Goal: Task Accomplishment & Management: Use online tool/utility

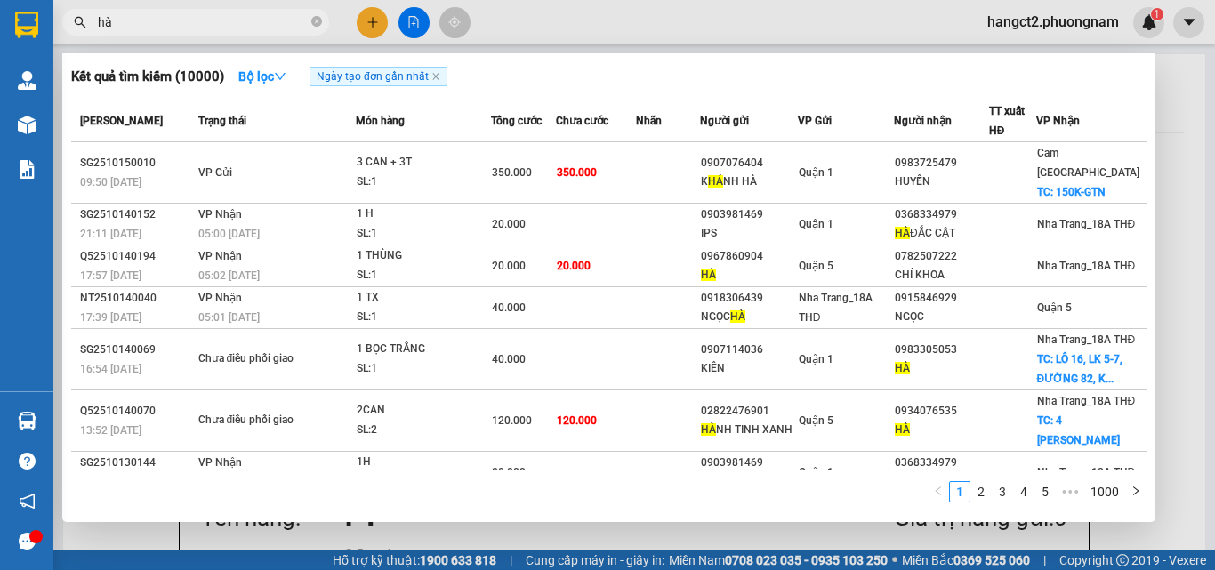
click at [1167, 221] on div at bounding box center [607, 285] width 1215 height 570
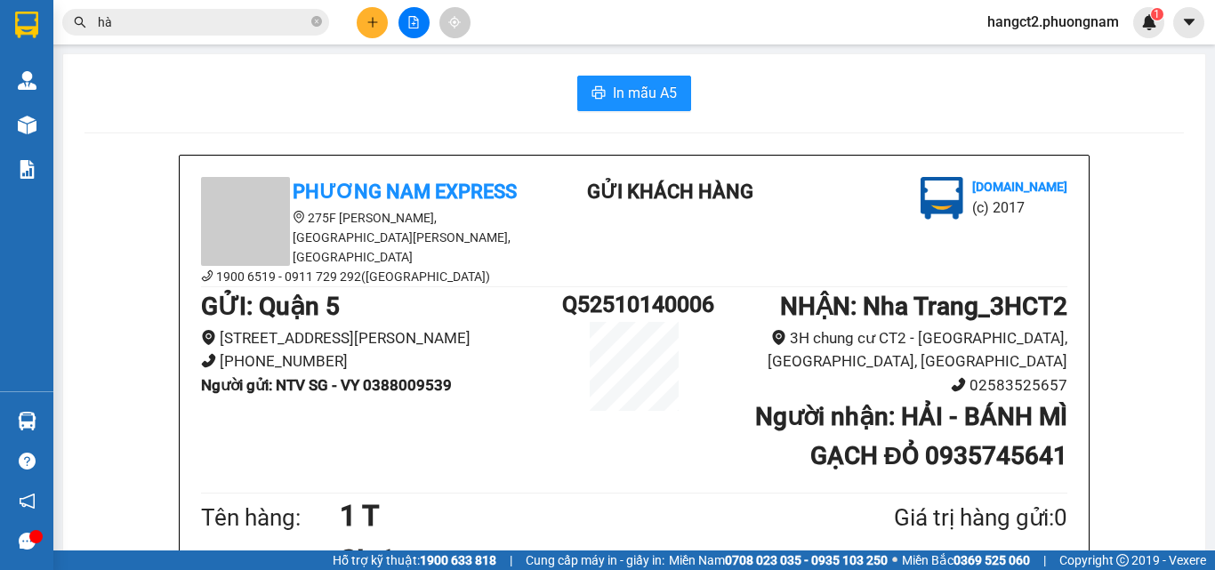
click at [200, 26] on input "hà" at bounding box center [203, 22] width 210 height 20
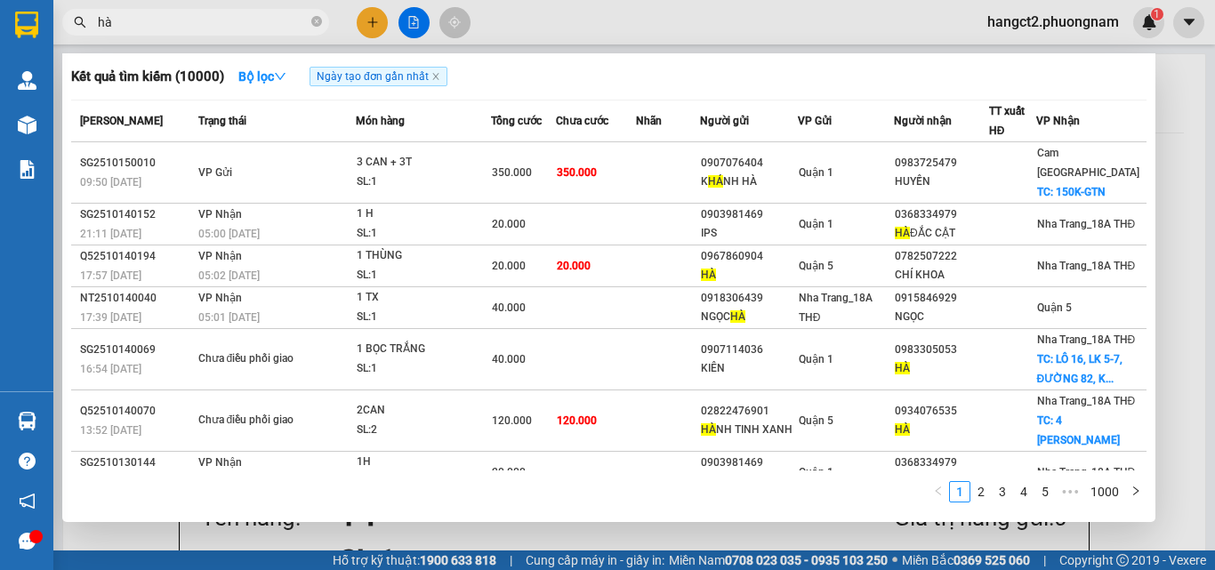
click at [200, 26] on input "hà" at bounding box center [203, 22] width 210 height 20
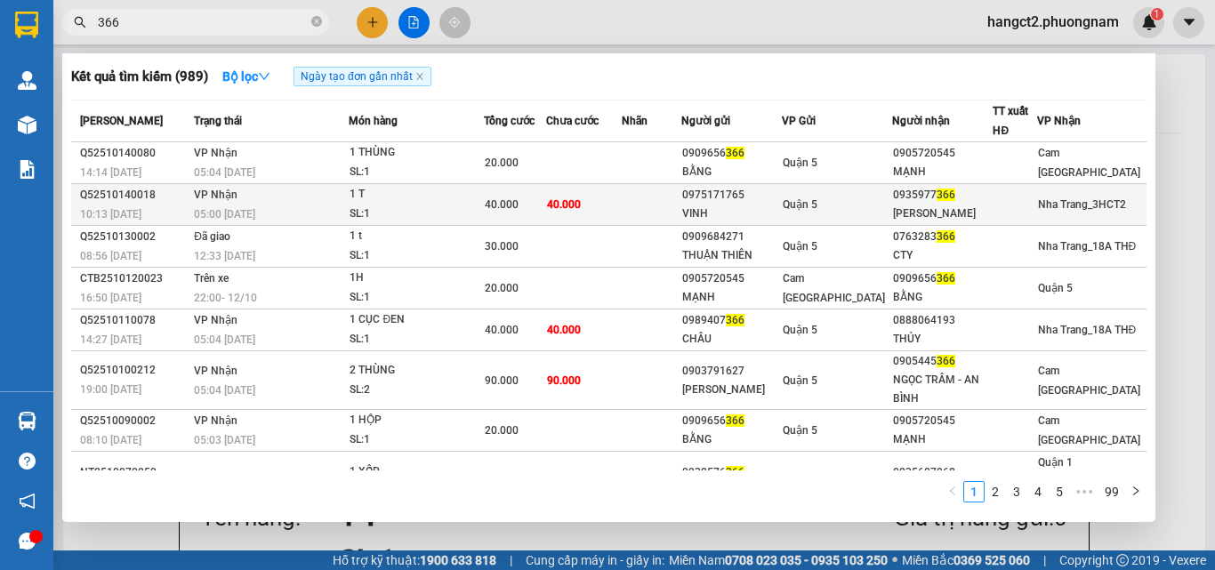
type input "366"
click at [1051, 217] on td "Nha Trang_3HCT2" at bounding box center [1092, 205] width 110 height 42
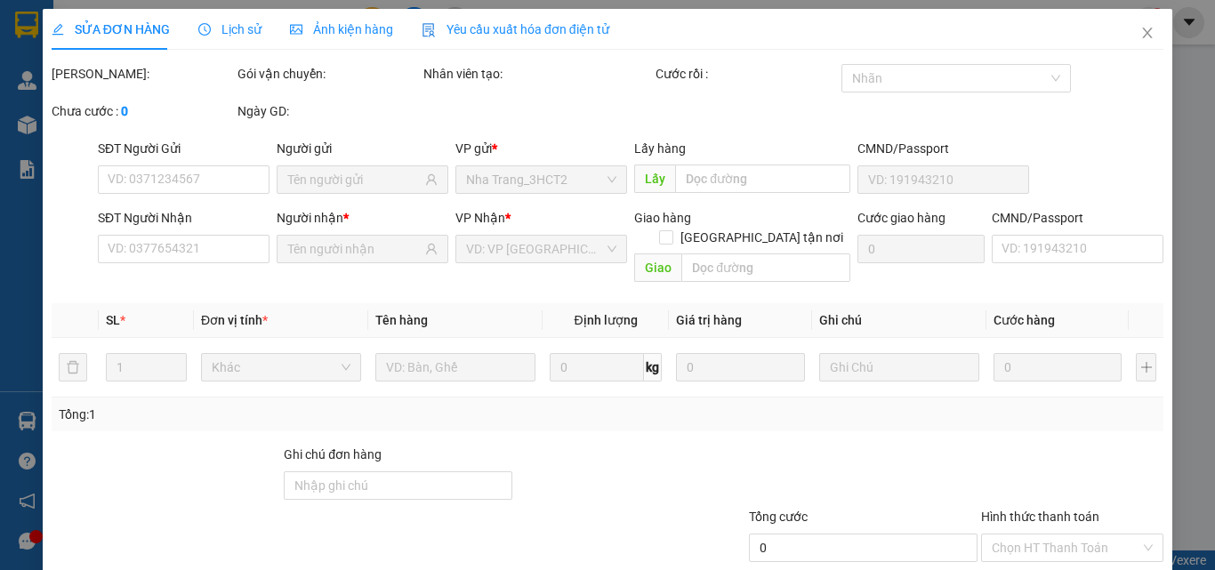
type input "0975171765"
type input "VINH"
type input "0935977366"
type input "[PERSON_NAME]"
type input "40.000"
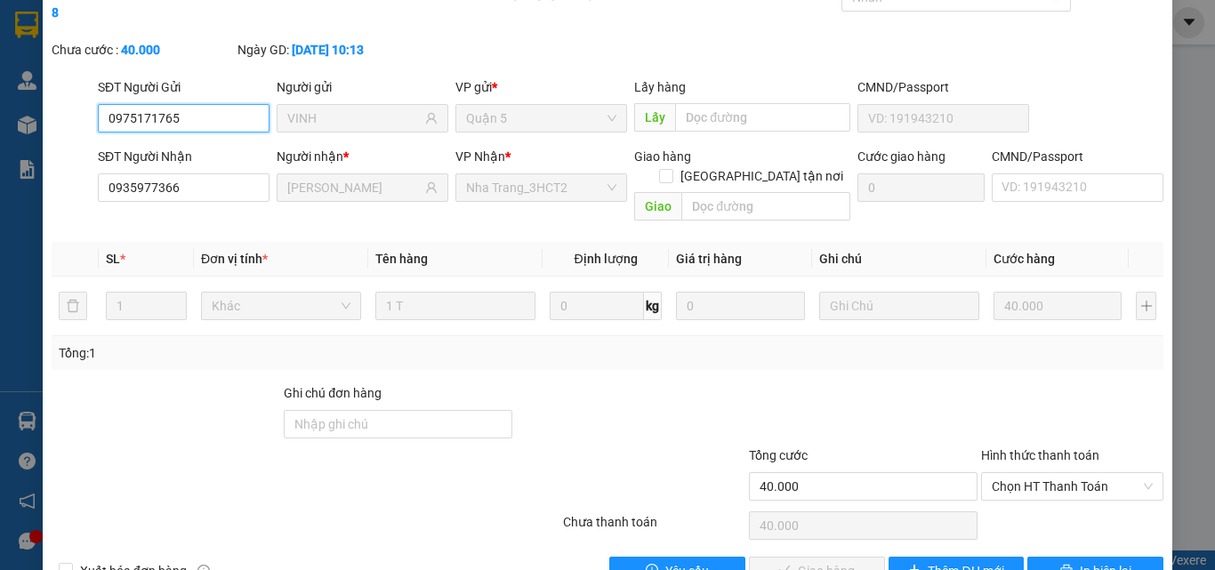
scroll to position [92, 0]
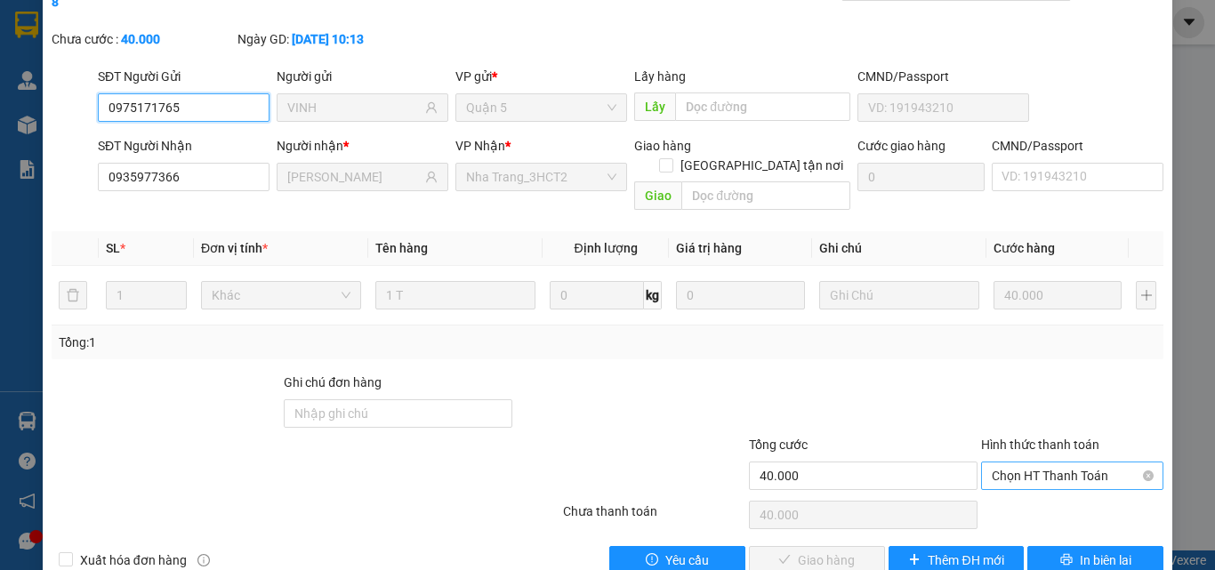
click at [1020, 462] on span "Chọn HT Thanh Toán" at bounding box center [1072, 475] width 161 height 27
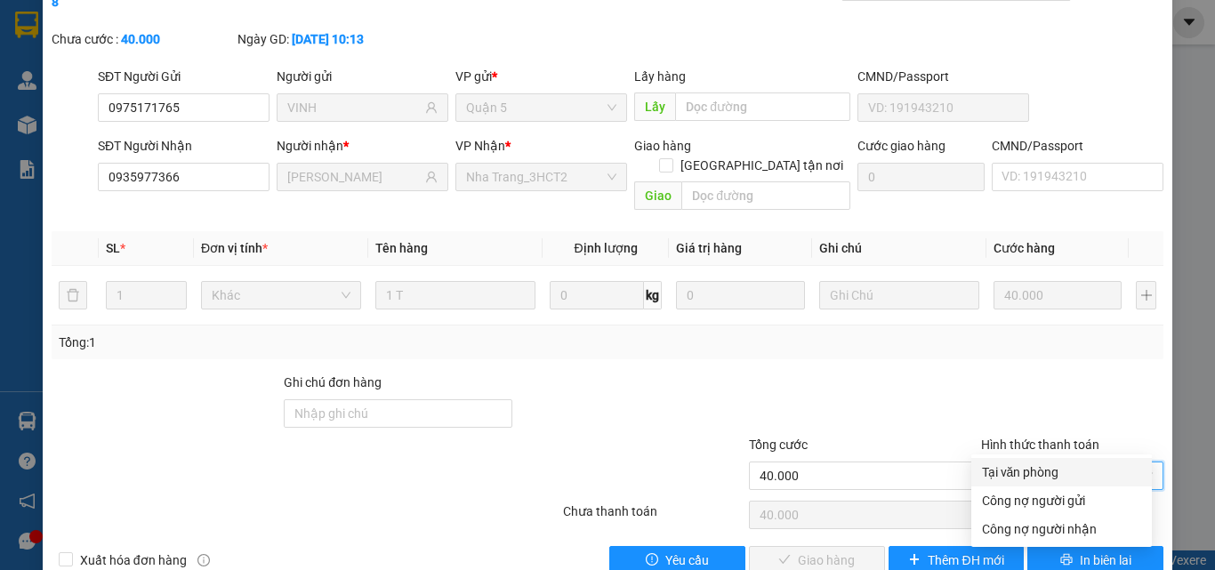
click at [1029, 465] on div "Tại văn phòng" at bounding box center [1061, 472] width 159 height 20
type input "0"
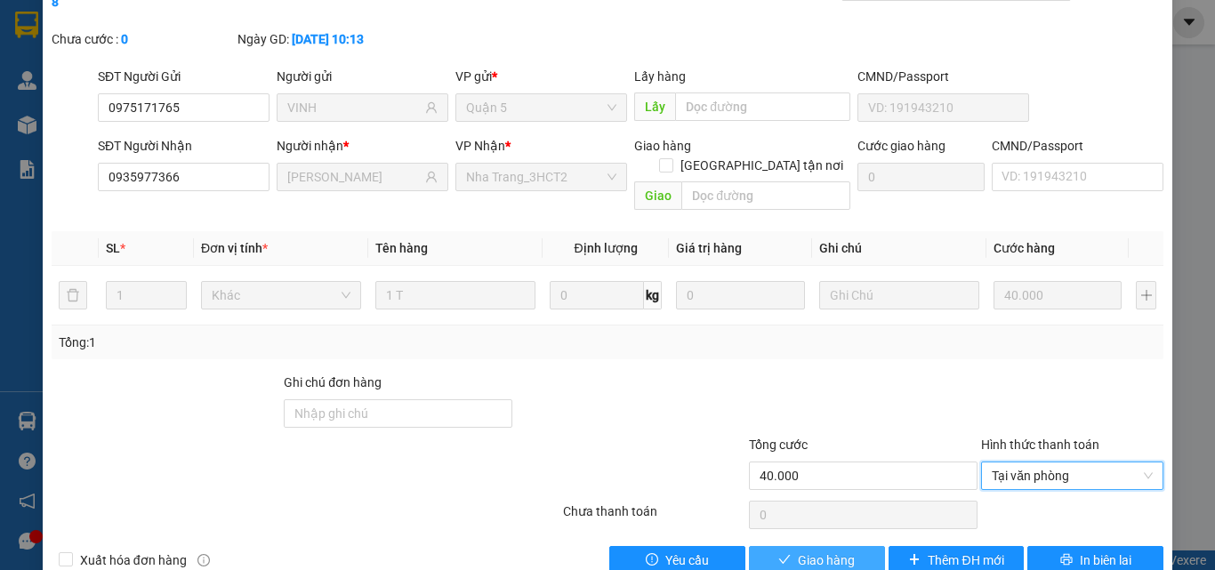
click at [837, 551] on span "Giao hàng" at bounding box center [826, 561] width 57 height 20
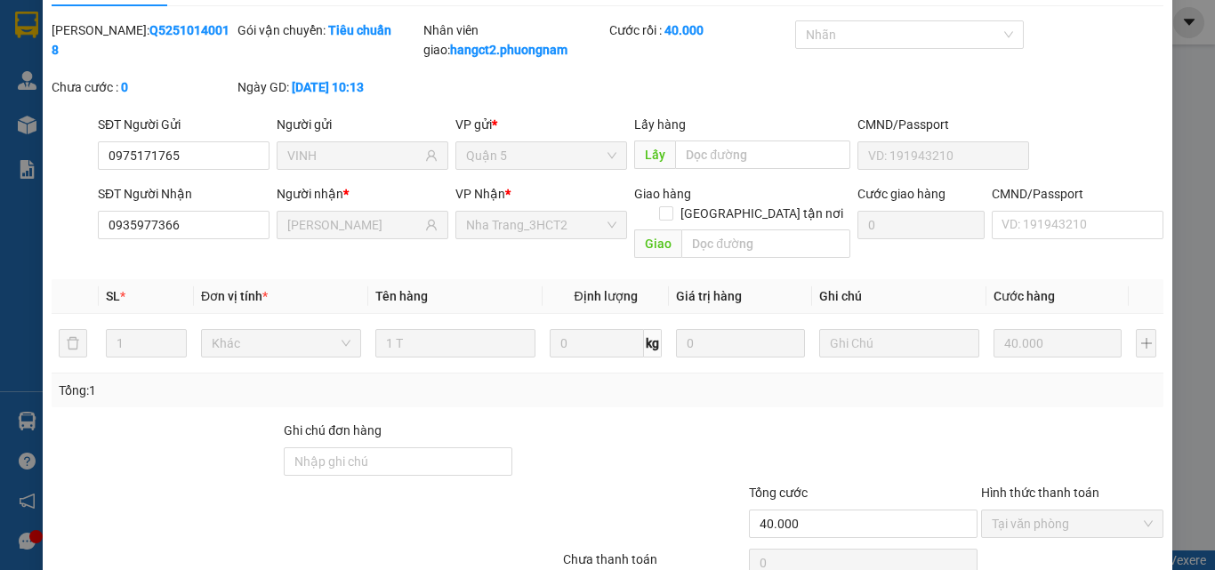
scroll to position [0, 0]
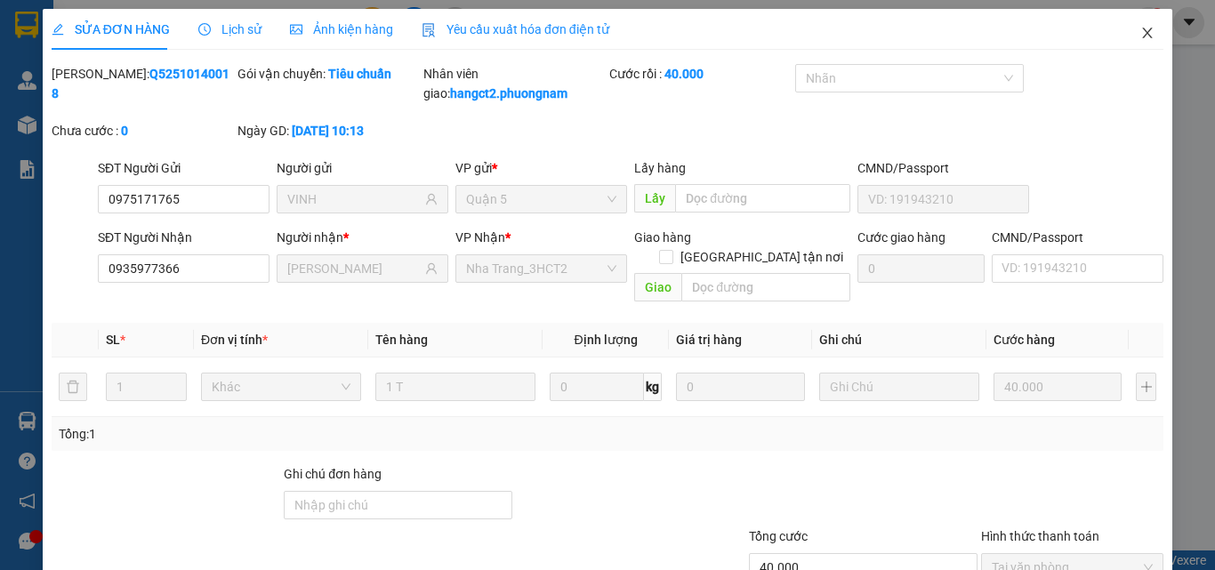
click at [1140, 37] on icon "close" at bounding box center [1147, 33] width 14 height 14
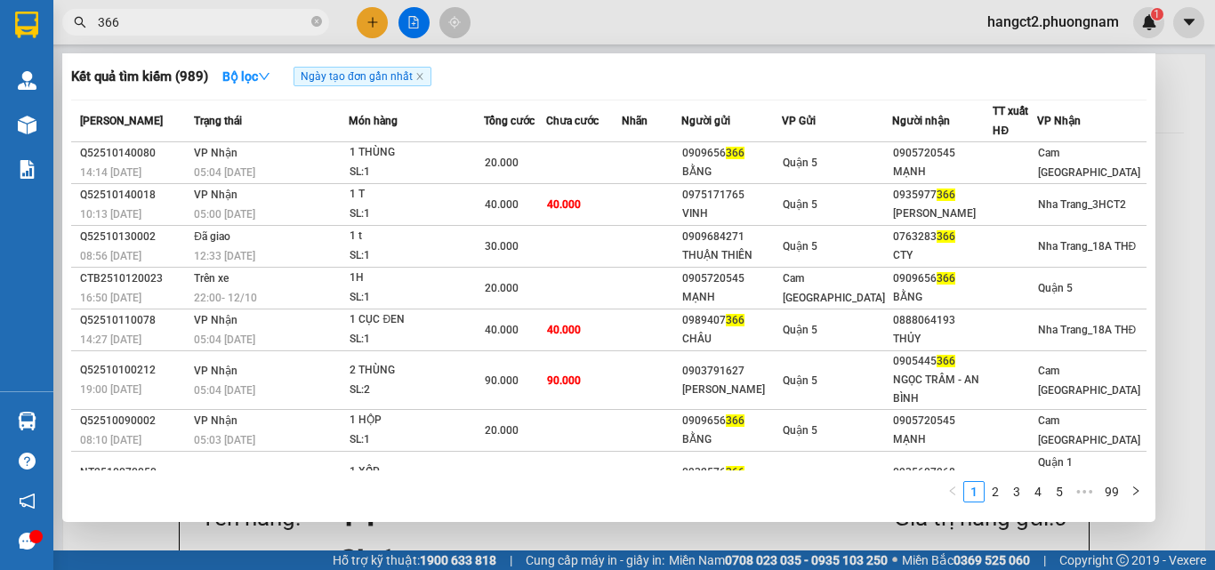
click at [168, 28] on input "366" at bounding box center [203, 22] width 210 height 20
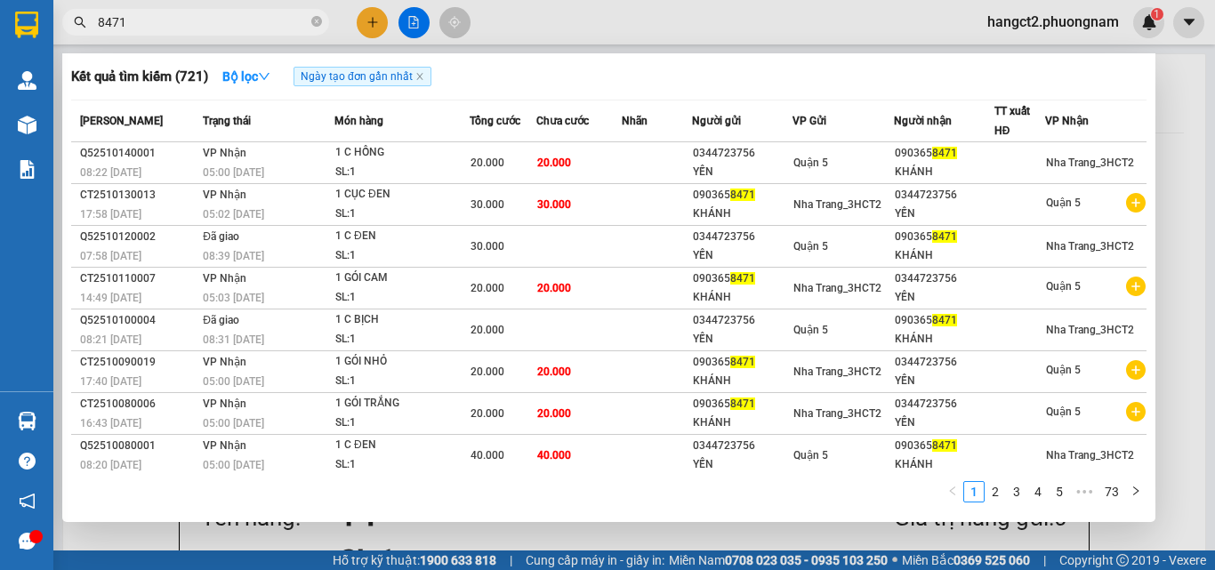
type input "8471"
click at [360, 25] on div at bounding box center [607, 285] width 1215 height 570
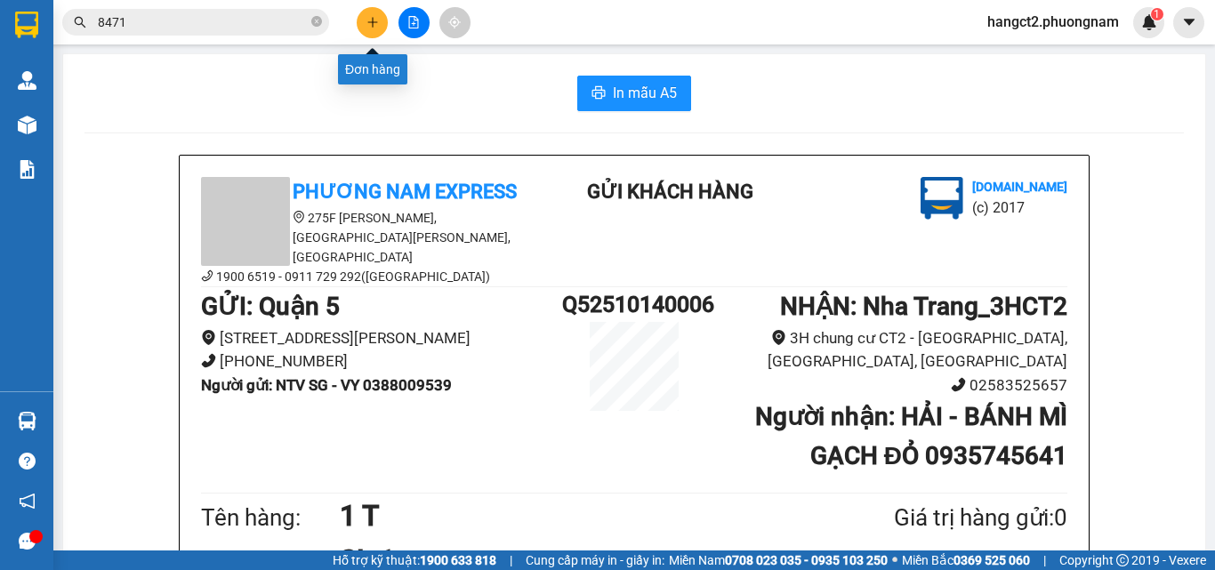
click at [360, 25] on button at bounding box center [372, 22] width 31 height 31
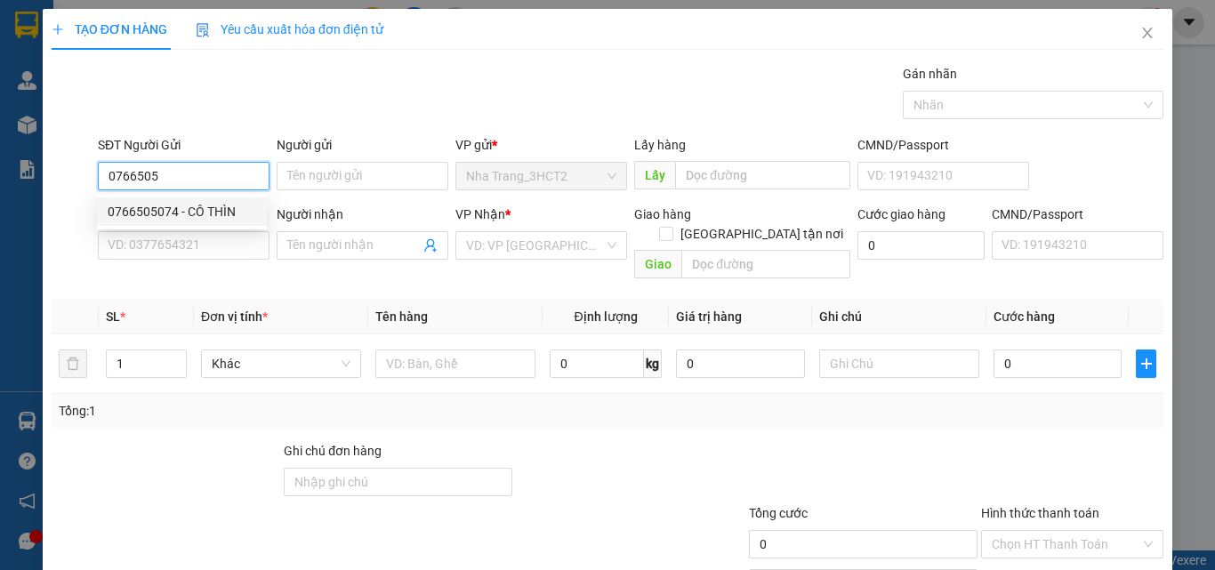
click at [170, 214] on div "0766505074 - CÔ THÌN" at bounding box center [182, 212] width 149 height 20
type input "0766505074"
type input "CÔ THÌN"
type input "0908444100"
type input "LỘC"
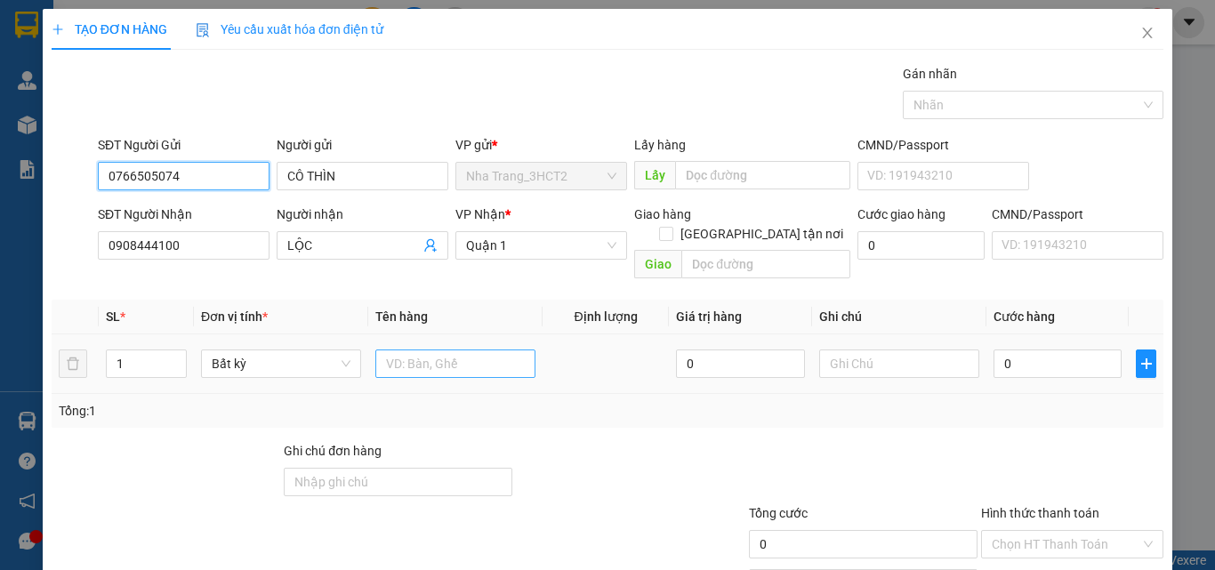
type input "0766505074"
click at [458, 350] on input "text" at bounding box center [455, 364] width 160 height 28
type input "1 THÙNG XỐP"
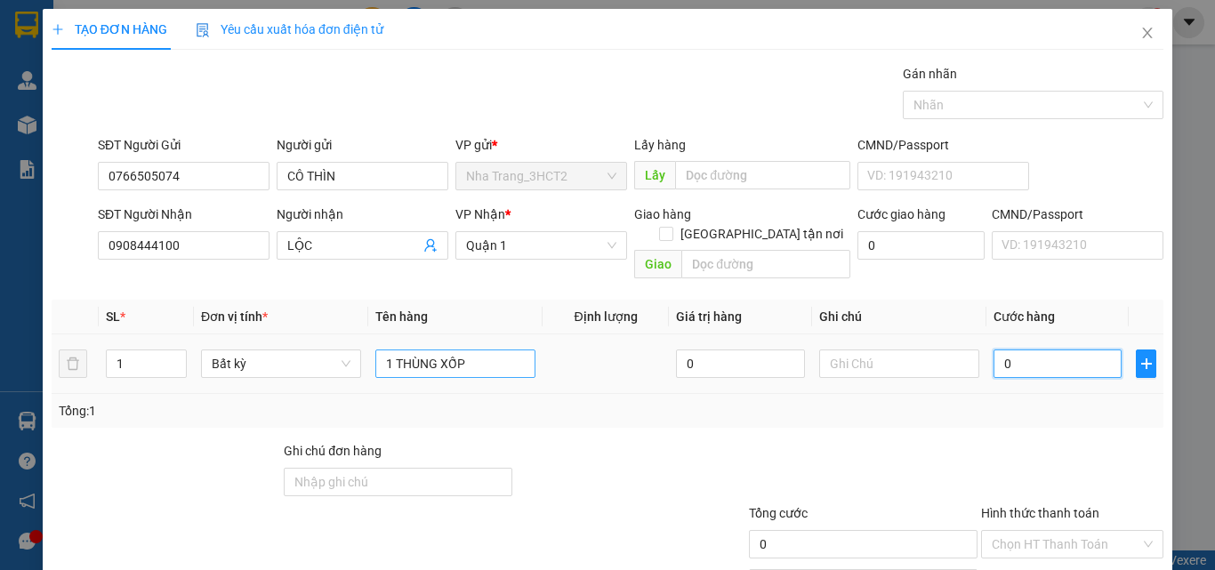
type input "3"
type input "30"
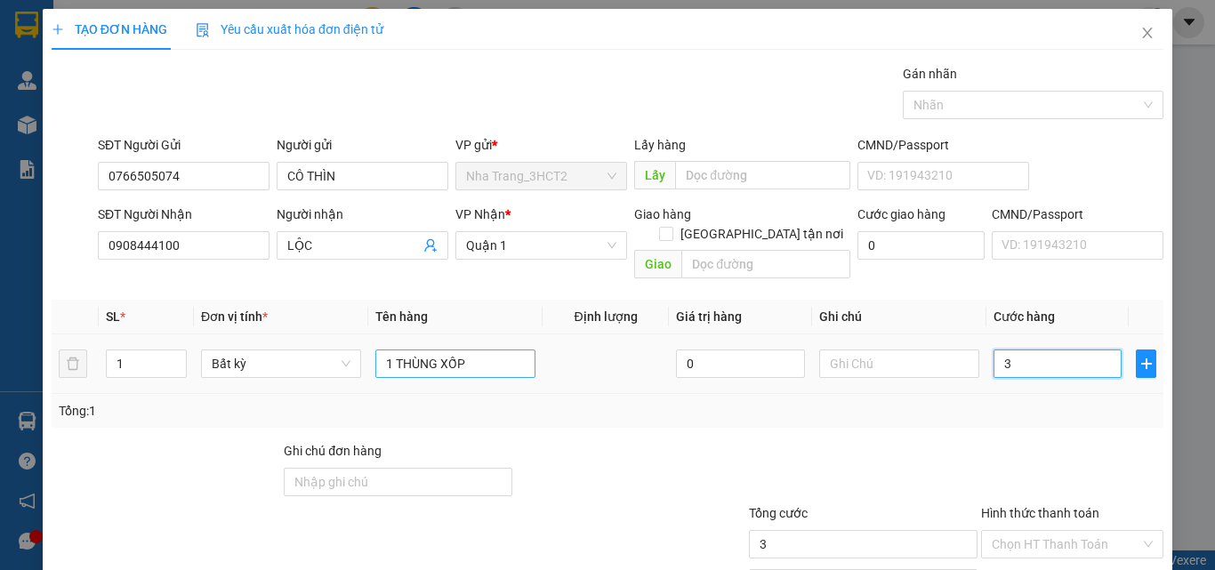
type input "30"
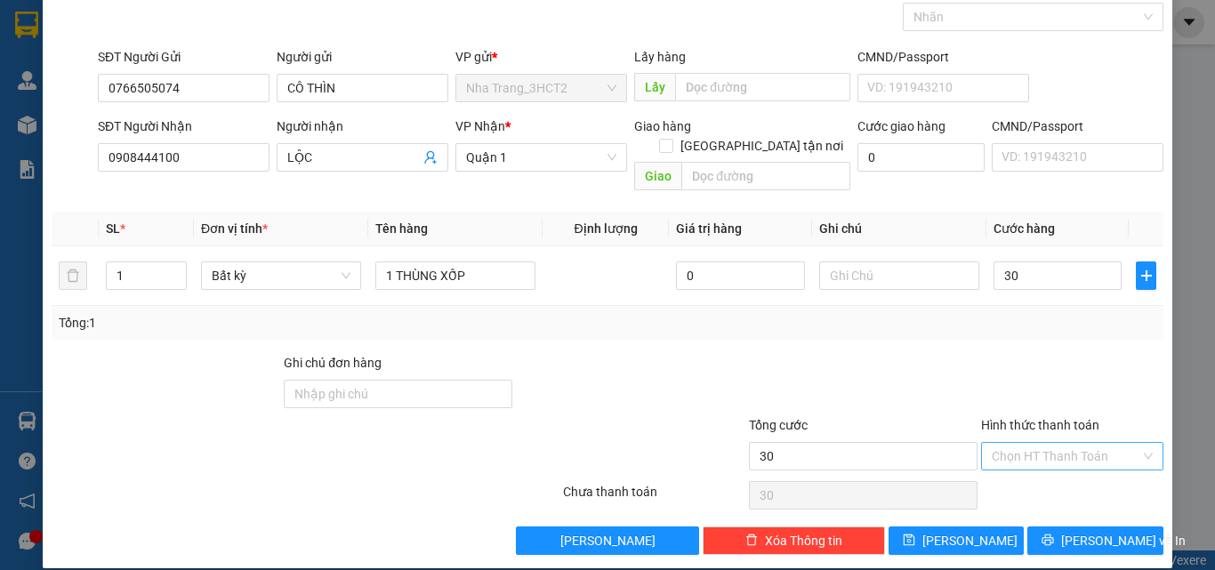
type input "30.000"
click at [1021, 443] on input "Hình thức thanh toán" at bounding box center [1066, 456] width 149 height 27
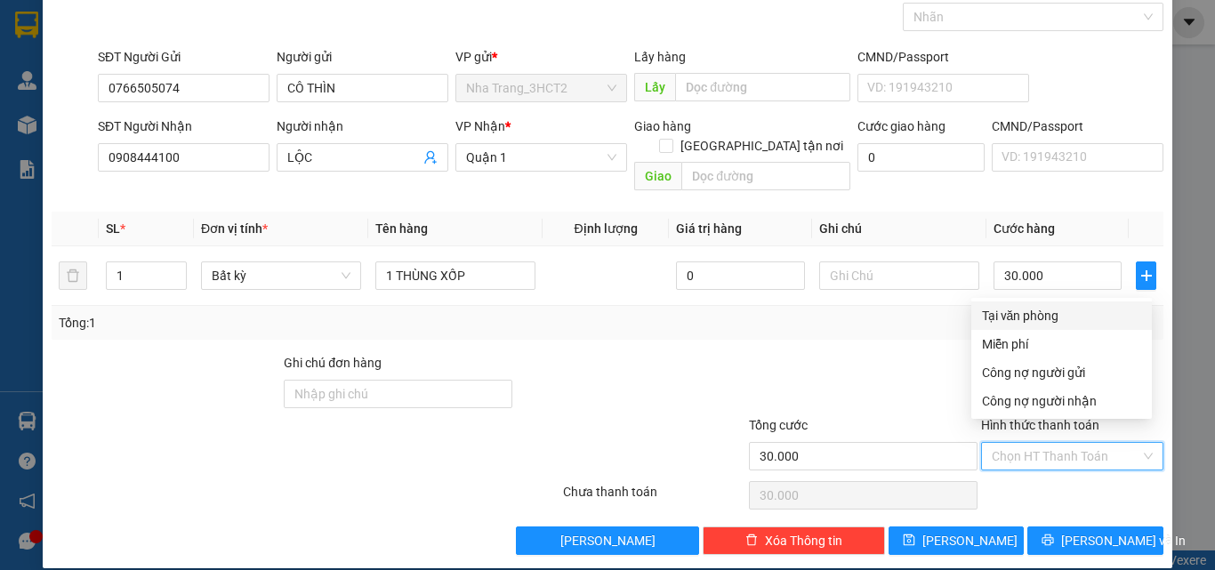
click at [997, 318] on div "Tại văn phòng" at bounding box center [1061, 316] width 159 height 20
type input "0"
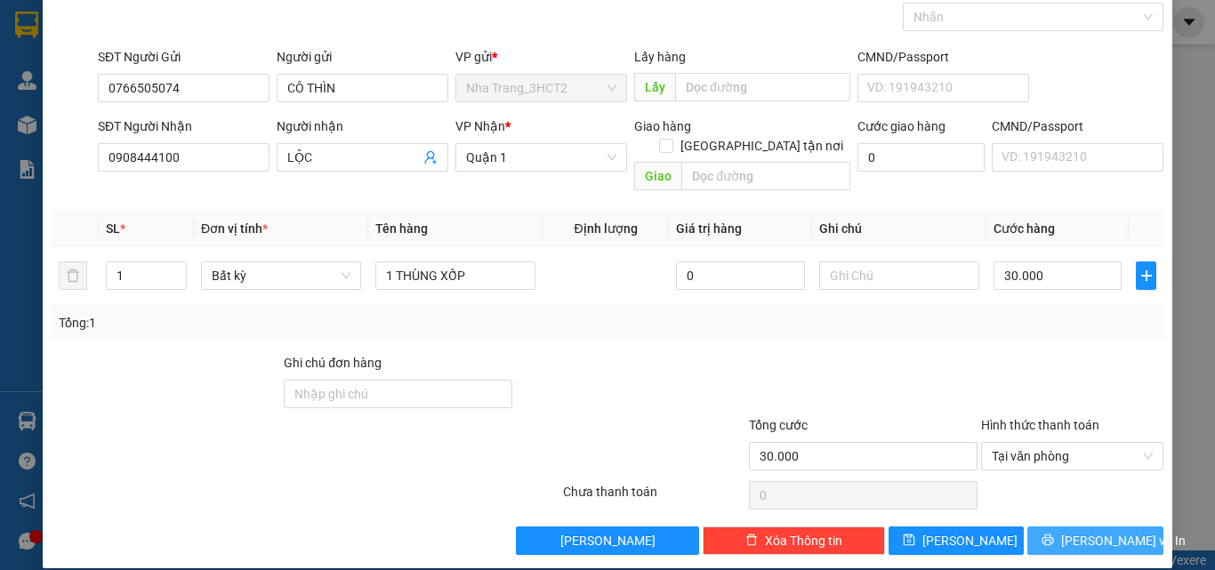
drag, startPoint x: 1051, startPoint y: 519, endPoint x: 1013, endPoint y: 492, distance: 47.1
click at [1050, 534] on icon "printer" at bounding box center [1048, 540] width 12 height 12
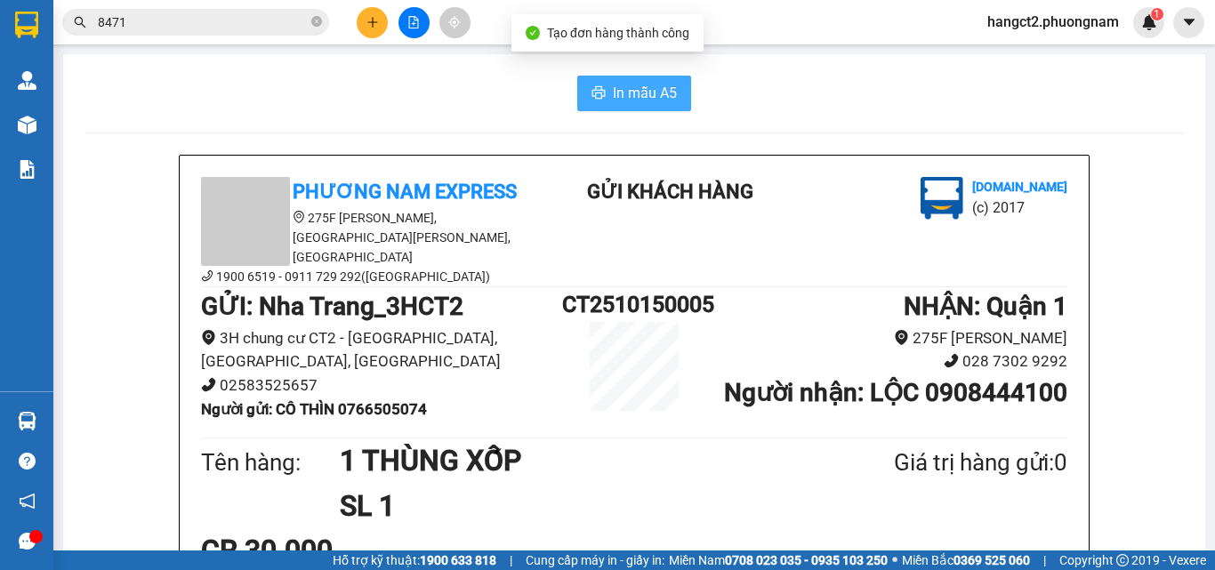
drag, startPoint x: 671, startPoint y: 102, endPoint x: 684, endPoint y: 117, distance: 20.2
click at [669, 103] on button "In mẫu A5" at bounding box center [634, 94] width 114 height 36
click at [131, 21] on input "8471" at bounding box center [203, 22] width 210 height 20
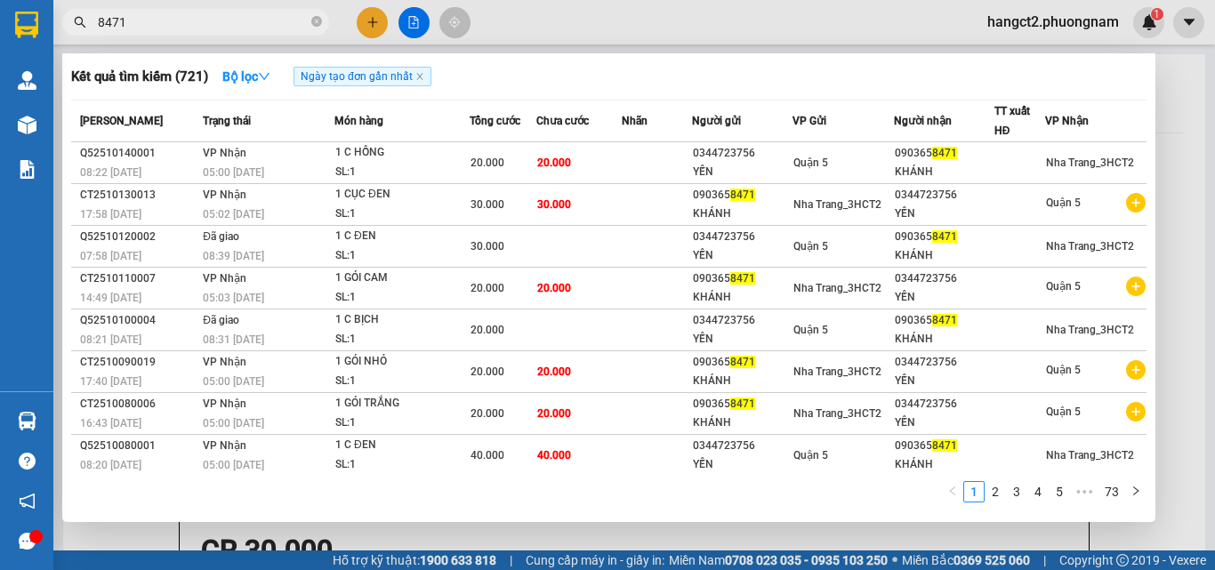
click at [131, 21] on input "8471" at bounding box center [203, 22] width 210 height 20
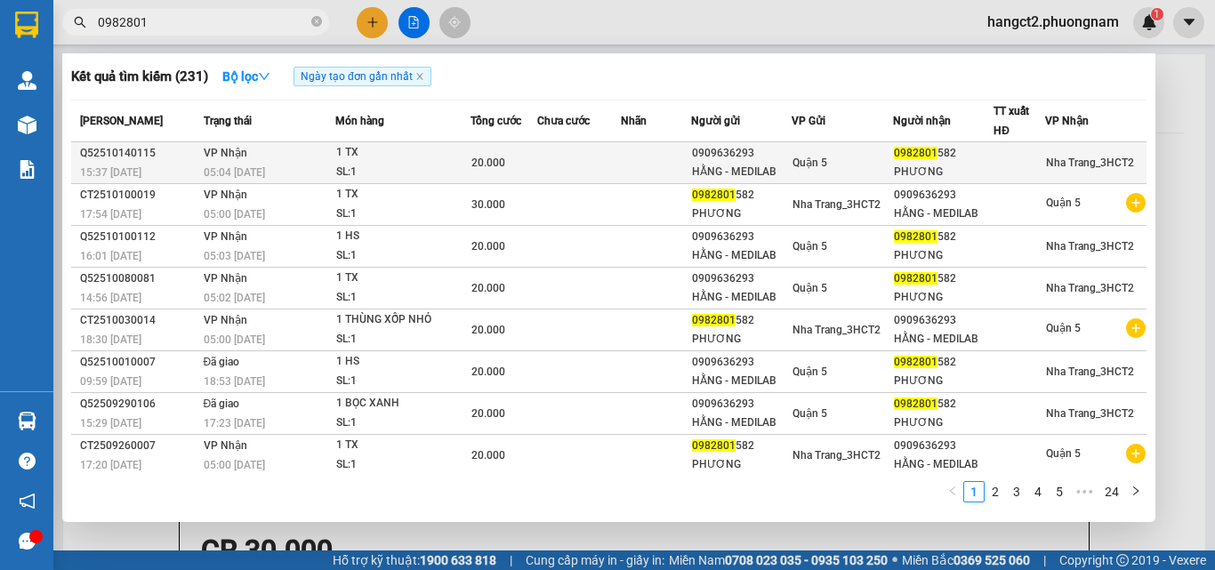
type input "0982801"
click at [323, 161] on td "VP Nhận 05:04 [DATE]" at bounding box center [267, 163] width 136 height 42
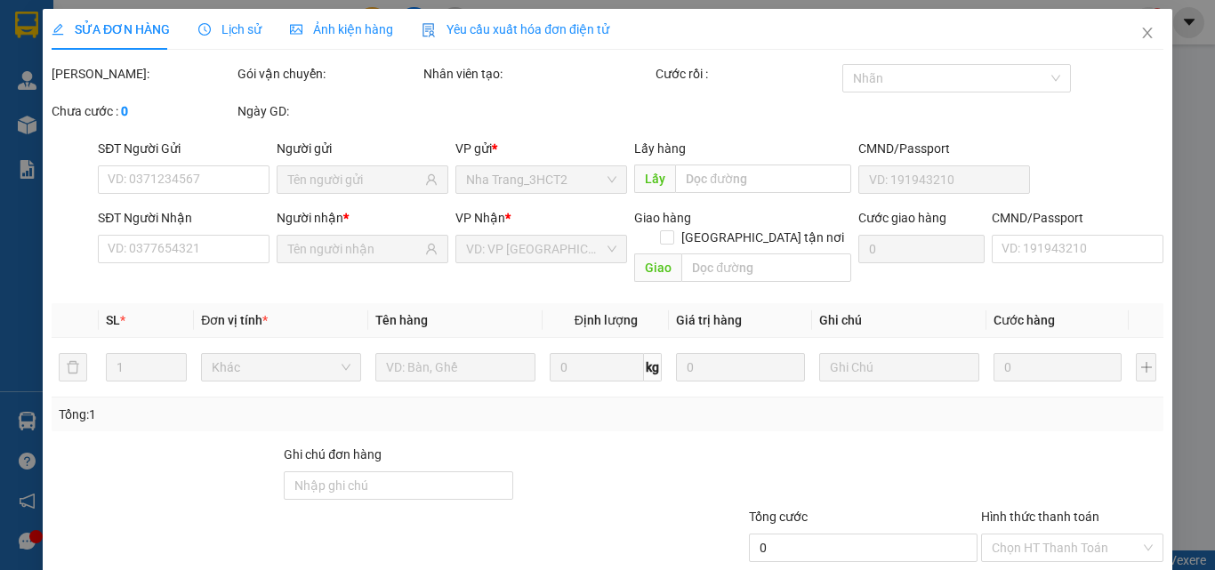
type input "0909636293"
type input "HẰNG - MEDILAB"
type input "0982801582"
type input "PHƯƠNG"
type input "20.000"
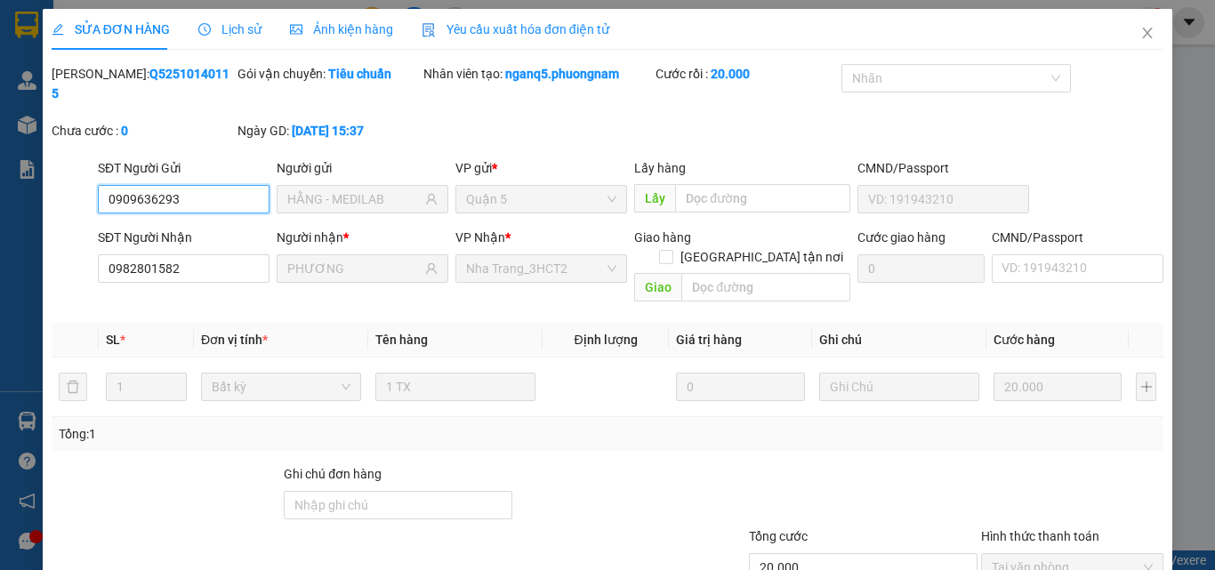
scroll to position [92, 0]
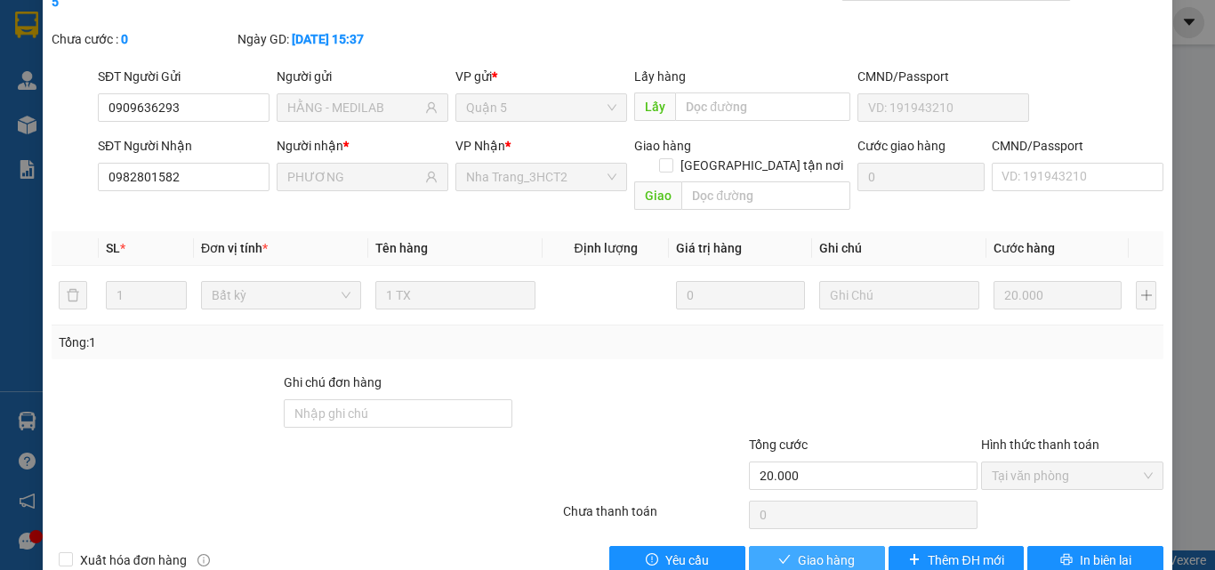
click at [788, 546] on button "Giao hàng" at bounding box center [817, 560] width 136 height 28
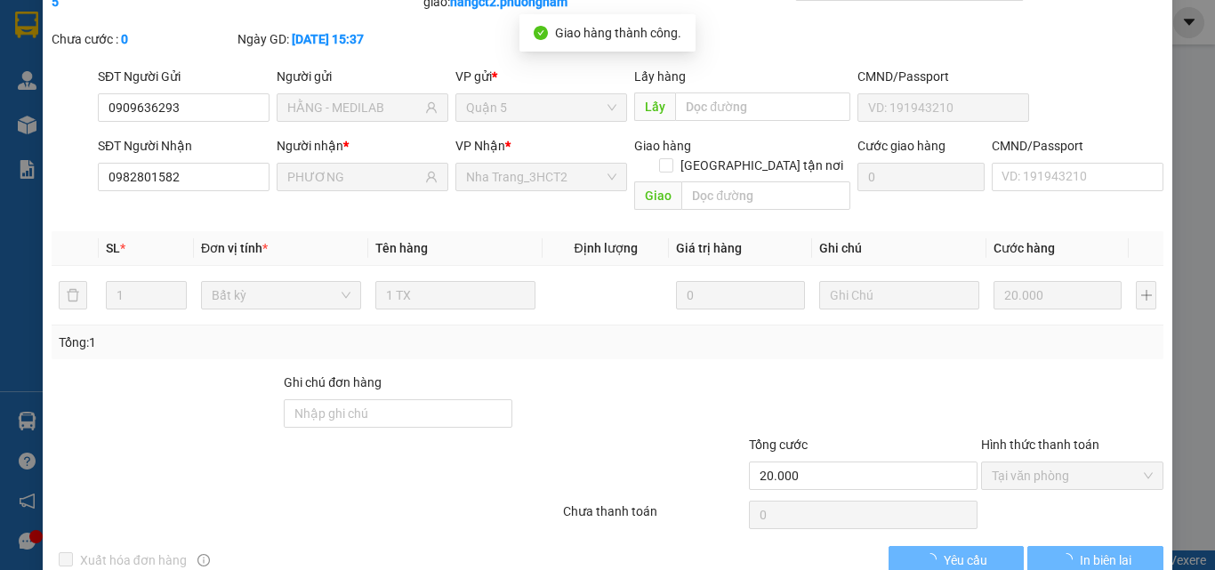
scroll to position [0, 0]
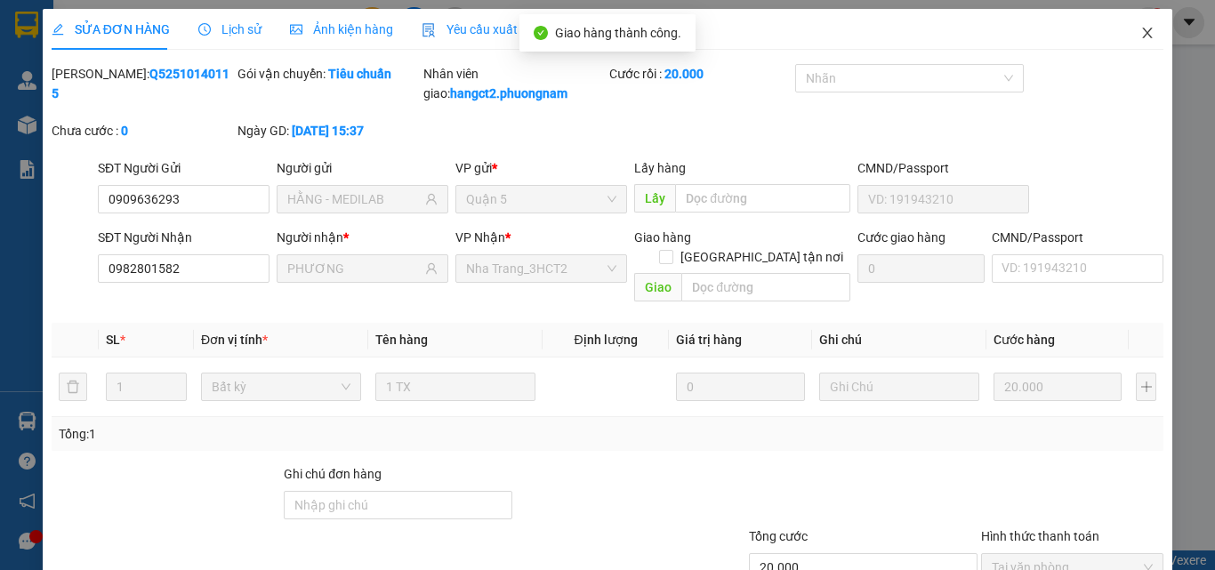
click at [1132, 25] on span "Close" at bounding box center [1147, 34] width 50 height 50
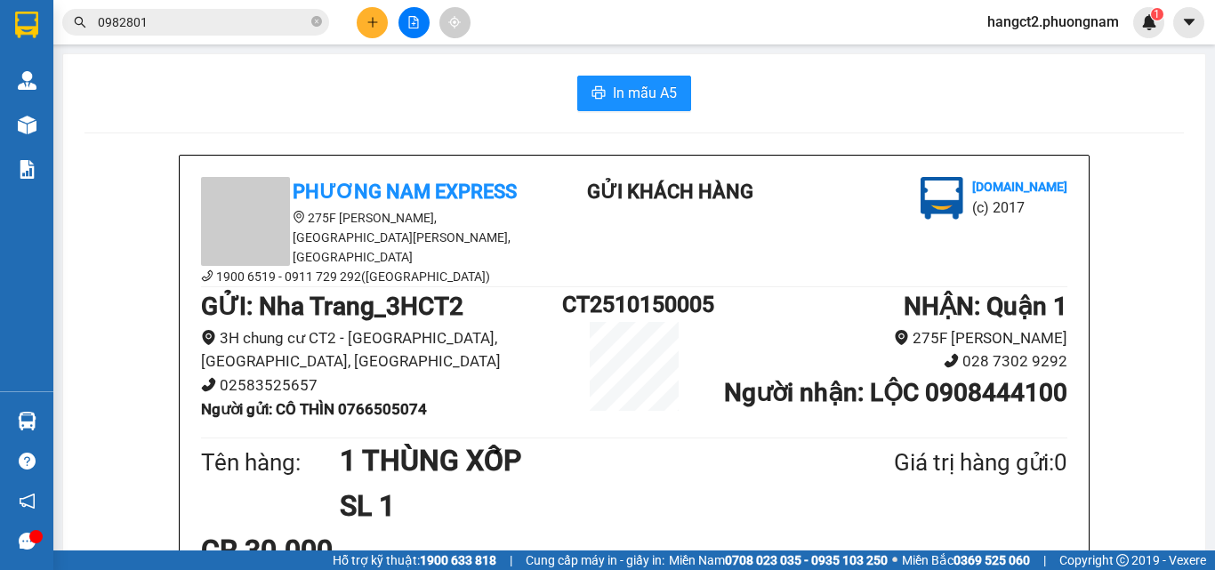
click at [193, 9] on span "0982801" at bounding box center [195, 22] width 267 height 27
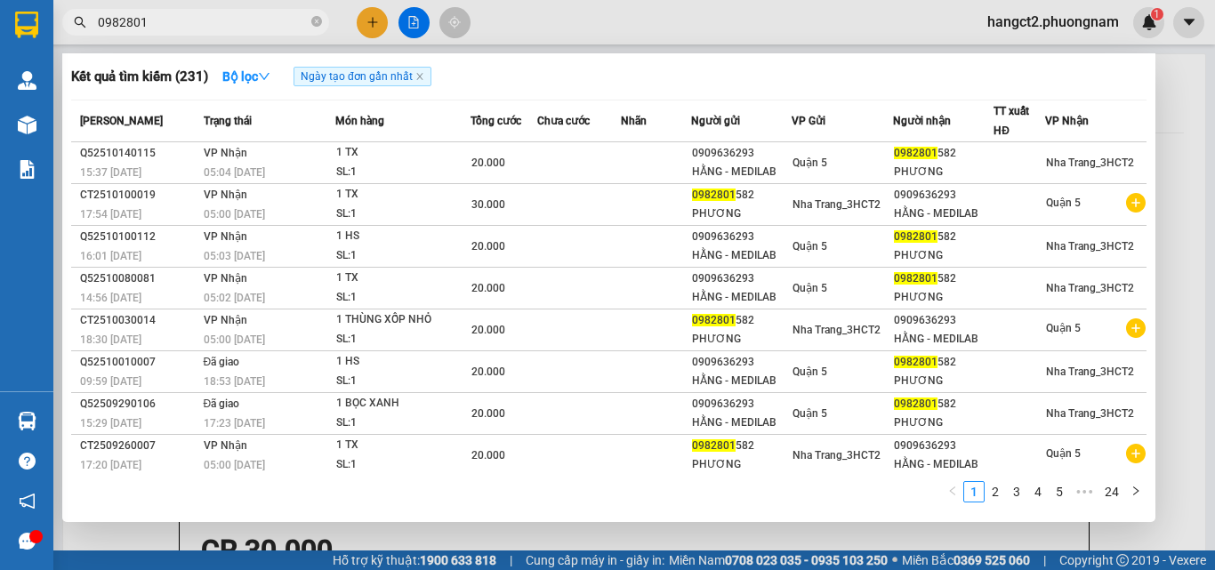
click at [193, 9] on span "0982801" at bounding box center [195, 22] width 267 height 27
click at [185, 14] on input "0982801" at bounding box center [203, 22] width 210 height 20
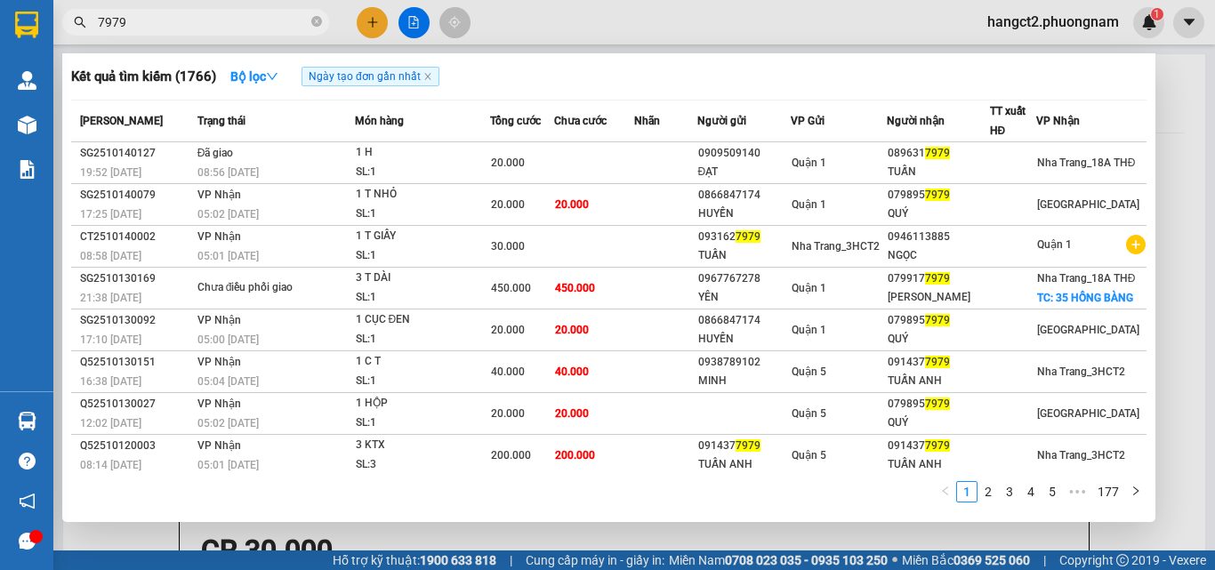
drag, startPoint x: 192, startPoint y: 20, endPoint x: 90, endPoint y: 30, distance: 102.8
click at [90, 30] on span "7979" at bounding box center [195, 22] width 267 height 27
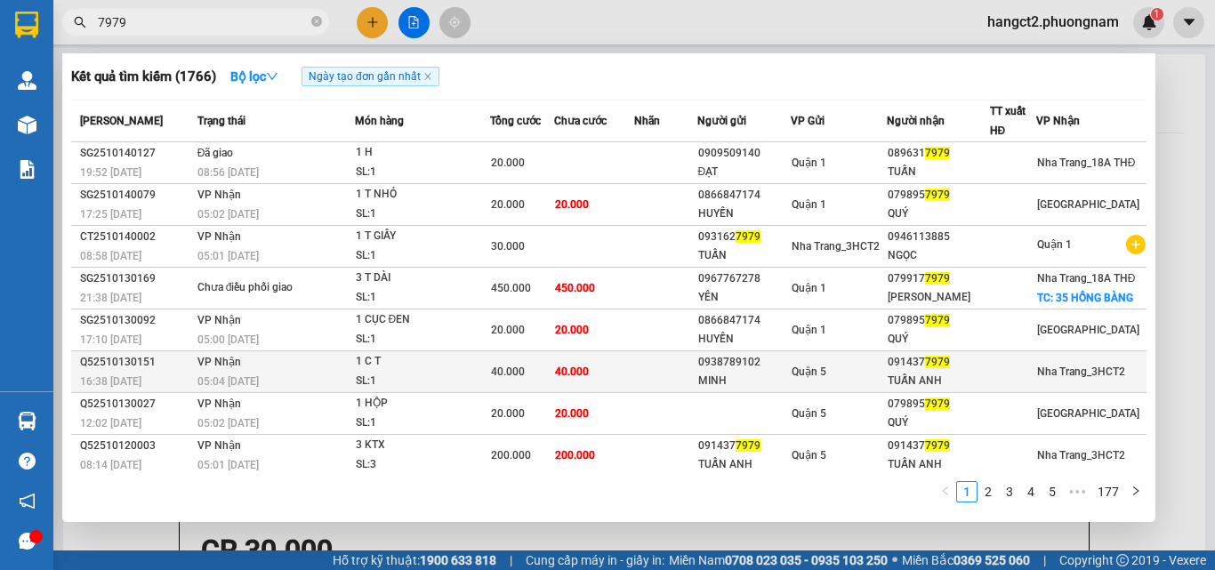
type input "7979"
click at [886, 382] on div "Quận 5" at bounding box center [839, 372] width 94 height 20
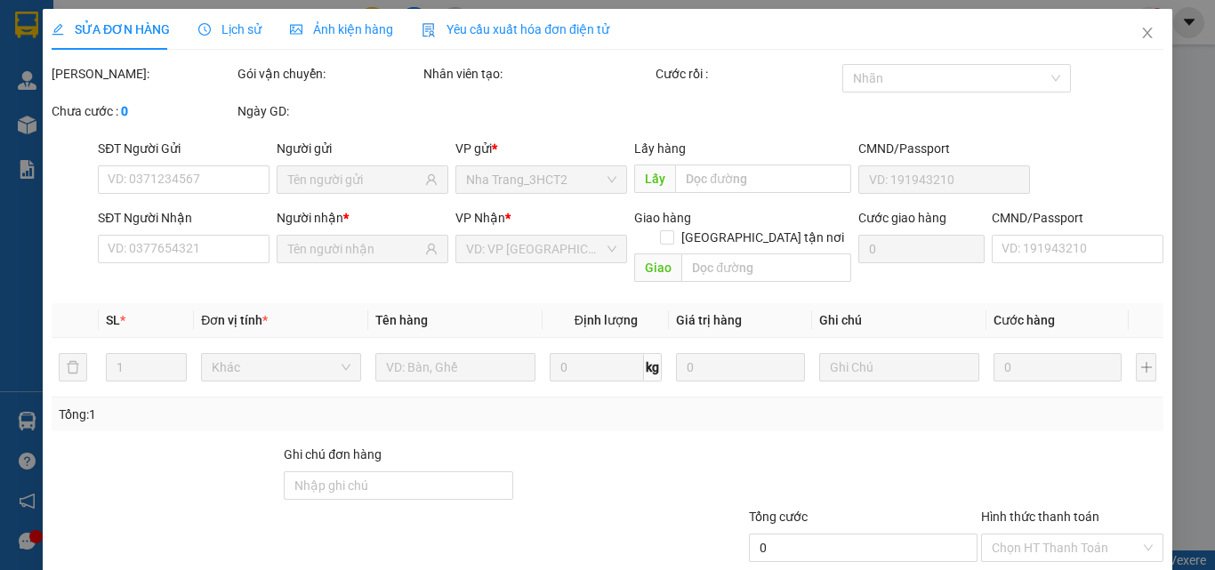
type input "0938789102"
type input "MINH"
type input "0914377979"
type input "TUẤN ANH"
type input "40.000"
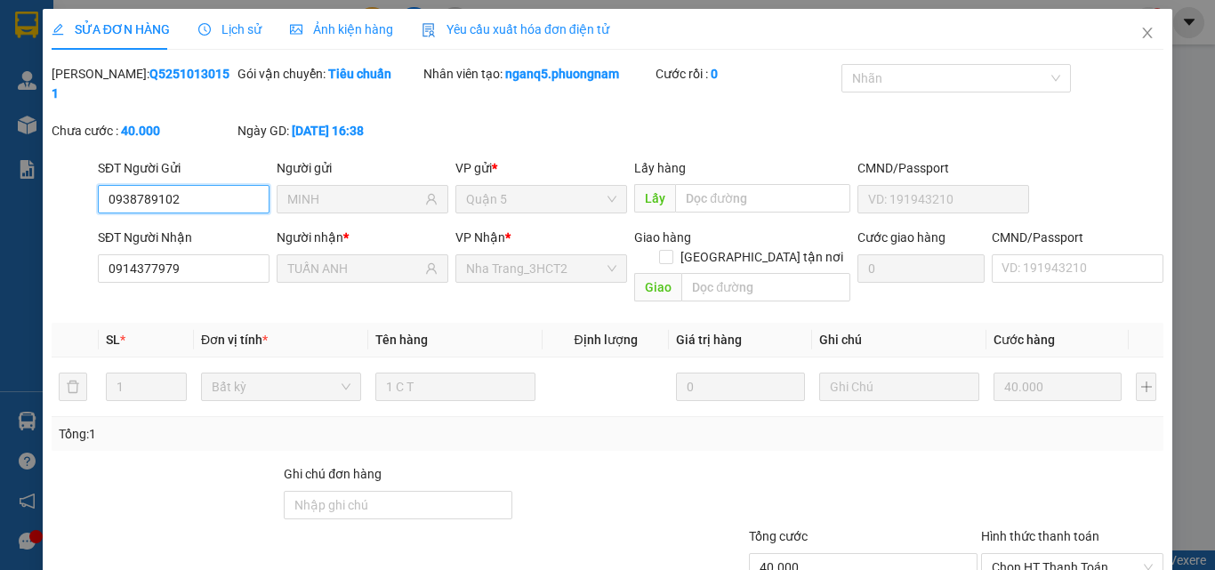
scroll to position [92, 0]
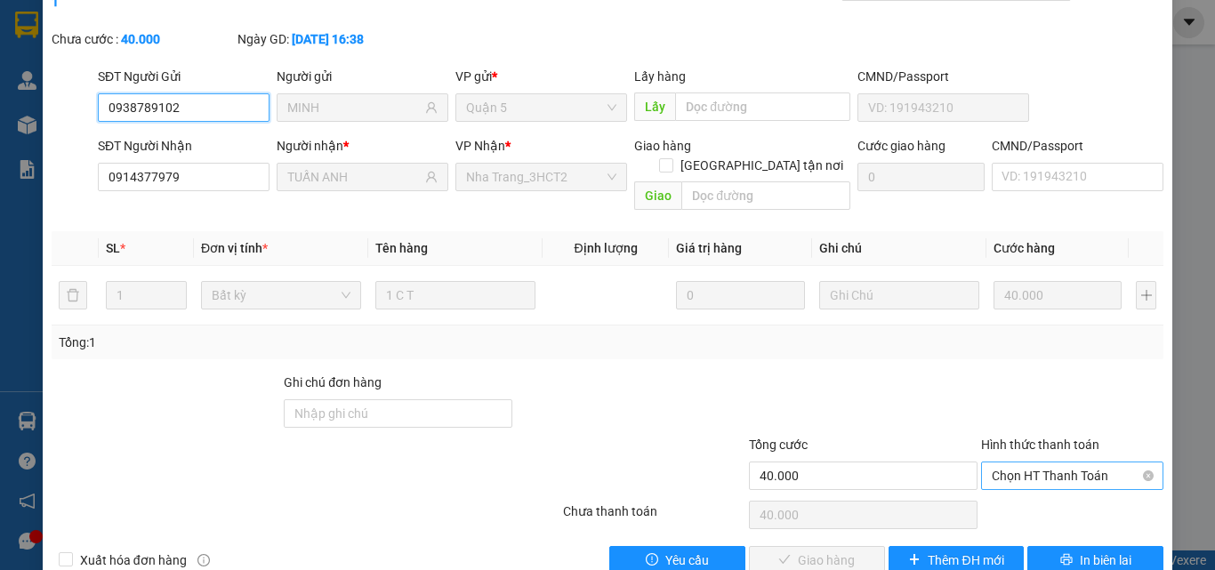
click at [1030, 462] on span "Chọn HT Thanh Toán" at bounding box center [1072, 475] width 161 height 27
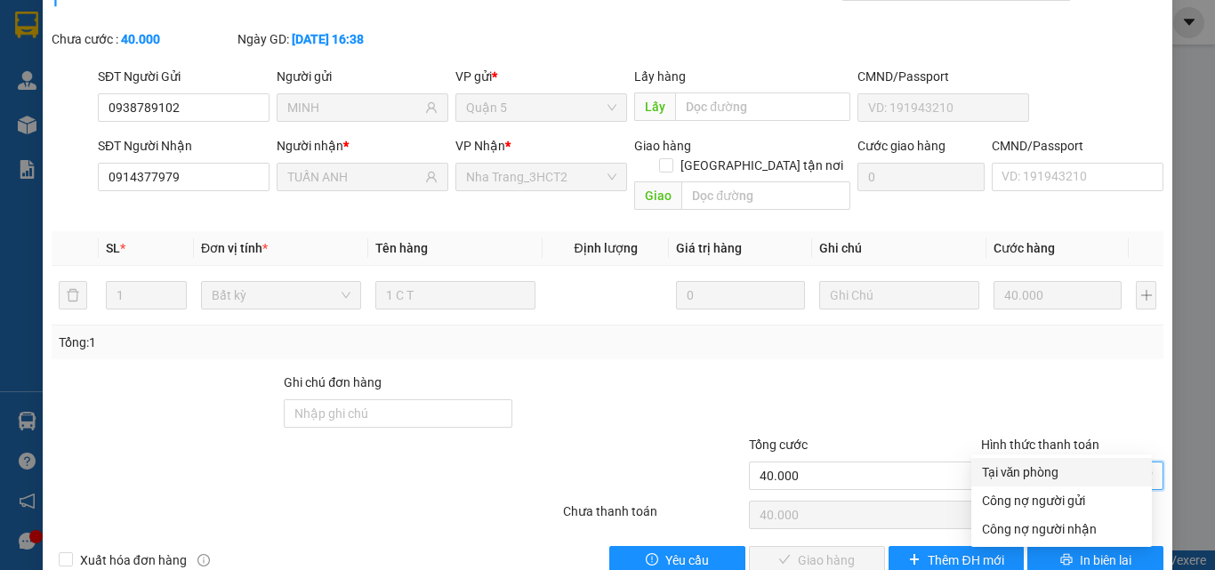
click at [1025, 476] on div "Tại văn phòng" at bounding box center [1061, 472] width 159 height 20
type input "0"
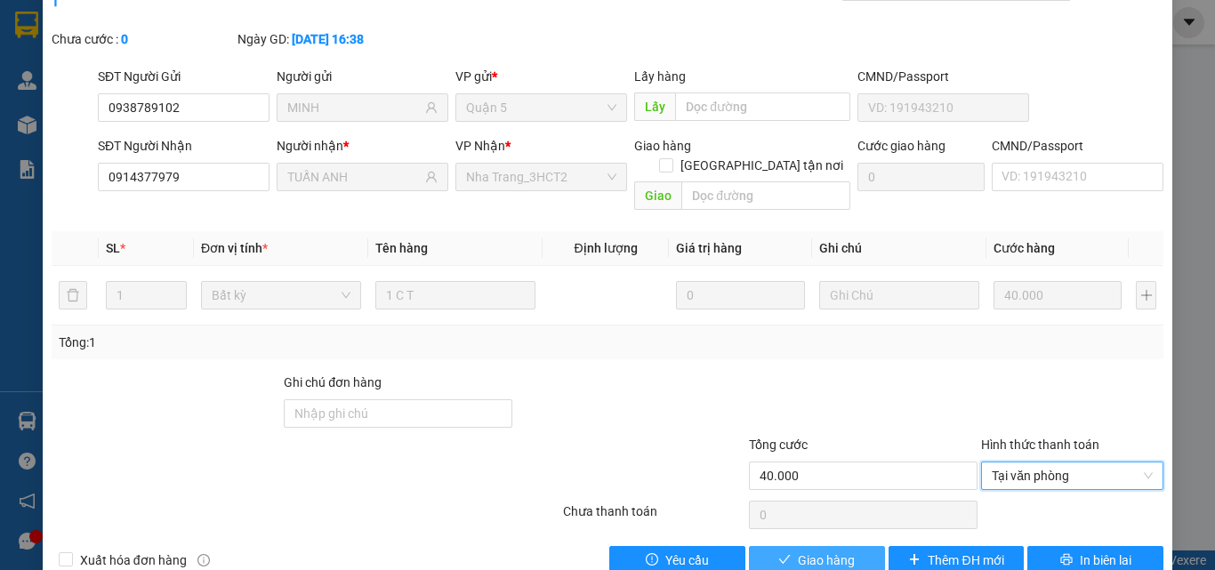
click at [808, 551] on span "Giao hàng" at bounding box center [826, 561] width 57 height 20
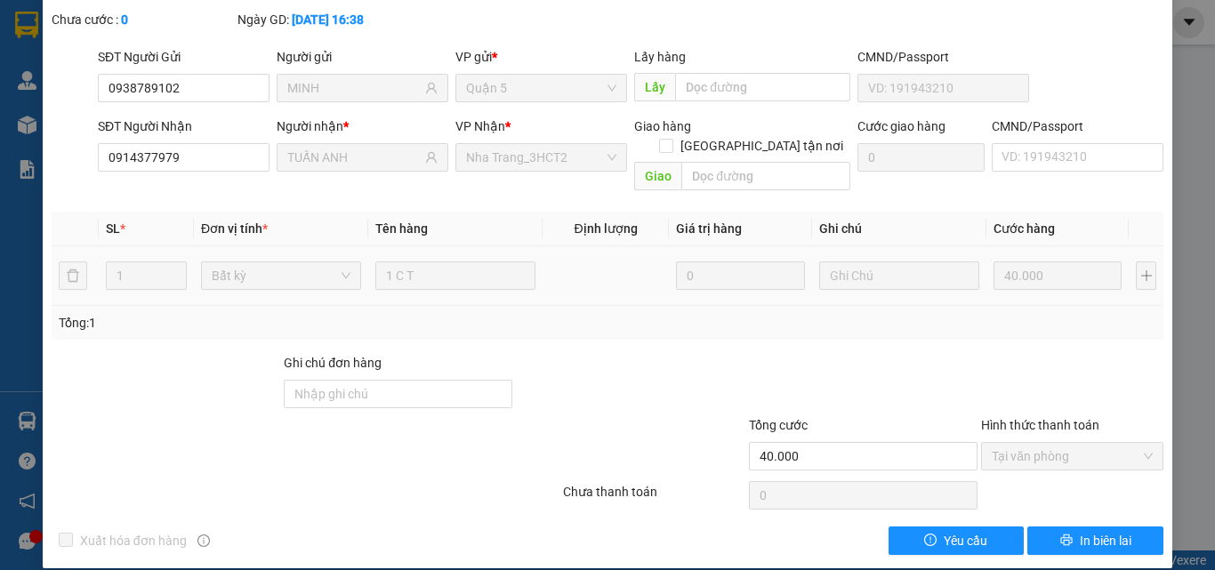
scroll to position [0, 0]
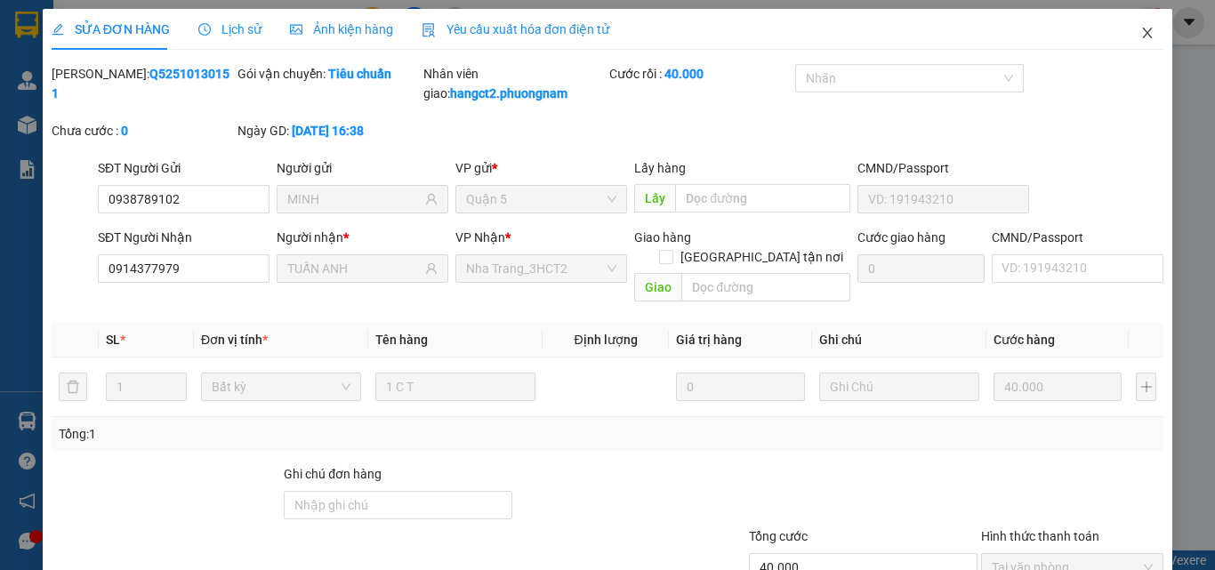
click at [1143, 36] on icon "close" at bounding box center [1148, 33] width 10 height 11
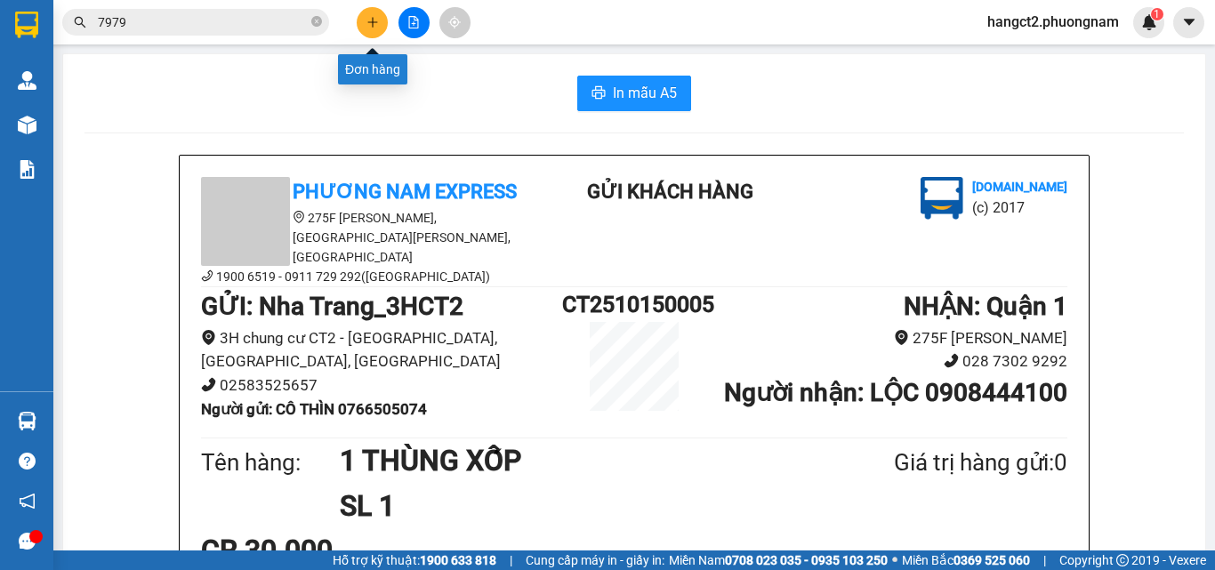
click at [364, 26] on button at bounding box center [372, 22] width 31 height 31
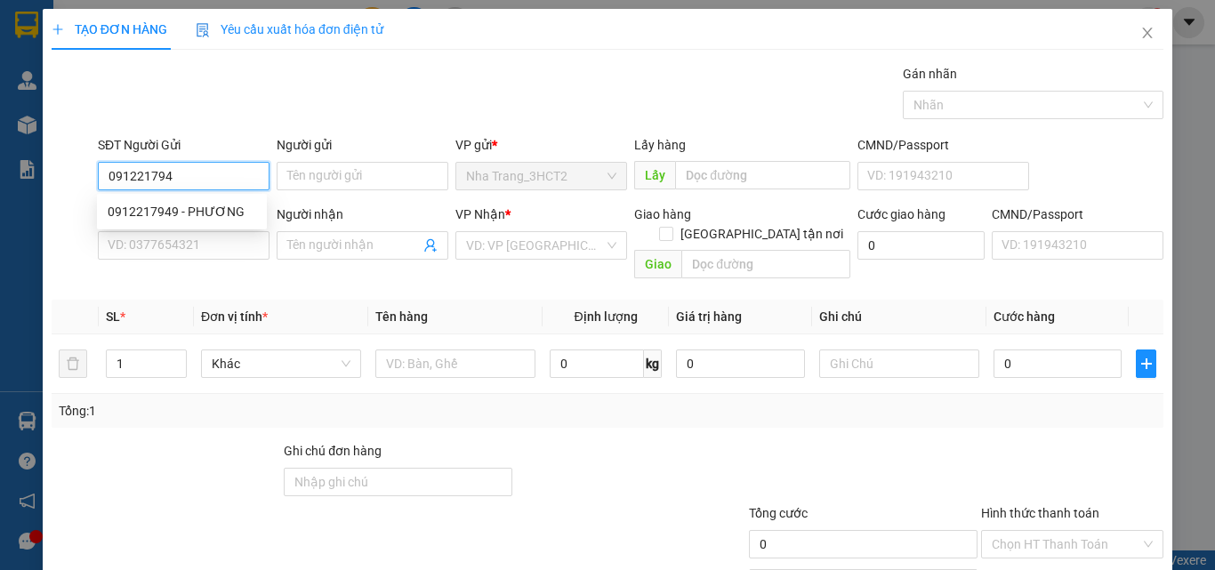
type input "0912217949"
click at [198, 211] on div "0912217949 - PHƯƠNG" at bounding box center [182, 212] width 149 height 20
type input "PHƯƠNG"
type input "0913716077"
type input "PHƯƠNG NHI"
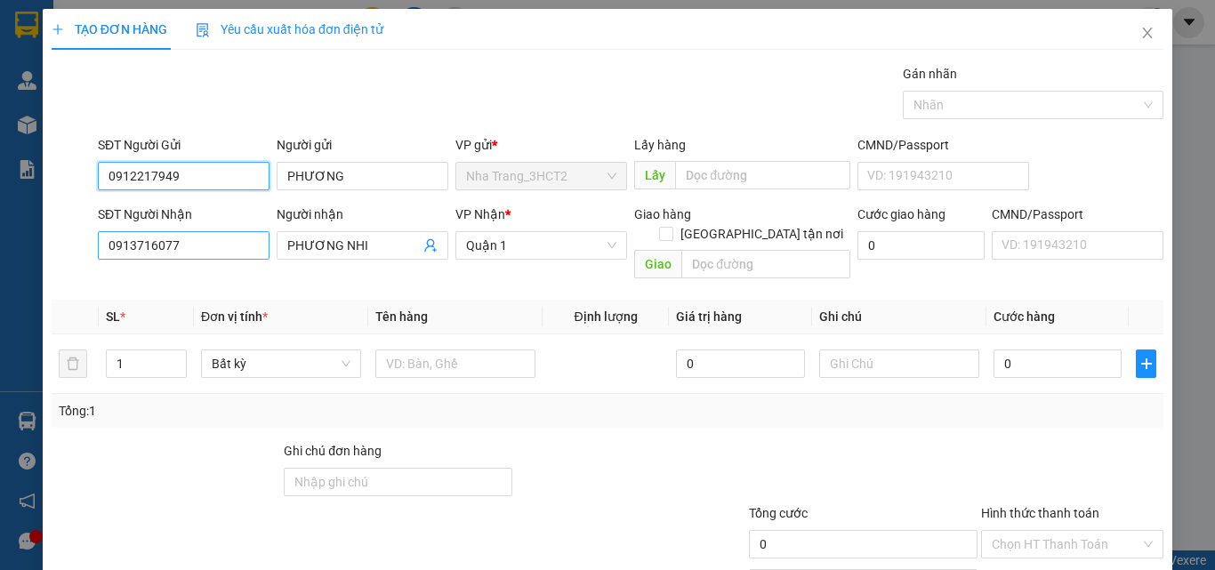
type input "0912217949"
drag, startPoint x: 213, startPoint y: 253, endPoint x: 92, endPoint y: 250, distance: 121.0
click at [92, 250] on div "SĐT Người Nhận 0913716077 Người nhận PHƯƠNG NHI VP Nhận * Quận 1 Giao hàng [GEO…" at bounding box center [607, 246] width 1115 height 82
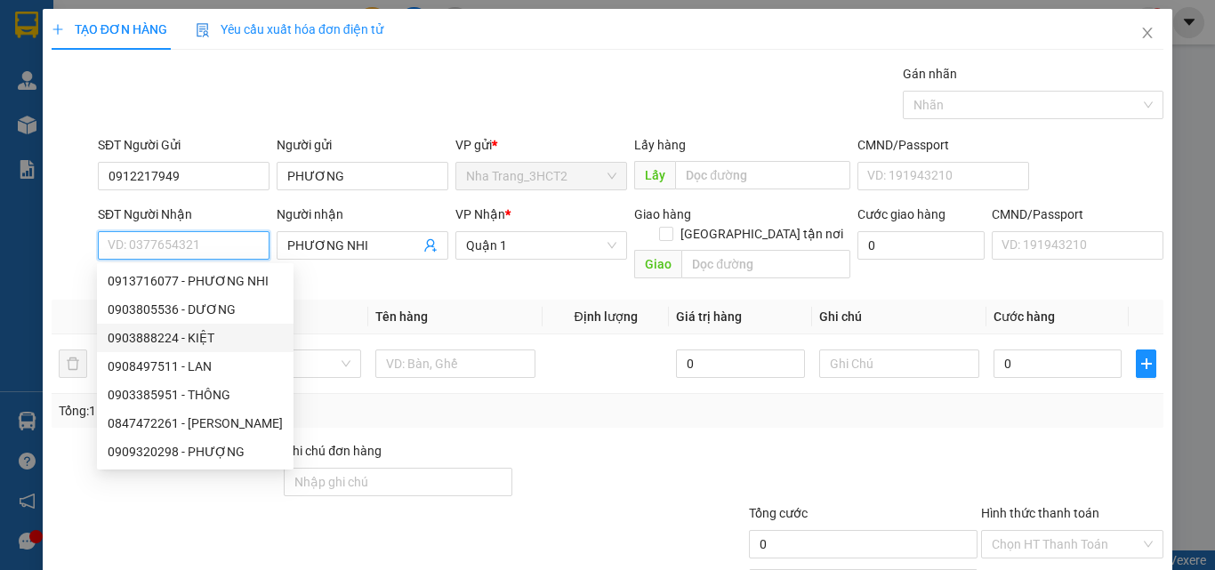
click at [207, 332] on div "0903888224 - KIỆT" at bounding box center [195, 338] width 175 height 20
type input "0903888224"
type input "KIỆT"
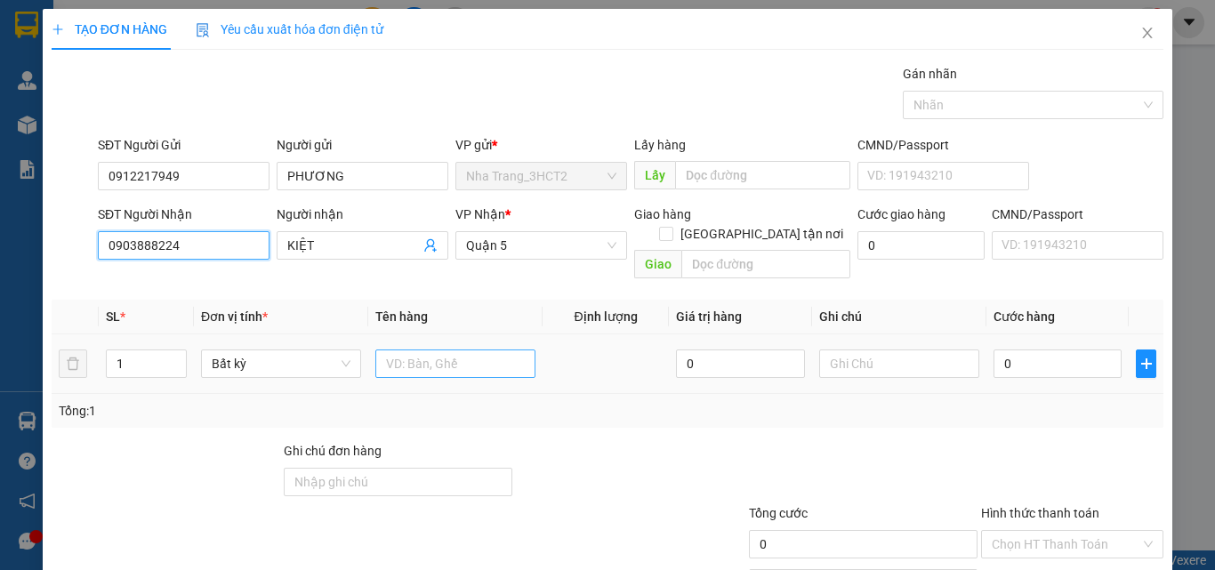
type input "0903888224"
click at [458, 350] on input "text" at bounding box center [455, 364] width 160 height 28
type input "1 THÙNG XỐP"
type input "5"
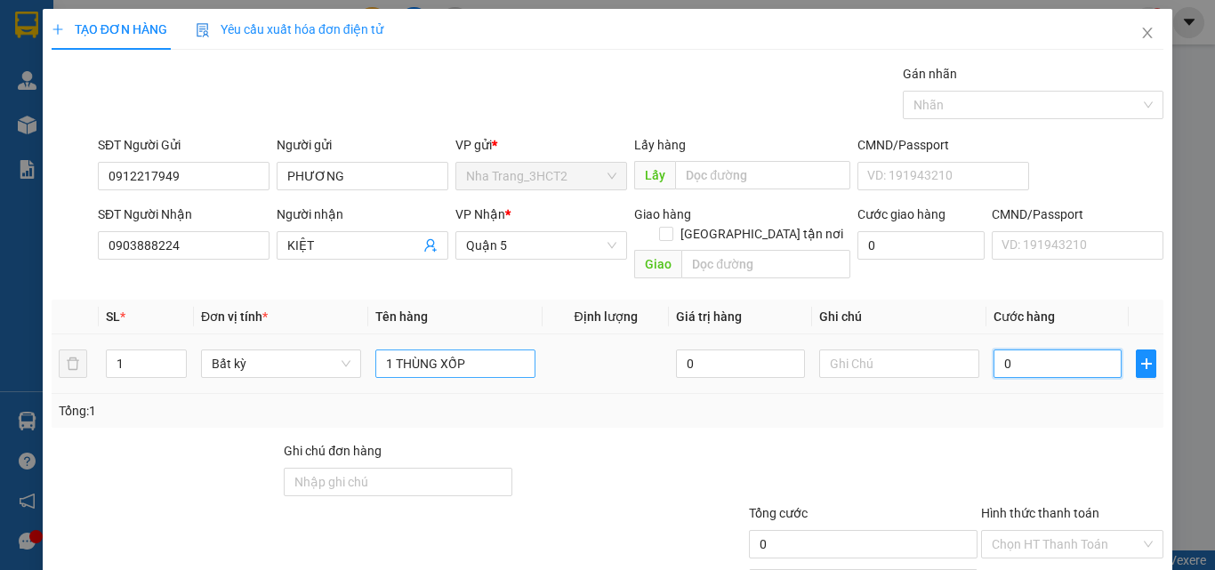
type input "5"
type input "50"
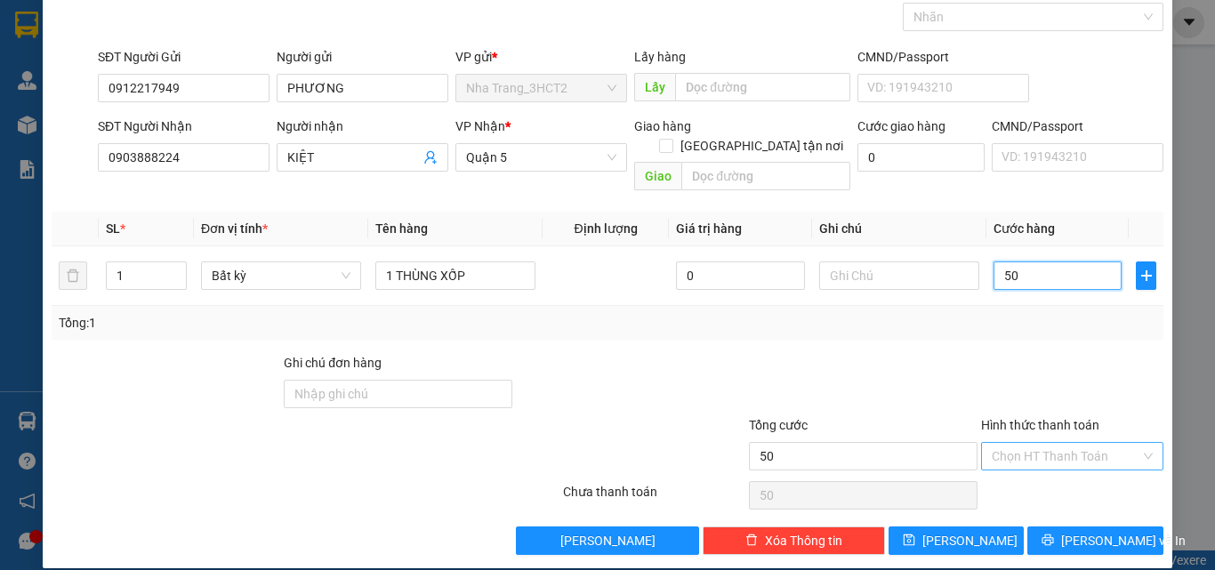
click at [1068, 442] on div "Chọn HT Thanh Toán" at bounding box center [1072, 456] width 182 height 28
type input "50.000"
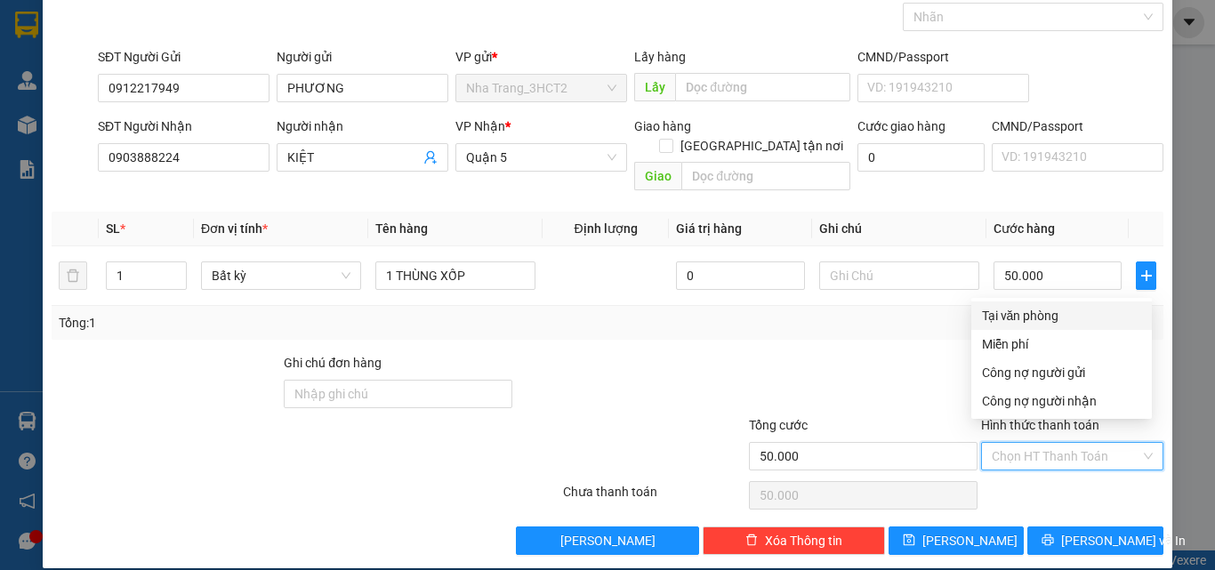
click at [1022, 320] on div "Tại văn phòng" at bounding box center [1061, 316] width 159 height 20
type input "0"
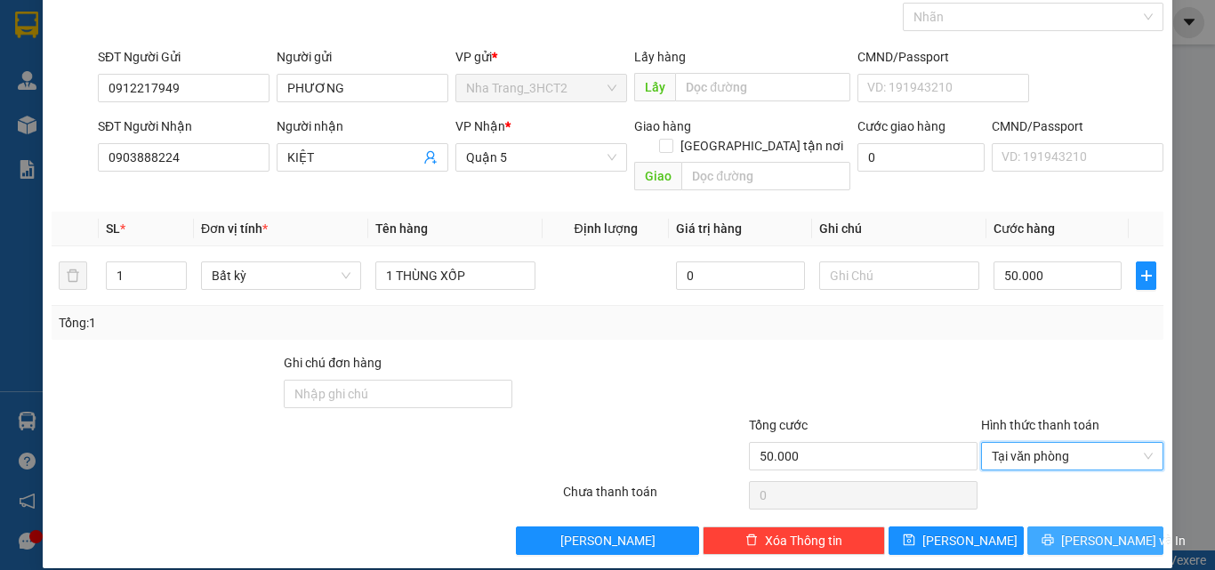
click at [1066, 527] on button "[PERSON_NAME] và In" at bounding box center [1095, 541] width 136 height 28
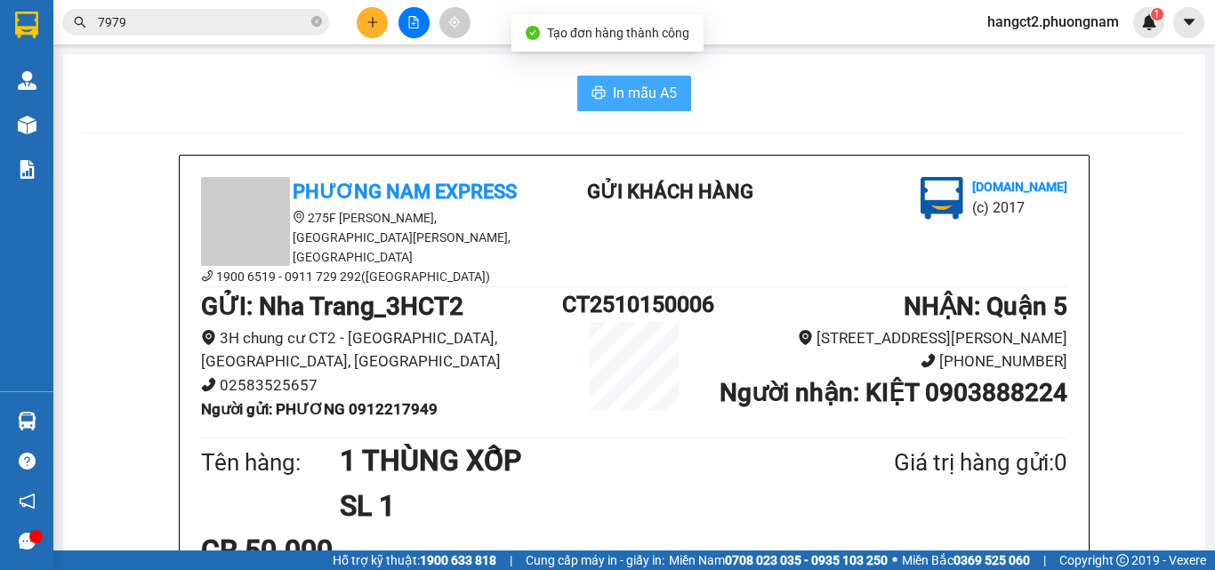
click at [652, 93] on span "In mẫu A5" at bounding box center [645, 93] width 64 height 22
click at [221, 18] on input "7979" at bounding box center [203, 22] width 210 height 20
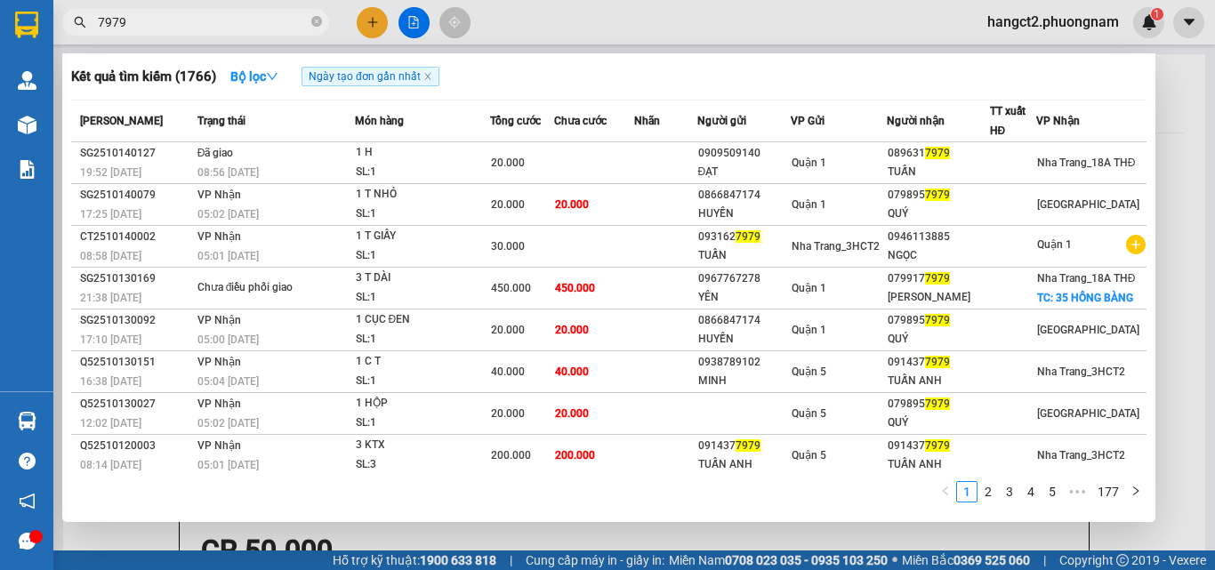
click at [221, 18] on input "7979" at bounding box center [203, 22] width 210 height 20
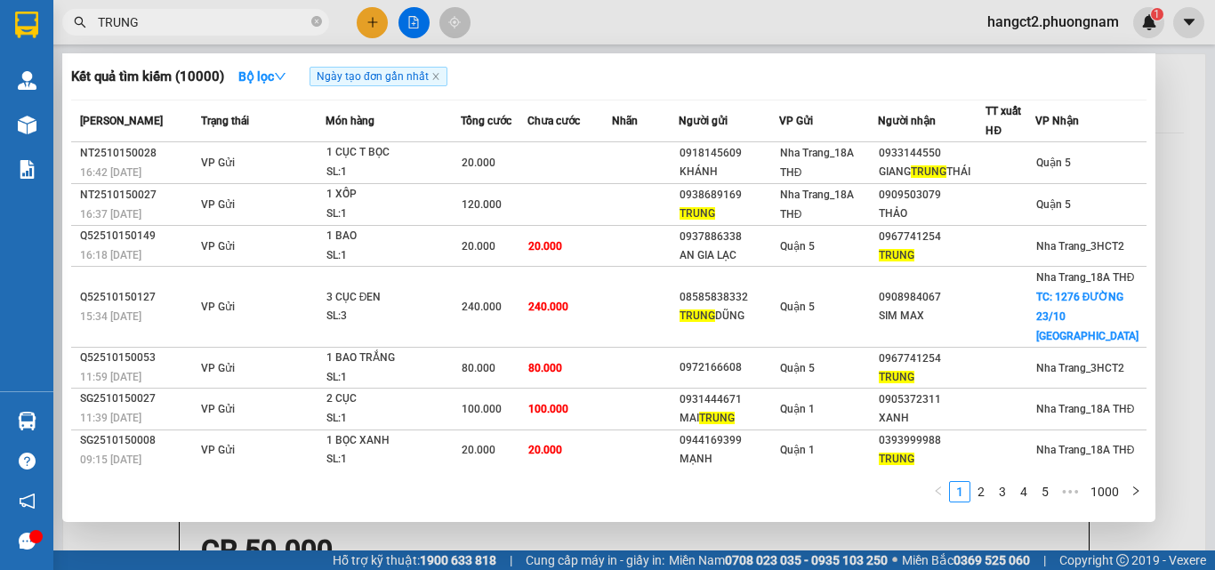
type input "TRUNG"
click at [364, 19] on div at bounding box center [607, 285] width 1215 height 570
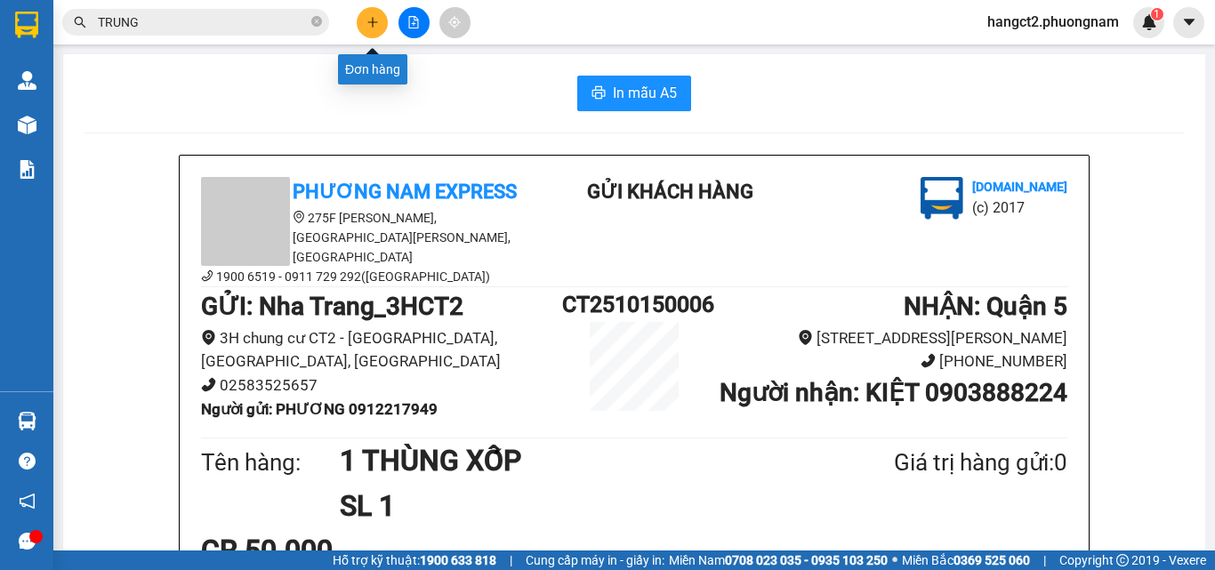
click at [364, 19] on button at bounding box center [372, 22] width 31 height 31
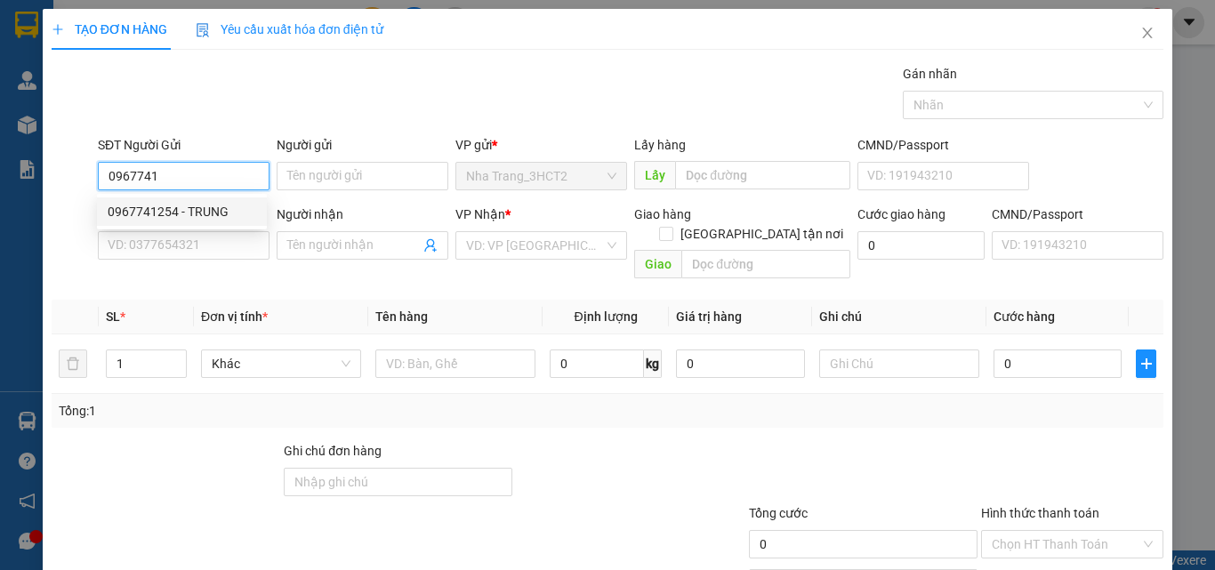
click at [178, 206] on div "0967741254 - TRUNG" at bounding box center [182, 212] width 149 height 20
type input "0967741254"
type input "TRUNG"
type input "0978801327"
type input "LULABY"
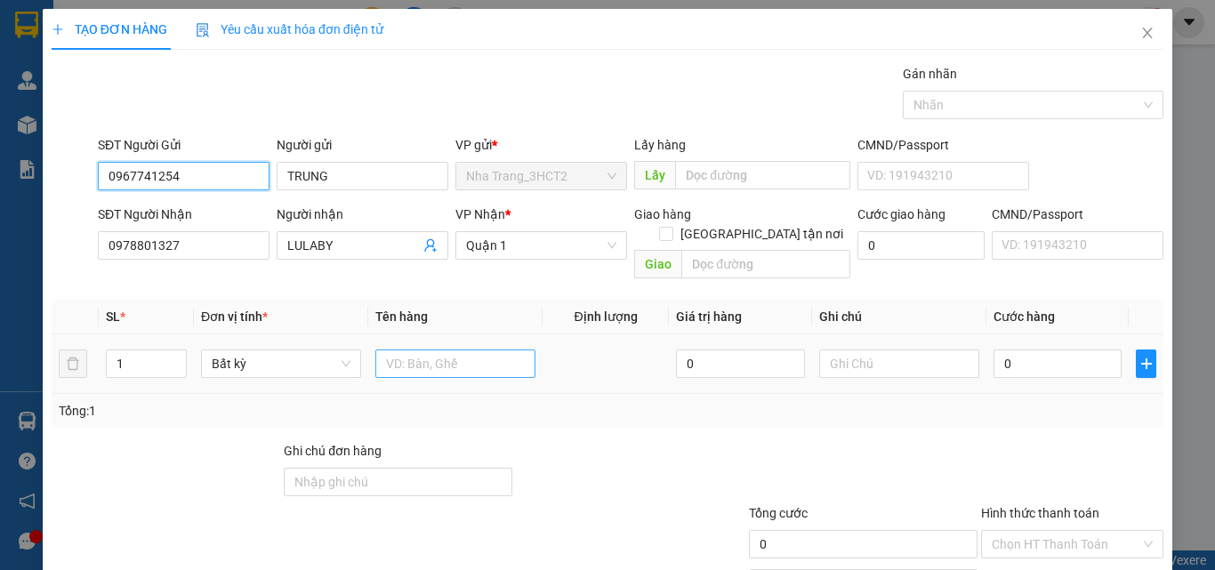
type input "0967741254"
click at [416, 350] on input "text" at bounding box center [455, 364] width 160 height 28
type input "1 BAO XANH"
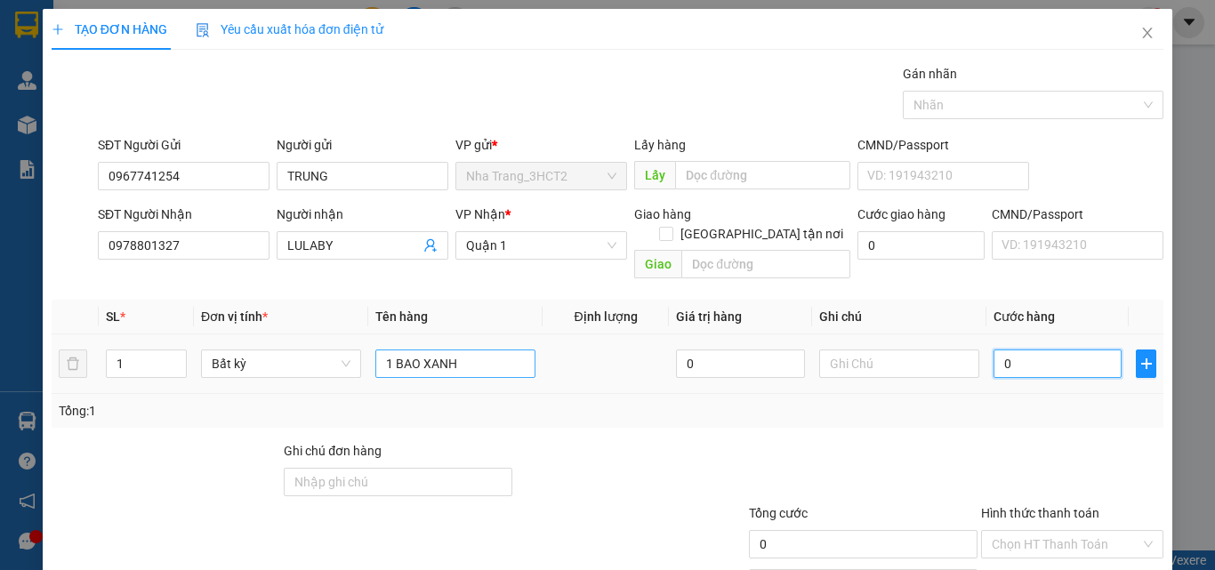
type input "6"
type input "60"
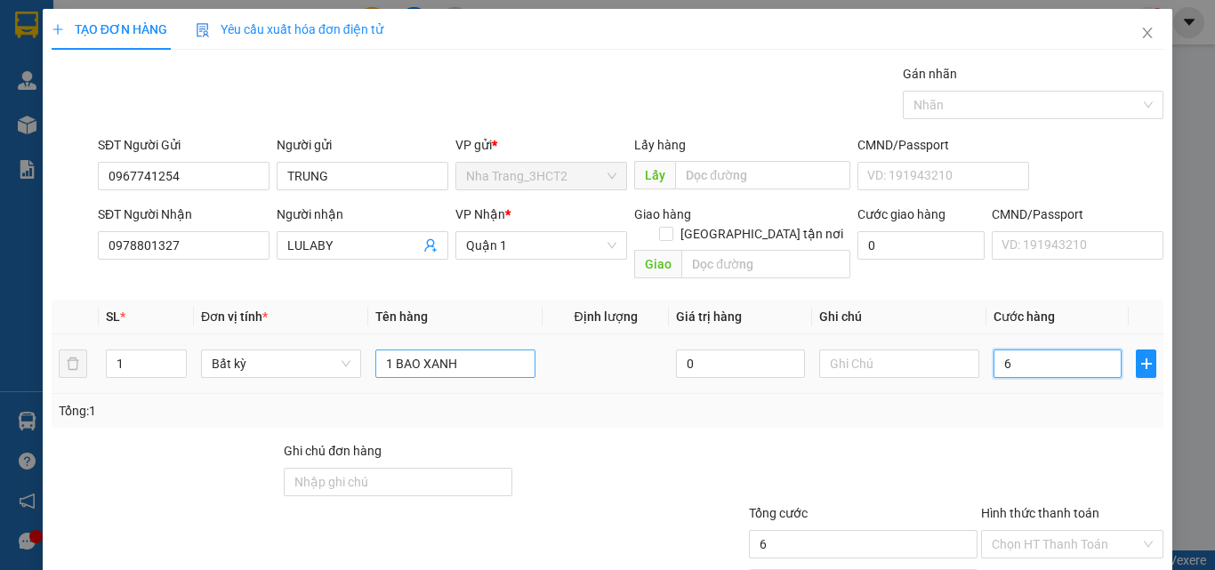
type input "60"
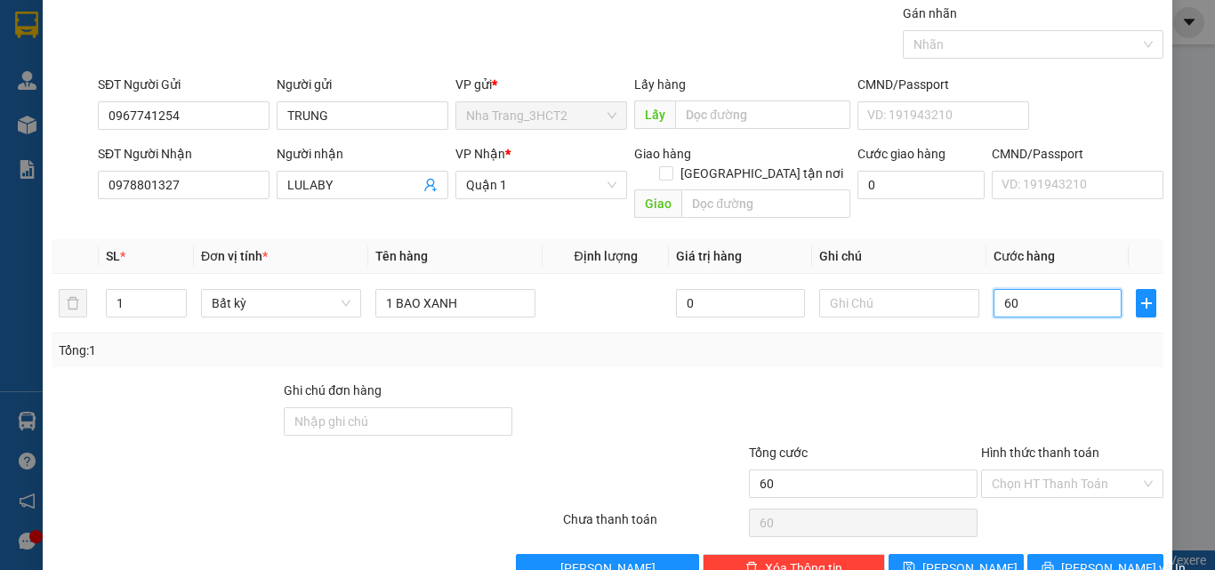
scroll to position [88, 0]
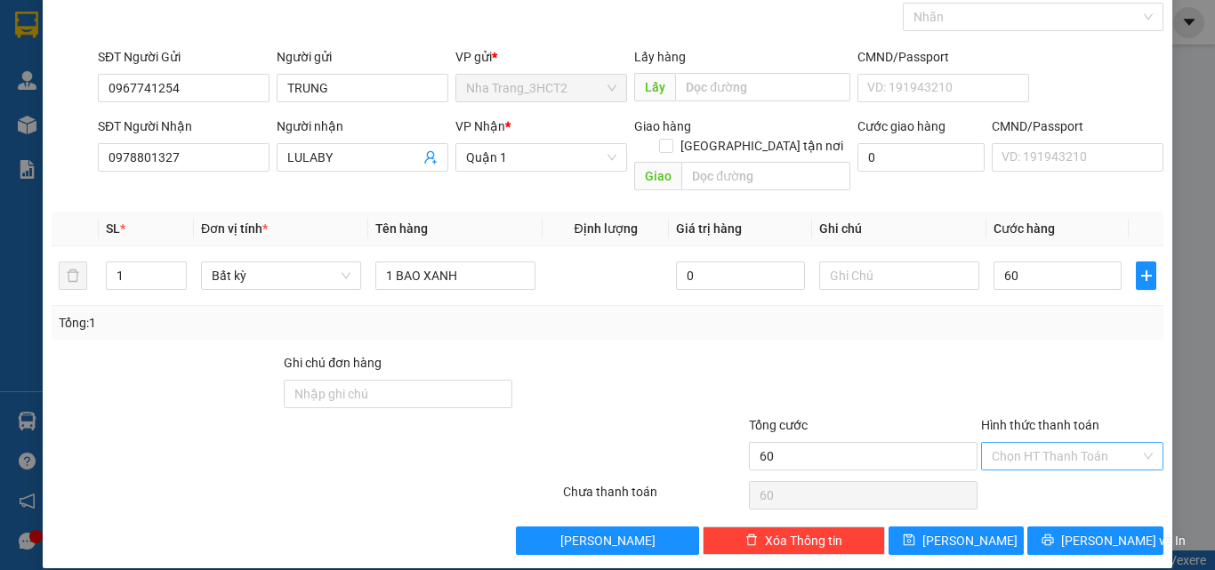
type input "60.000"
click at [1027, 448] on input "Hình thức thanh toán" at bounding box center [1066, 456] width 149 height 27
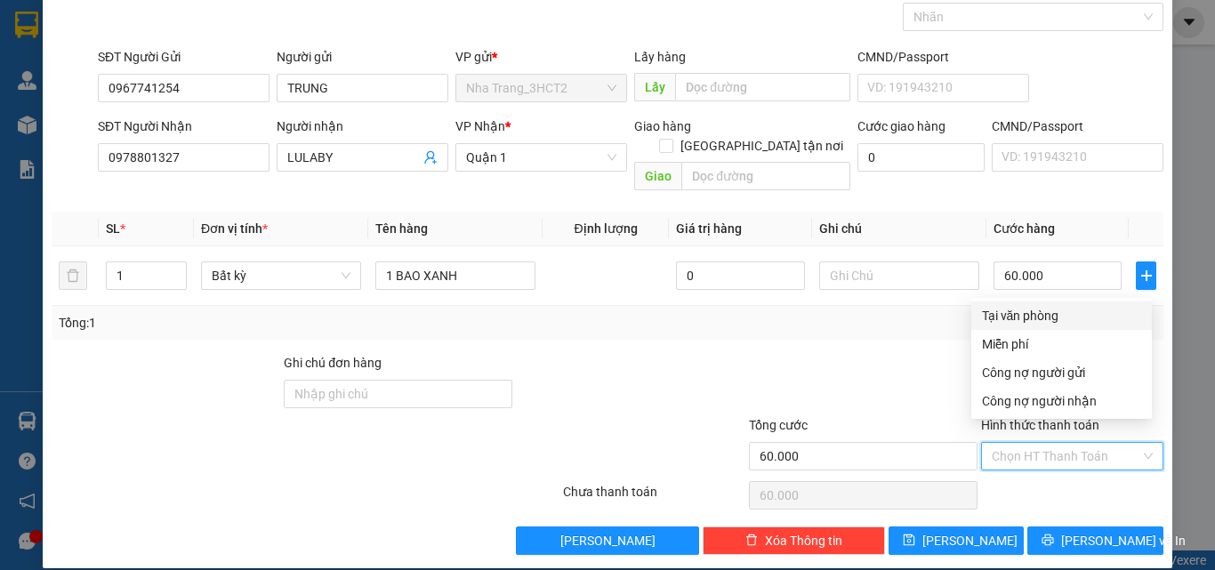
click at [1016, 317] on div "Tại văn phòng" at bounding box center [1061, 316] width 159 height 20
type input "0"
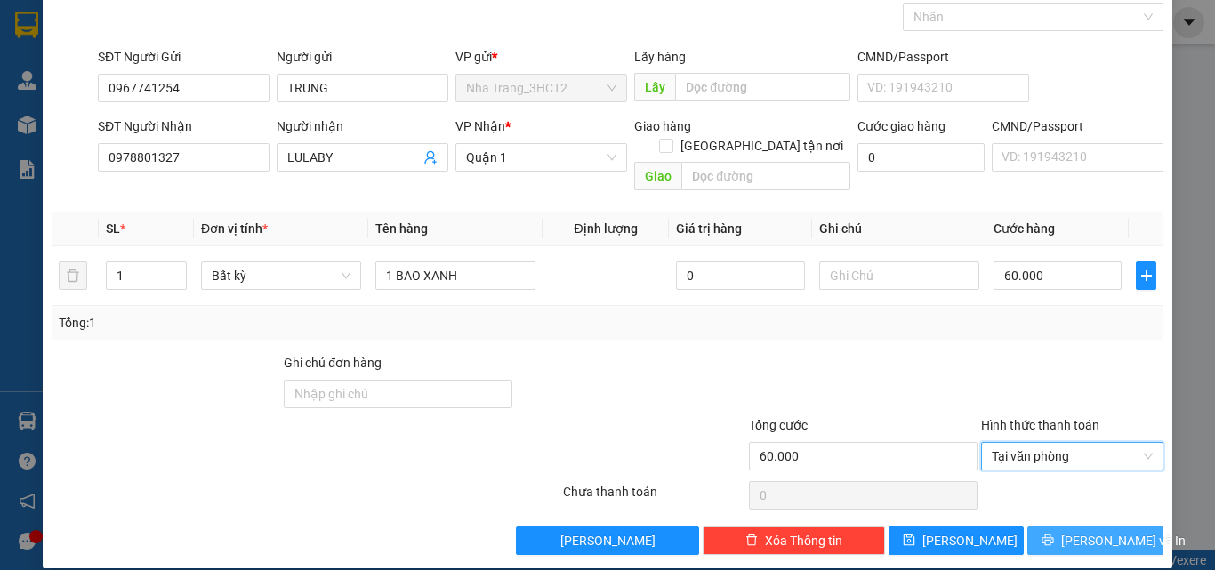
click at [1067, 527] on button "[PERSON_NAME] và In" at bounding box center [1095, 541] width 136 height 28
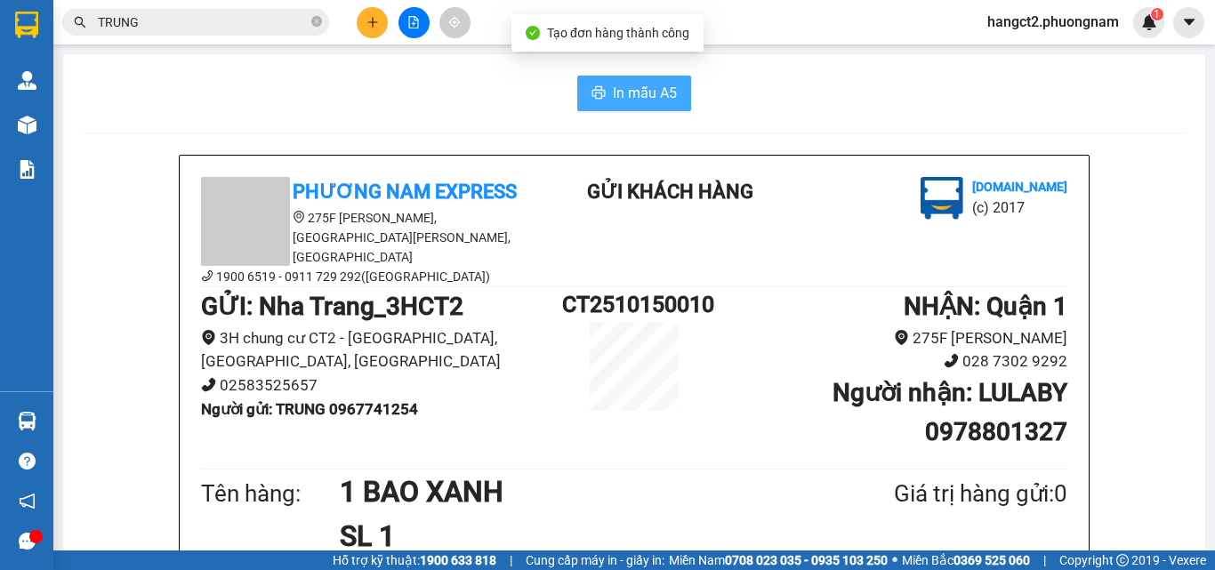
click at [605, 93] on button "In mẫu A5" at bounding box center [634, 94] width 114 height 36
click at [210, 23] on input "TRUNG" at bounding box center [203, 22] width 210 height 20
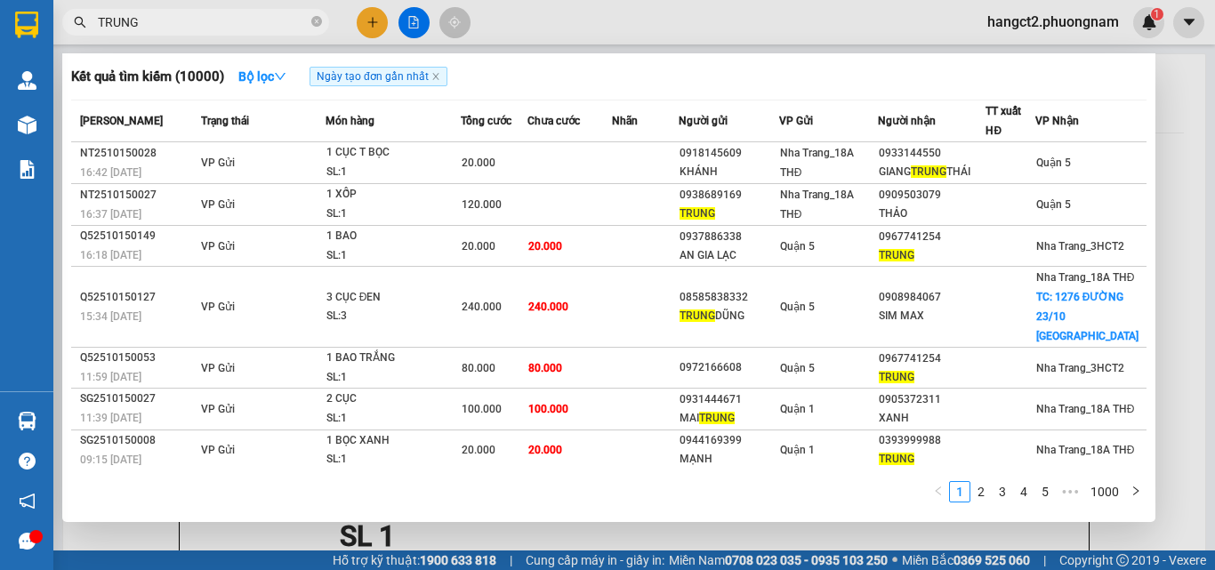
click at [210, 23] on input "TRUNG" at bounding box center [203, 22] width 210 height 20
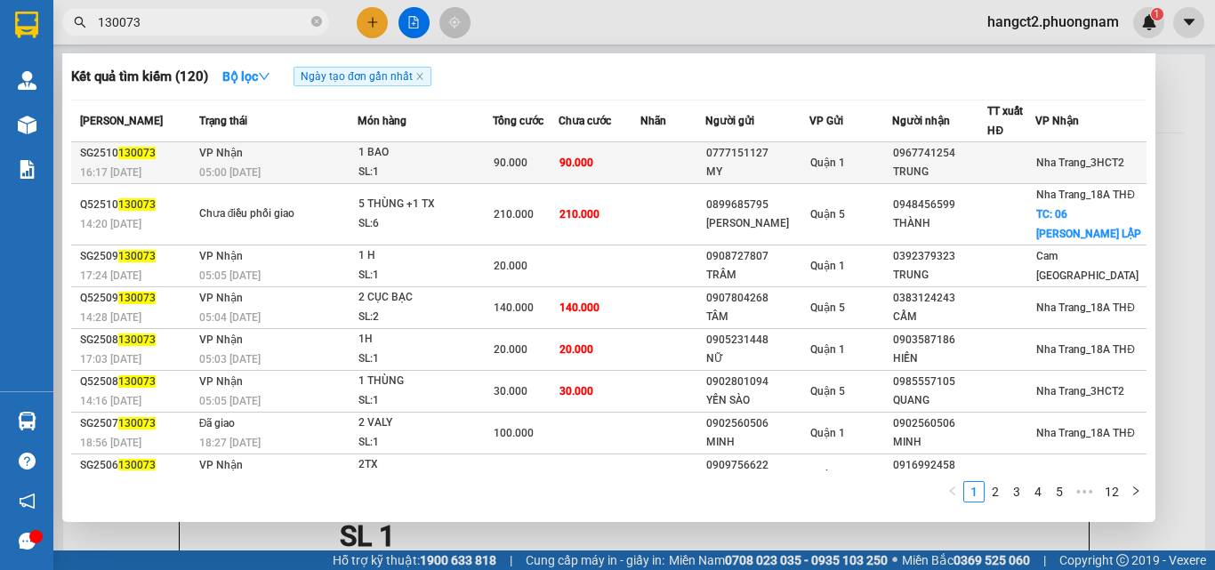
type input "130073"
click at [392, 173] on div "SL: 1" at bounding box center [424, 173] width 133 height 20
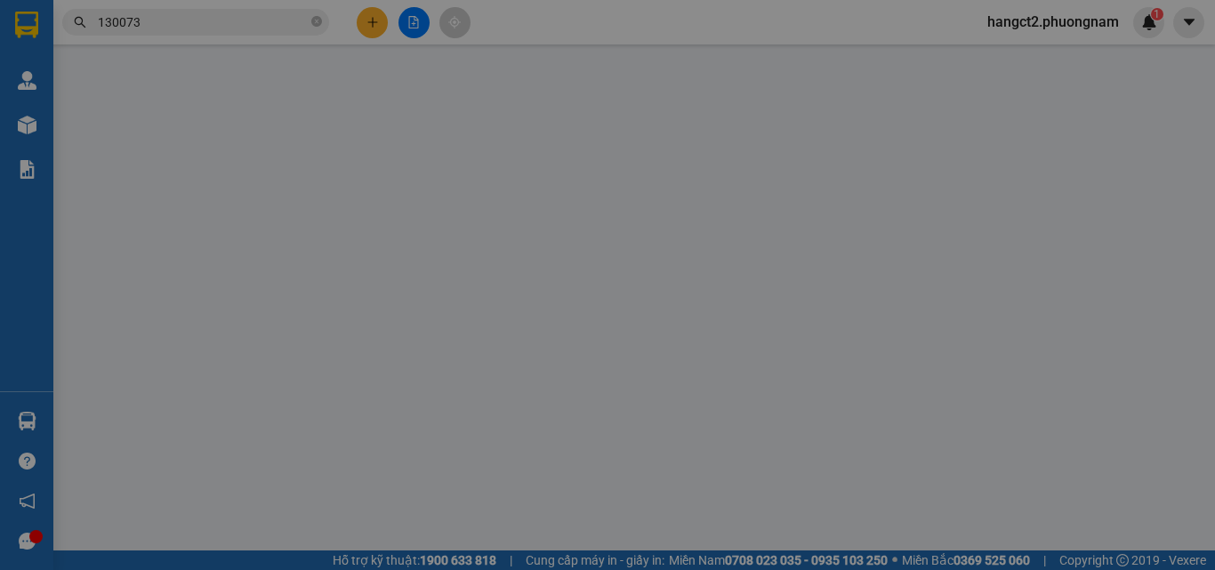
type input "0777151127"
type input "MY"
type input "0967741254"
type input "TRUNG"
type input "90.000"
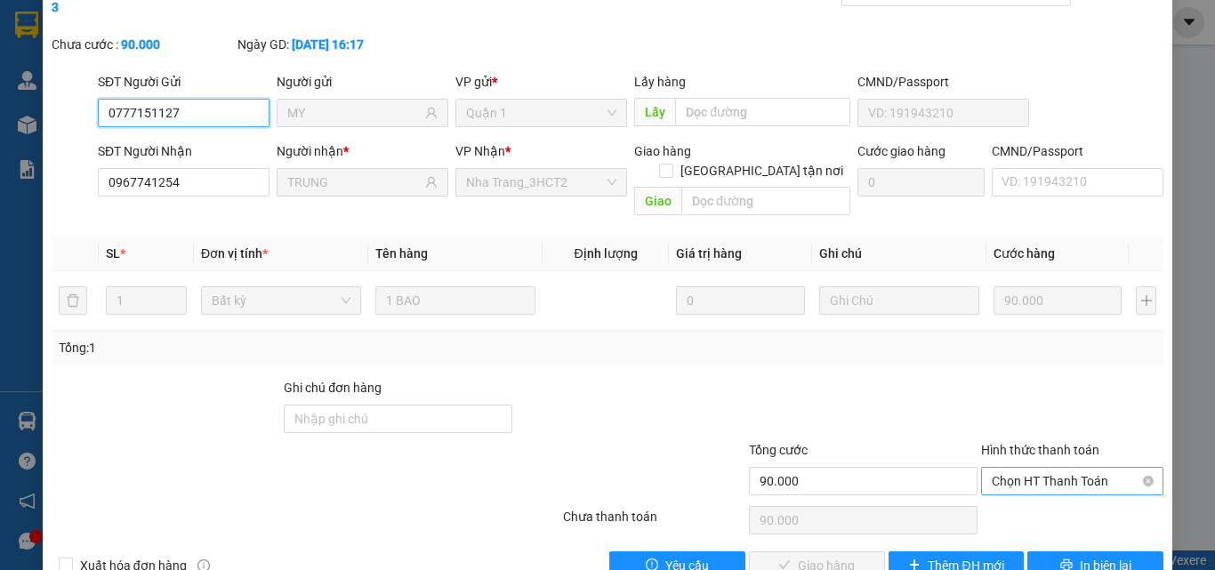
scroll to position [92, 0]
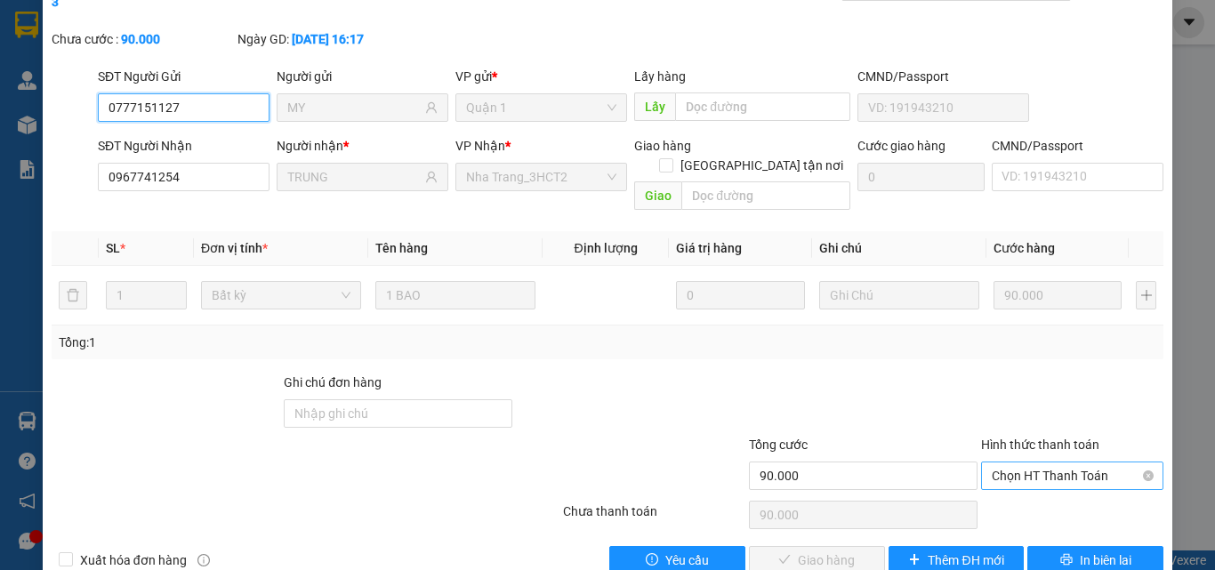
drag, startPoint x: 1045, startPoint y: 431, endPoint x: 1039, endPoint y: 439, distance: 10.1
click at [1045, 462] on span "Chọn HT Thanh Toán" at bounding box center [1072, 475] width 161 height 27
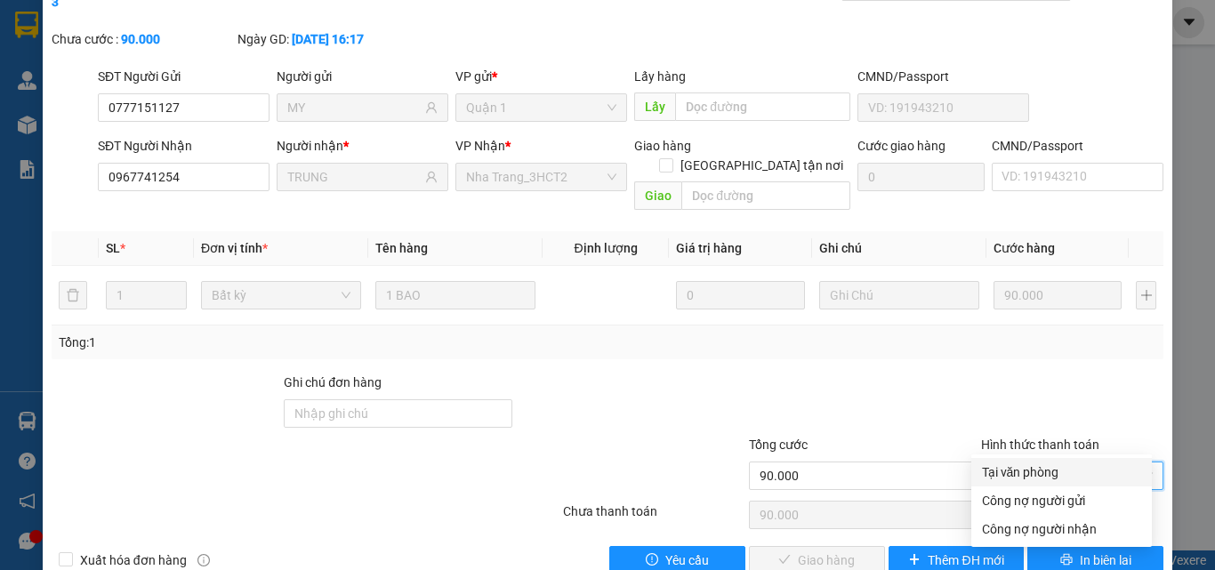
click at [1013, 465] on div "Tại văn phòng" at bounding box center [1061, 472] width 159 height 20
type input "0"
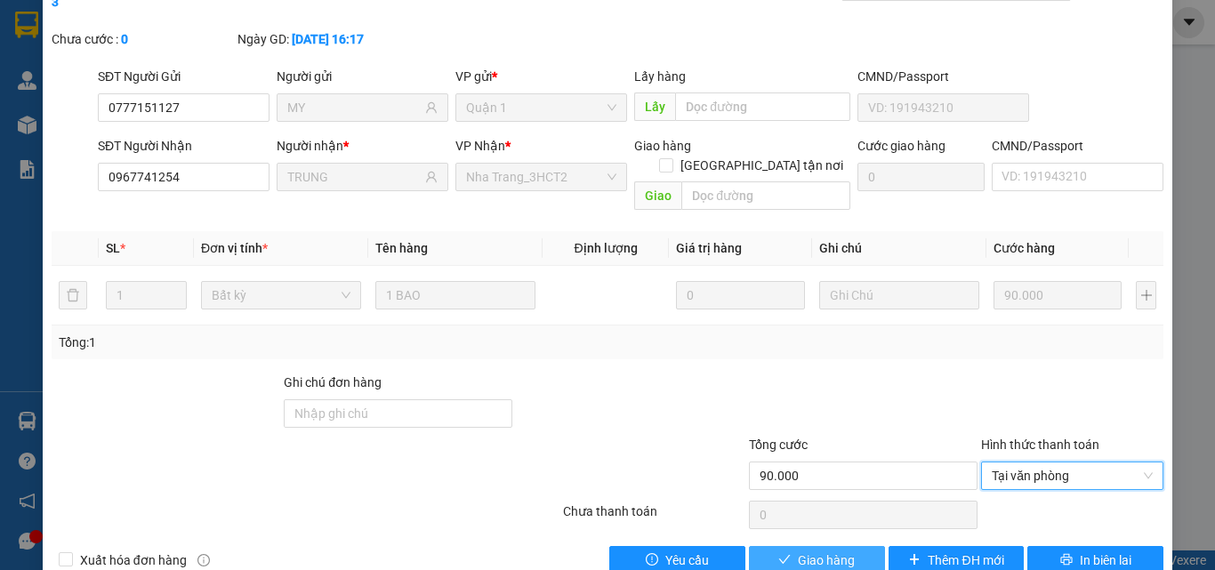
click at [808, 551] on span "Giao hàng" at bounding box center [826, 561] width 57 height 20
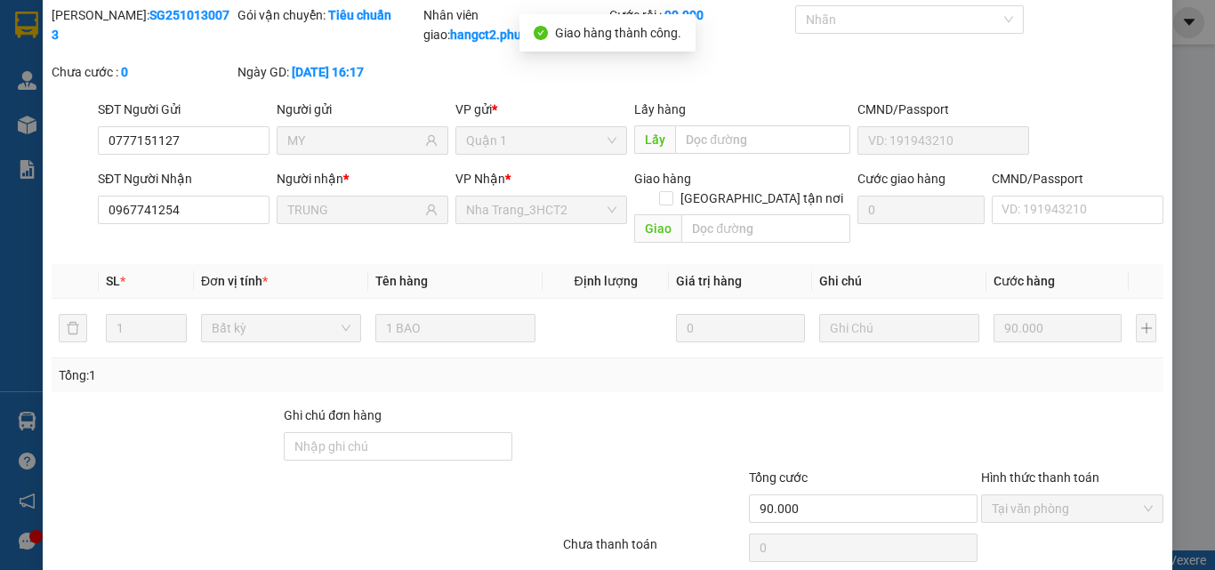
scroll to position [0, 0]
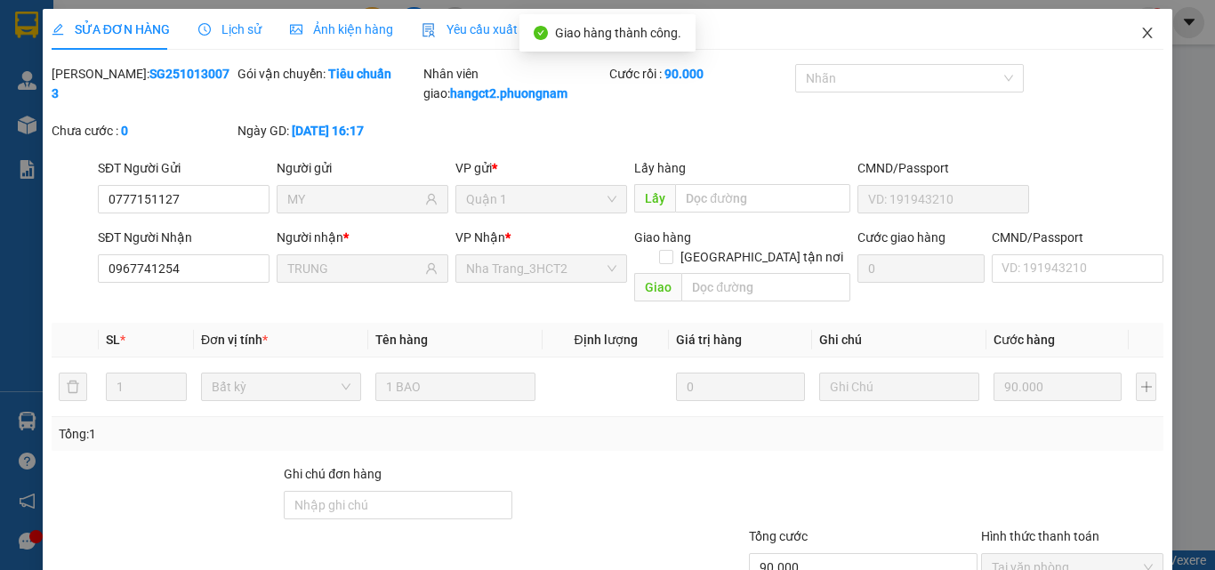
click at [1140, 32] on icon "close" at bounding box center [1147, 33] width 14 height 14
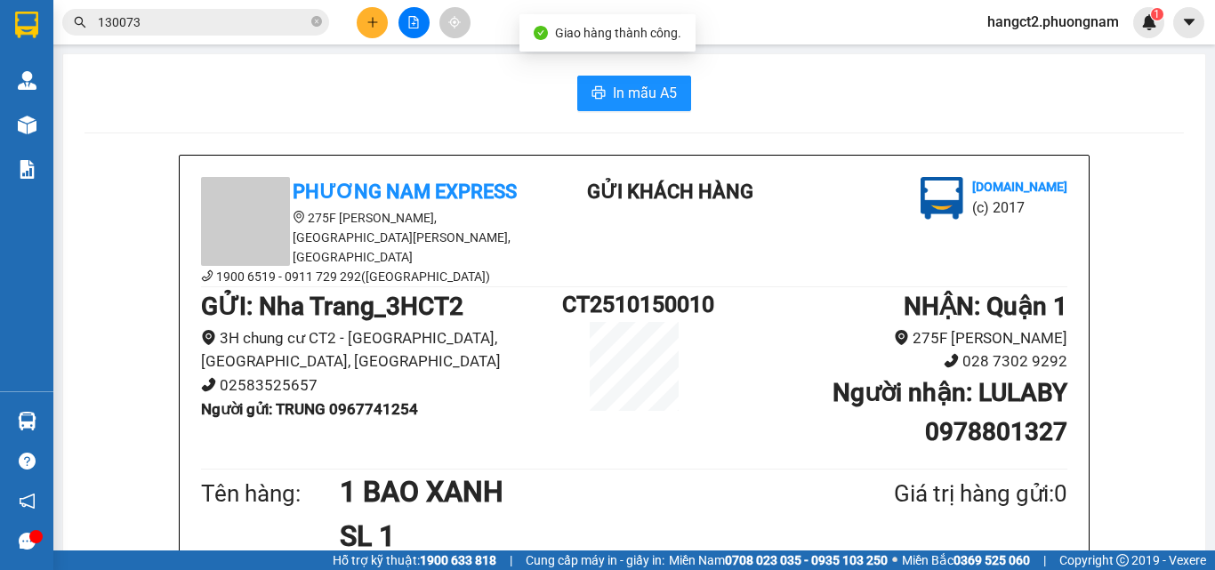
click at [169, 24] on input "130073" at bounding box center [203, 22] width 210 height 20
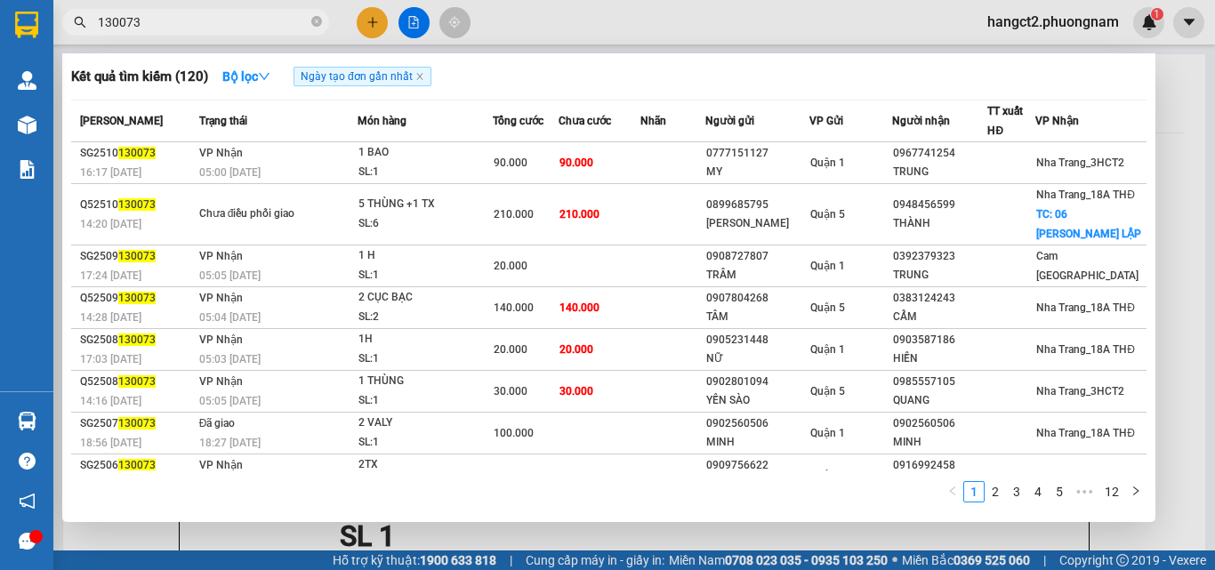
click at [193, 23] on input "130073" at bounding box center [203, 22] width 210 height 20
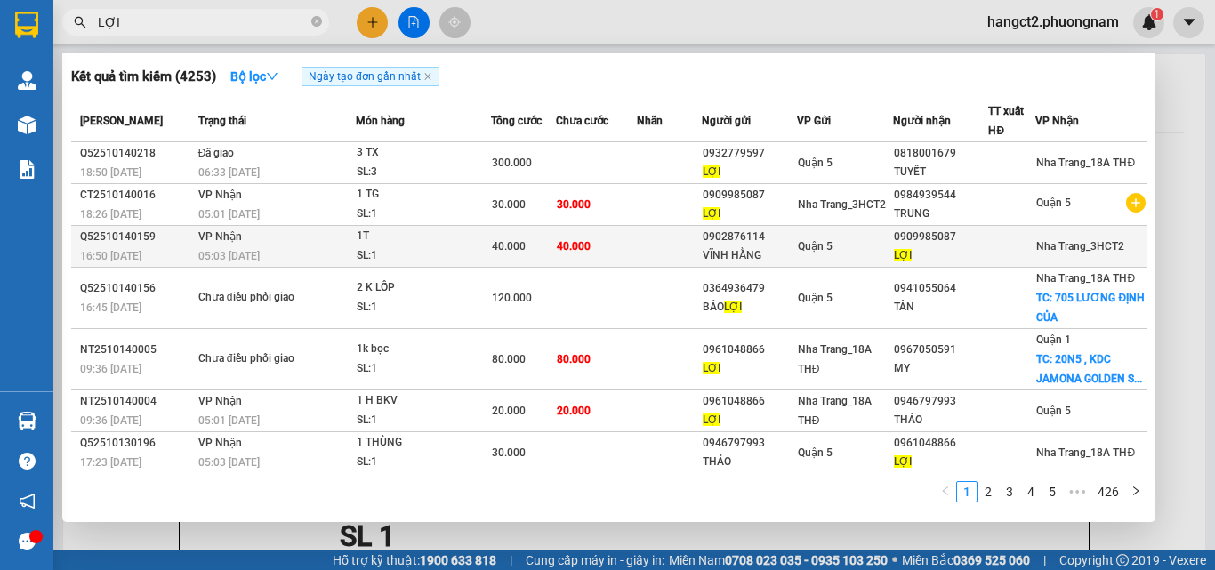
type input "LỢI"
click at [1019, 260] on td at bounding box center [1011, 247] width 47 height 42
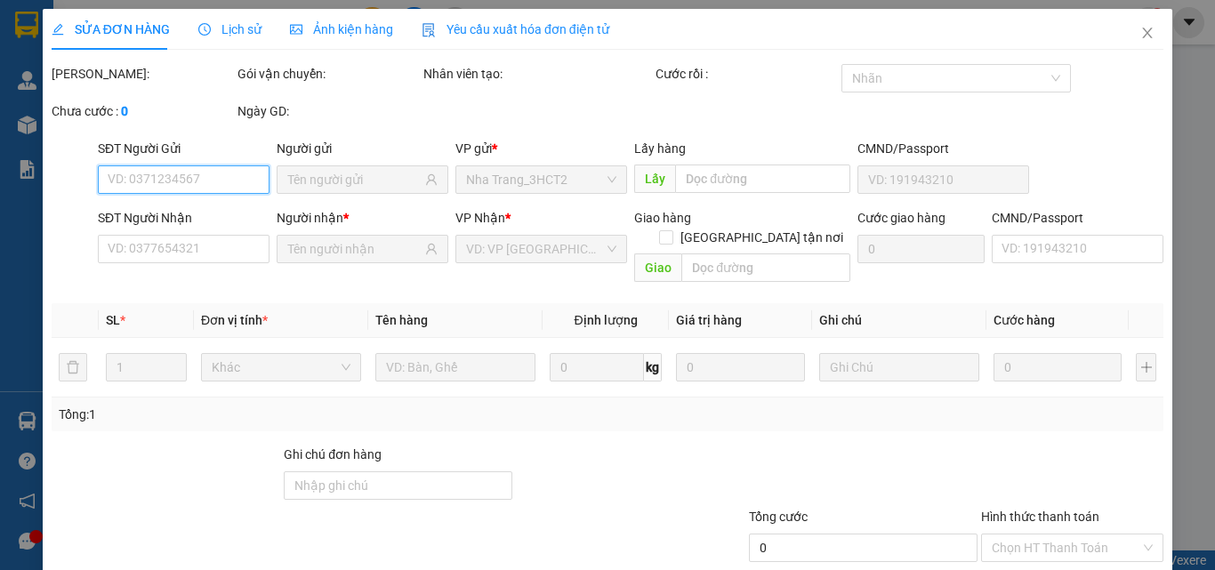
type input "0902876114"
type input "VĨNH HẰNG"
type input "0909985087"
type input "LỢI"
type input "40.000"
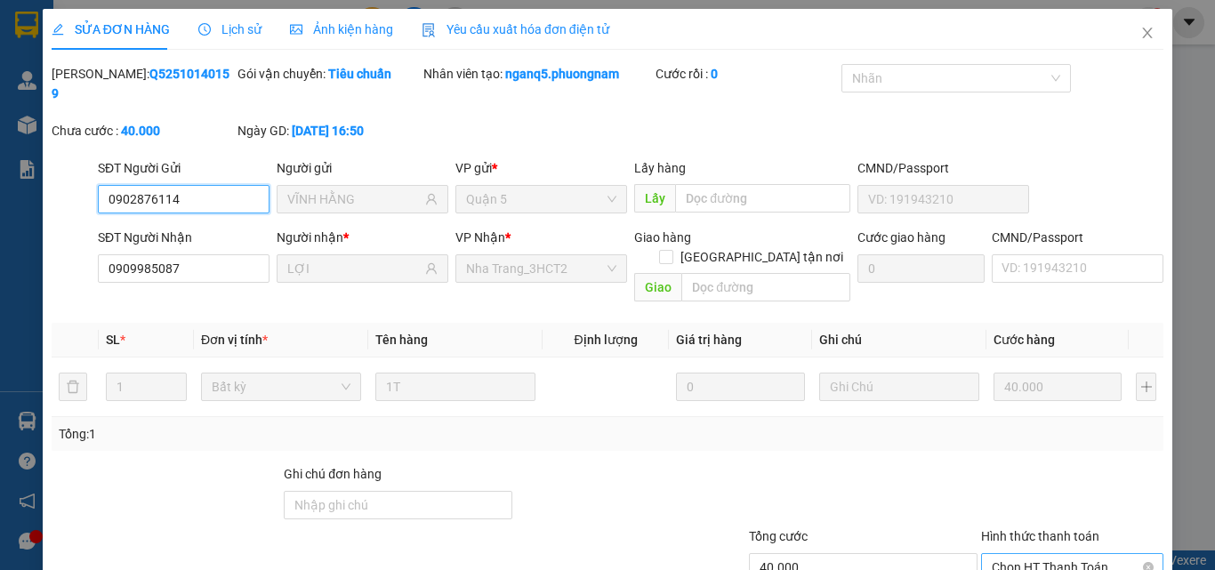
scroll to position [92, 0]
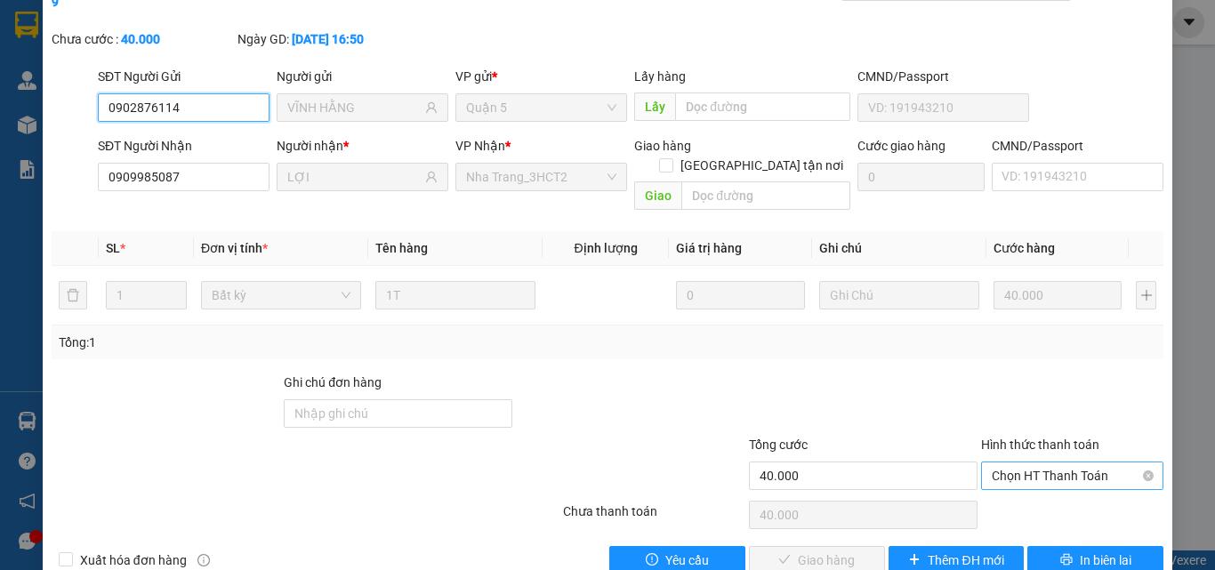
click at [1027, 462] on span "Chọn HT Thanh Toán" at bounding box center [1072, 475] width 161 height 27
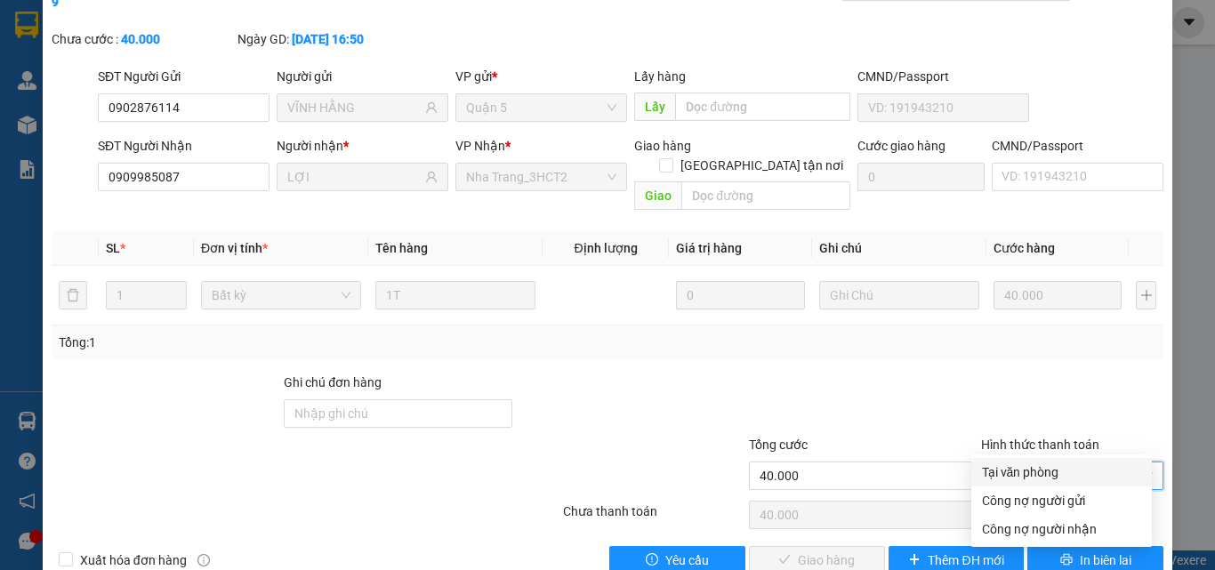
click at [1021, 471] on div "Tại văn phòng" at bounding box center [1061, 472] width 159 height 20
type input "0"
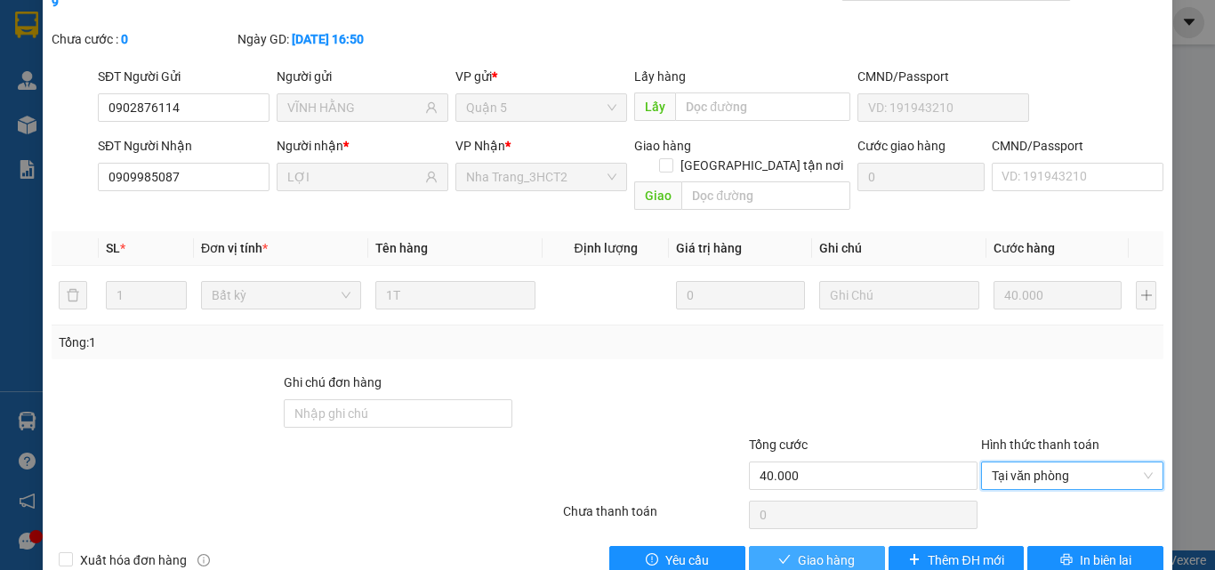
click at [832, 551] on span "Giao hàng" at bounding box center [826, 561] width 57 height 20
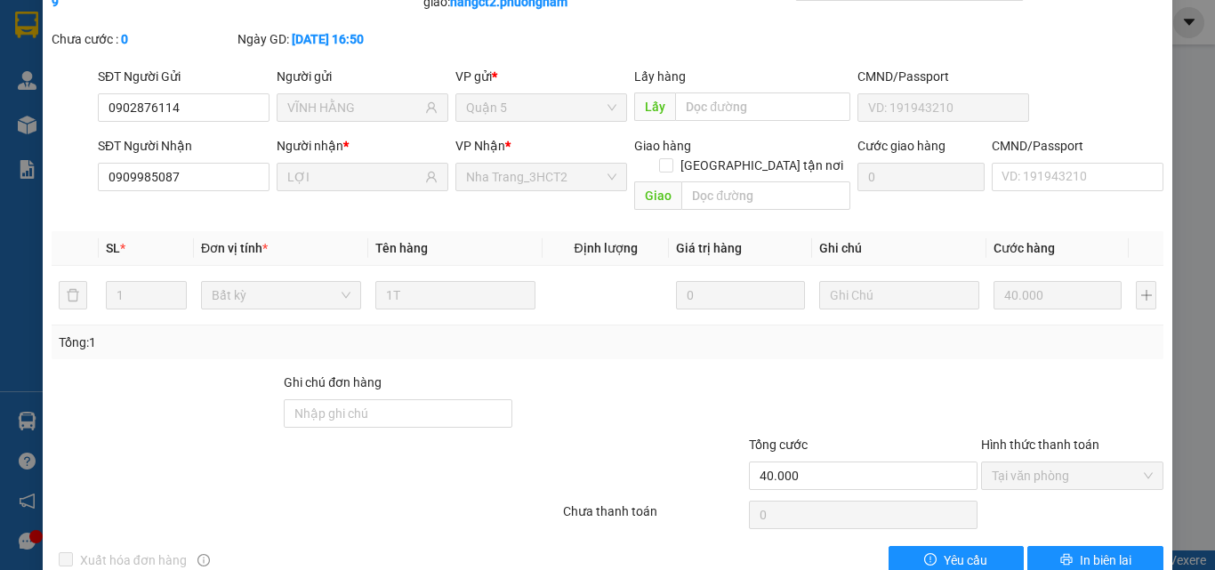
scroll to position [0, 0]
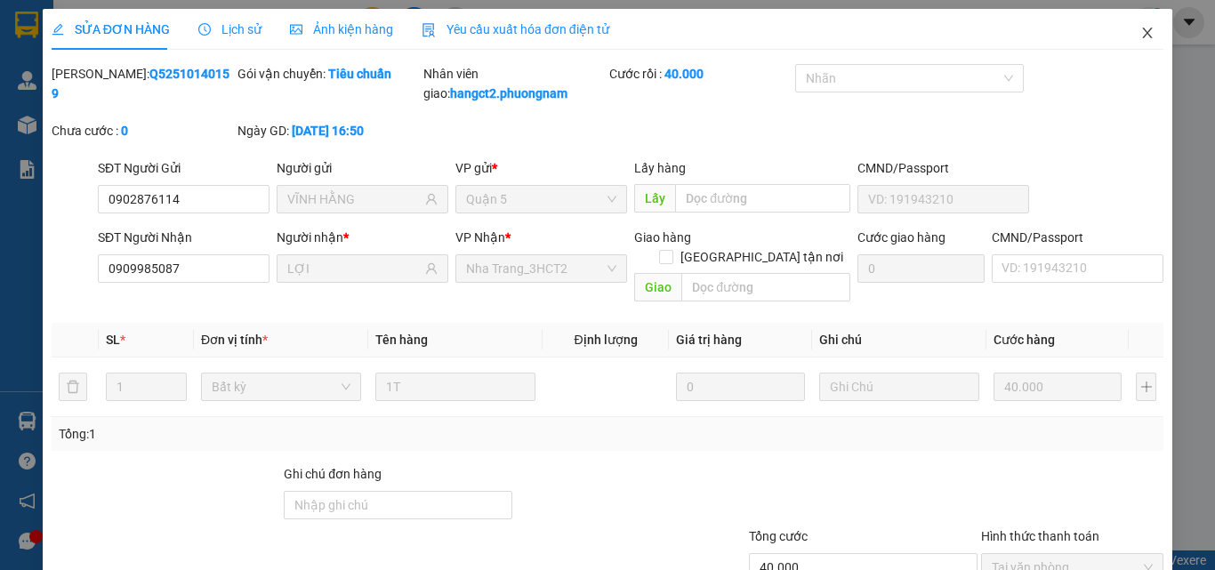
click at [1125, 33] on span "Close" at bounding box center [1147, 34] width 50 height 50
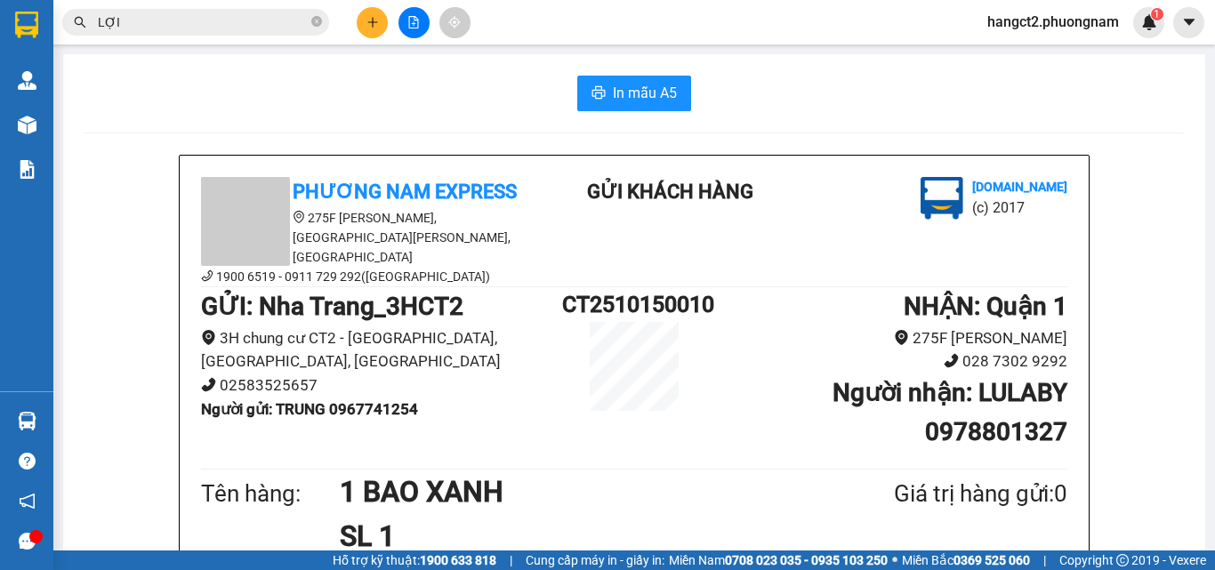
click at [367, 18] on icon "plus" at bounding box center [372, 22] width 12 height 12
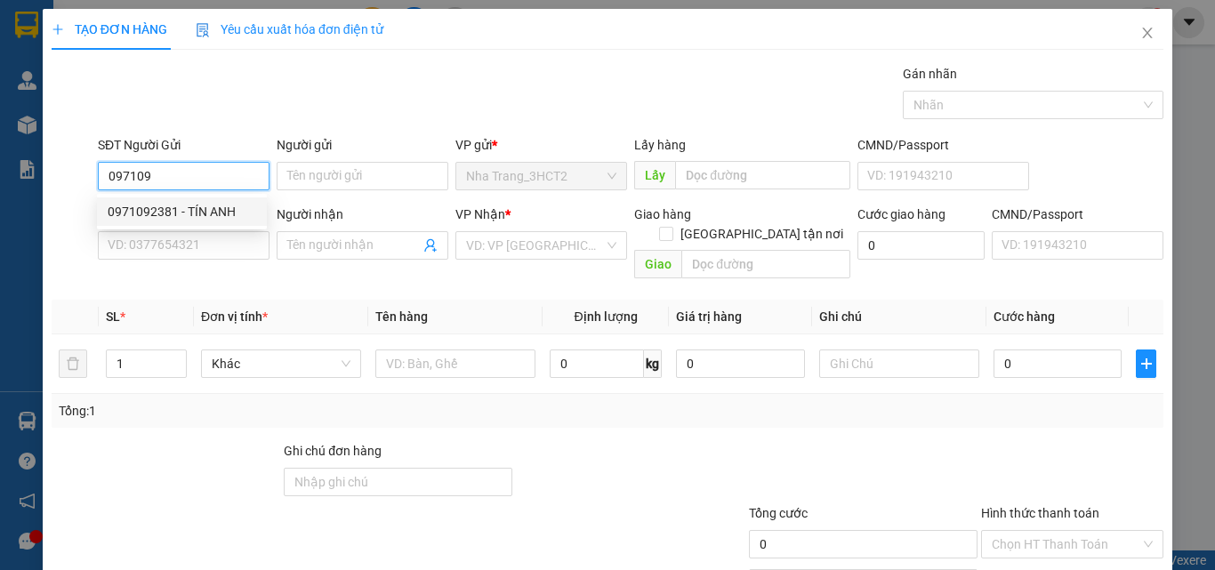
click at [181, 213] on div "0971092381 - TÍN ANH" at bounding box center [182, 212] width 149 height 20
type input "0971092381"
type input "TÍN ANH"
type input "0707666073"
type input "[PERSON_NAME]"
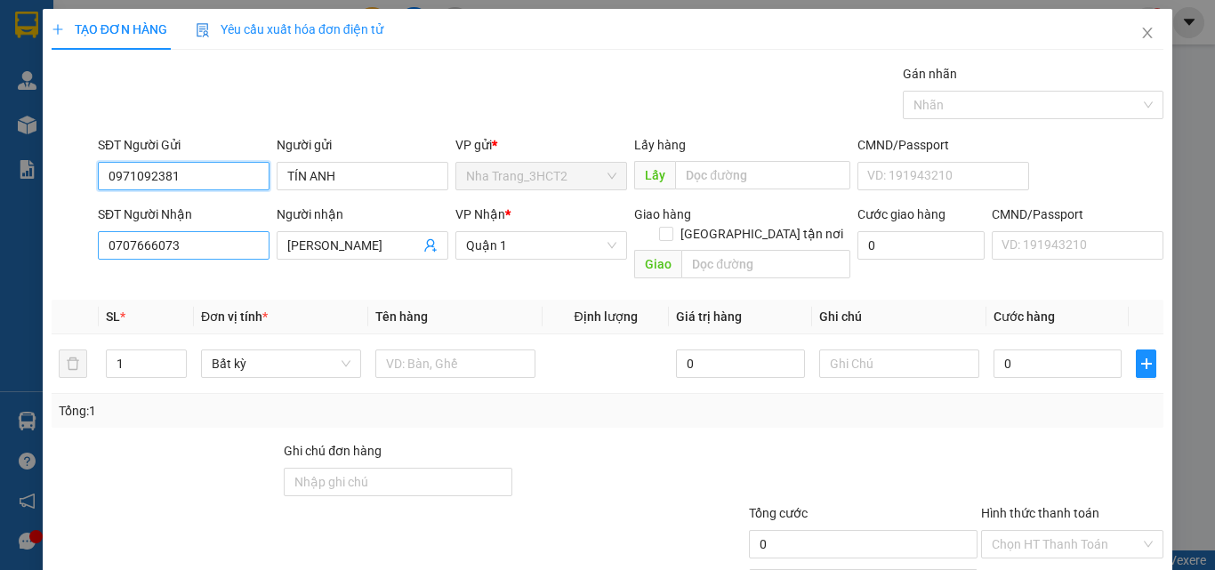
type input "0971092381"
drag, startPoint x: 190, startPoint y: 244, endPoint x: 51, endPoint y: 237, distance: 139.8
click at [54, 238] on div "SĐT Người Nhận 0707666073 0707666073 Người nhận THÀNH CHUNG VP Nhận * [GEOGRAPH…" at bounding box center [607, 246] width 1115 height 82
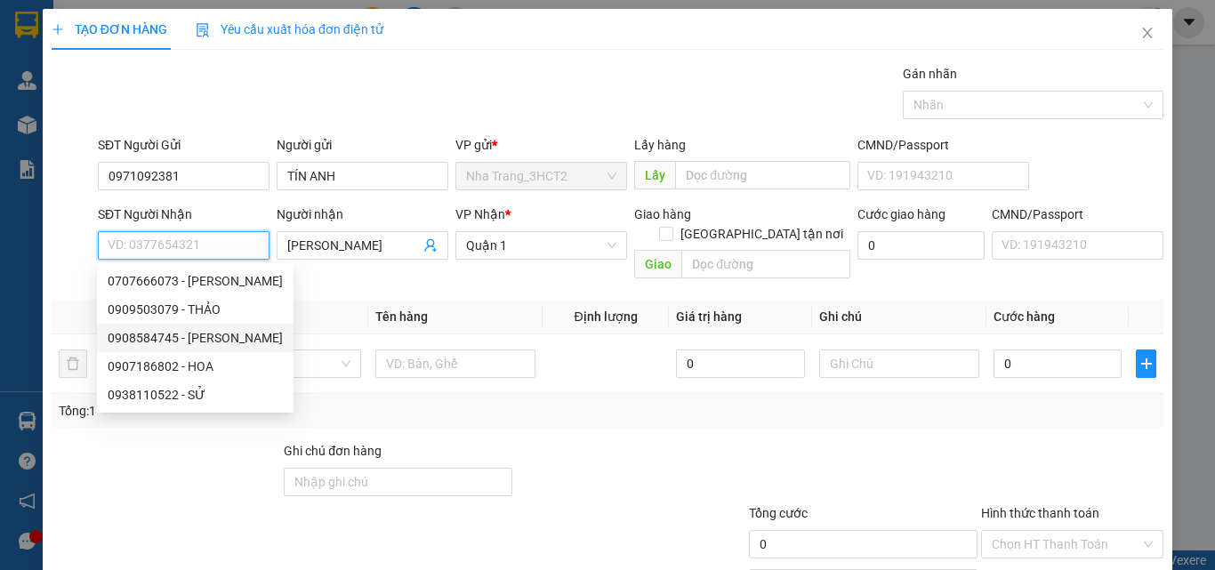
click at [165, 334] on div "0908584745 - [PERSON_NAME]" at bounding box center [195, 338] width 175 height 20
type input "0908584745"
type input "LỘC"
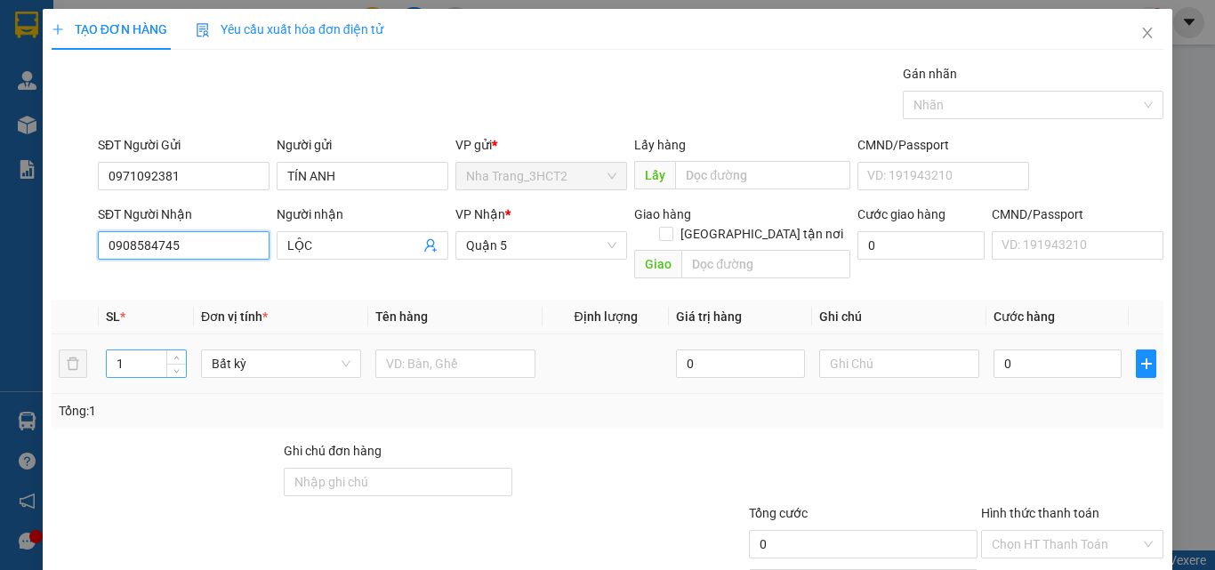
type input "0908584745"
drag, startPoint x: 129, startPoint y: 340, endPoint x: 87, endPoint y: 338, distance: 41.8
click at [87, 338] on tr "1 Bất kỳ 0 0" at bounding box center [608, 364] width 1112 height 60
type input "2"
click at [400, 350] on input "text" at bounding box center [455, 364] width 160 height 28
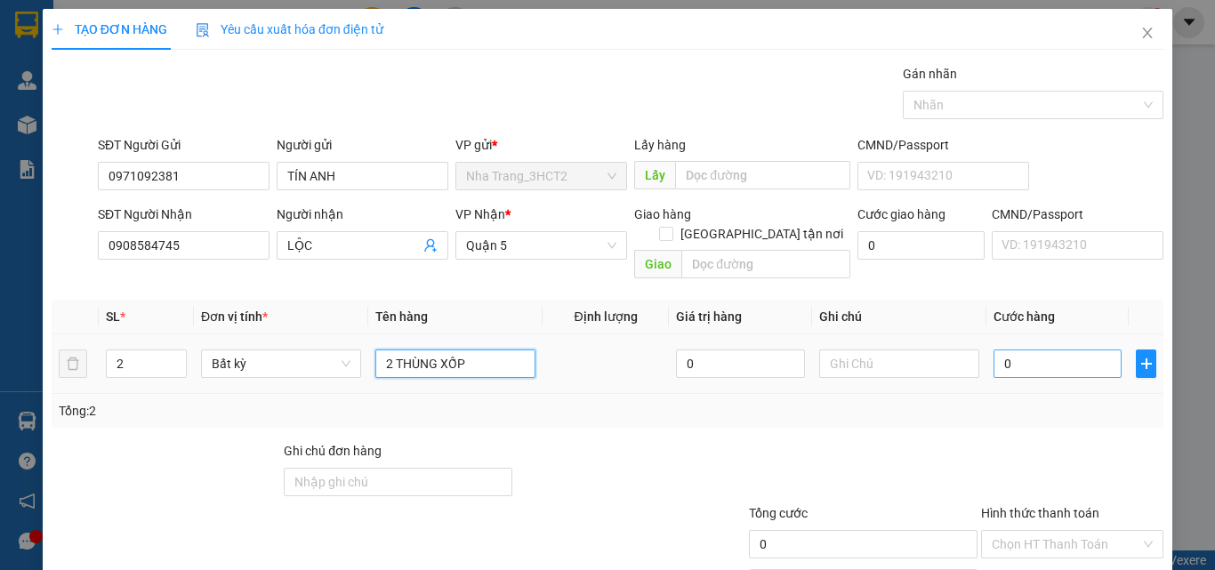
type input "2 THÙNG XỐP"
click at [999, 350] on input "0" at bounding box center [1057, 364] width 128 height 28
type input "2"
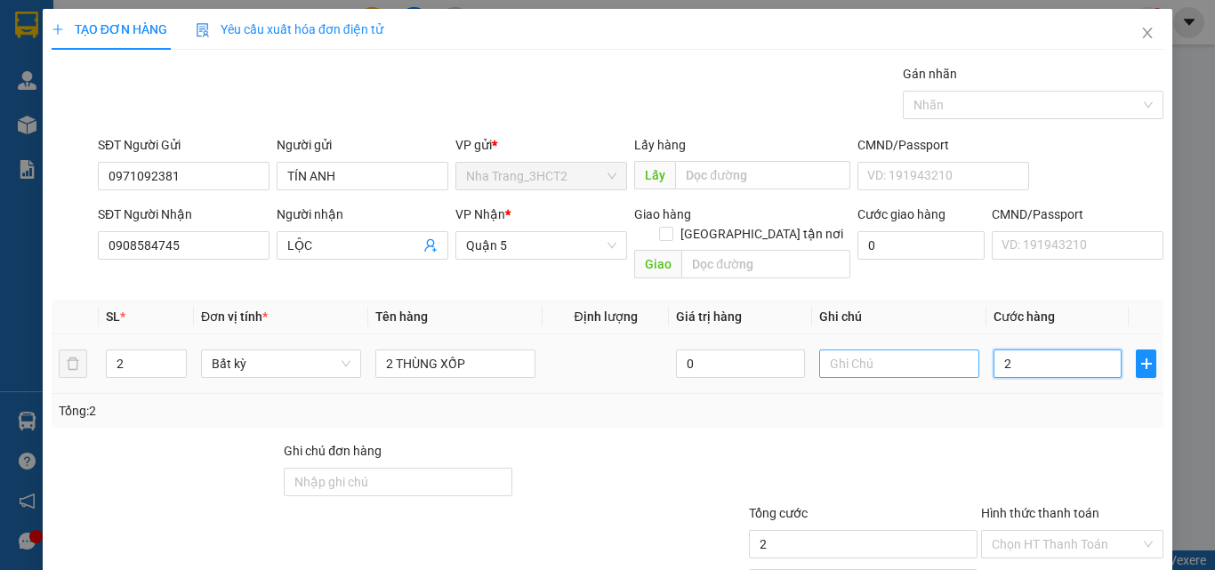
type input "24"
type input "240"
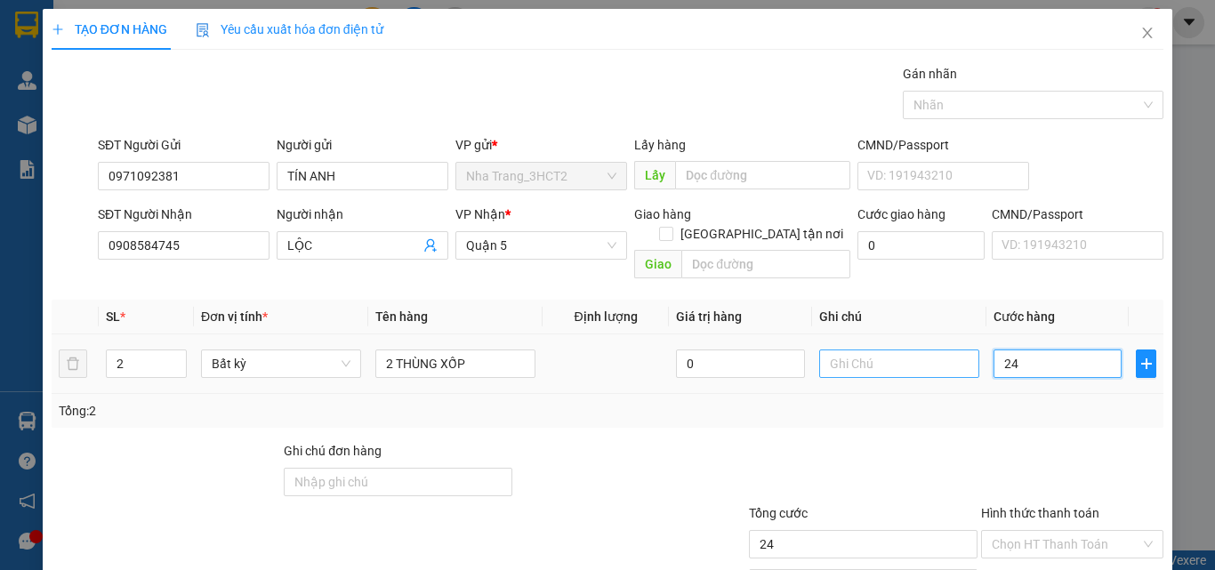
type input "240"
click at [851, 401] on div "Tổng: 2" at bounding box center [608, 411] width 1098 height 20
type input "240.000"
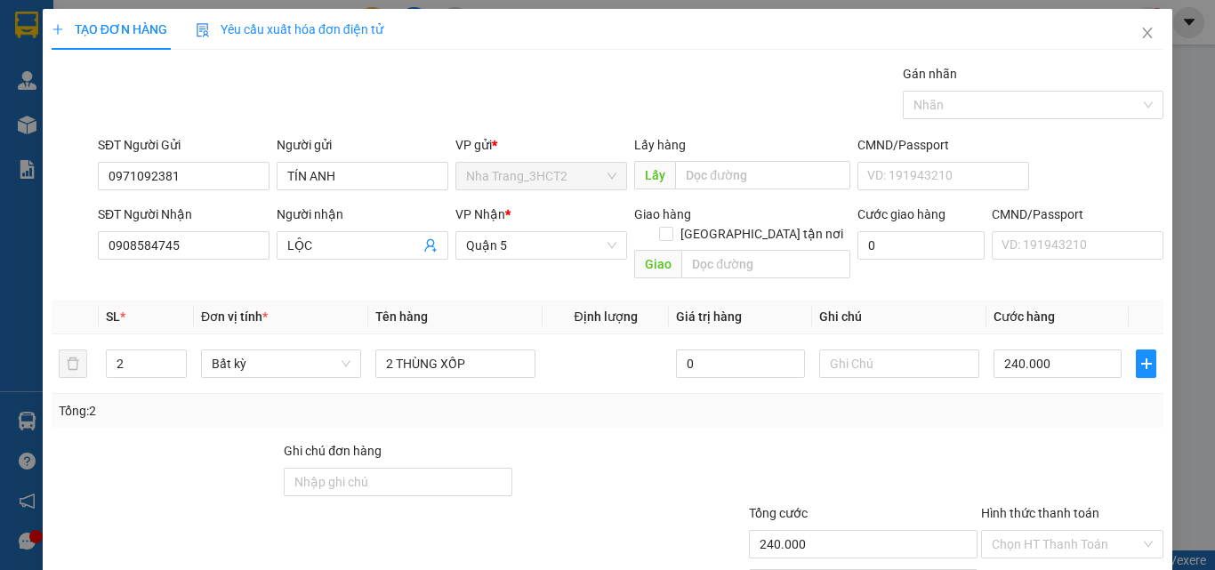
scroll to position [88, 0]
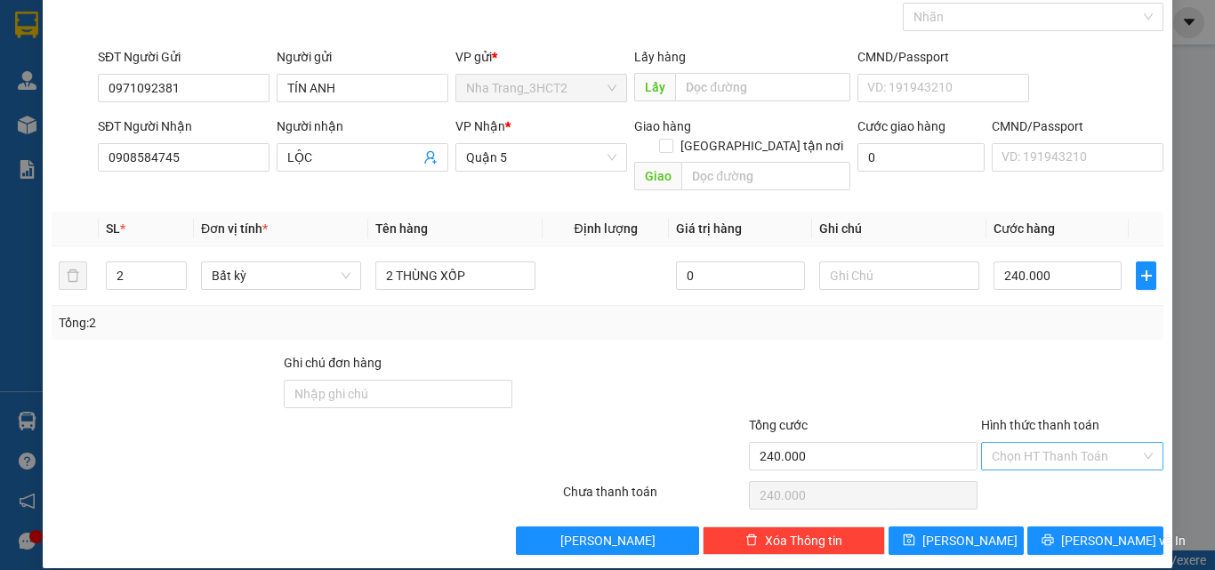
click at [1037, 443] on input "Hình thức thanh toán" at bounding box center [1066, 456] width 149 height 27
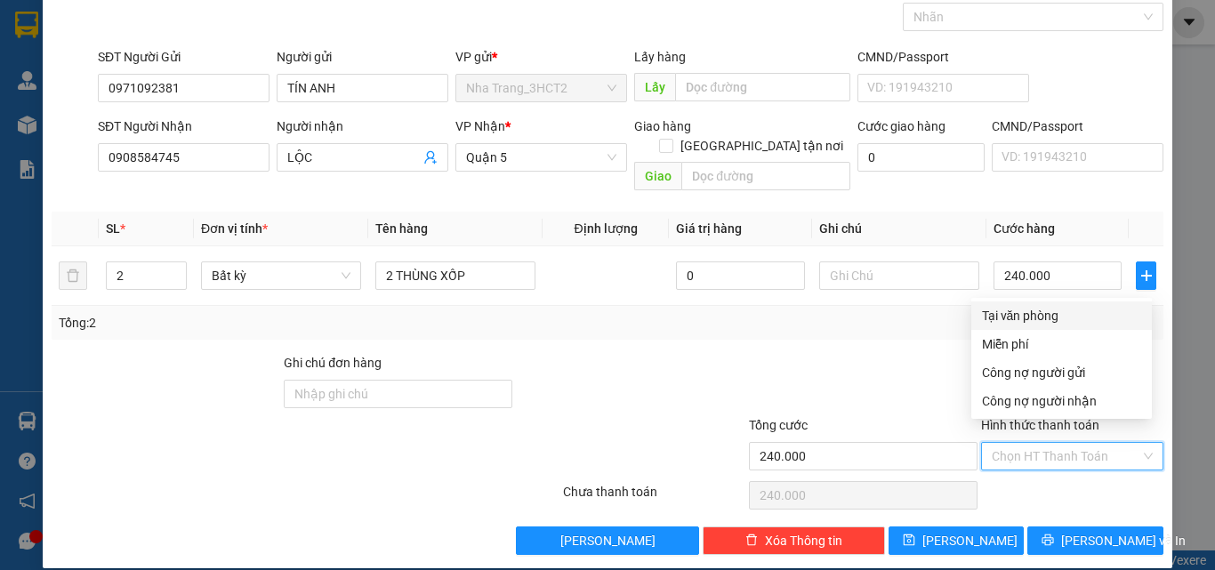
click at [718, 380] on div at bounding box center [630, 384] width 232 height 62
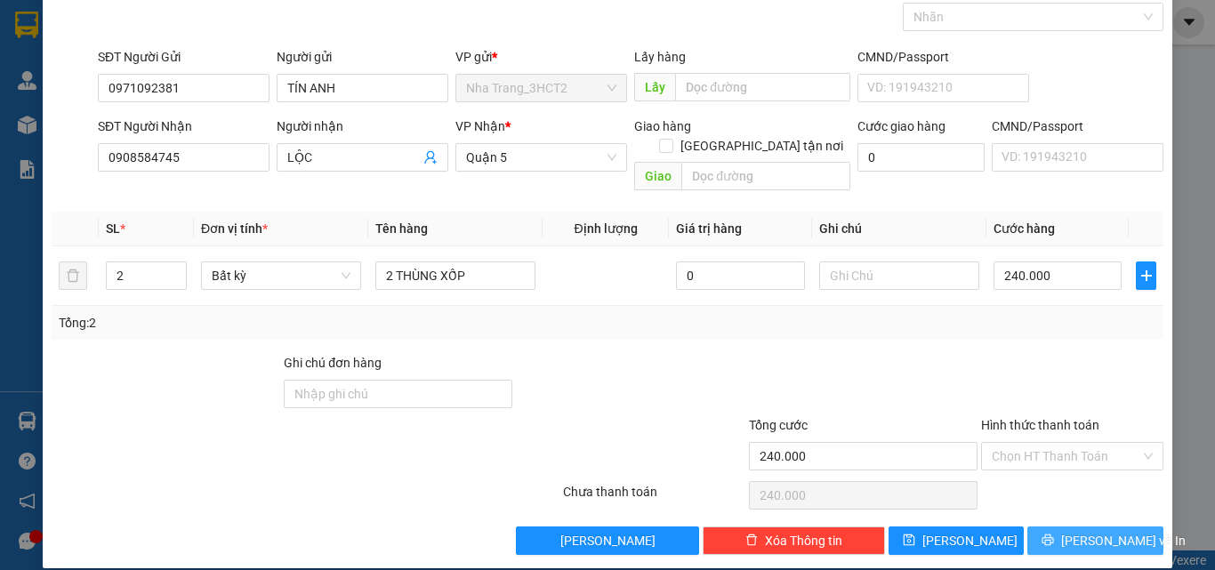
click at [1066, 527] on button "[PERSON_NAME] và In" at bounding box center [1095, 541] width 136 height 28
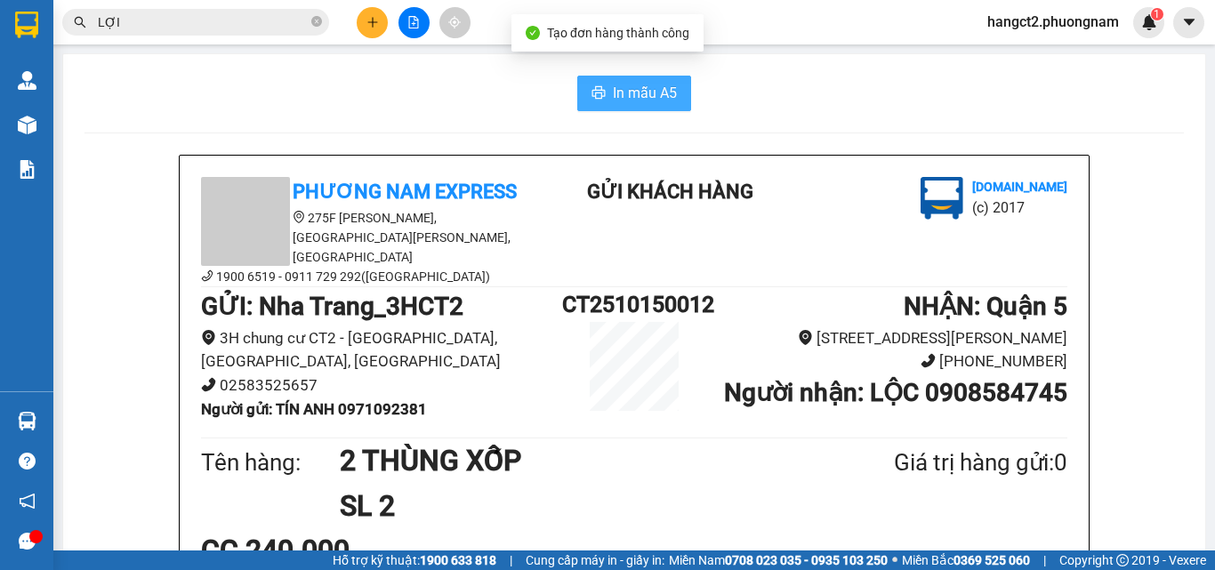
click at [664, 101] on span "In mẫu A5" at bounding box center [645, 93] width 64 height 22
click at [378, 20] on icon "plus" at bounding box center [372, 22] width 12 height 12
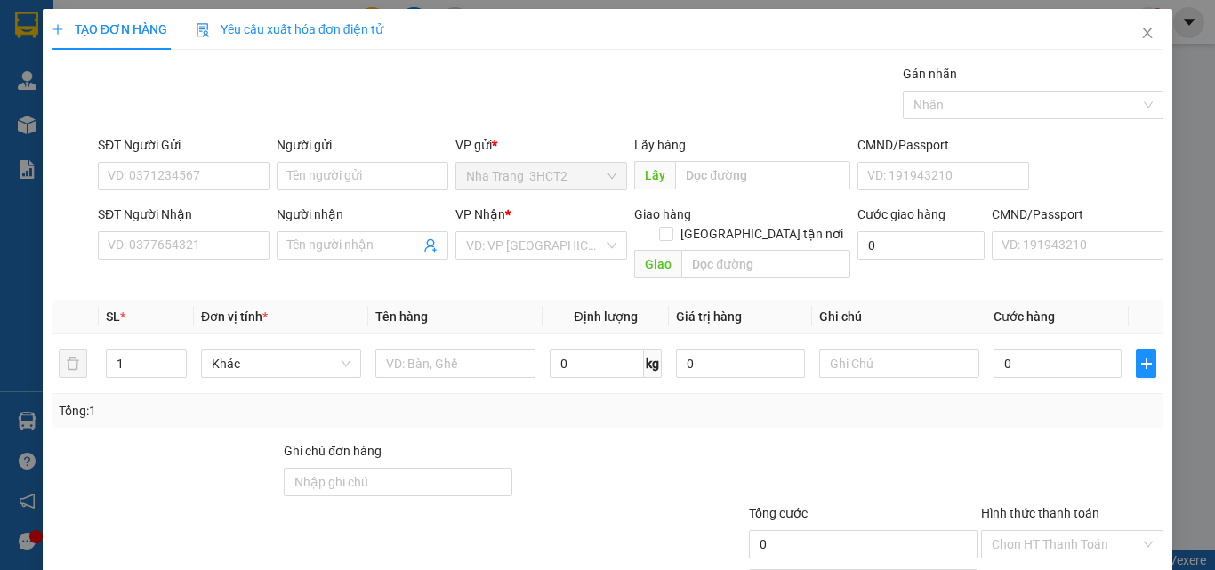
click at [337, 191] on div "Người gửi Tên người gửi" at bounding box center [363, 166] width 172 height 62
click at [339, 179] on input "Người gửi" at bounding box center [363, 176] width 172 height 28
type input "[PERSON_NAME]"
paste input "[PERSON_NAME]"
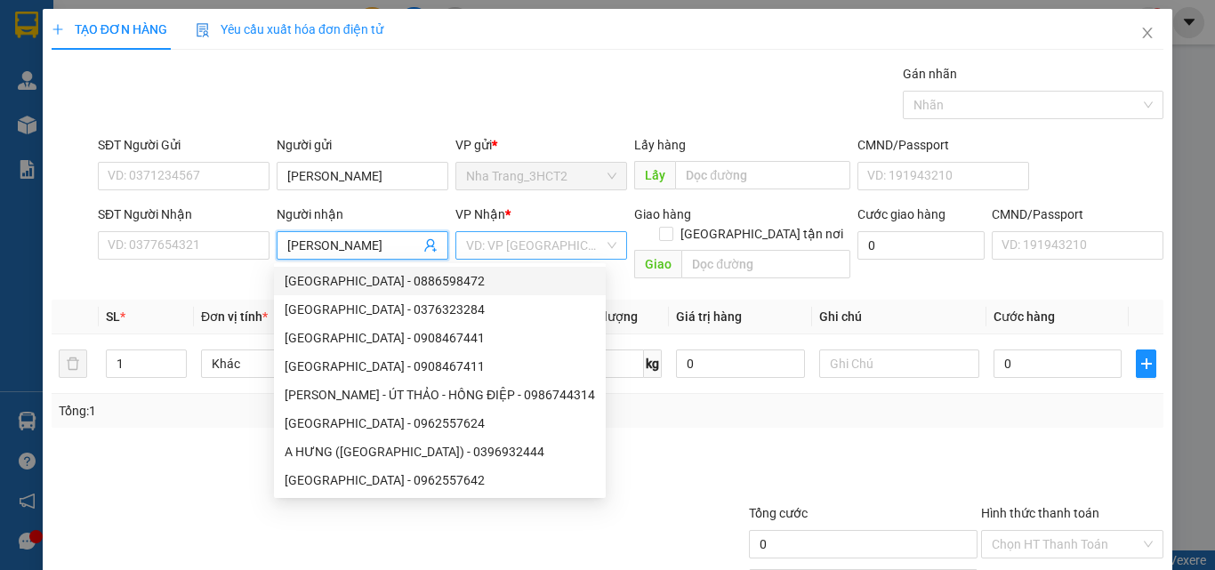
type input "[PERSON_NAME]"
click at [520, 240] on input "search" at bounding box center [535, 245] width 138 height 27
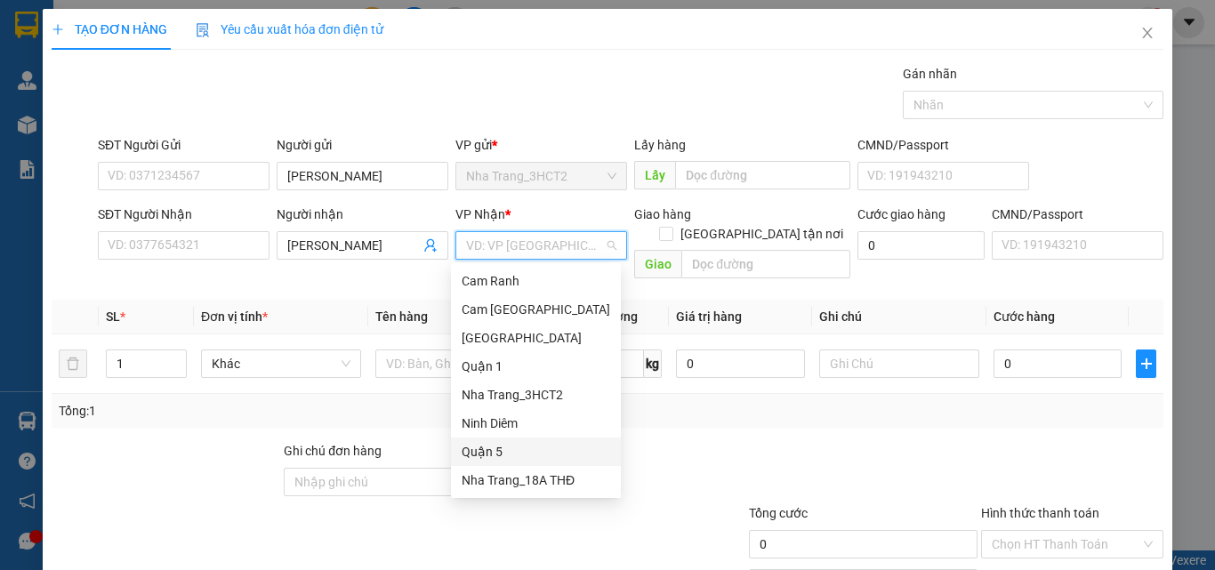
click at [513, 445] on div "Quận 5" at bounding box center [536, 452] width 149 height 20
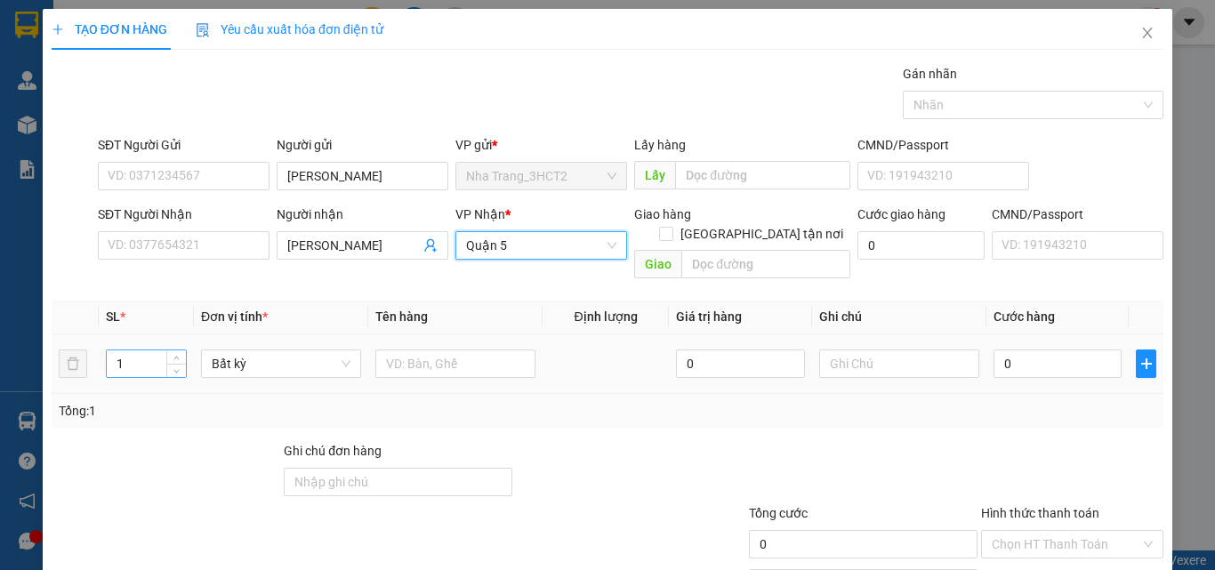
click at [154, 350] on input "1" at bounding box center [146, 363] width 79 height 27
type input "19"
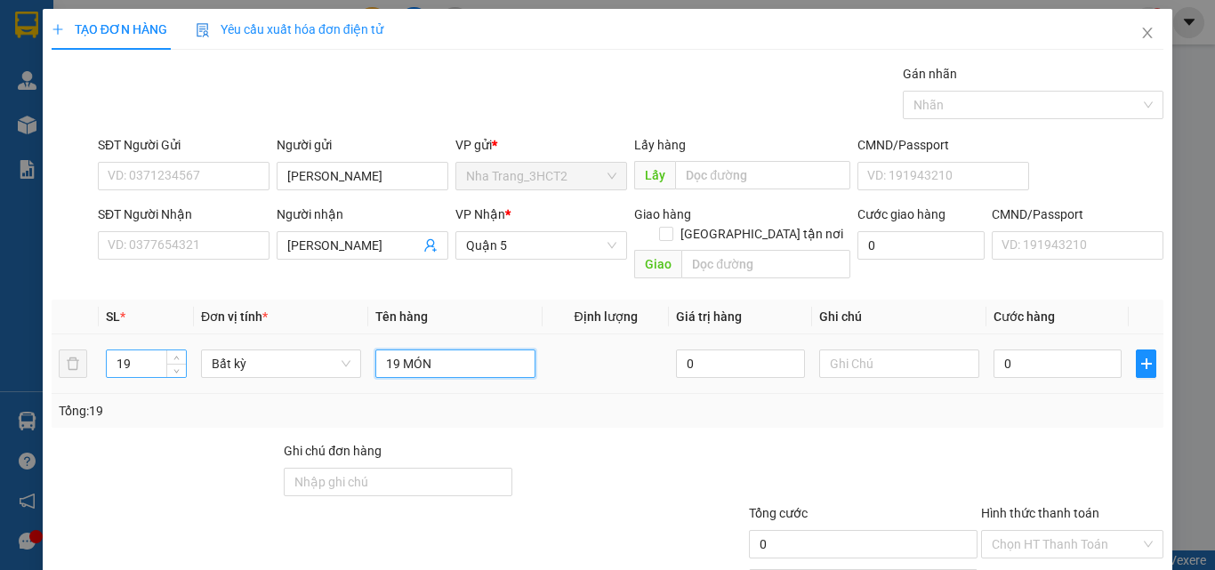
type input "19 MÓN"
type input "2"
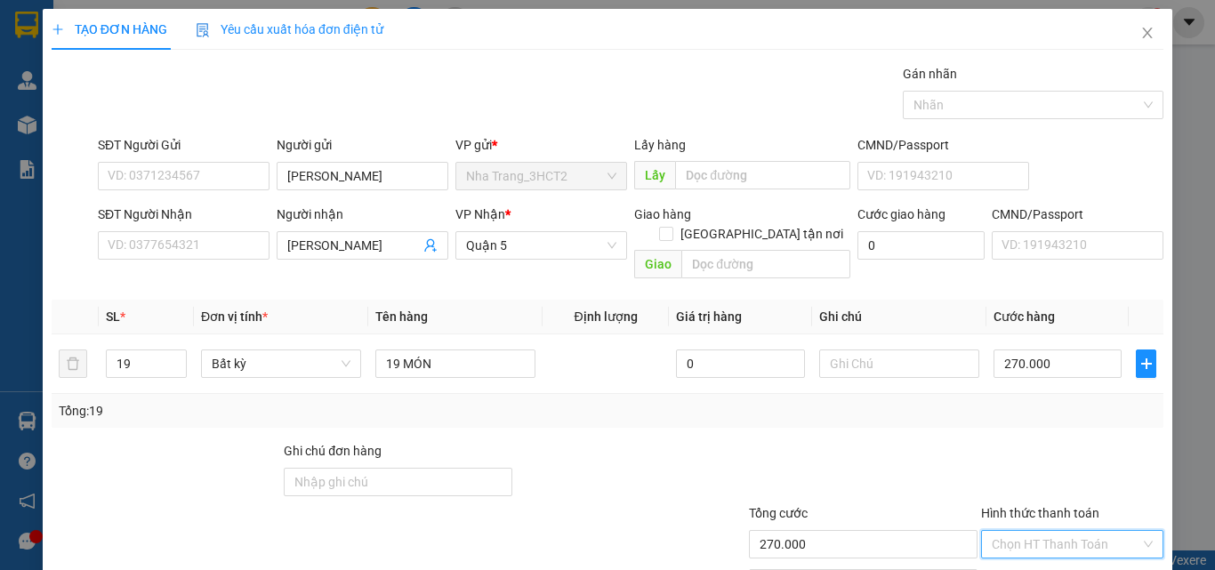
drag, startPoint x: 1039, startPoint y: 442, endPoint x: 1030, endPoint y: 453, distance: 13.9
click at [1036, 531] on input "Hình thức thanh toán" at bounding box center [1066, 544] width 149 height 27
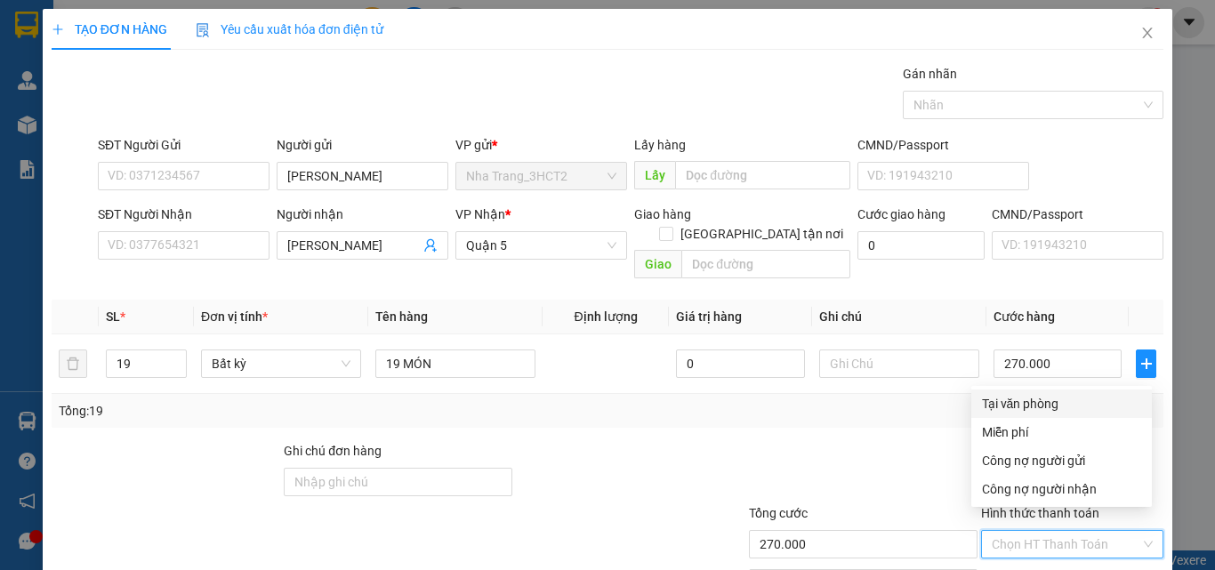
click at [991, 394] on div "Tại văn phòng" at bounding box center [1061, 404] width 159 height 20
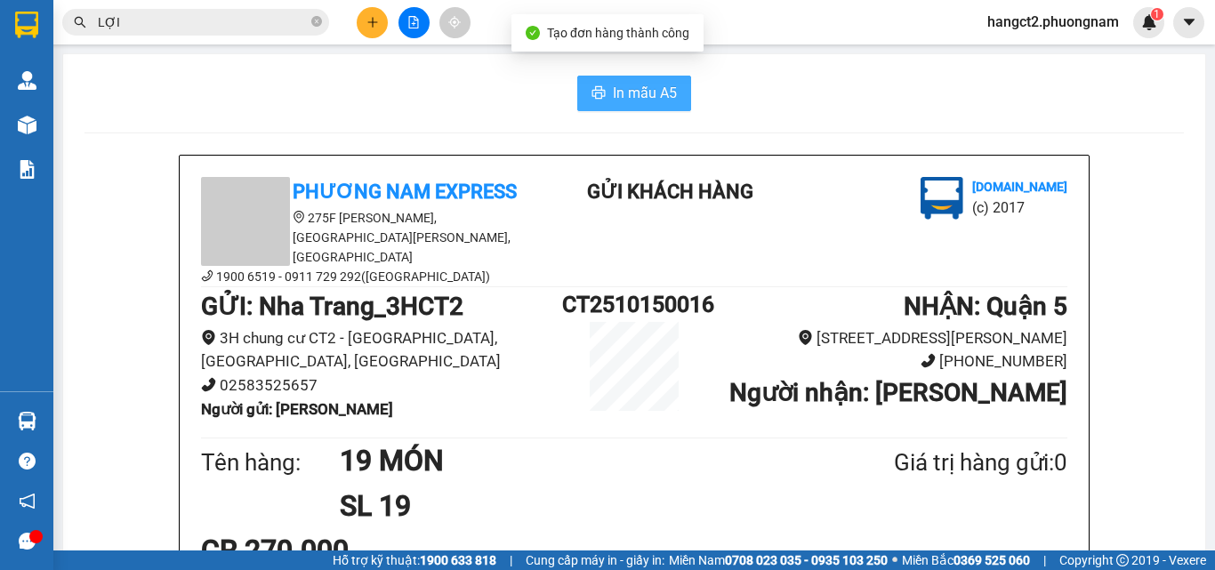
click at [656, 106] on button "In mẫu A5" at bounding box center [634, 94] width 114 height 36
click at [381, 19] on button at bounding box center [372, 22] width 31 height 31
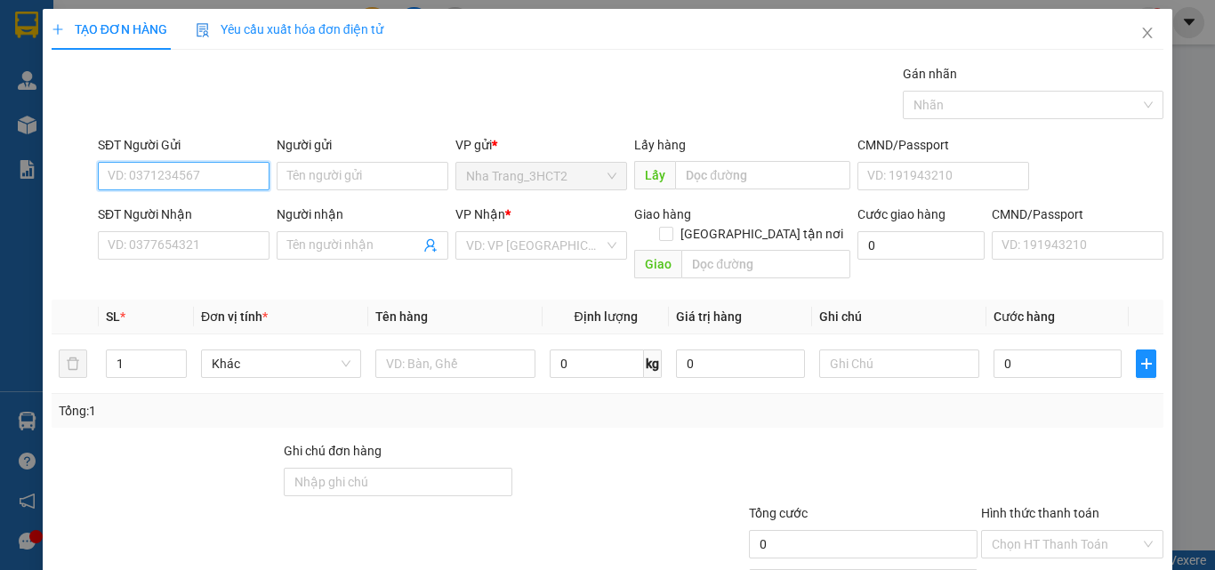
click at [169, 181] on input "SĐT Người Gửi" at bounding box center [184, 176] width 172 height 28
click at [186, 218] on div "0935987879 - THY BA" at bounding box center [182, 212] width 149 height 20
type input "0935987879"
type input "THY BA"
type input "0913601163"
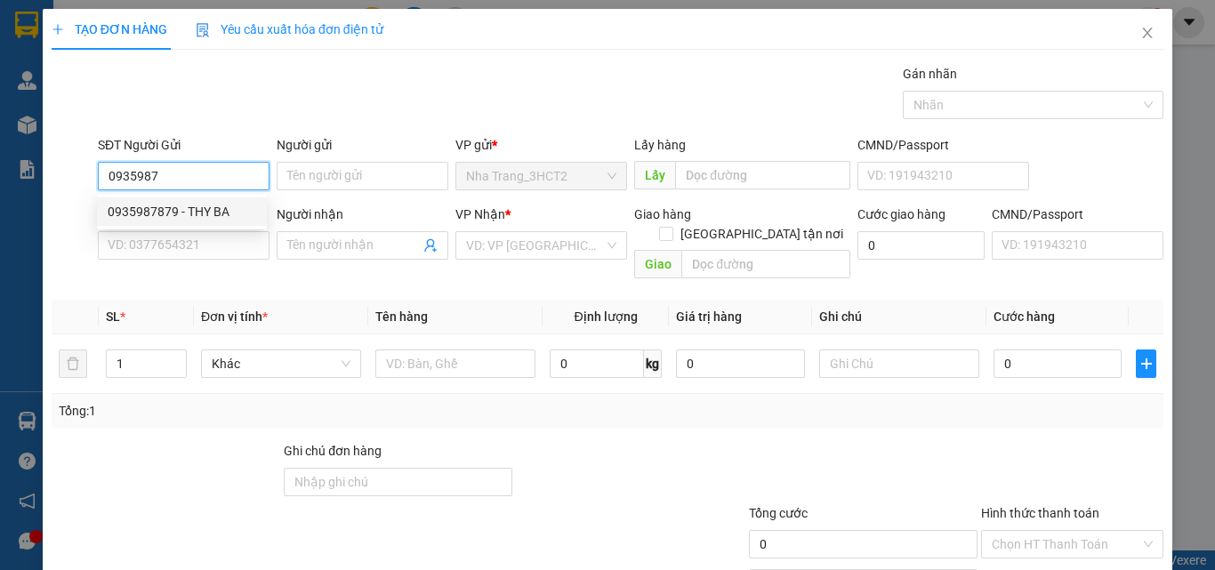
type input "DŨNG"
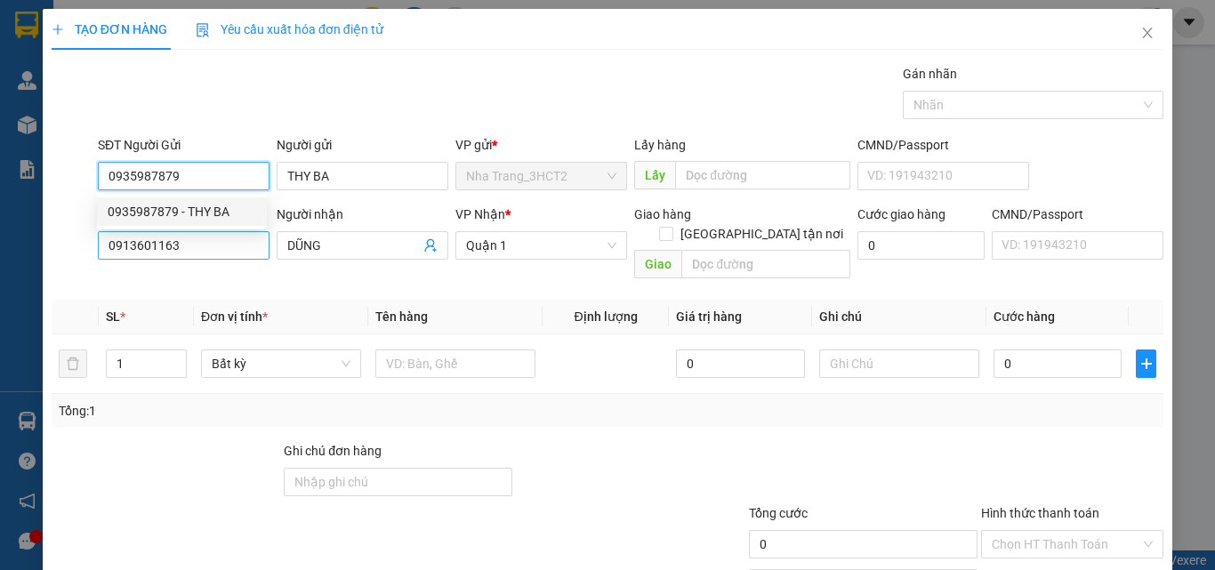
type input "0935987879"
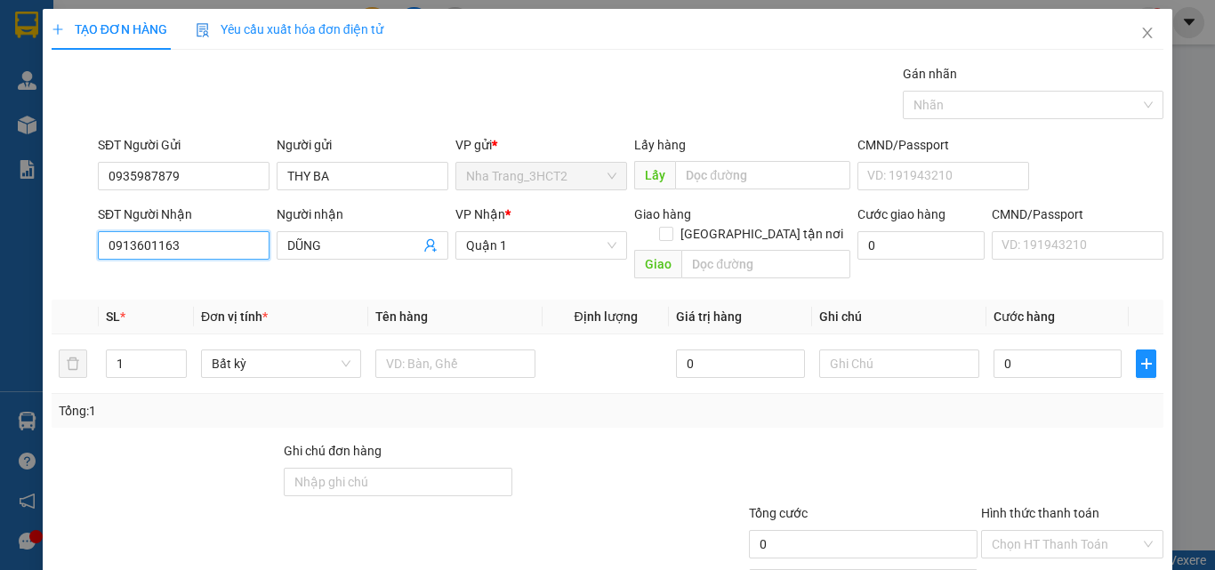
drag, startPoint x: 183, startPoint y: 253, endPoint x: 54, endPoint y: 241, distance: 129.6
click at [58, 242] on div "SĐT Người Nhận 0913601163 0913601163 Người nhận DŨNG VP Nhận * Quận 1 Giao hàng…" at bounding box center [607, 246] width 1115 height 82
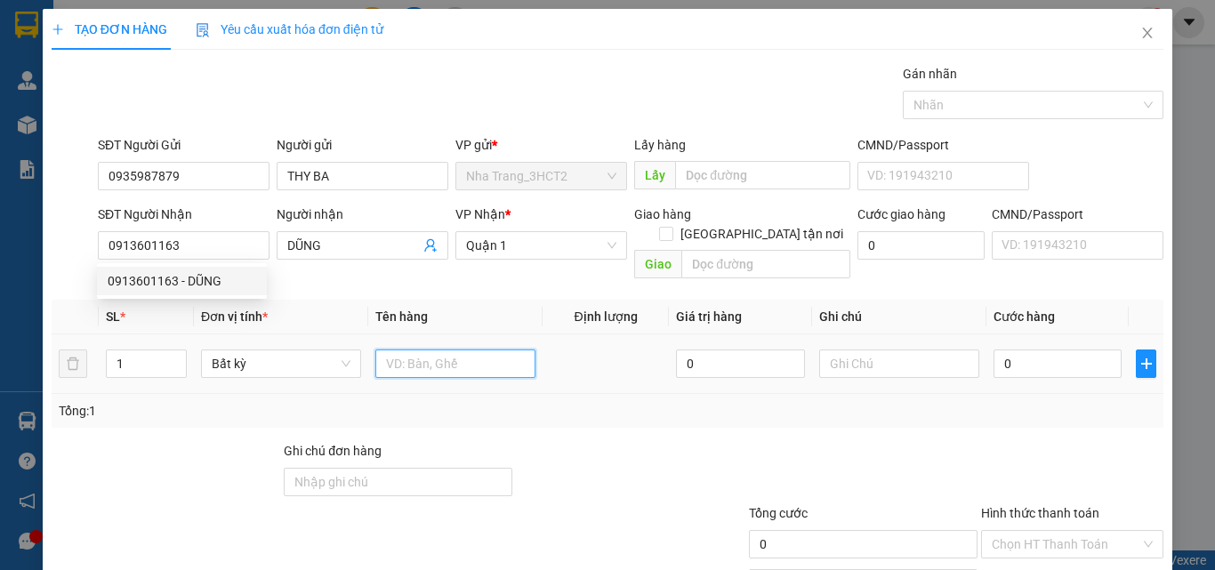
click at [411, 350] on input "text" at bounding box center [455, 364] width 160 height 28
type input "1 THÙNG GIẤY"
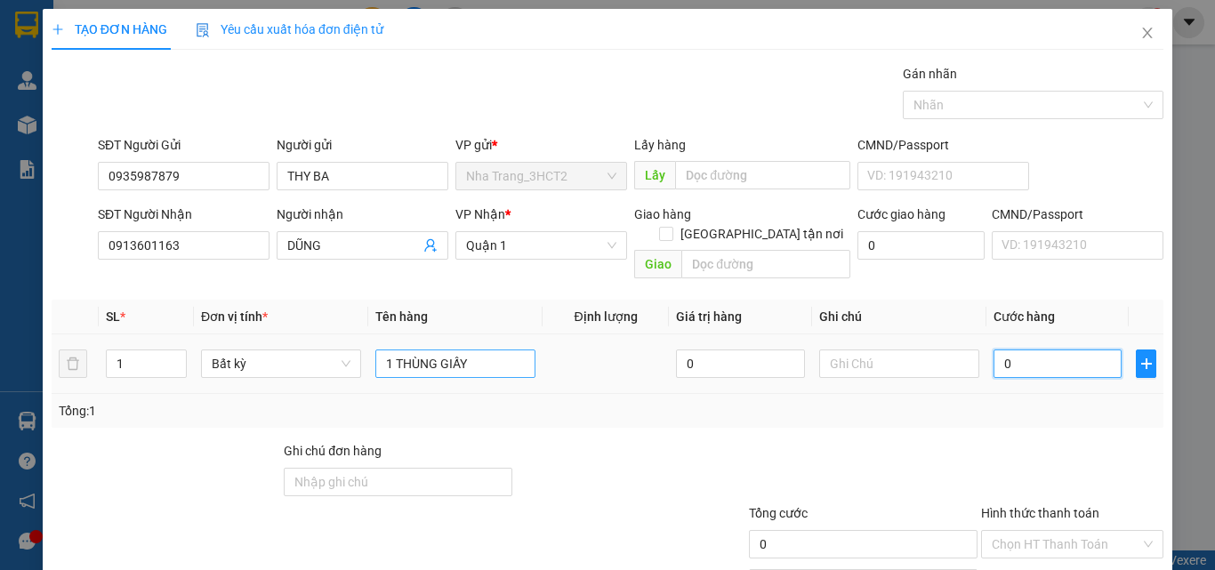
type input "5"
type input "50"
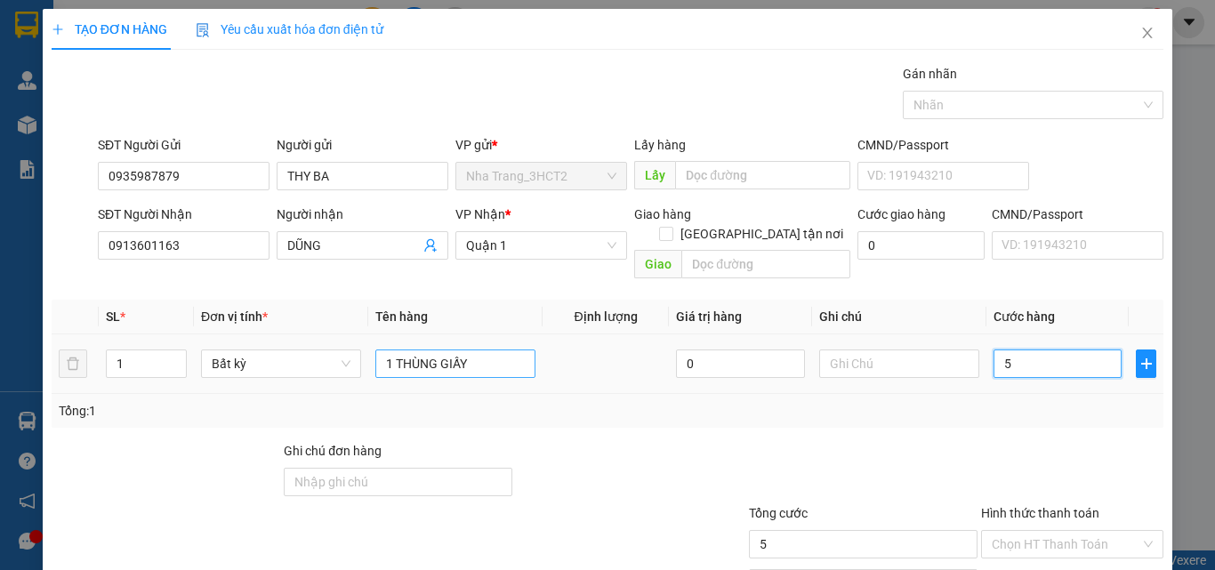
type input "50"
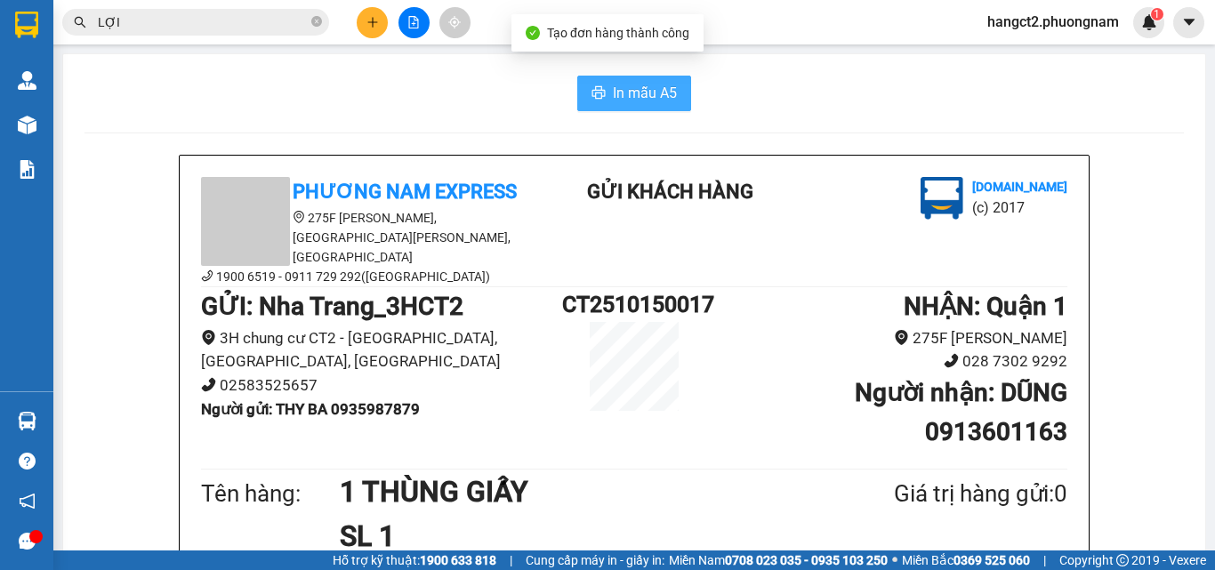
click at [647, 93] on span "In mẫu A5" at bounding box center [645, 93] width 64 height 22
click at [338, 400] on b "Người gửi : THY BA 0935987879" at bounding box center [310, 409] width 219 height 18
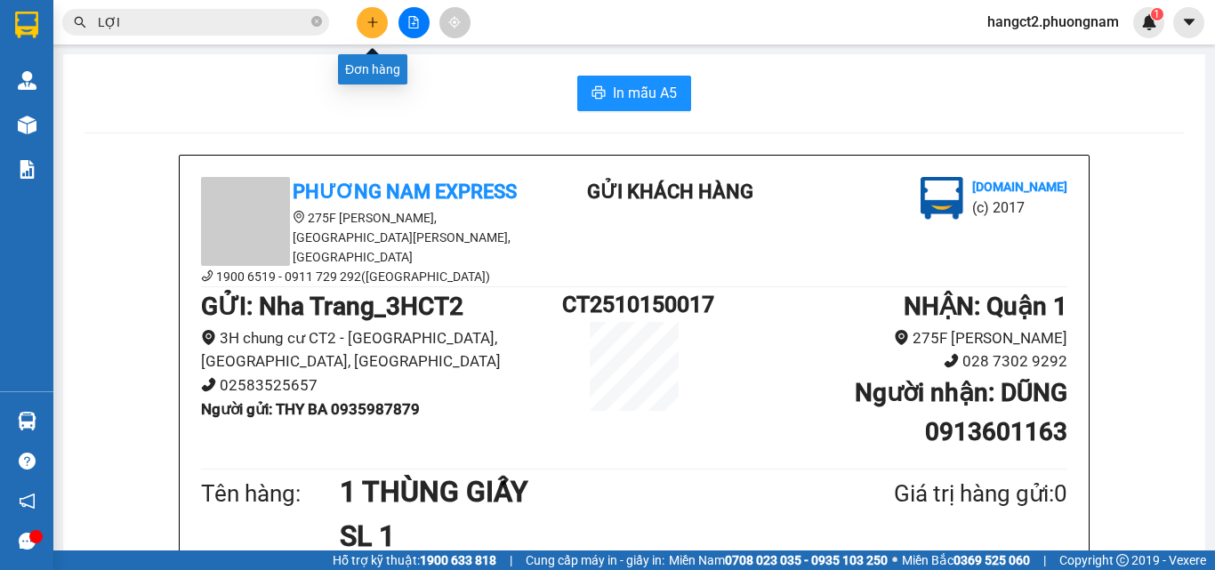
click at [369, 12] on button at bounding box center [372, 22] width 31 height 31
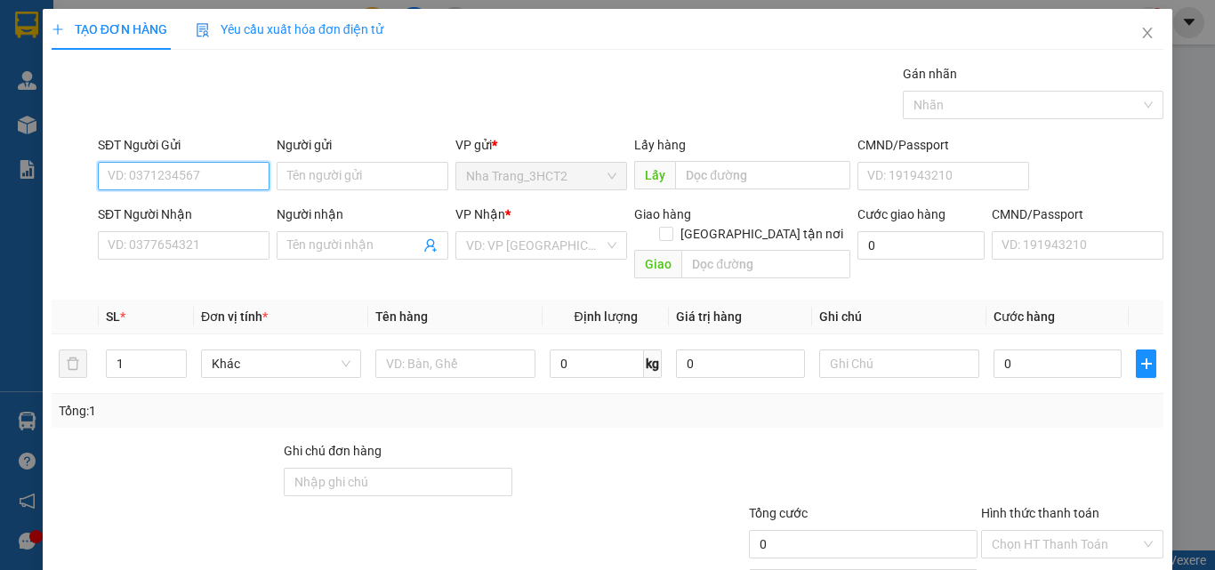
paste input "0935987879"
type input "0935987879"
click at [186, 205] on div "0935987879 - THY BA" at bounding box center [182, 212] width 149 height 20
type input "THY BA"
type input "0913601163"
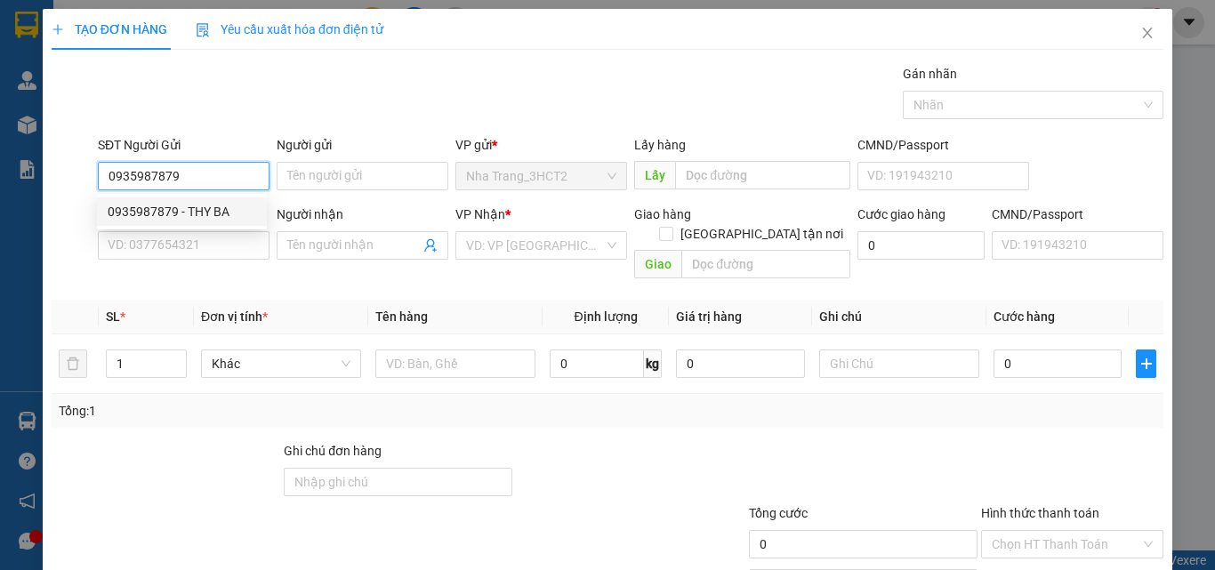
type input "DŨNG"
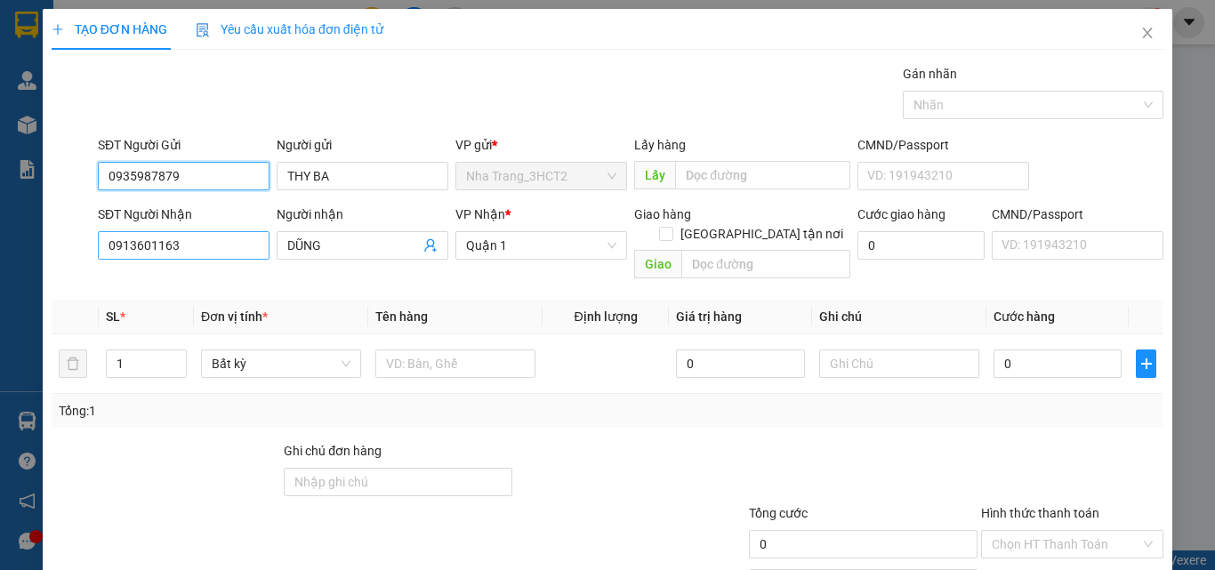
type input "0935987879"
drag, startPoint x: 122, startPoint y: 256, endPoint x: 74, endPoint y: 253, distance: 48.1
click at [75, 254] on div "SĐT Người Nhận 0913601163 0913601163 Người nhận DŨNG VP Nhận * Quận 1 Giao hàng…" at bounding box center [607, 246] width 1115 height 82
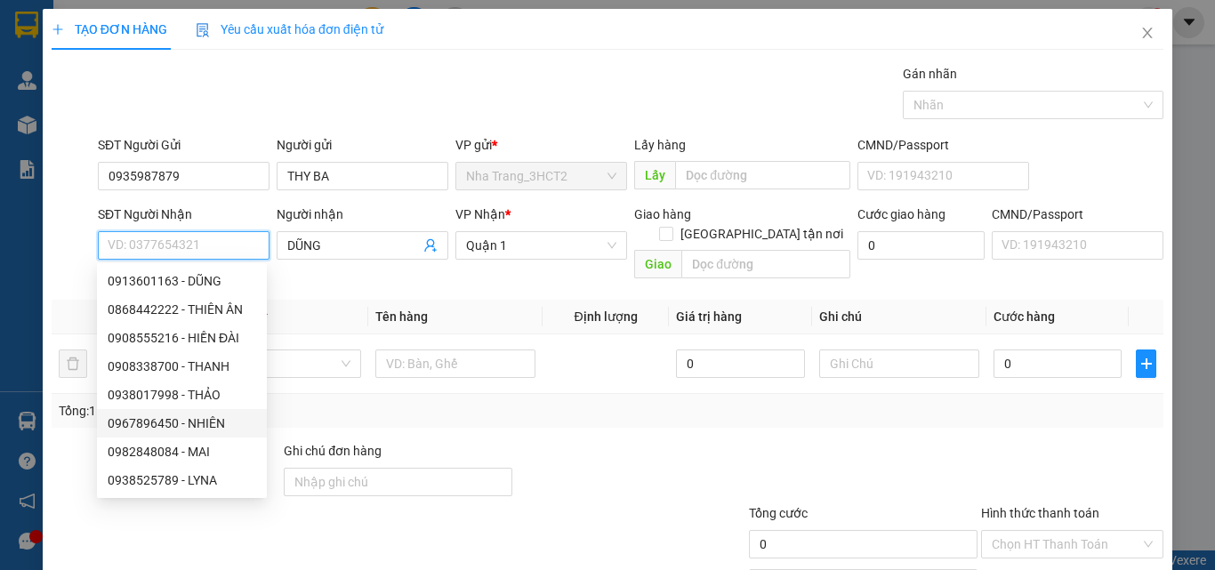
click at [160, 425] on div "0967896450 - NHIÊN" at bounding box center [182, 424] width 149 height 20
type input "0967896450"
type input "NHIÊN"
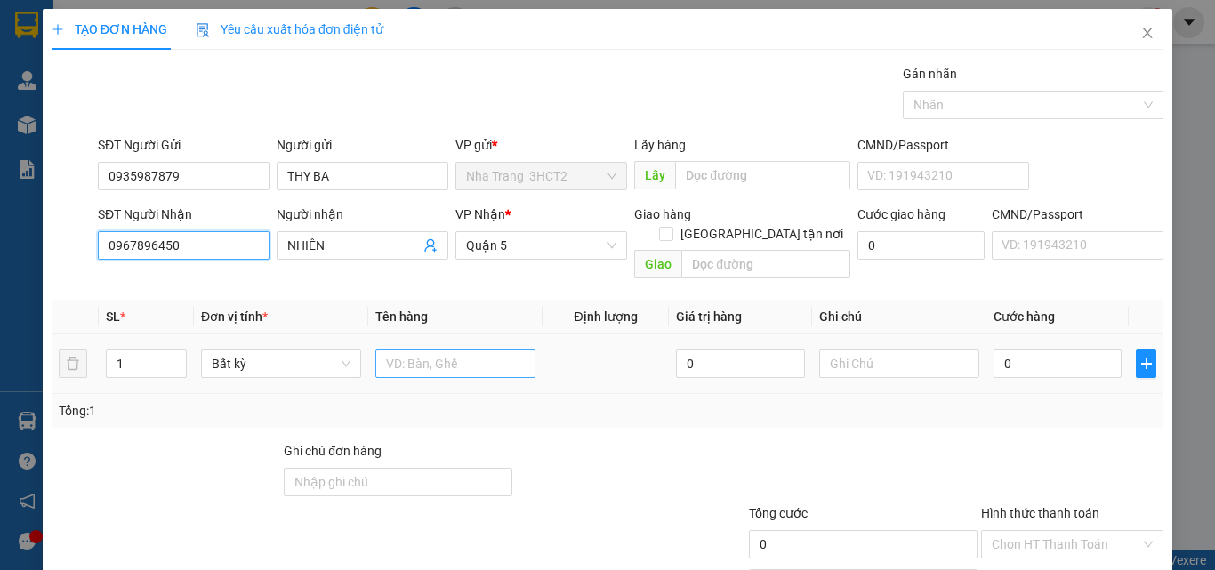
type input "0967896450"
click at [430, 354] on input "text" at bounding box center [455, 364] width 160 height 28
type input "1 THÙNG GIẤY"
type input "3"
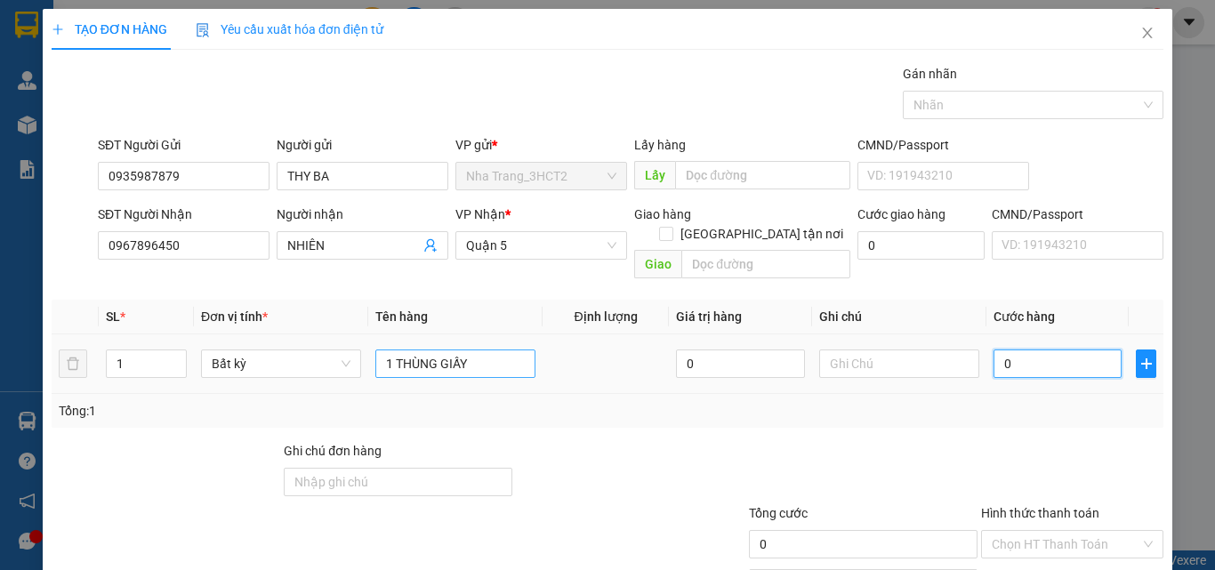
type input "3"
type input "30"
drag, startPoint x: 1026, startPoint y: 351, endPoint x: 896, endPoint y: 355, distance: 129.9
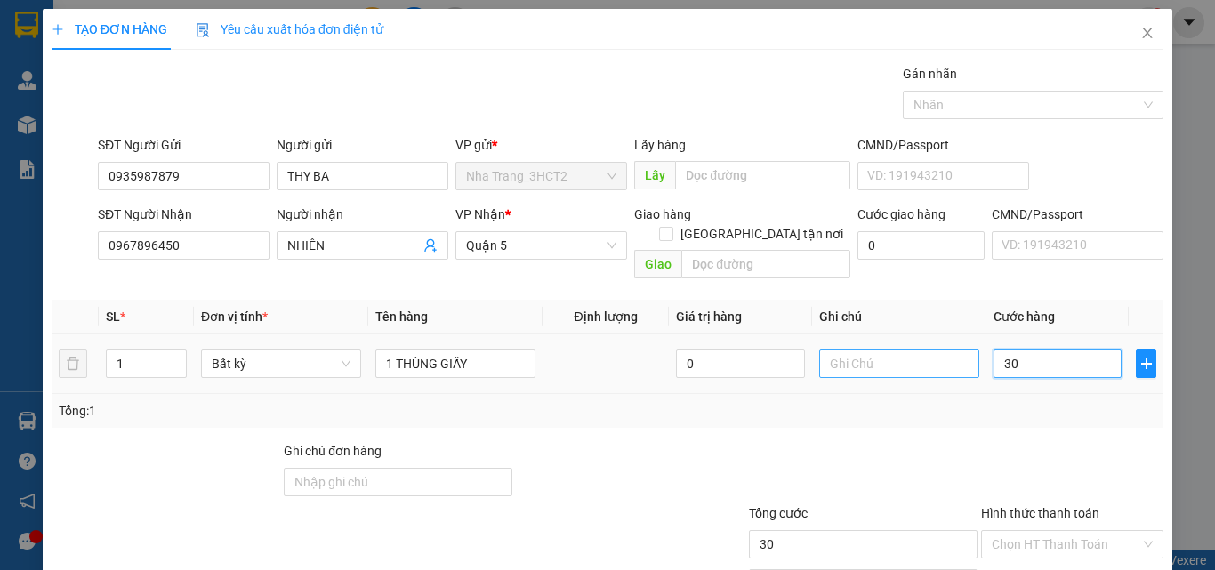
click at [957, 354] on tr "1 Bất kỳ 1 THÙNG GIẤY 0 30" at bounding box center [608, 364] width 1112 height 60
type input "4"
type input "40"
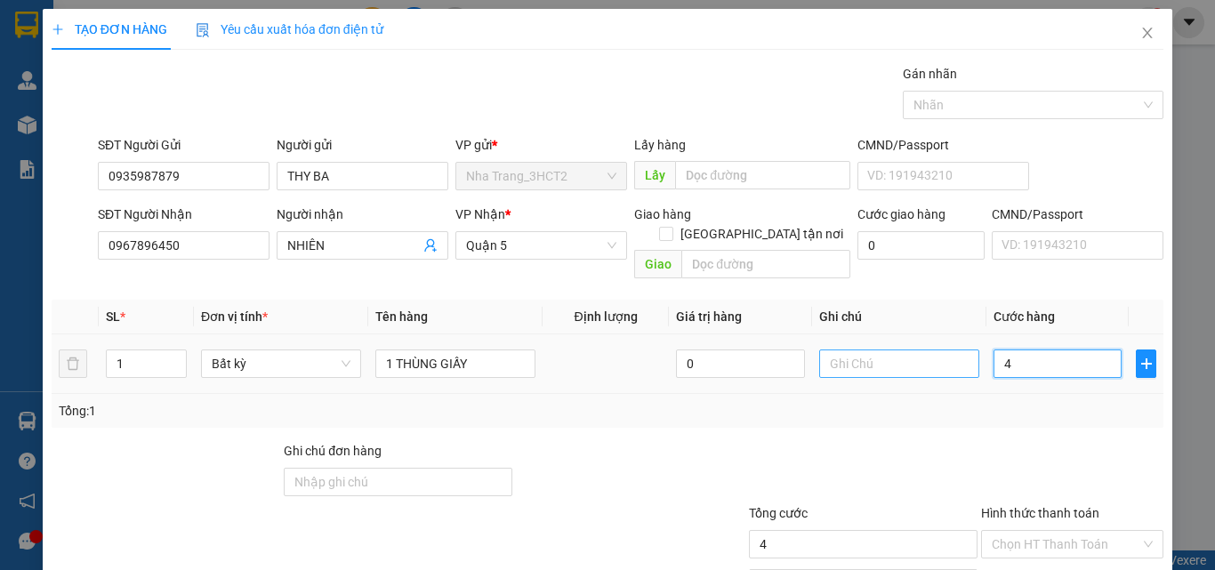
type input "40"
type input "40.000"
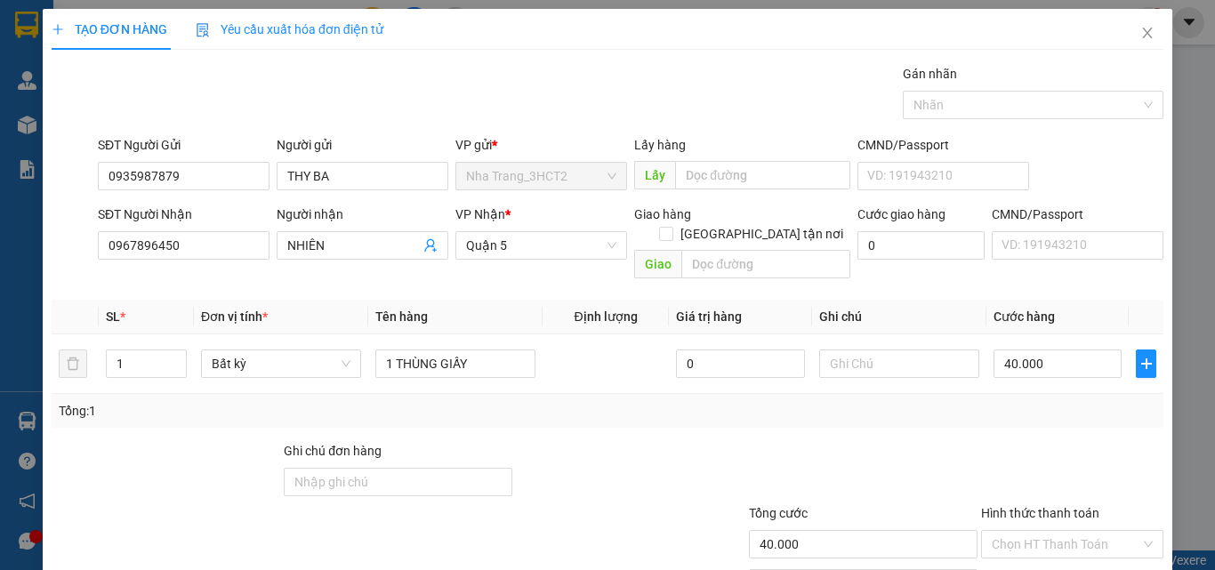
click at [938, 441] on div at bounding box center [863, 472] width 232 height 62
click at [1039, 346] on div "40.000" at bounding box center [1057, 364] width 128 height 36
click at [1039, 350] on input "40.000" at bounding box center [1057, 364] width 128 height 28
type input "3"
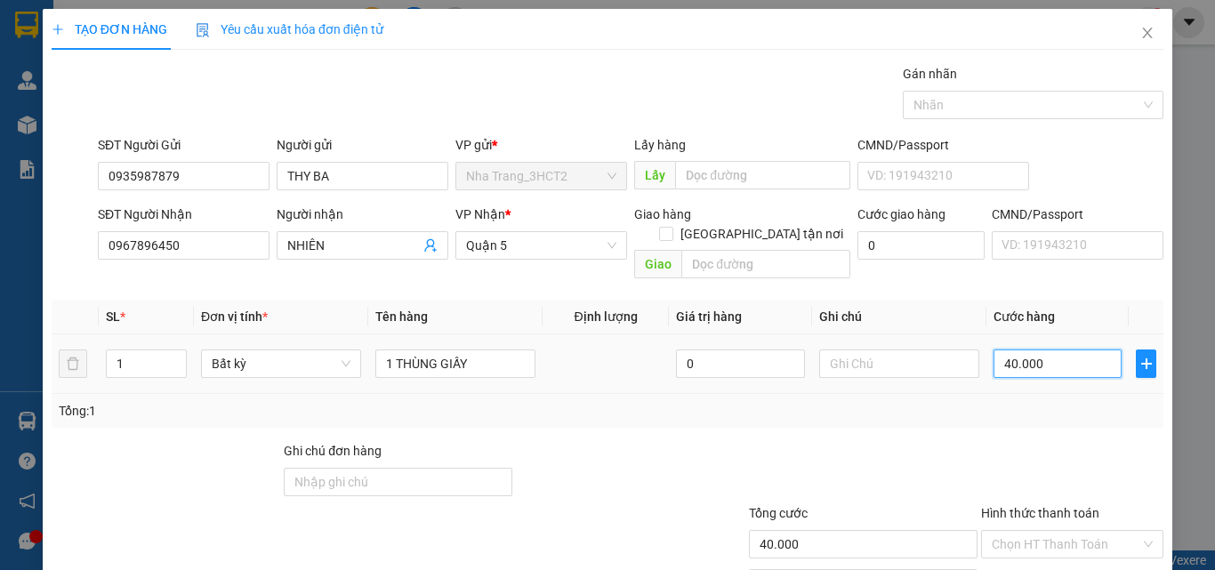
type input "3"
type input "30"
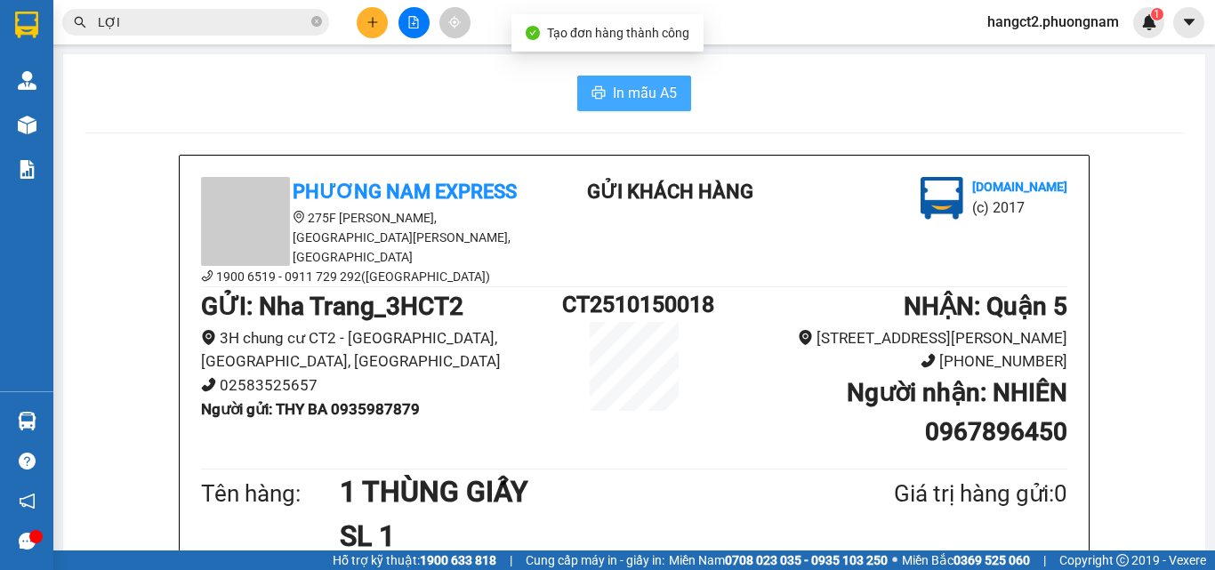
click at [647, 83] on span "In mẫu A5" at bounding box center [645, 93] width 64 height 22
click at [369, 400] on b "Người gửi : THY BA 0935987879" at bounding box center [310, 409] width 219 height 18
click at [362, 12] on button at bounding box center [372, 22] width 31 height 31
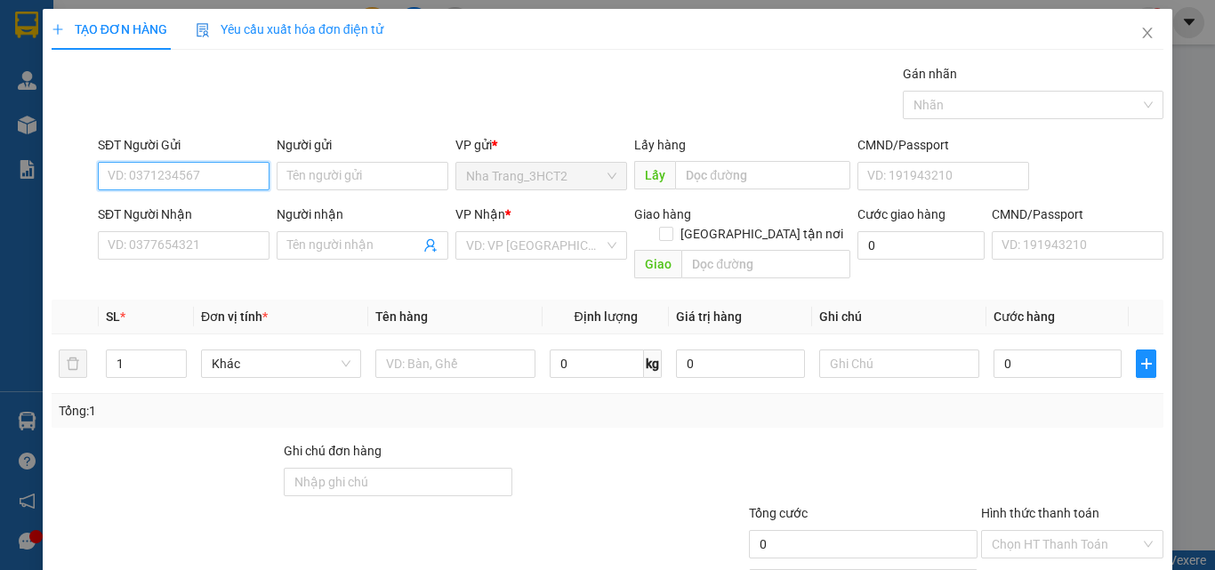
paste input "0935987879"
type input "0935987879"
click at [193, 184] on input "0935987879" at bounding box center [184, 176] width 172 height 28
click at [197, 209] on div "0935987879 - THY BA" at bounding box center [182, 212] width 149 height 20
type input "THY BA"
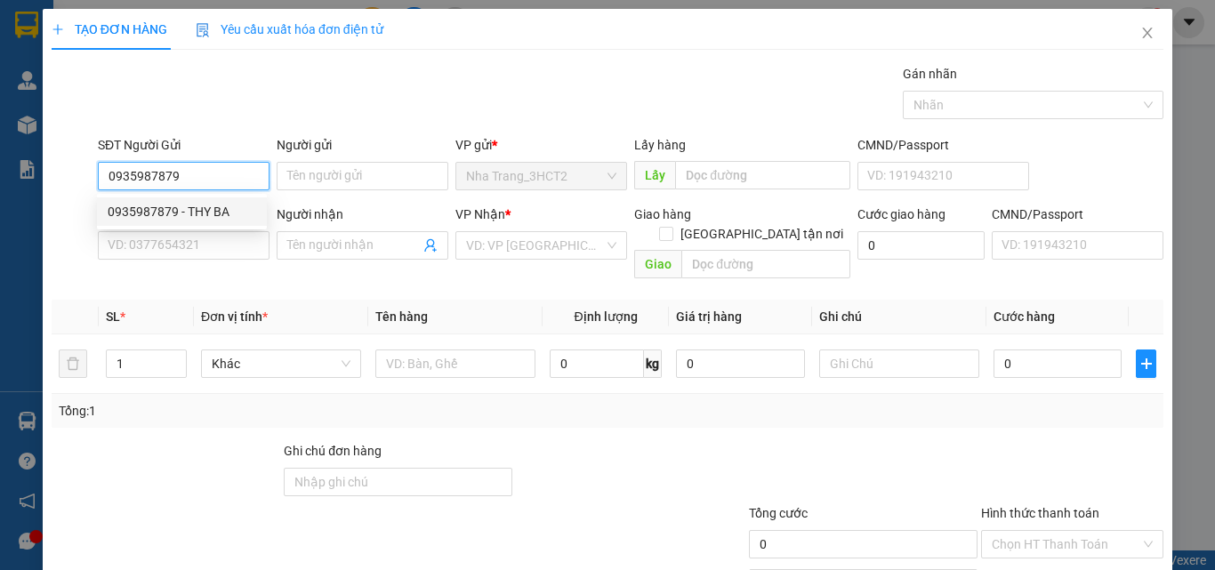
type input "0967896450"
type input "NHIÊN"
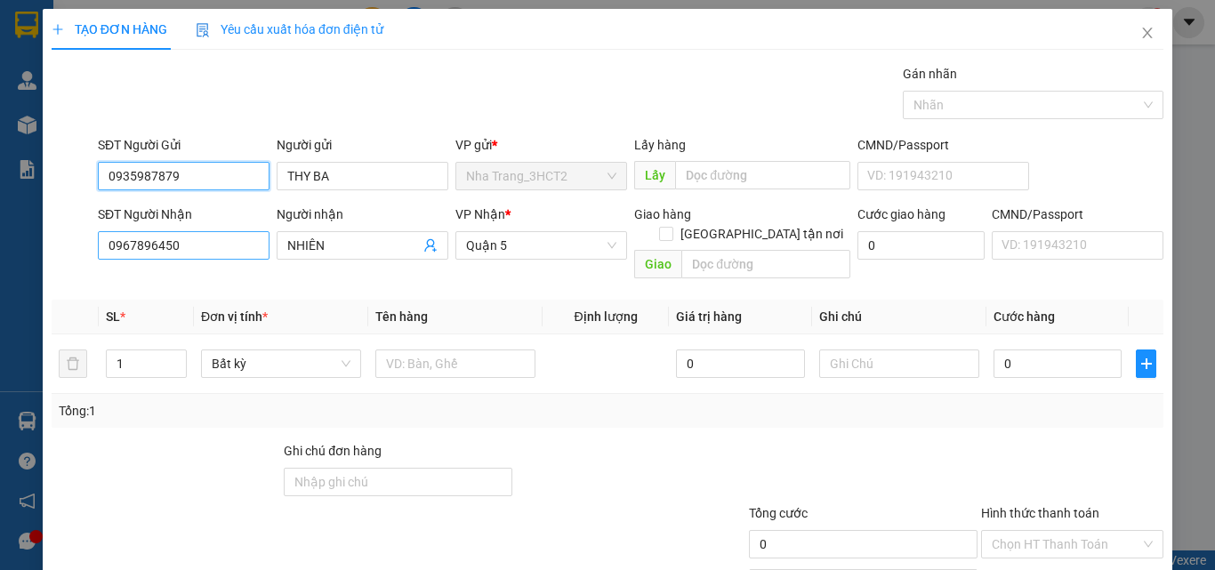
type input "0935987879"
drag, startPoint x: 176, startPoint y: 253, endPoint x: 57, endPoint y: 235, distance: 120.5
click at [57, 235] on div "SĐT Người Nhận 0967896450 0967896450 Người nhận NHIÊN VP Nhận * [GEOGRAPHIC_DAT…" at bounding box center [607, 246] width 1115 height 82
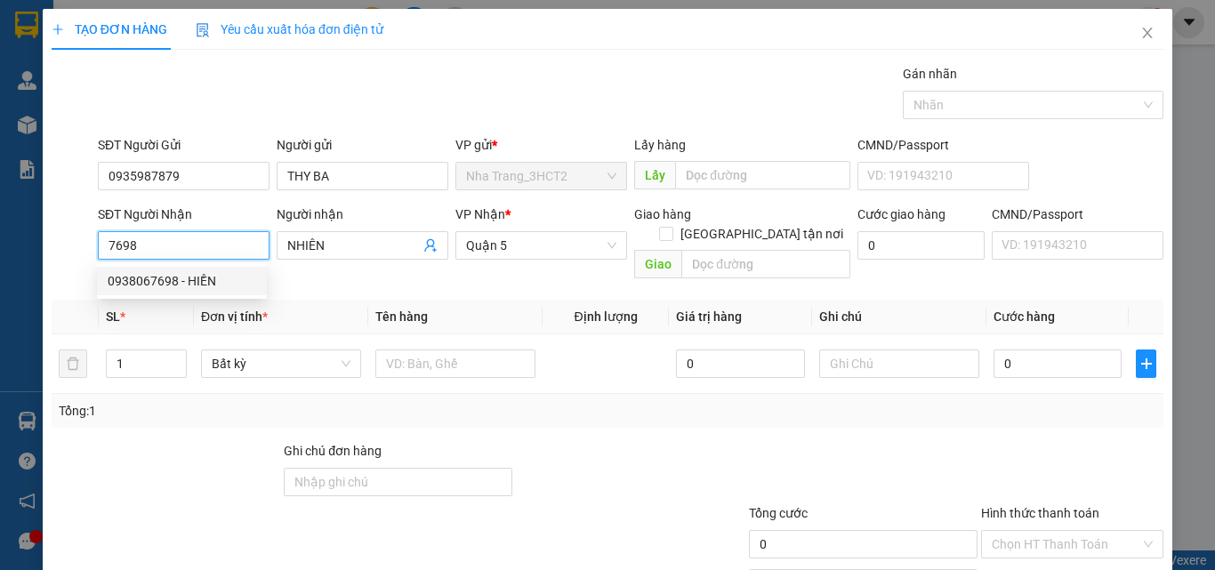
click at [158, 282] on div "0938067698 - HIỀN" at bounding box center [182, 281] width 149 height 20
type input "0938067698"
type input "HIỀN"
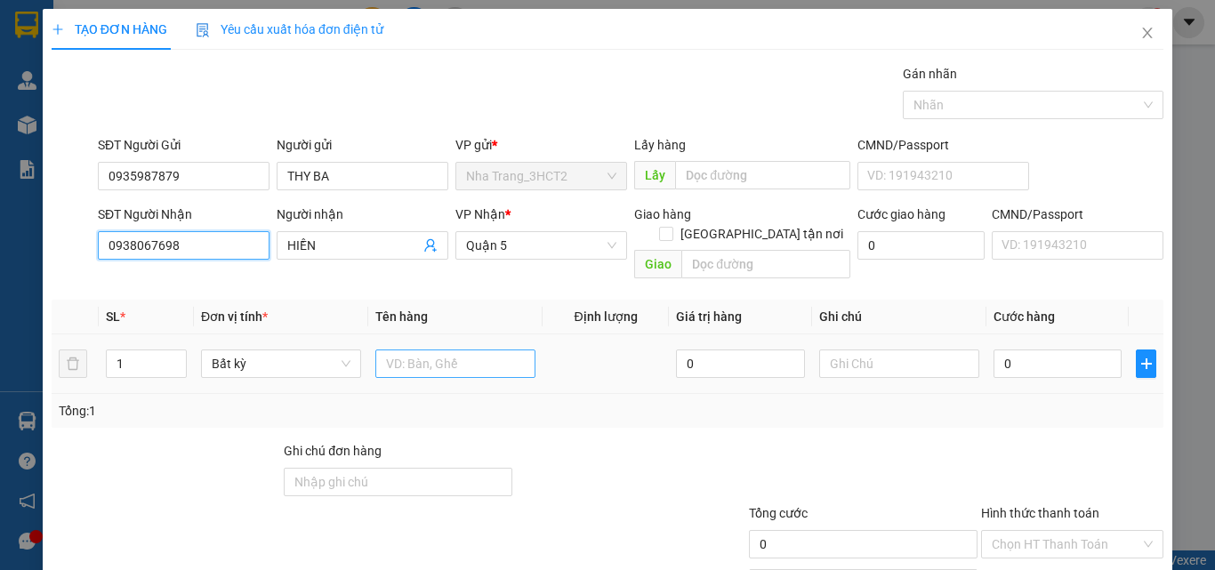
type input "0938067698"
click at [438, 350] on input "text" at bounding box center [455, 364] width 160 height 28
type input "1 THÙNG GIẤY"
type input "4"
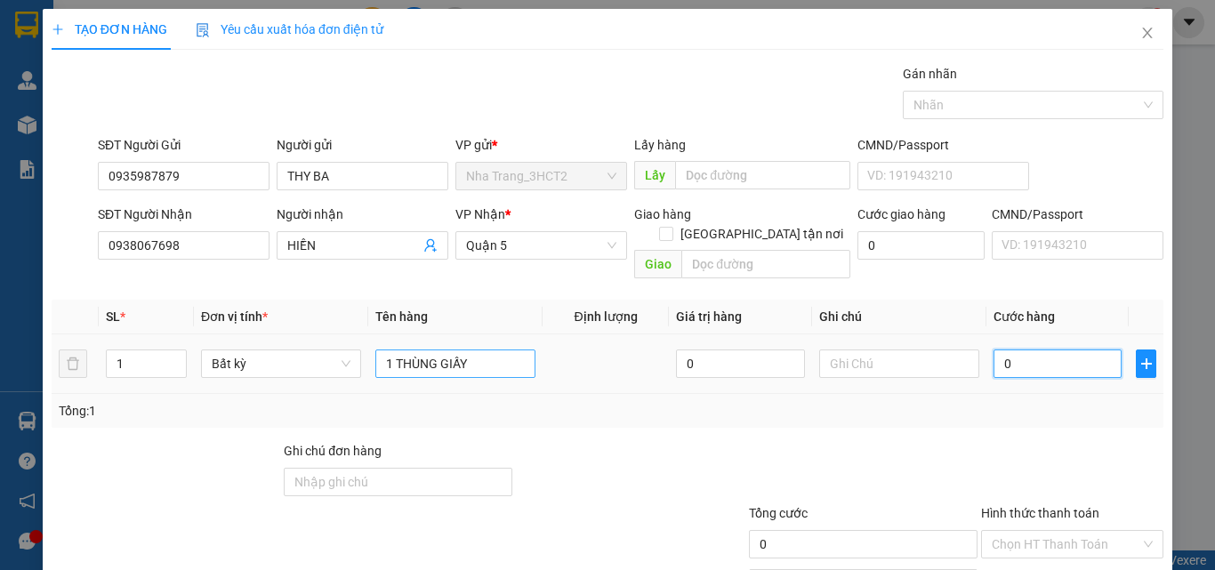
type input "4"
type input "40"
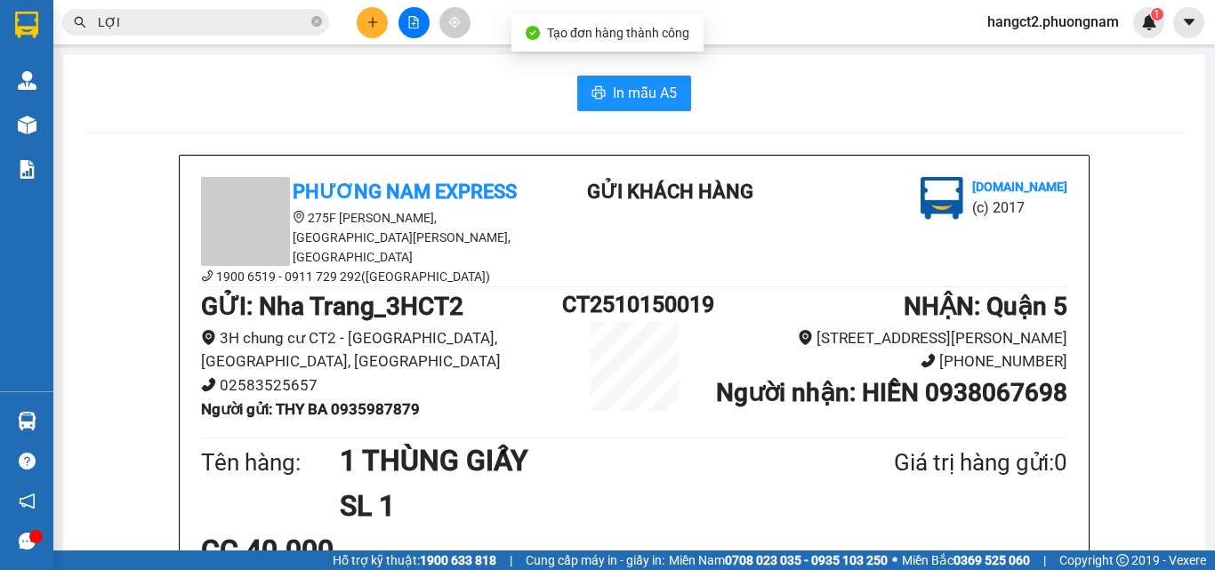
click at [644, 101] on span "In mẫu A5" at bounding box center [645, 93] width 64 height 22
click at [373, 31] on button at bounding box center [372, 22] width 31 height 31
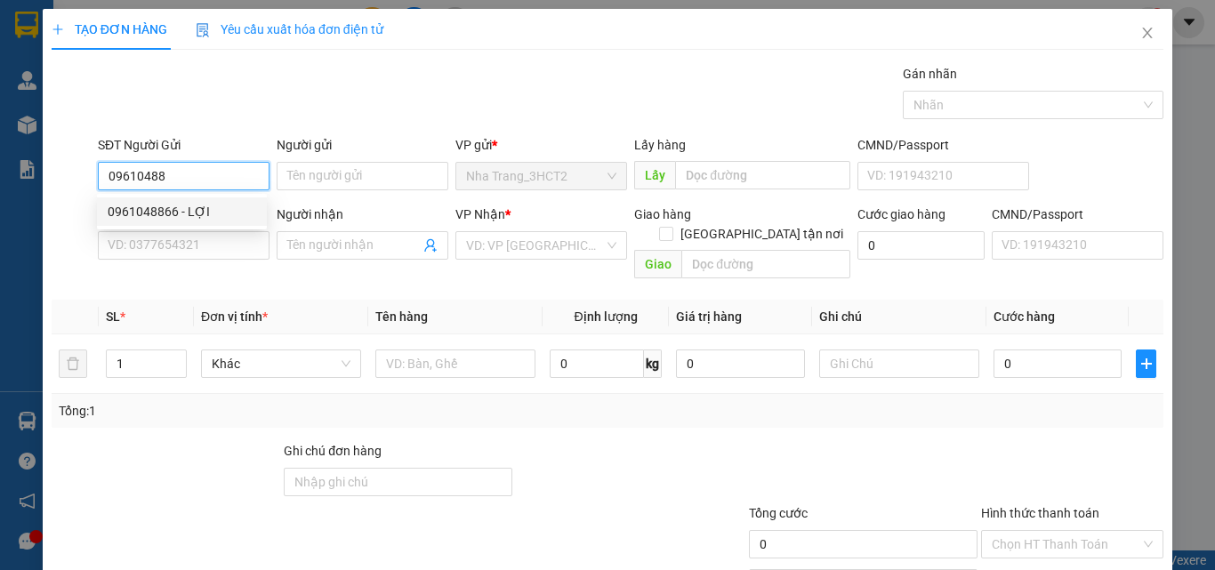
click at [189, 214] on div "0961048866 - LỢI" at bounding box center [182, 212] width 149 height 20
type input "0961048866"
type input "LỢI"
type input "0948873009"
type input "AN"
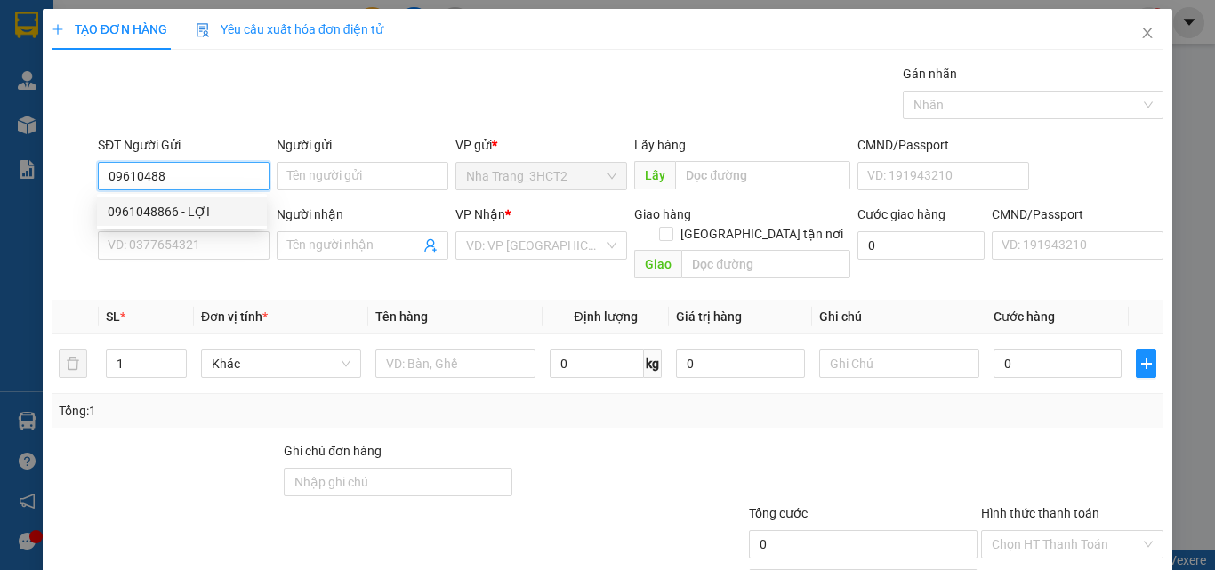
checkbox input "true"
type input "436 [PERSON_NAME] , [GEOGRAPHIC_DATA] , QUẬN 7(GTN 60)"
type input "60.000"
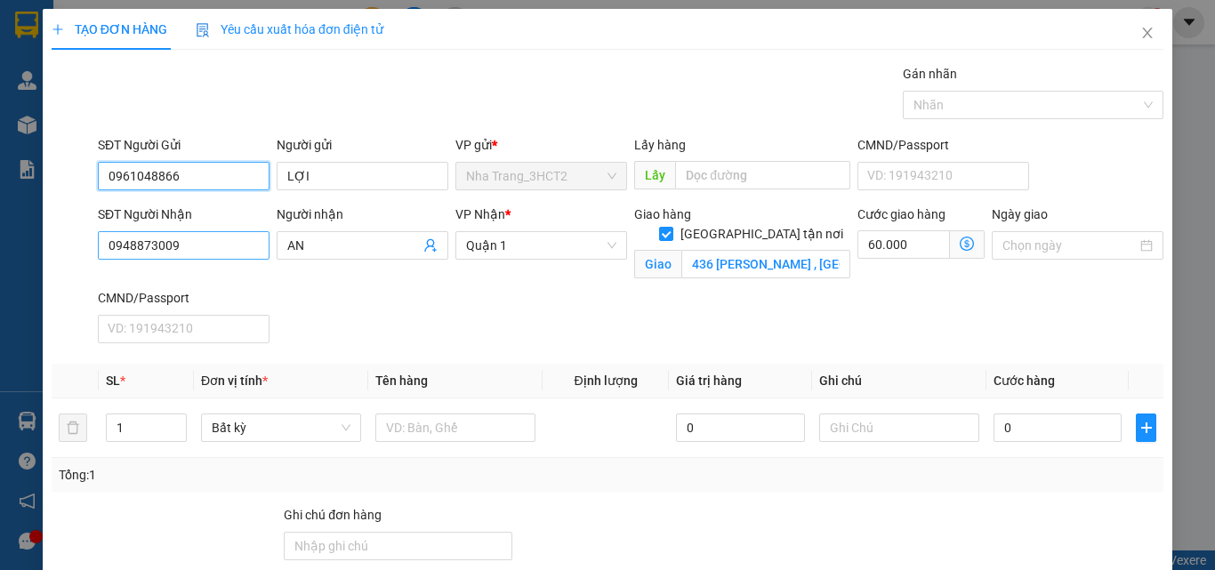
type input "0961048866"
drag, startPoint x: 177, startPoint y: 249, endPoint x: 44, endPoint y: 247, distance: 133.4
click at [44, 247] on div "TẠO ĐƠN HÀNG Yêu cầu xuất hóa đơn điện tử Transit Pickup Surcharge Ids Transit …" at bounding box center [608, 365] width 1130 height 712
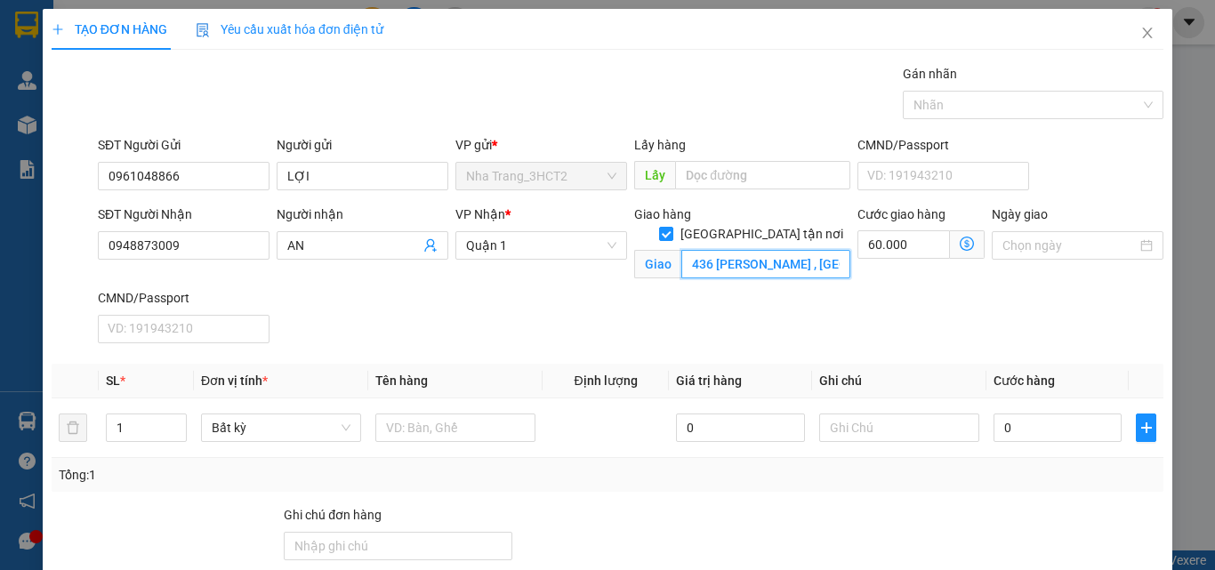
click at [784, 251] on input "436 [PERSON_NAME] , [GEOGRAPHIC_DATA] , QUẬN 7(GTN 60)" at bounding box center [765, 264] width 169 height 28
drag, startPoint x: 186, startPoint y: 245, endPoint x: 71, endPoint y: 227, distance: 116.2
click at [71, 227] on div "SĐT Người Nhận 0948873009 0948873009 Người nhận AN VP Nhận * [GEOGRAPHIC_DATA] …" at bounding box center [607, 278] width 1115 height 146
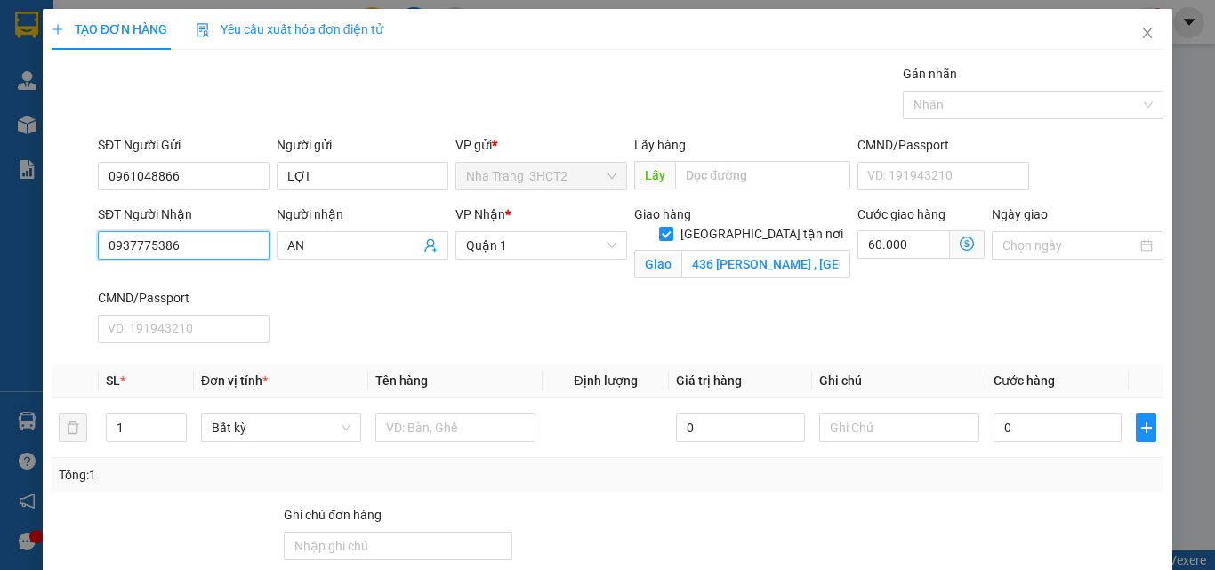
type input "0937775386"
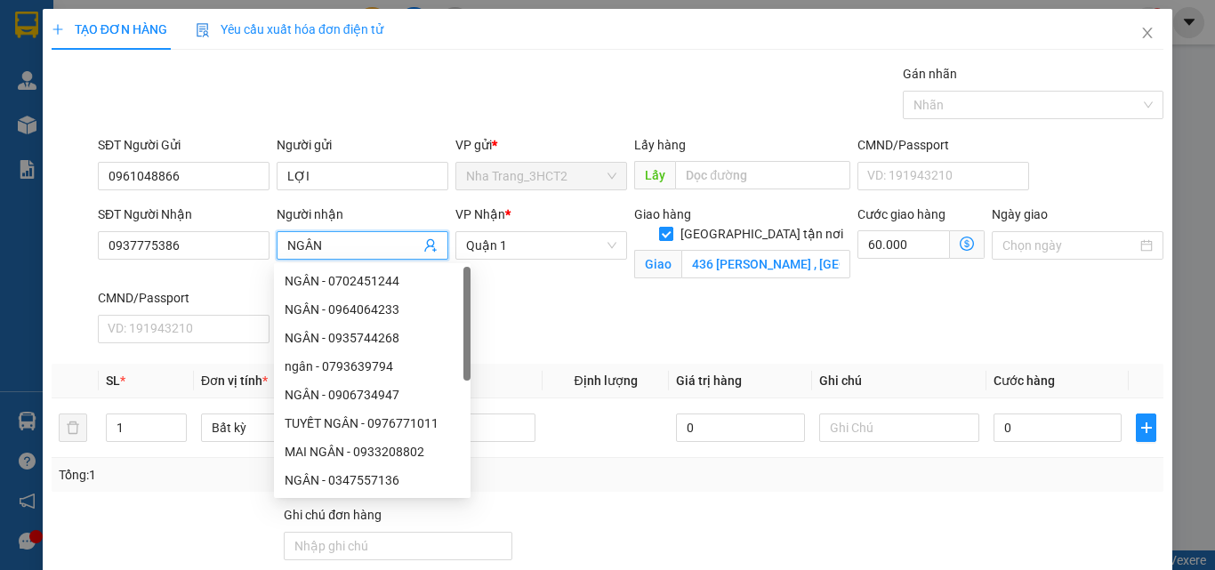
type input "NGÂN"
click at [672, 227] on input "[GEOGRAPHIC_DATA] tận nơi" at bounding box center [665, 233] width 12 height 12
checkbox input "false"
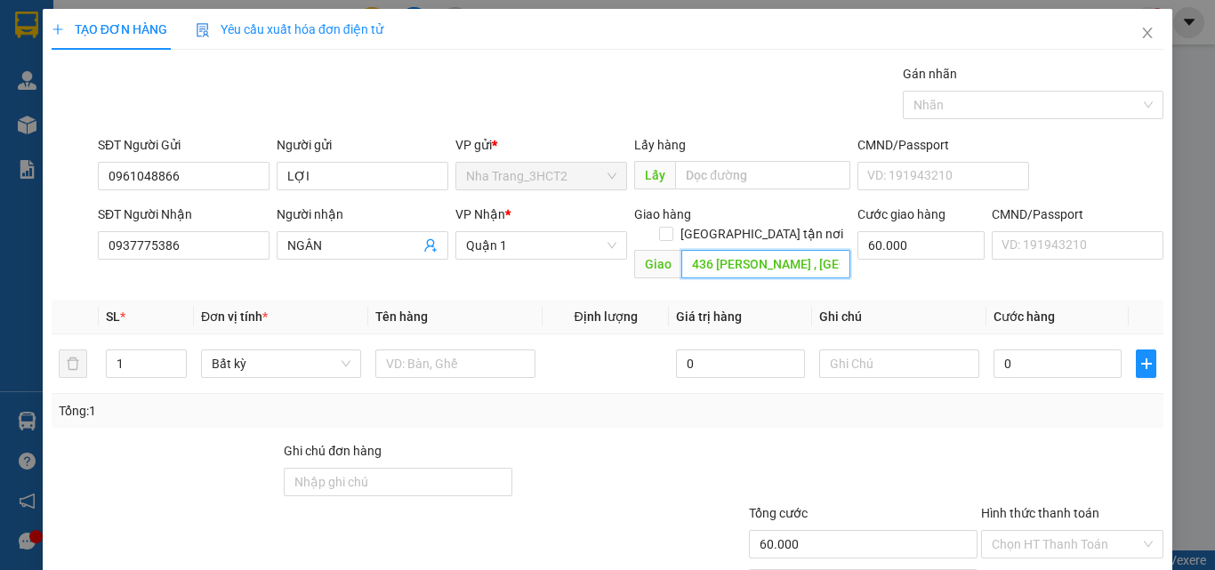
click at [739, 250] on input "436 [PERSON_NAME] , [GEOGRAPHIC_DATA] , QUẬN 7(GTN 60)" at bounding box center [765, 264] width 169 height 28
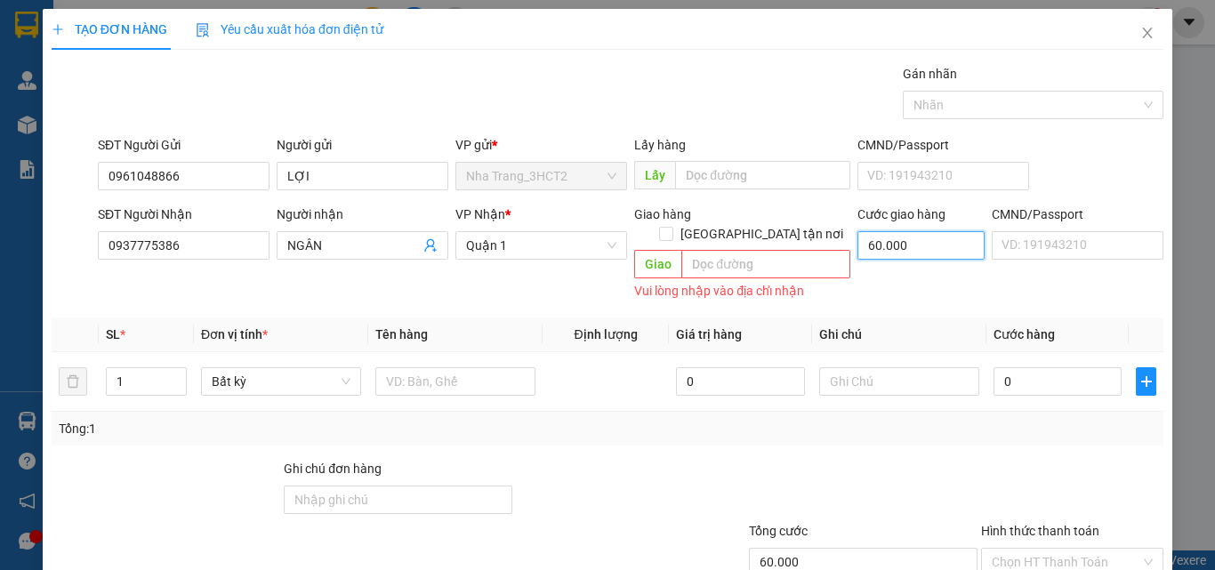
click at [904, 248] on input "60.000" at bounding box center [920, 245] width 127 height 28
type input "0"
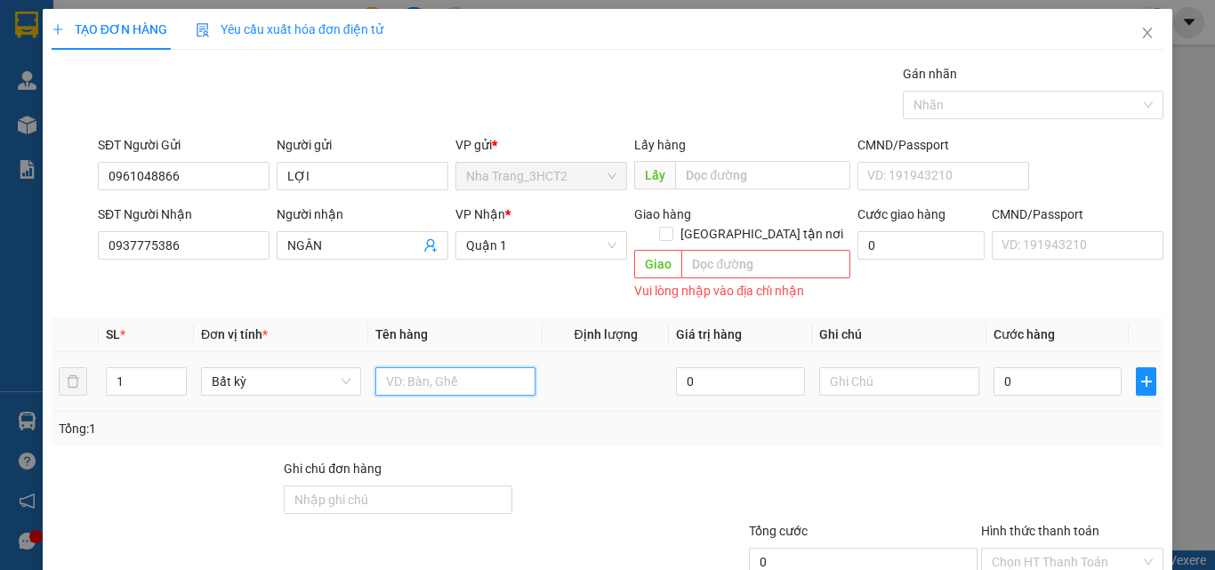
click at [392, 367] on input "text" at bounding box center [455, 381] width 160 height 28
type input "1 THÙNG GIẤY"
type input "3"
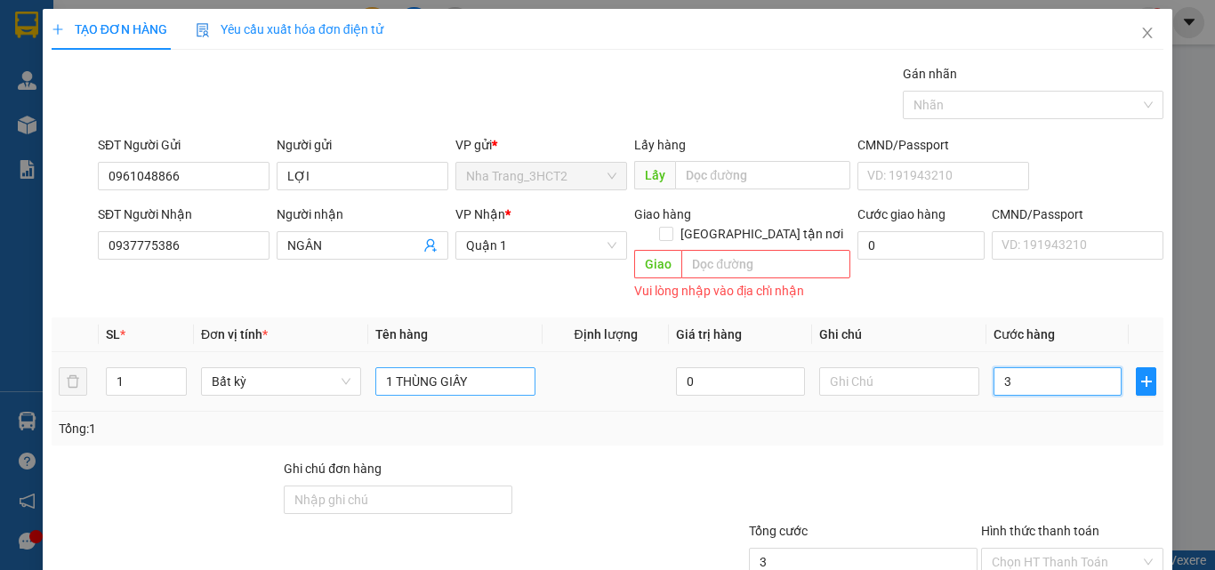
type input "30"
type input "30.000"
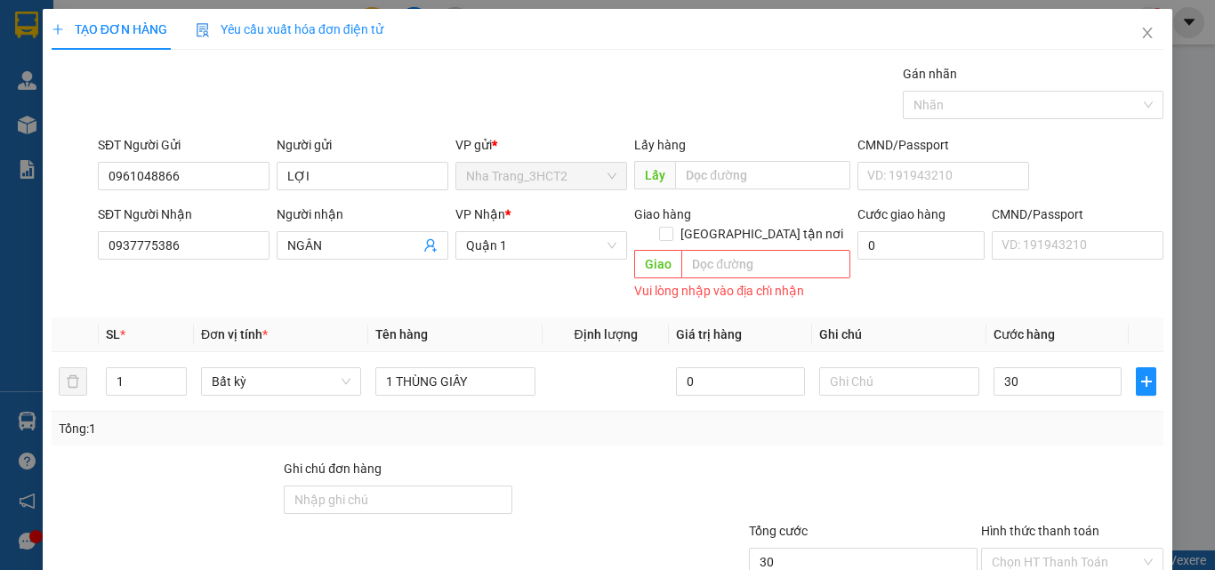
type input "30.000"
click at [649, 419] on div "Tổng: 1" at bounding box center [608, 429] width 1098 height 20
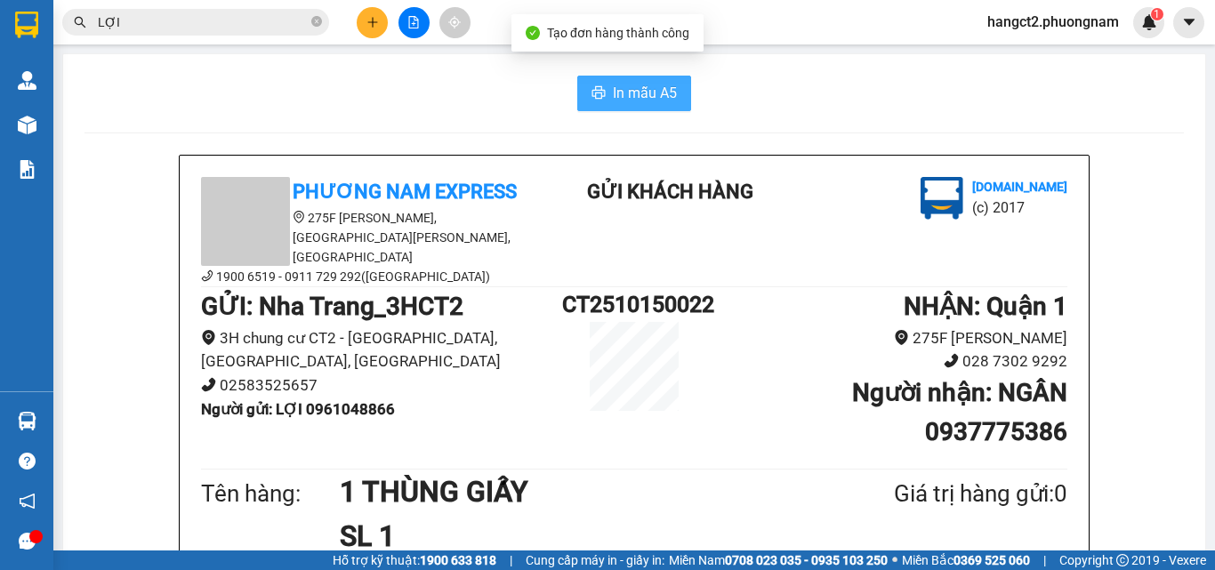
click at [601, 81] on button "In mẫu A5" at bounding box center [634, 94] width 114 height 36
click at [358, 400] on b "Người gửi : LỢI 0961048866" at bounding box center [298, 409] width 194 height 18
click at [367, 20] on icon "plus" at bounding box center [372, 22] width 12 height 12
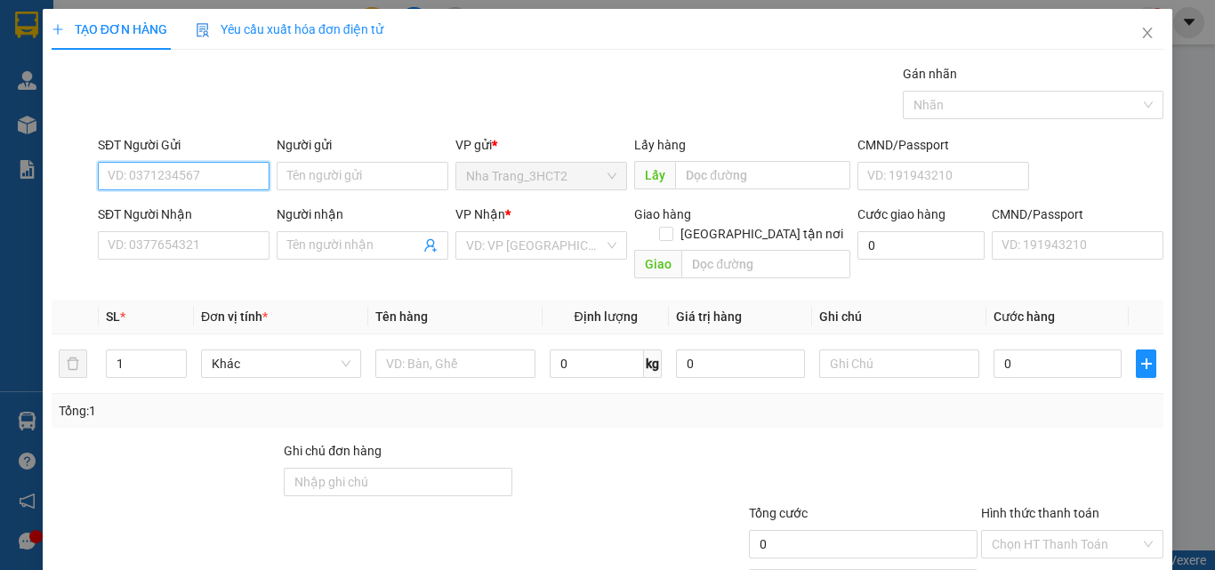
paste input "0961048866"
type input "0961048866"
click at [220, 210] on div "0961048866 - LỢI" at bounding box center [182, 212] width 149 height 20
type input "LỢI"
type input "0937775386"
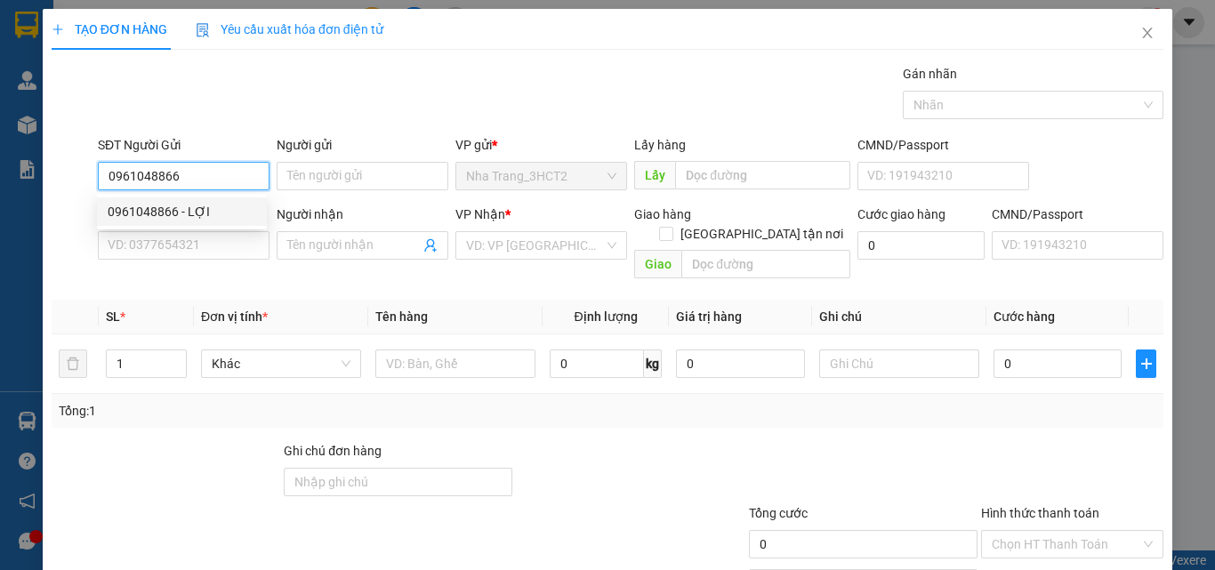
type input "NGÂN"
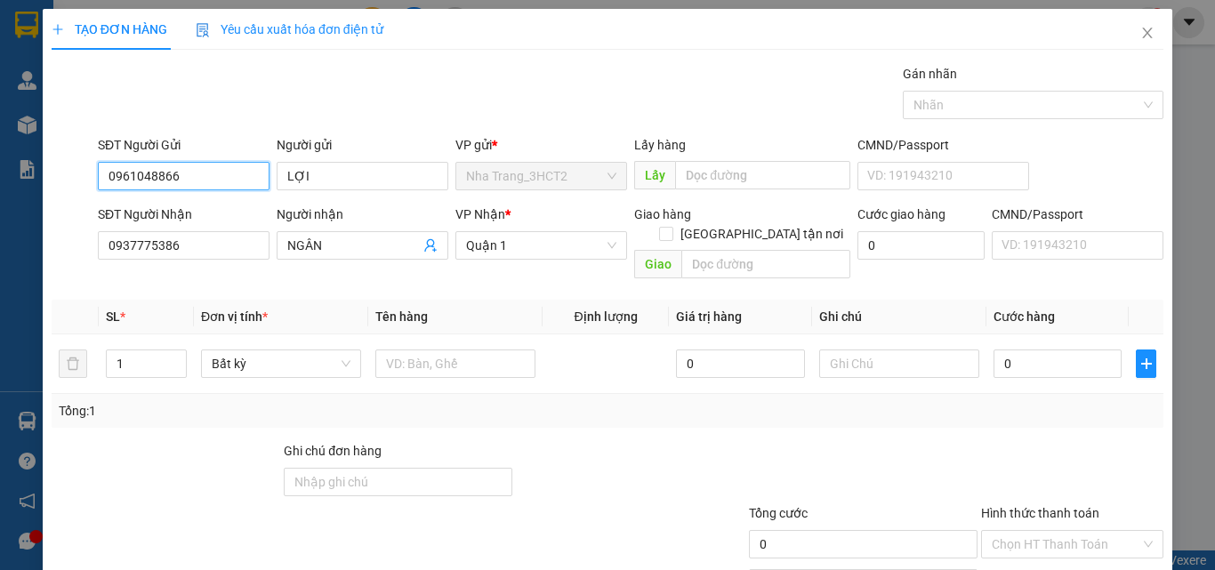
drag, startPoint x: 153, startPoint y: 167, endPoint x: 28, endPoint y: 146, distance: 127.2
click at [28, 146] on div "TẠO ĐƠN HÀNG Yêu cầu xuất hóa đơn điện tử Transit Pickup Surcharge Ids Transit …" at bounding box center [607, 285] width 1215 height 570
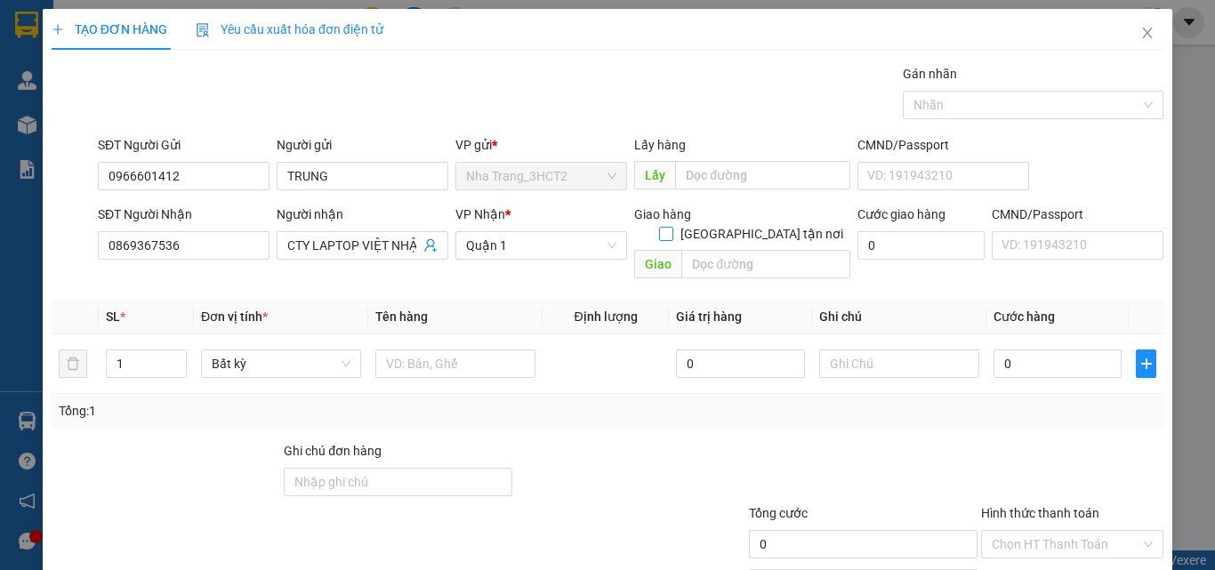
click at [672, 227] on input "[GEOGRAPHIC_DATA] tận nơi" at bounding box center [665, 233] width 12 height 12
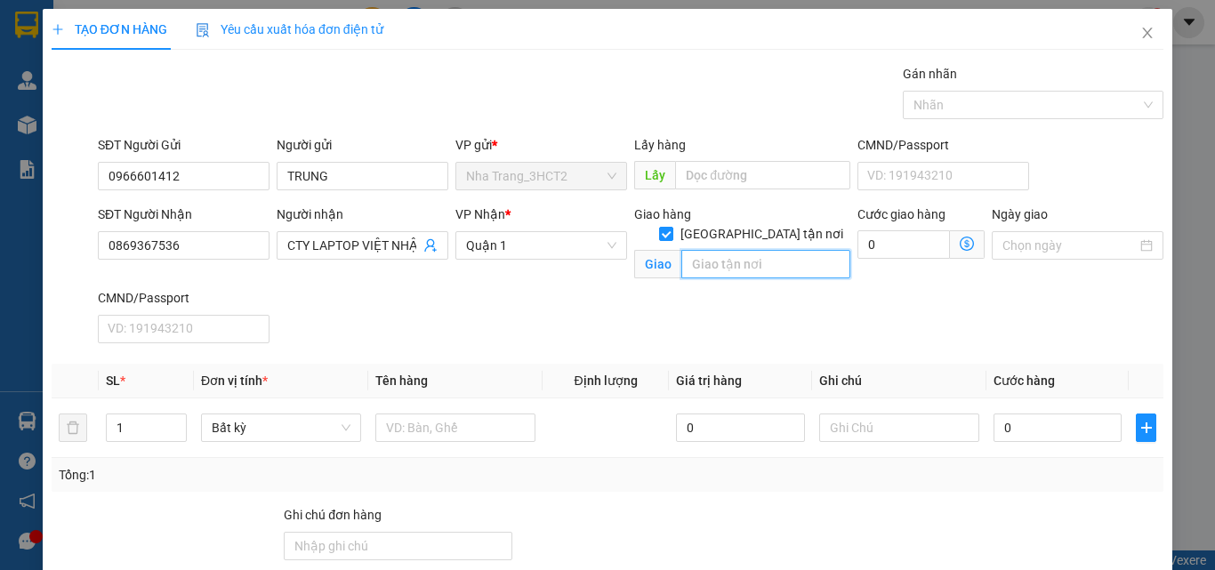
click at [741, 257] on input "text" at bounding box center [765, 264] width 169 height 28
click at [950, 245] on span at bounding box center [967, 244] width 35 height 28
click at [960, 243] on icon "dollar-circle" at bounding box center [967, 244] width 14 height 14
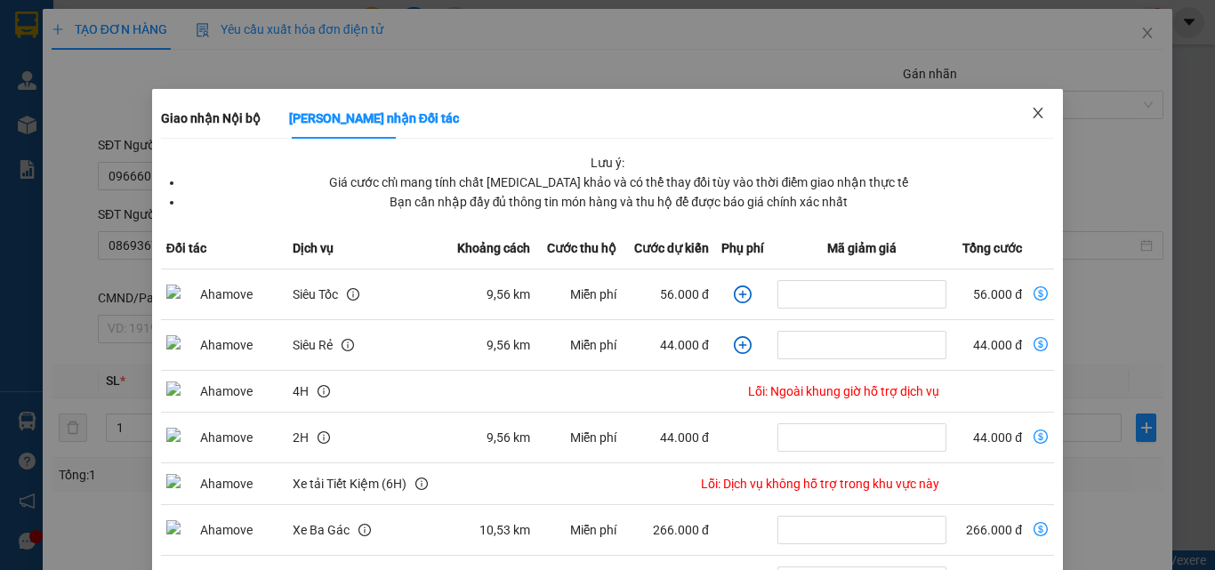
click at [1031, 109] on icon "close" at bounding box center [1038, 113] width 14 height 14
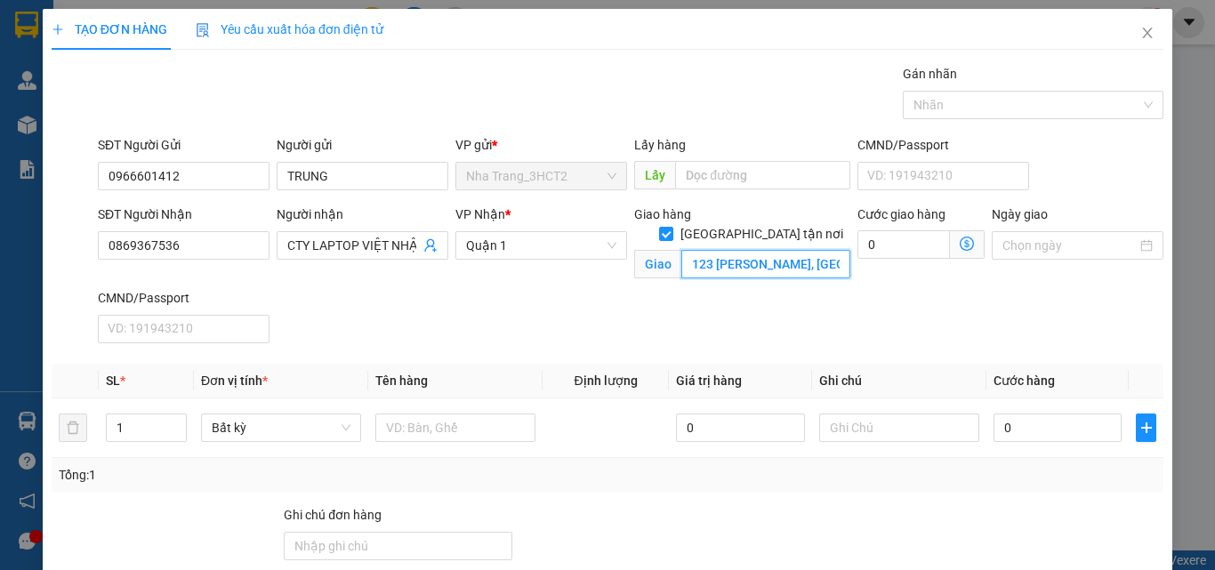
click at [761, 250] on input "123 [PERSON_NAME], [GEOGRAPHIC_DATA], [GEOGRAPHIC_DATA]" at bounding box center [765, 264] width 169 height 28
click at [895, 244] on input "0" at bounding box center [903, 244] width 92 height 28
click at [828, 308] on div "SĐT Người Nhận 0869367536 Người nhận CTY LAPTOP VIỆT NHẬT VP Nhận * Quận 1 Giao…" at bounding box center [630, 278] width 1073 height 146
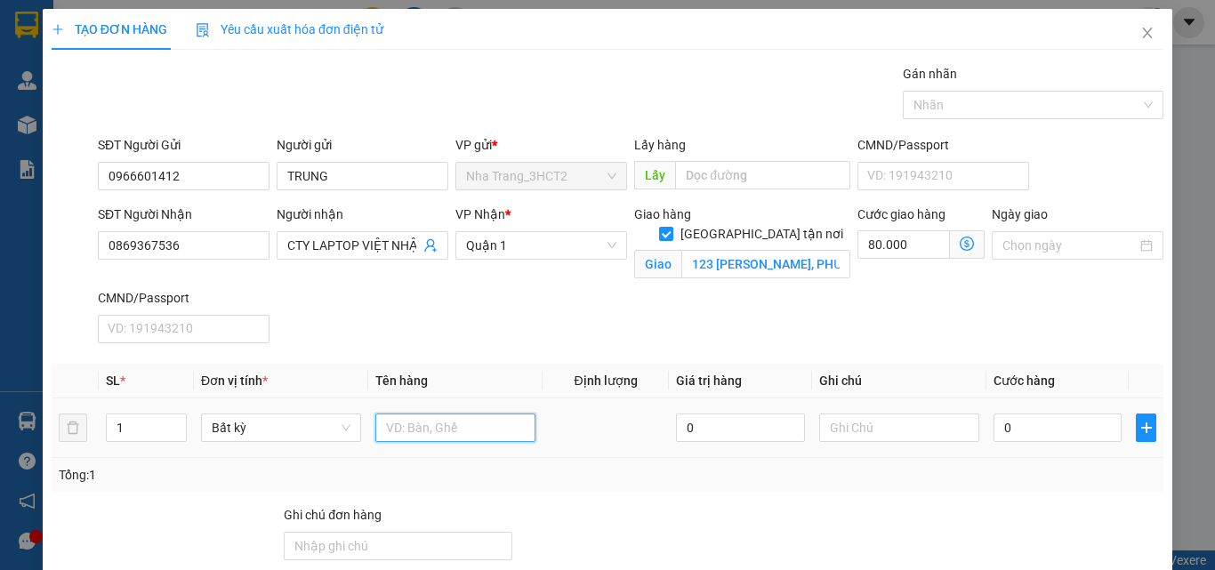
click at [391, 430] on input "text" at bounding box center [455, 428] width 160 height 28
click at [471, 350] on div "Transit Pickup Surcharge Ids Transit Deliver Surcharge Ids Transit Deliver Surc…" at bounding box center [608, 385] width 1112 height 643
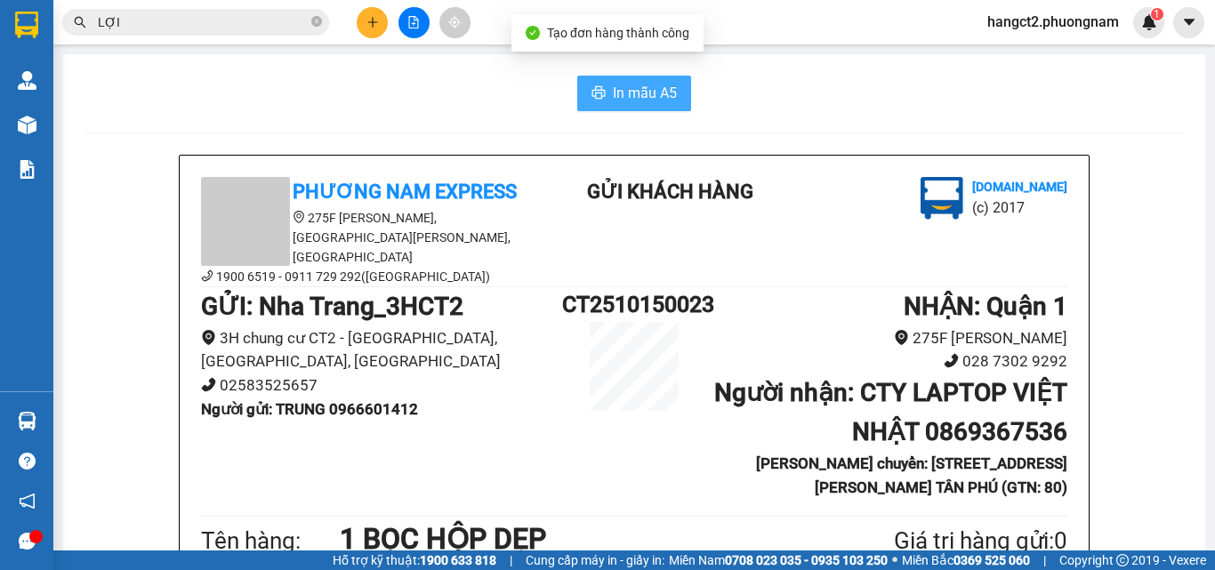
click at [609, 81] on button "In mẫu A5" at bounding box center [634, 94] width 114 height 36
click at [369, 17] on icon "plus" at bounding box center [372, 22] width 12 height 12
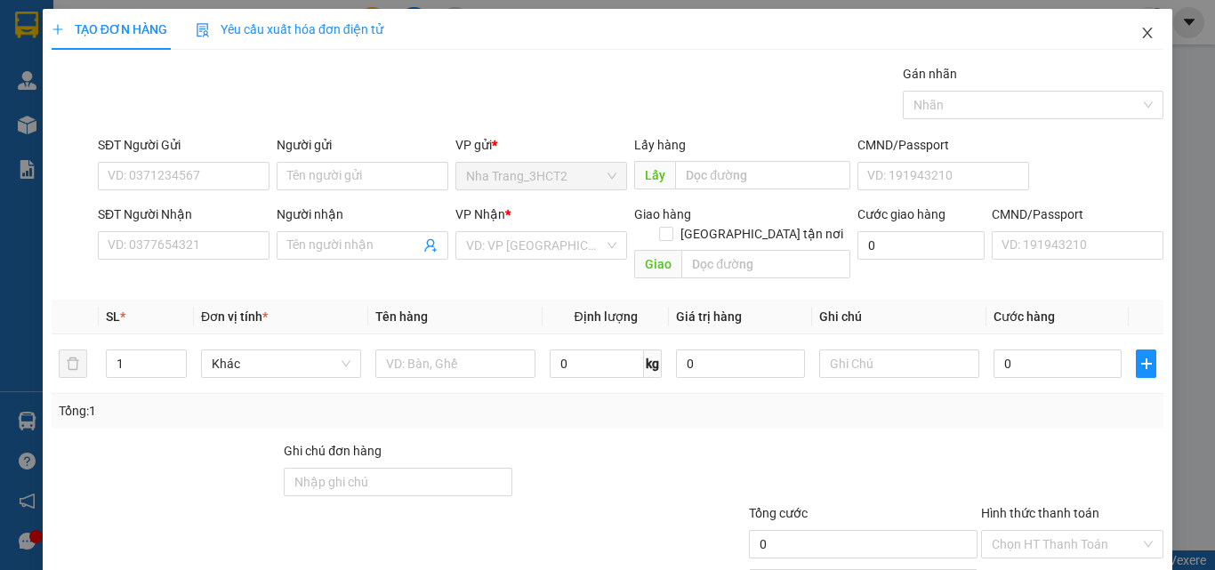
click at [1143, 30] on icon "close" at bounding box center [1148, 33] width 10 height 11
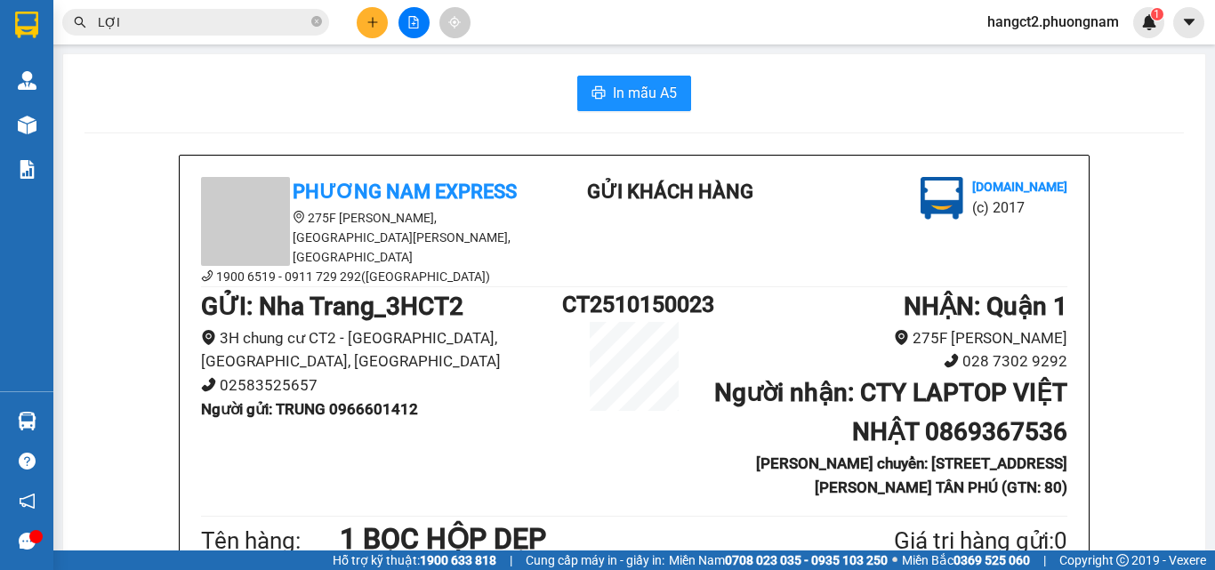
click at [364, 16] on button at bounding box center [372, 22] width 31 height 31
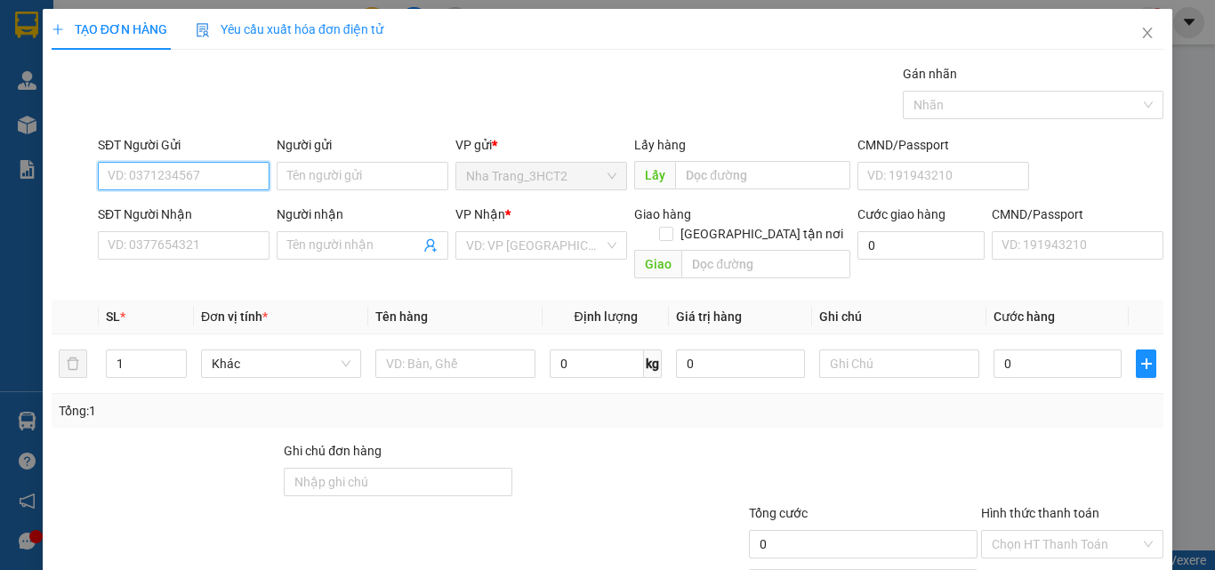
click at [125, 170] on input "SĐT Người Gửi" at bounding box center [184, 176] width 172 height 28
click at [139, 207] on div "0903658471 - [PERSON_NAME]" at bounding box center [195, 212] width 175 height 20
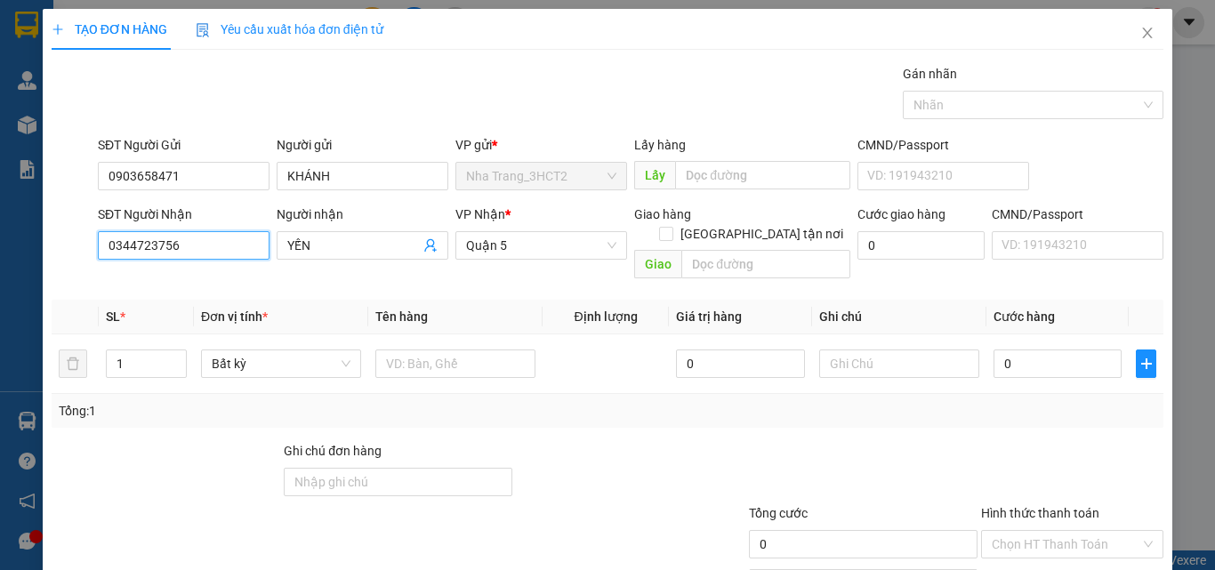
drag, startPoint x: 147, startPoint y: 265, endPoint x: 17, endPoint y: 233, distance: 133.7
click at [17, 233] on div "TẠO ĐƠN HÀNG Yêu cầu xuất hóa đơn điện tử Transit Pickup Surcharge Ids Transit …" at bounding box center [607, 285] width 1215 height 570
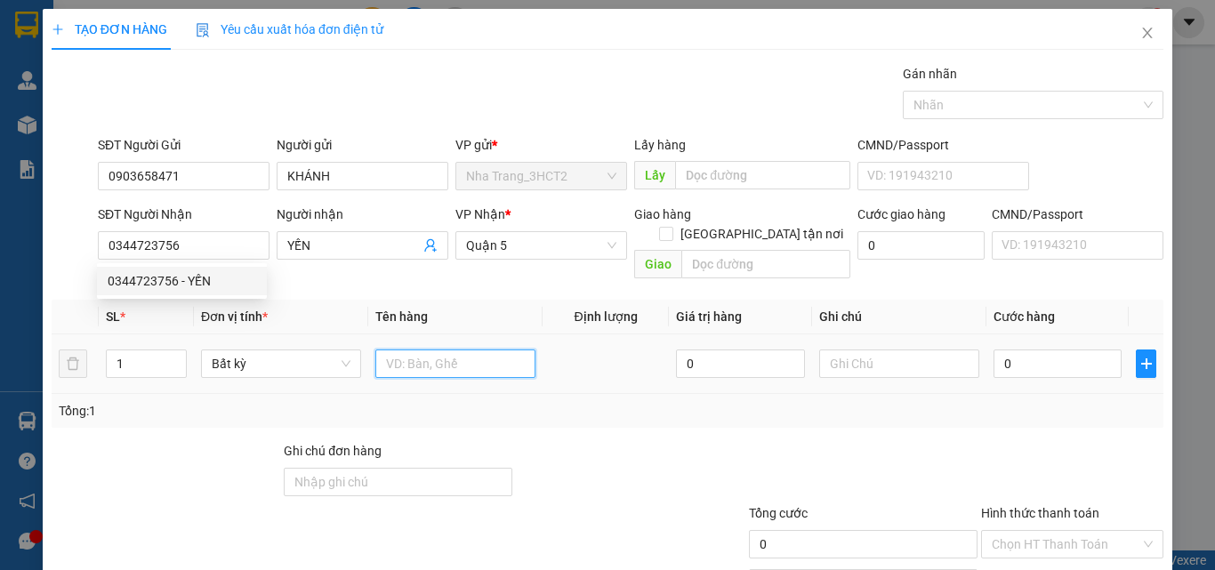
click at [437, 350] on input "text" at bounding box center [455, 364] width 160 height 28
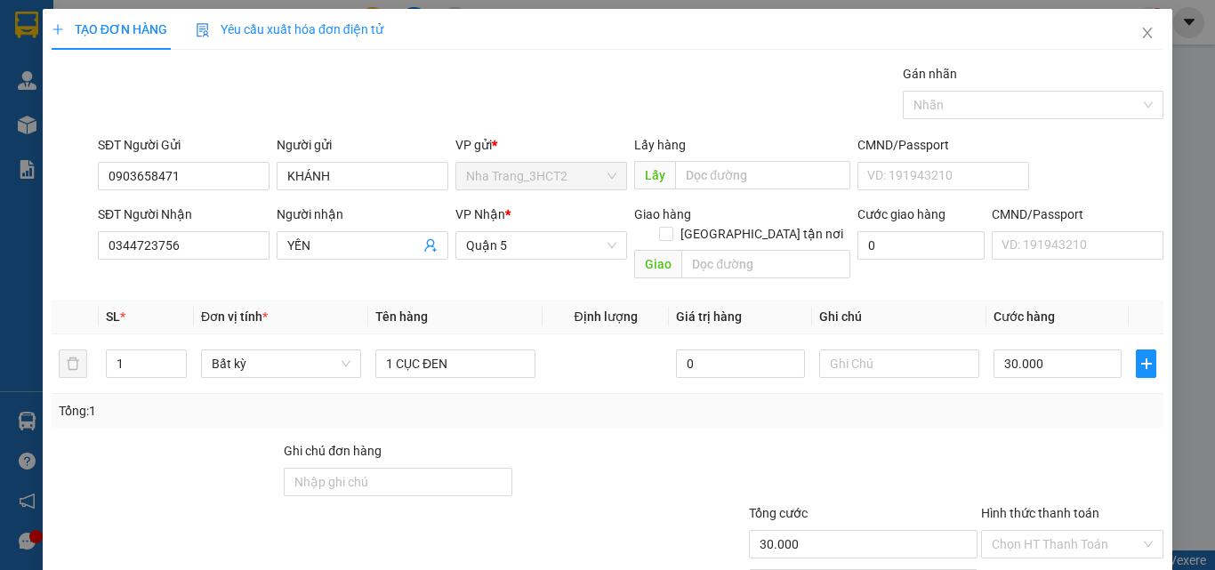
click at [916, 331] on div "Transit Pickup Surcharge Ids Transit Deliver Surcharge Ids Transit Deliver Surc…" at bounding box center [608, 353] width 1112 height 579
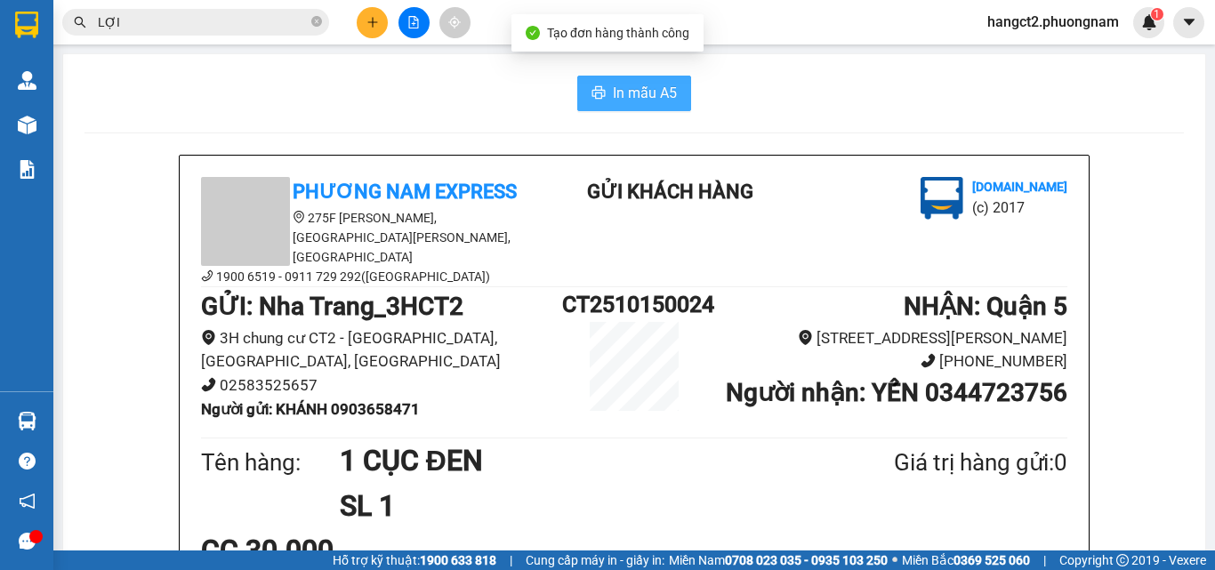
click at [643, 99] on span "In mẫu A5" at bounding box center [645, 93] width 64 height 22
click at [356, 400] on b "Người gửi : KHÁNH 0903658471" at bounding box center [310, 409] width 219 height 18
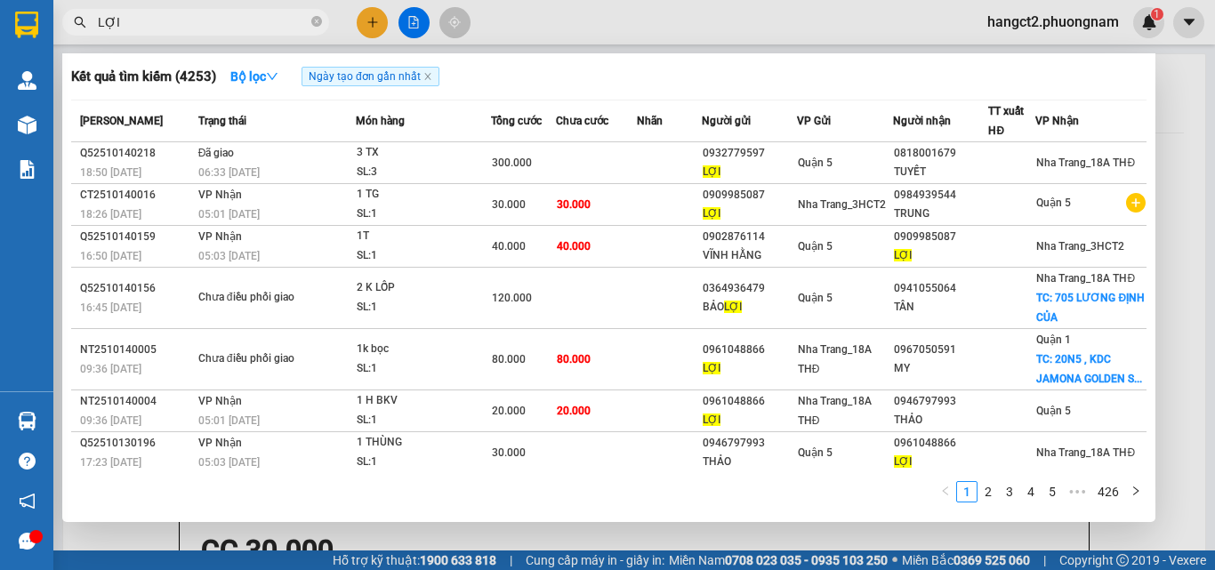
click at [220, 22] on input "LỢI" at bounding box center [203, 22] width 210 height 20
paste input "0903658471"
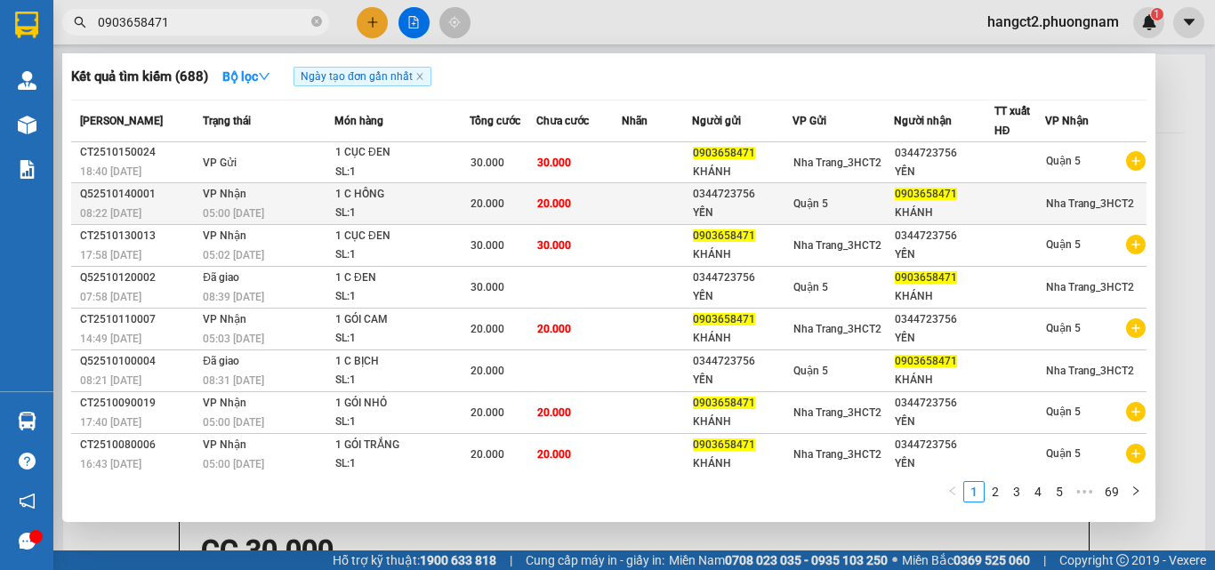
click at [457, 200] on div "1 C HỒNG" at bounding box center [401, 195] width 133 height 20
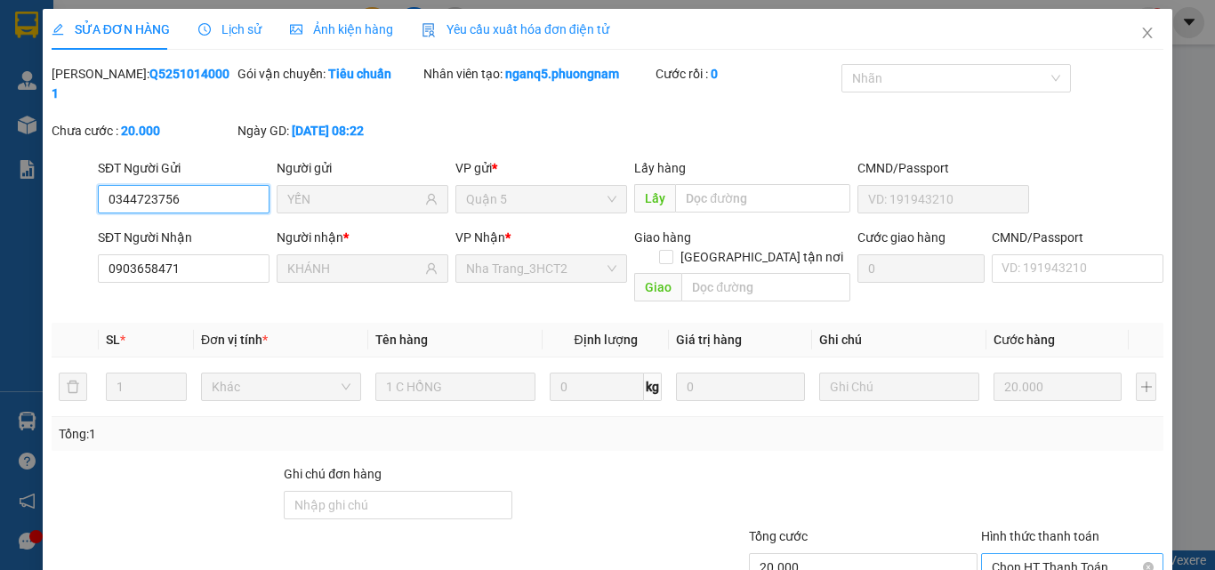
click at [1018, 554] on span "Chọn HT Thanh Toán" at bounding box center [1072, 567] width 161 height 27
click at [1028, 554] on div "Tại văn phòng" at bounding box center [1061, 564] width 159 height 20
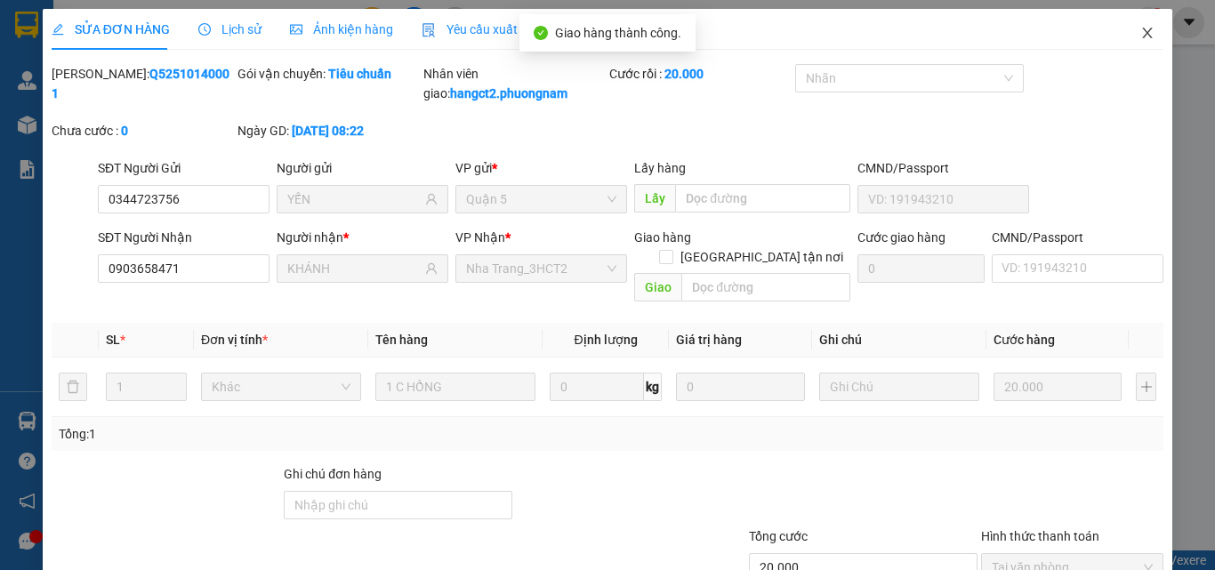
click at [1140, 36] on icon "close" at bounding box center [1147, 33] width 14 height 14
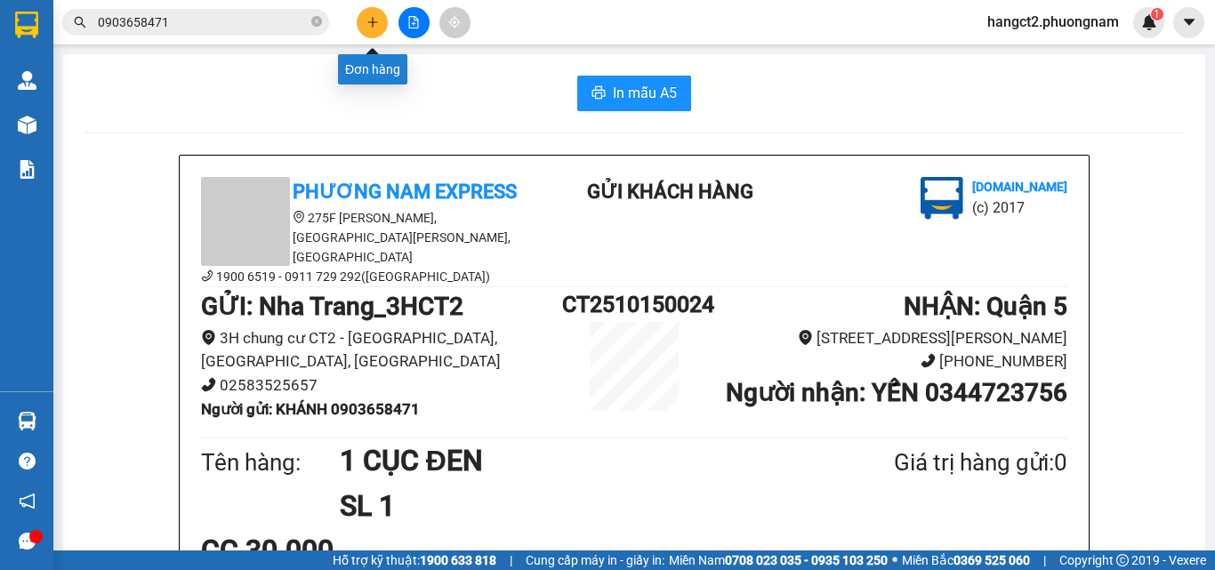
click at [363, 22] on button at bounding box center [372, 22] width 31 height 31
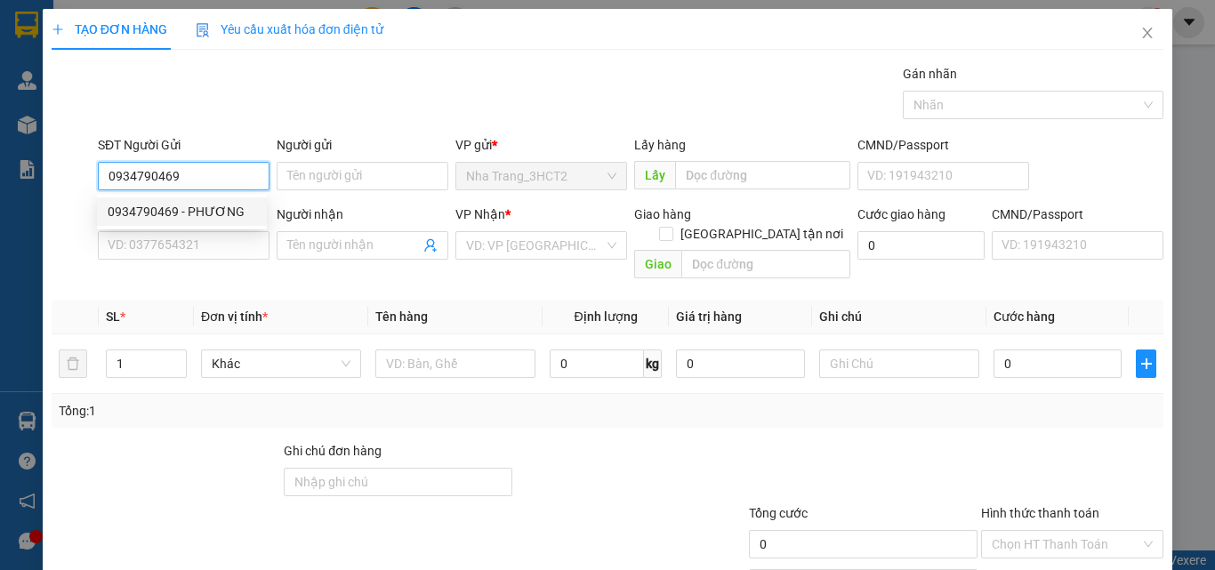
click at [176, 206] on div "0934790469 - PHƯƠNG" at bounding box center [182, 212] width 149 height 20
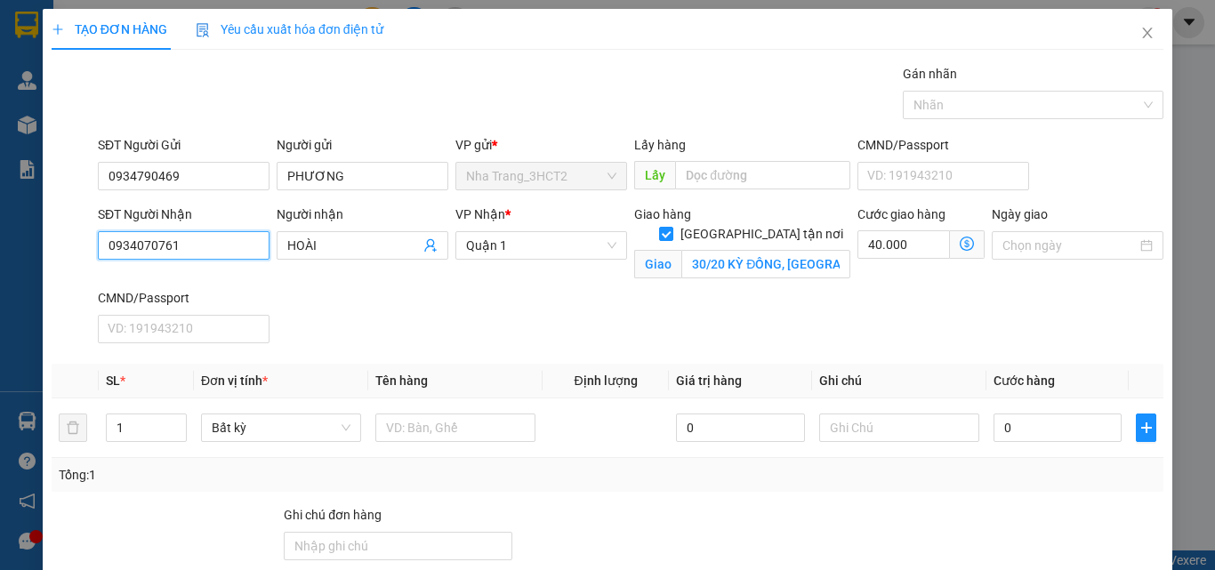
drag, startPoint x: 189, startPoint y: 250, endPoint x: 44, endPoint y: 244, distance: 146.0
click at [44, 244] on div "TẠO ĐƠN HÀNG Yêu cầu xuất hóa đơn điện tử Transit Pickup Surcharge Ids Transit …" at bounding box center [608, 365] width 1130 height 712
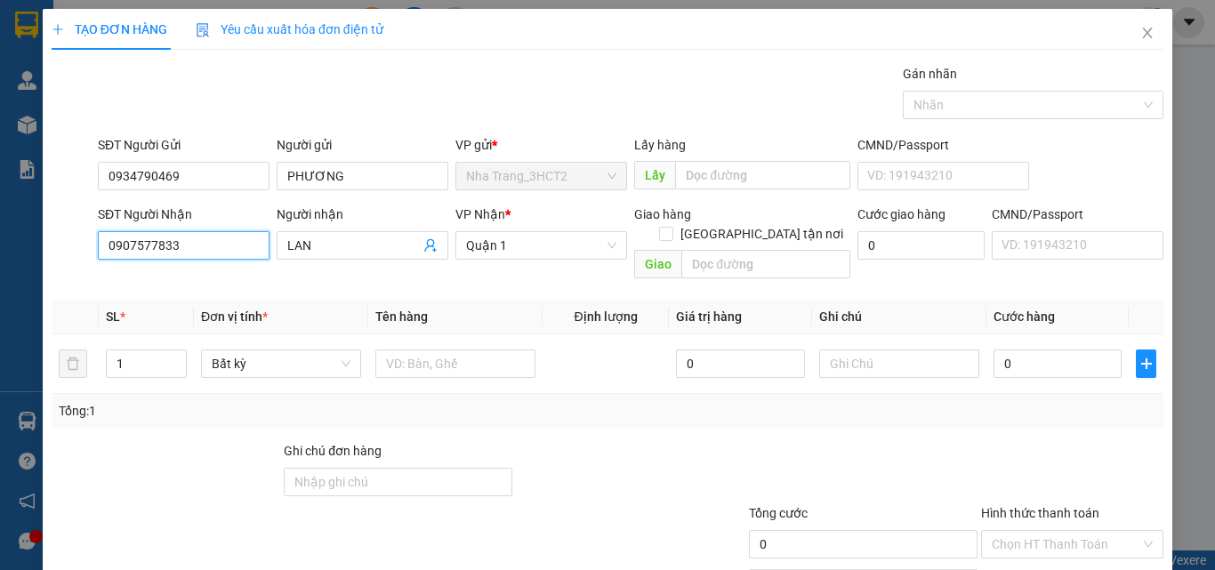
click at [207, 244] on input "0907577833" at bounding box center [184, 245] width 172 height 28
click at [216, 283] on div "0907577833 - LAN" at bounding box center [182, 281] width 149 height 20
click at [449, 350] on input "text" at bounding box center [455, 364] width 160 height 28
click at [125, 350] on input "1" at bounding box center [146, 363] width 79 height 27
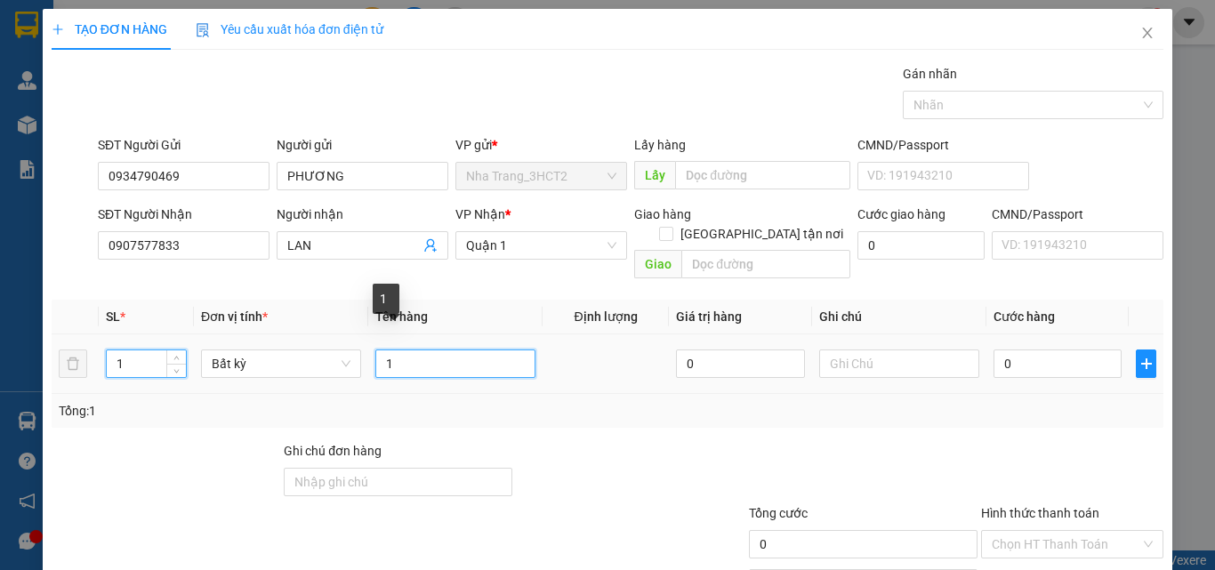
click at [395, 350] on input "1" at bounding box center [455, 364] width 160 height 28
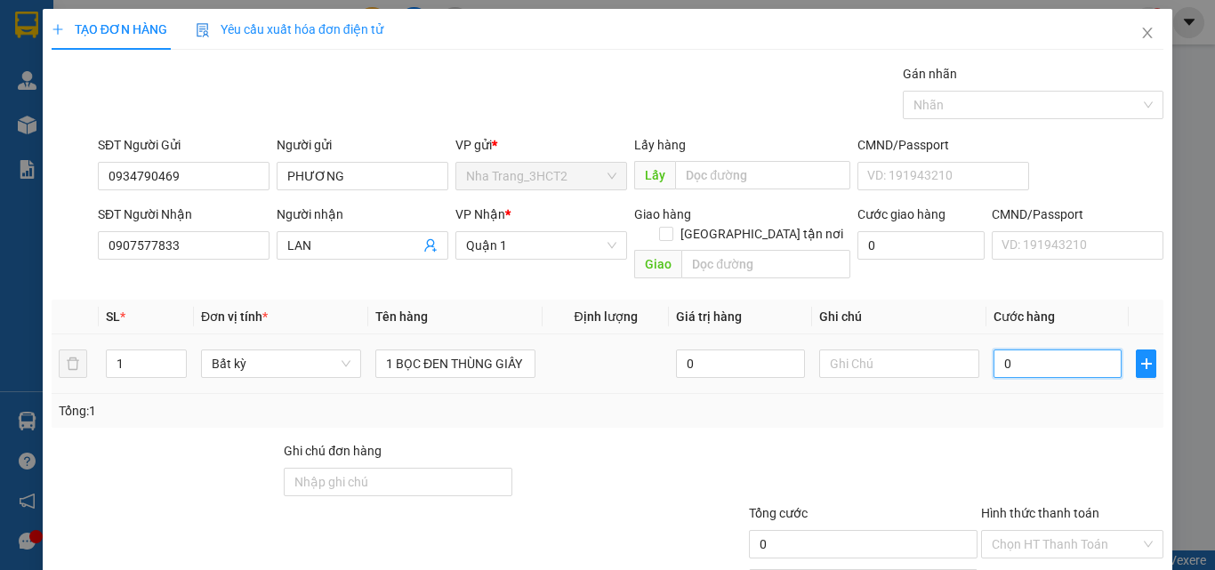
click at [1050, 350] on input "0" at bounding box center [1057, 364] width 128 height 28
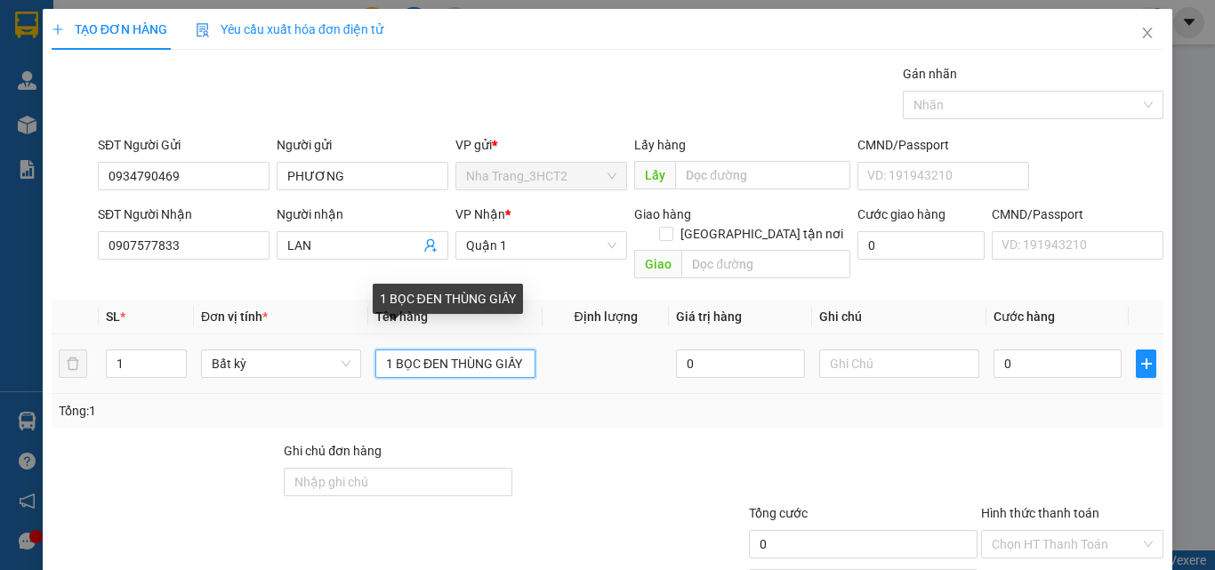
drag, startPoint x: 446, startPoint y: 344, endPoint x: 623, endPoint y: 327, distance: 176.9
click at [623, 334] on tr "1 Bất kỳ 1 BỌC ĐEN THÙNG GIẤY 0 0" at bounding box center [608, 364] width 1112 height 60
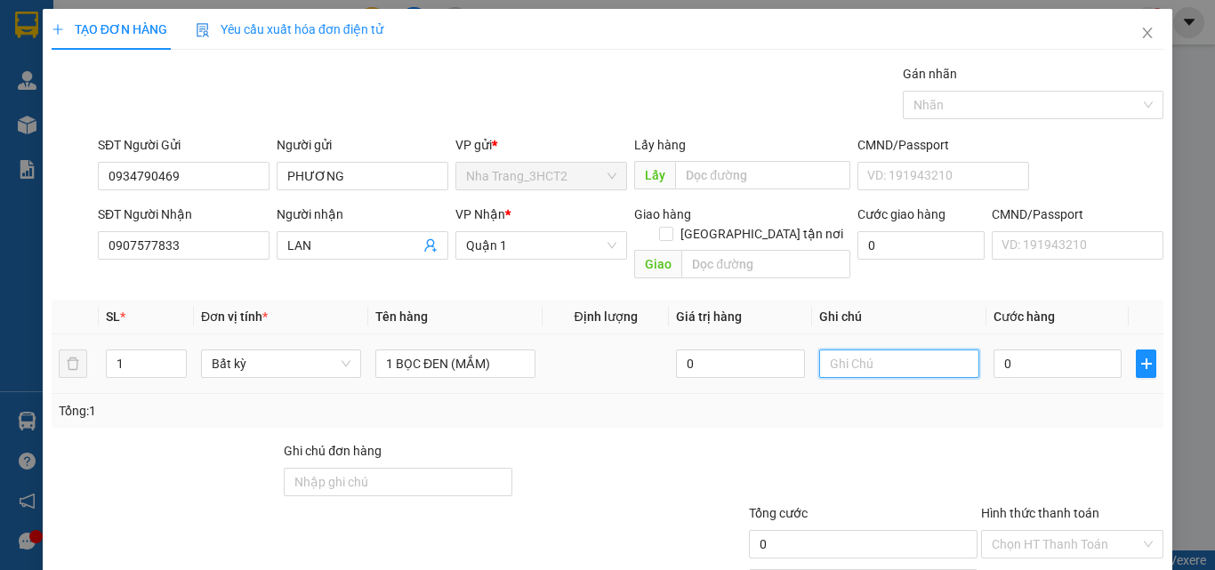
click at [829, 350] on input "text" at bounding box center [899, 364] width 160 height 28
click at [1027, 531] on input "Hình thức thanh toán" at bounding box center [1066, 544] width 149 height 27
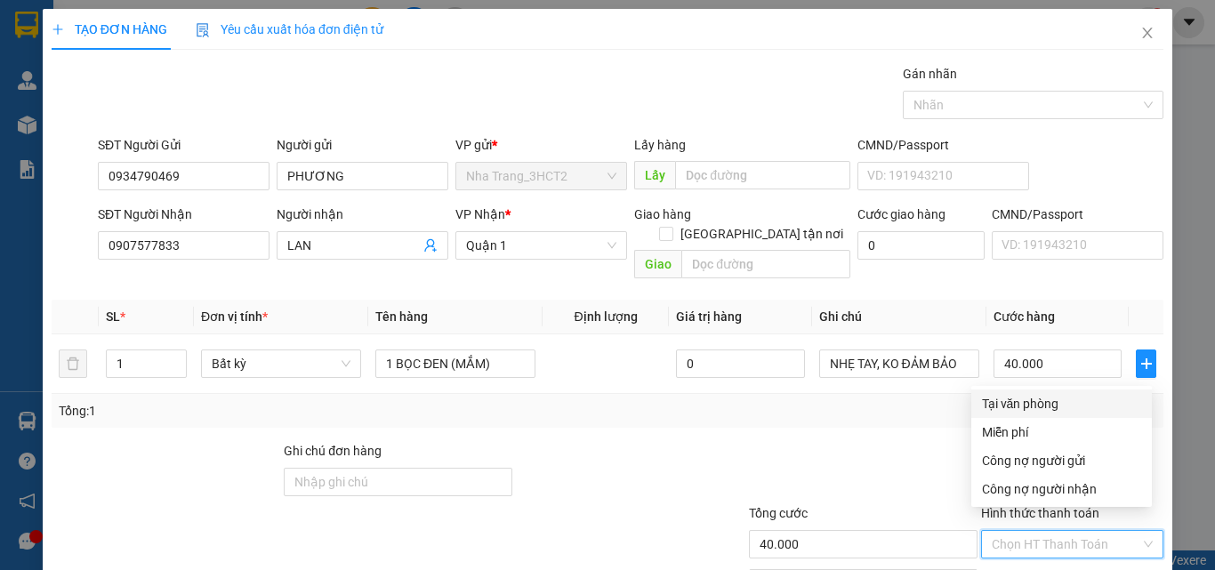
click at [1000, 394] on div "Tại văn phòng" at bounding box center [1061, 404] width 159 height 20
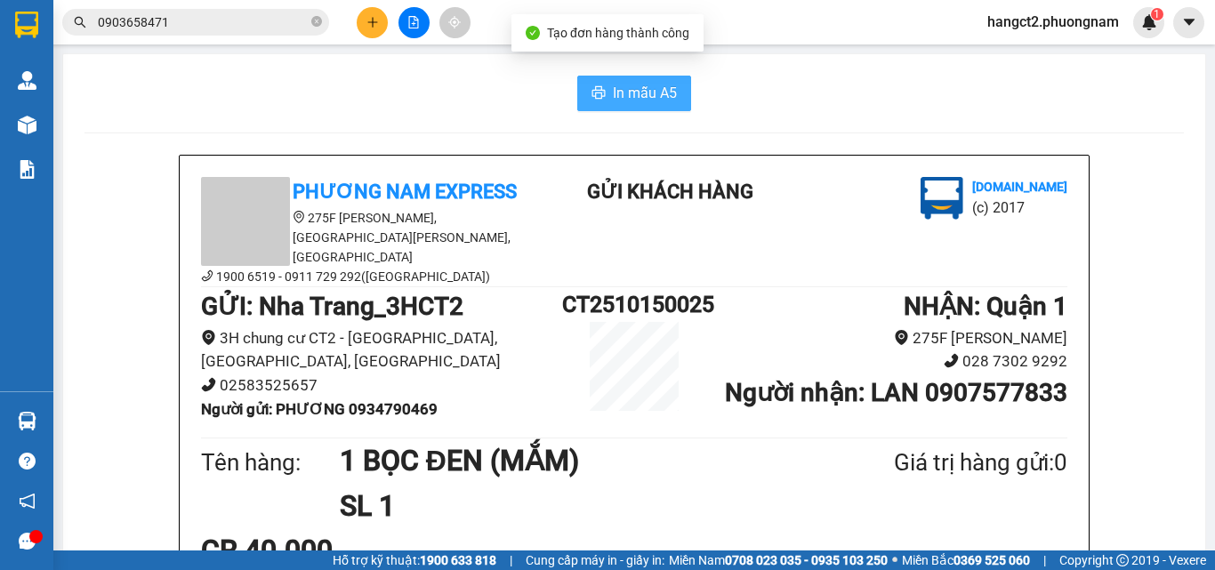
click at [617, 92] on span "In mẫu A5" at bounding box center [645, 93] width 64 height 22
click at [380, 17] on button at bounding box center [372, 22] width 31 height 31
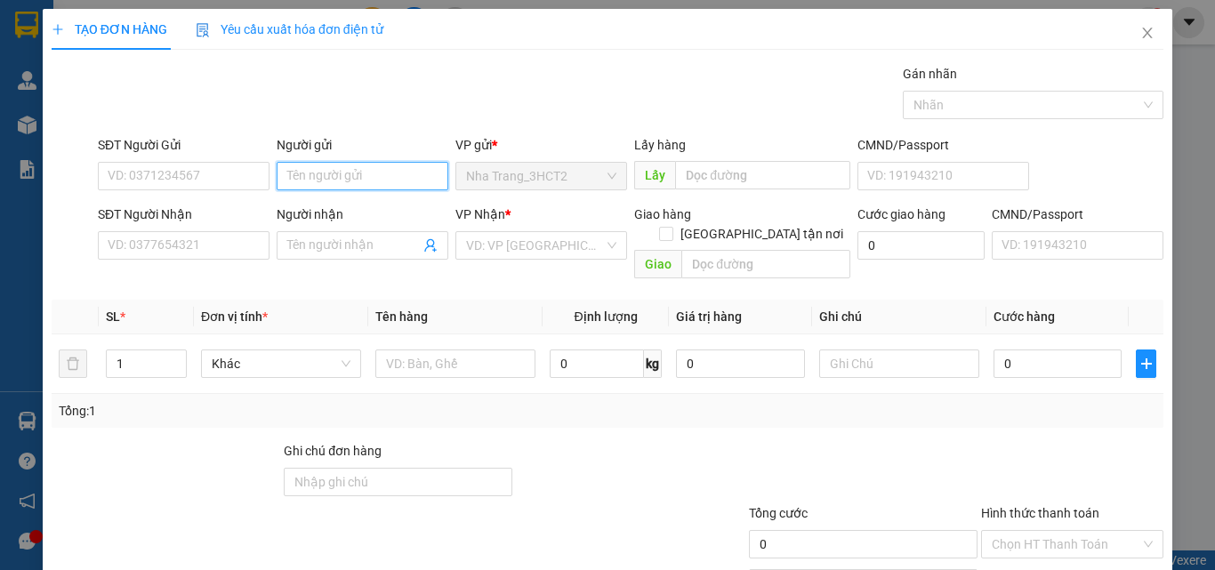
click at [356, 171] on input "Người gửi" at bounding box center [363, 176] width 172 height 28
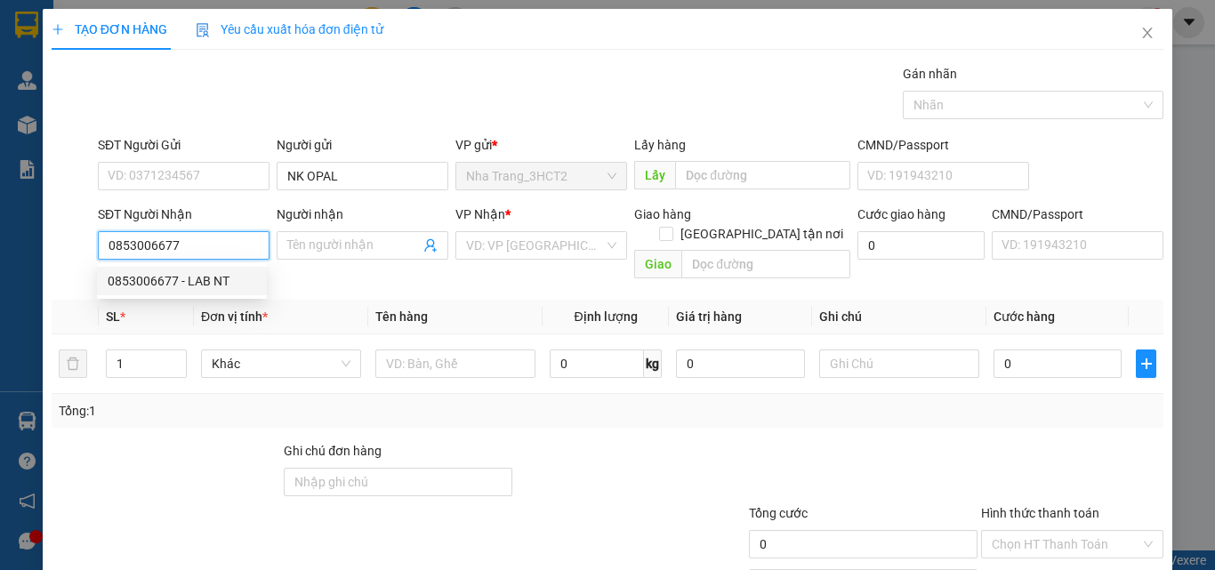
click at [127, 281] on div "0853006677 - LAB NT" at bounding box center [182, 281] width 149 height 20
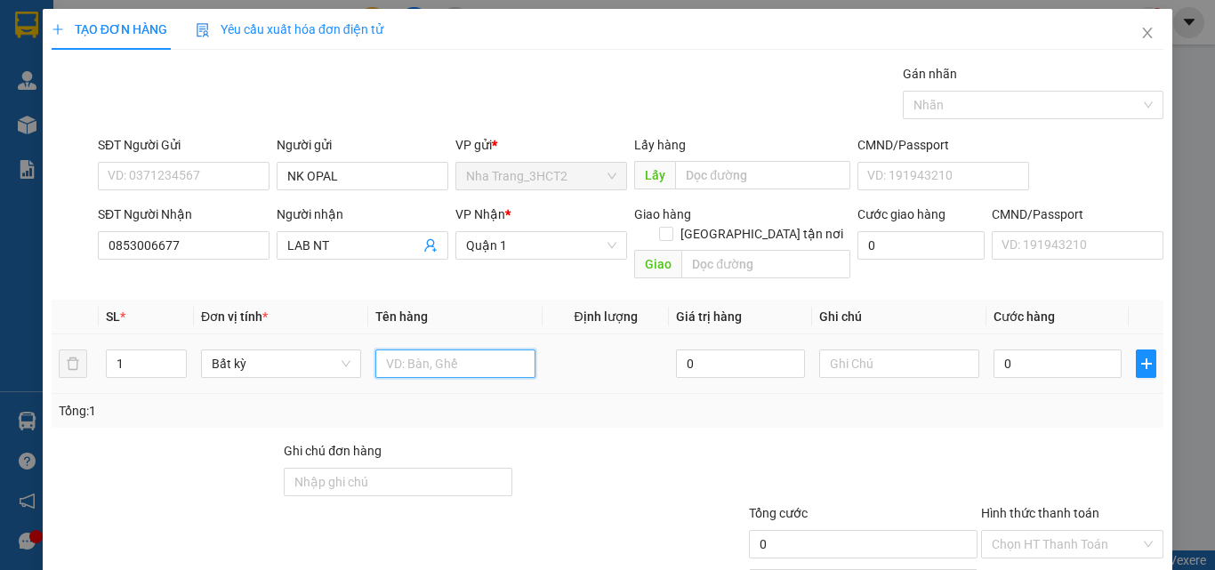
click at [430, 350] on input "text" at bounding box center [455, 364] width 160 height 28
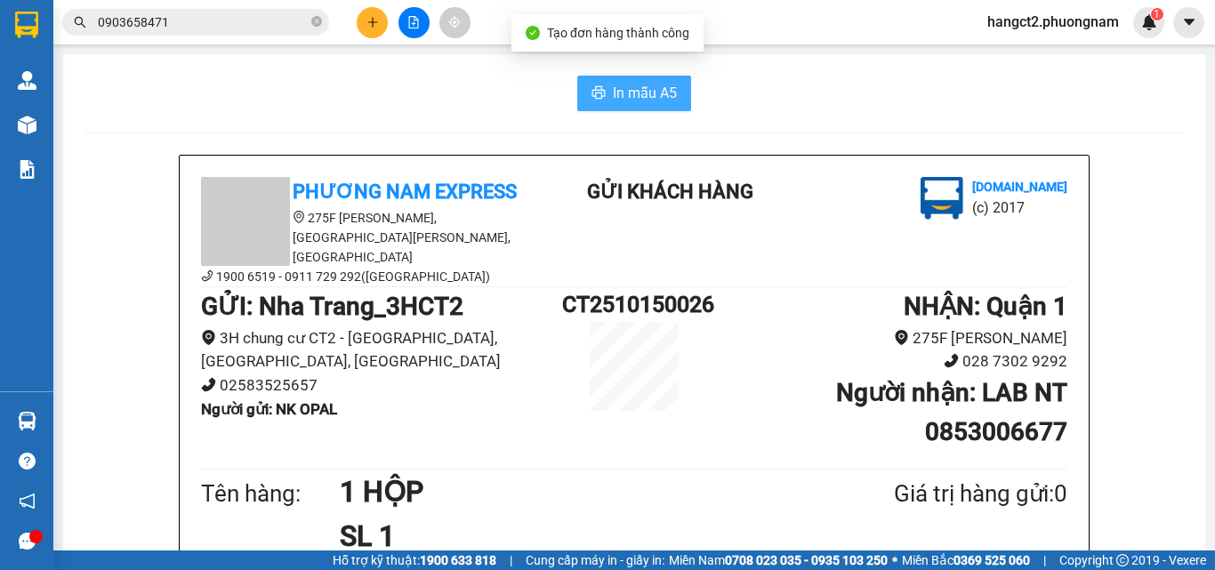
click at [639, 90] on span "In mẫu A5" at bounding box center [645, 93] width 64 height 22
click at [358, 26] on button at bounding box center [372, 22] width 31 height 31
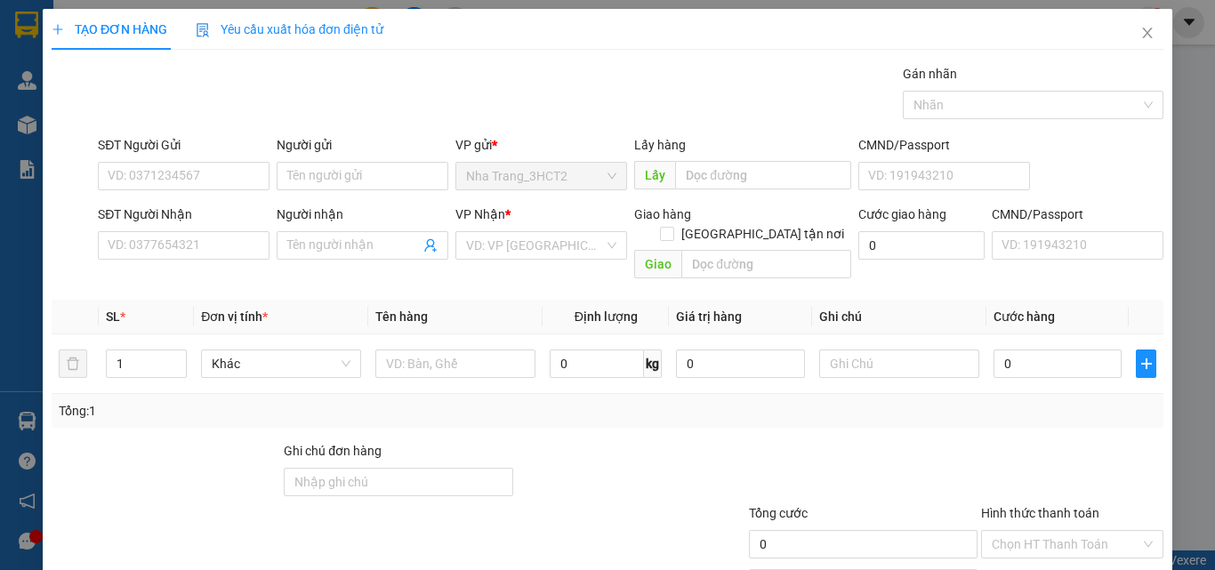
click at [366, 29] on span "Yêu cầu xuất hóa đơn điện tử" at bounding box center [290, 29] width 188 height 14
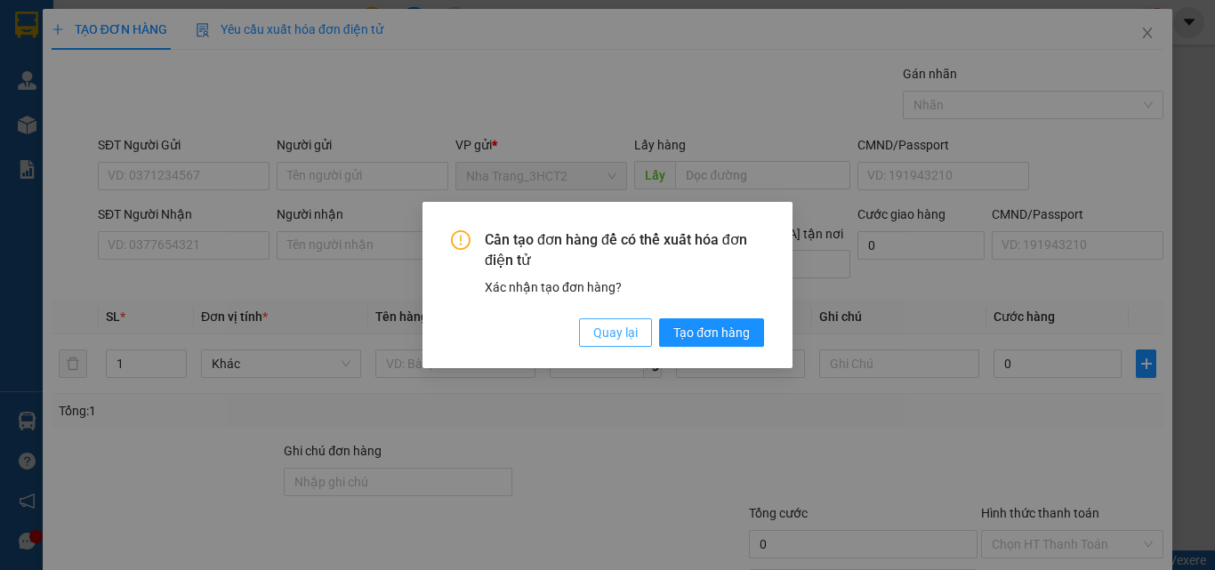
click at [626, 334] on span "Quay lại" at bounding box center [615, 333] width 44 height 20
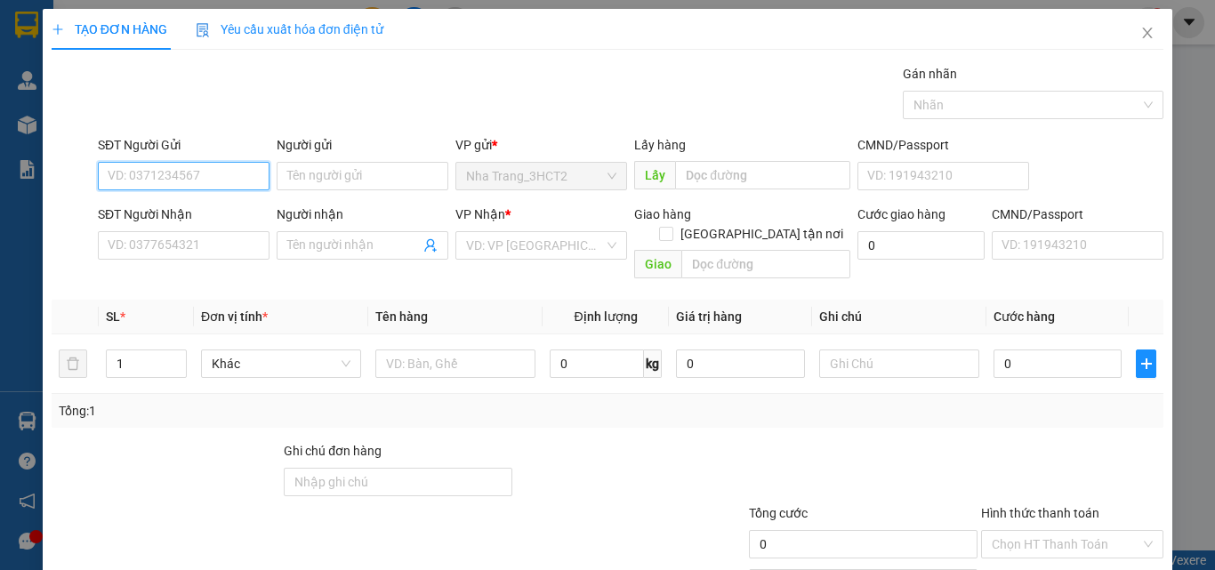
click at [185, 176] on input "SĐT Người Gửi" at bounding box center [184, 176] width 172 height 28
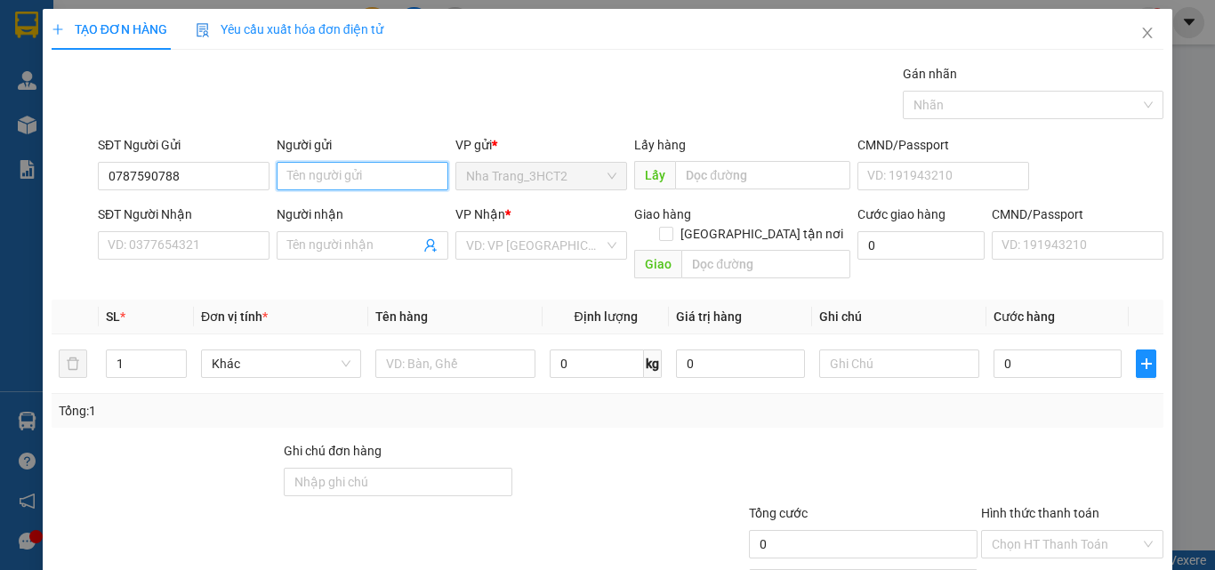
click at [326, 166] on input "Người gửi" at bounding box center [363, 176] width 172 height 28
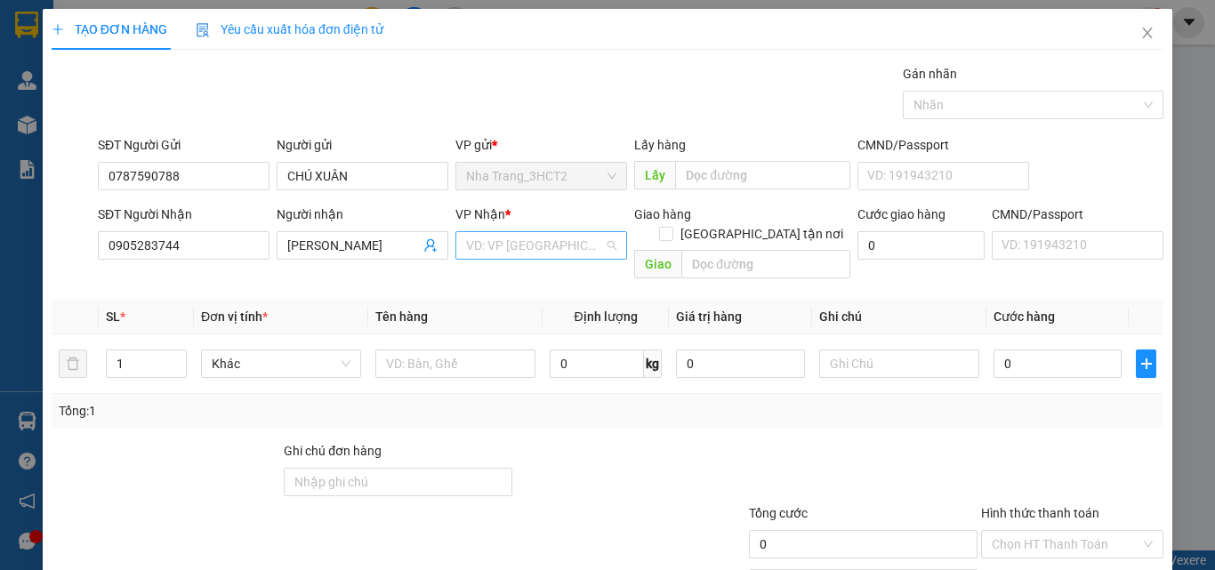
click at [583, 254] on input "search" at bounding box center [535, 245] width 138 height 27
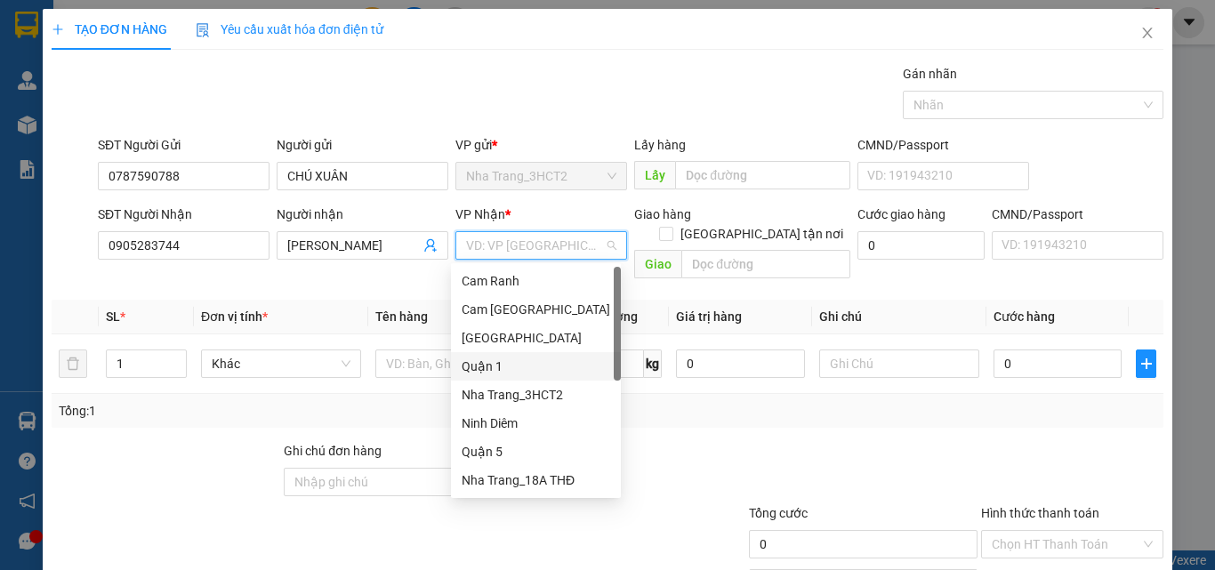
click at [554, 365] on div "Quận 1" at bounding box center [536, 367] width 149 height 20
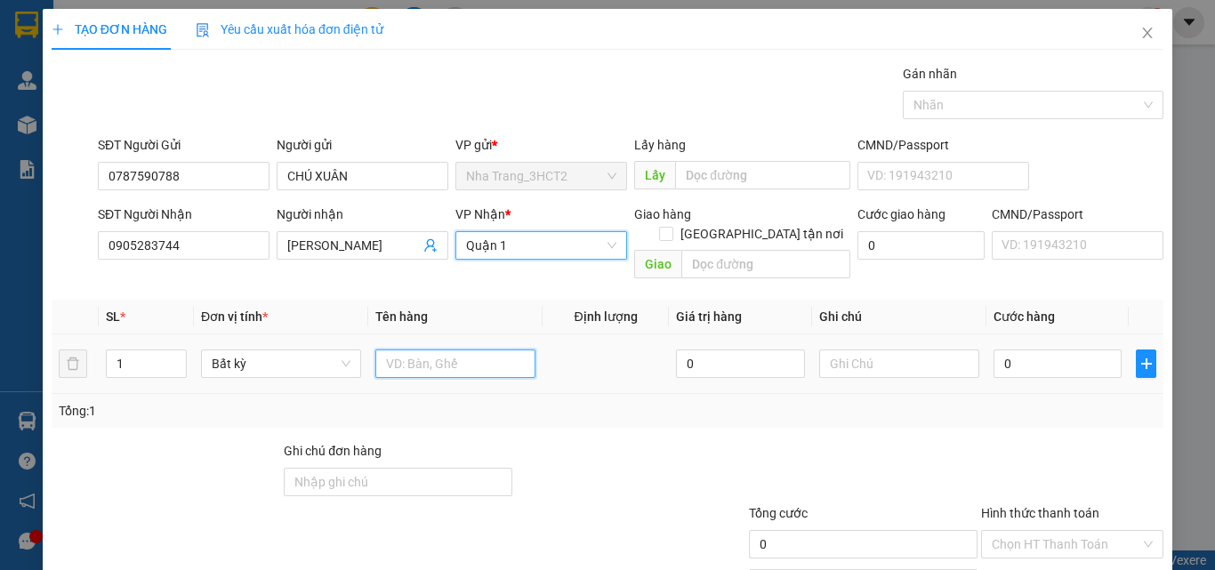
click at [433, 352] on input "text" at bounding box center [455, 364] width 160 height 28
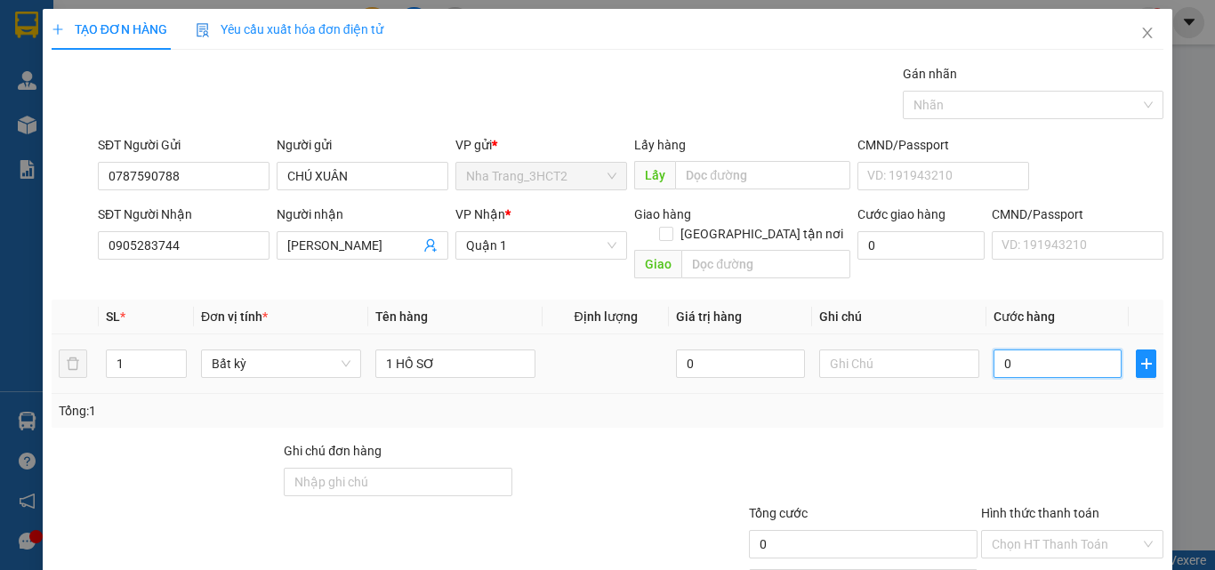
click at [1018, 350] on input "0" at bounding box center [1057, 364] width 128 height 28
click at [974, 321] on div "Transit Pickup Surcharge Ids Transit Deliver Surcharge Ids Transit Deliver Surc…" at bounding box center [608, 353] width 1112 height 579
click at [1032, 531] on input "Hình thức thanh toán" at bounding box center [1066, 544] width 149 height 27
click at [857, 350] on input "text" at bounding box center [899, 364] width 160 height 28
click at [1103, 531] on input "Hình thức thanh toán" at bounding box center [1066, 544] width 149 height 27
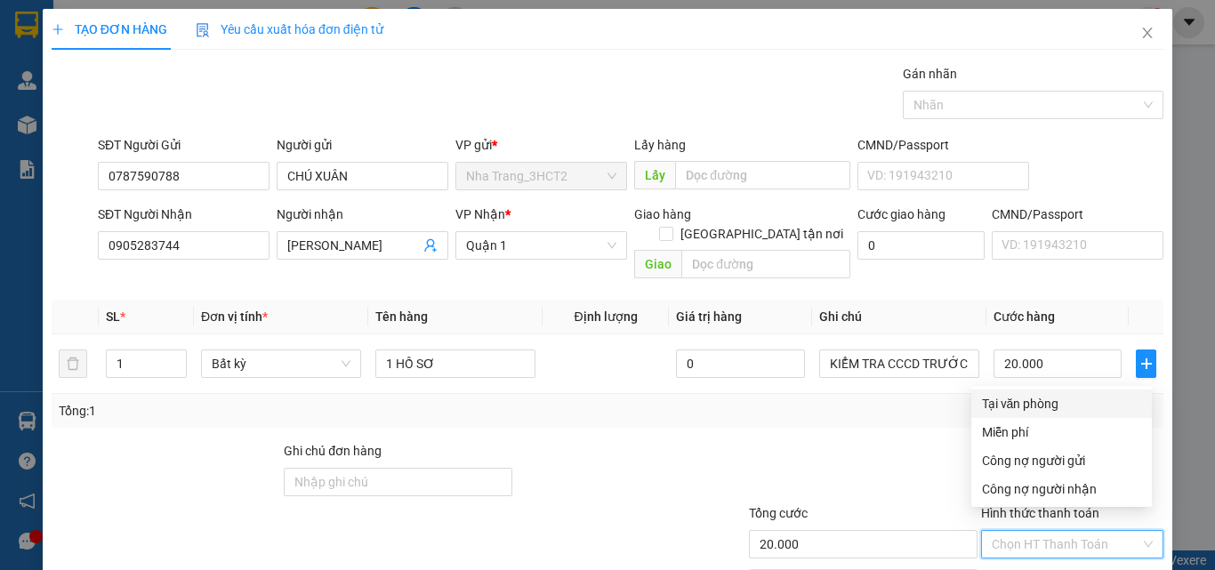
click at [1029, 394] on div "Tại văn phòng" at bounding box center [1061, 404] width 159 height 20
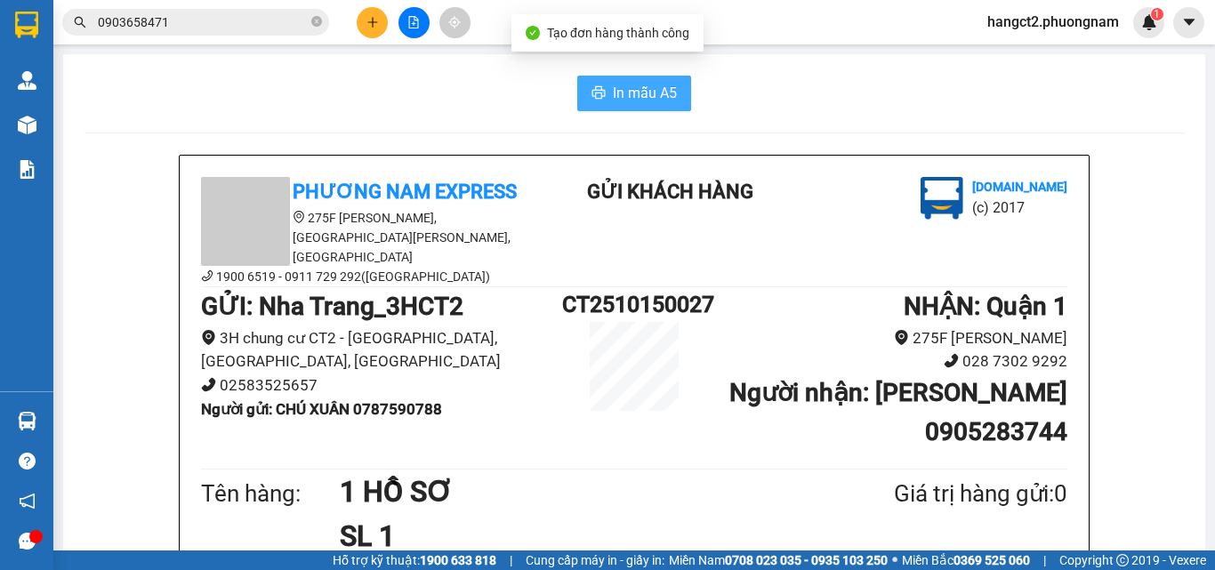
click at [646, 101] on span "In mẫu A5" at bounding box center [645, 93] width 64 height 22
click at [369, 24] on icon "plus" at bounding box center [372, 22] width 12 height 12
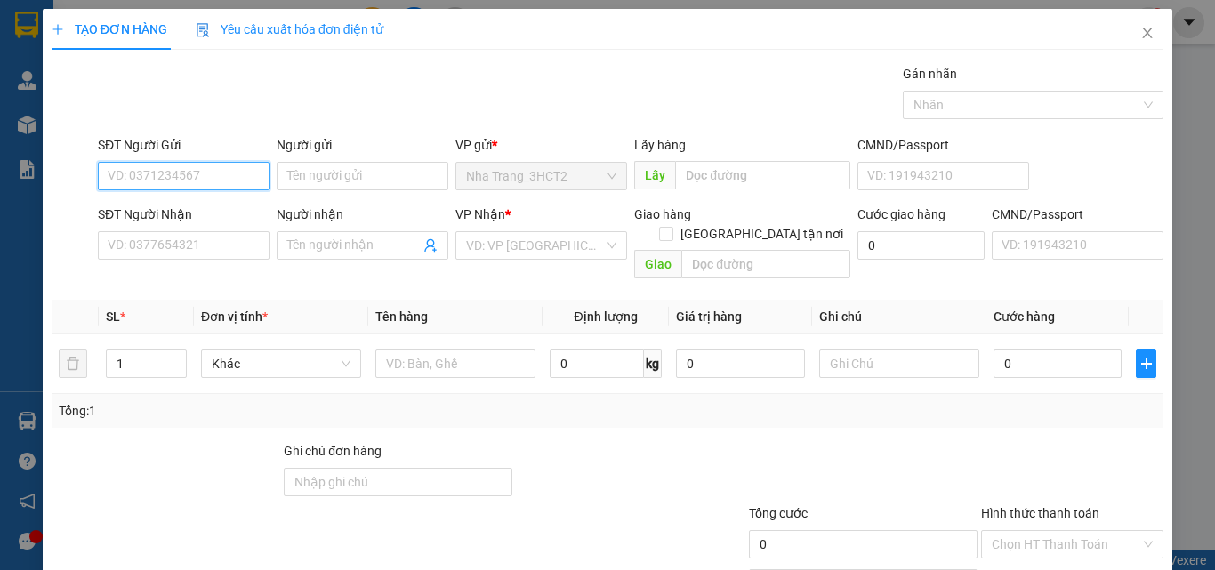
click at [177, 170] on input "SĐT Người Gửi" at bounding box center [184, 176] width 172 height 28
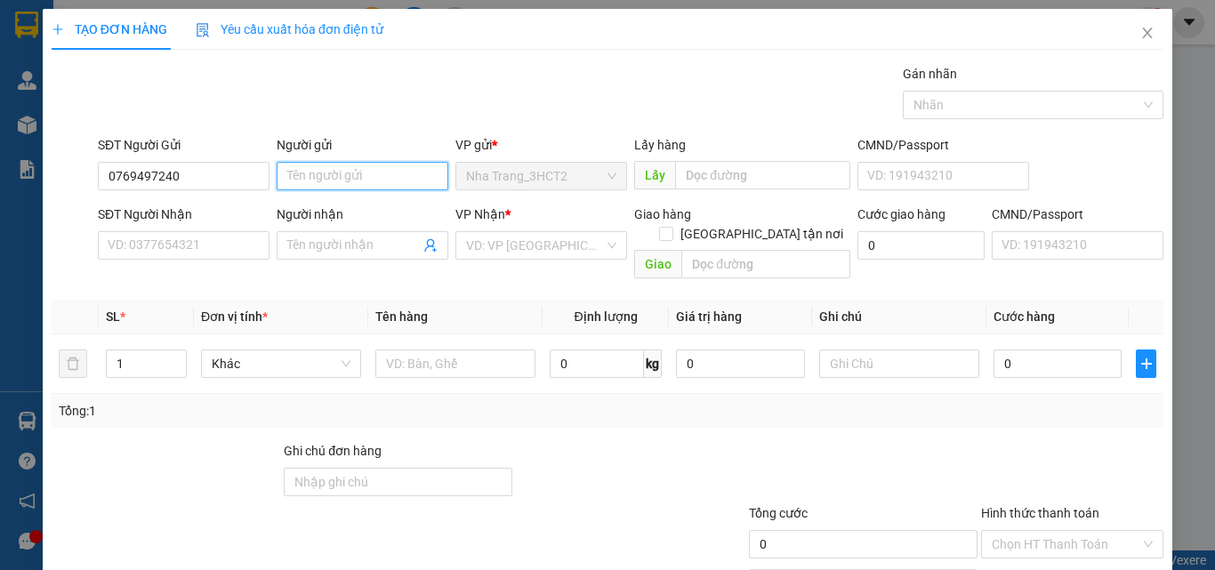
click at [316, 180] on input "Người gửi" at bounding box center [363, 176] width 172 height 28
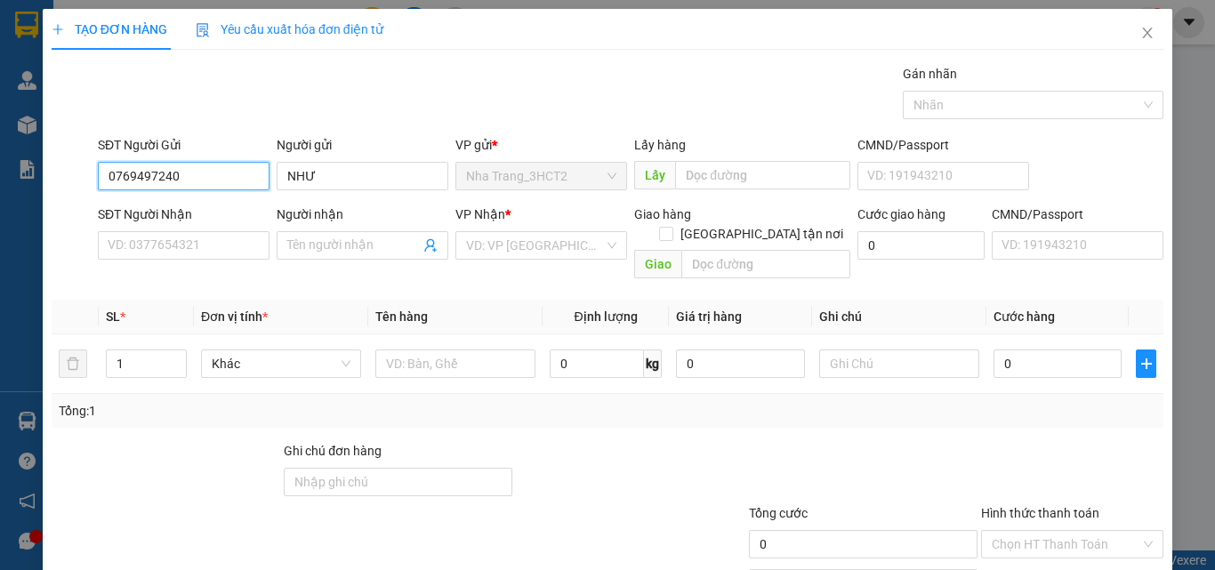
drag, startPoint x: 184, startPoint y: 165, endPoint x: 59, endPoint y: 138, distance: 128.4
click at [60, 138] on div "SĐT Người Gửi 0769497240 0769497240 Người gửi NHƯ VP gửi * [GEOGRAPHIC_DATA] Lấ…" at bounding box center [607, 166] width 1115 height 62
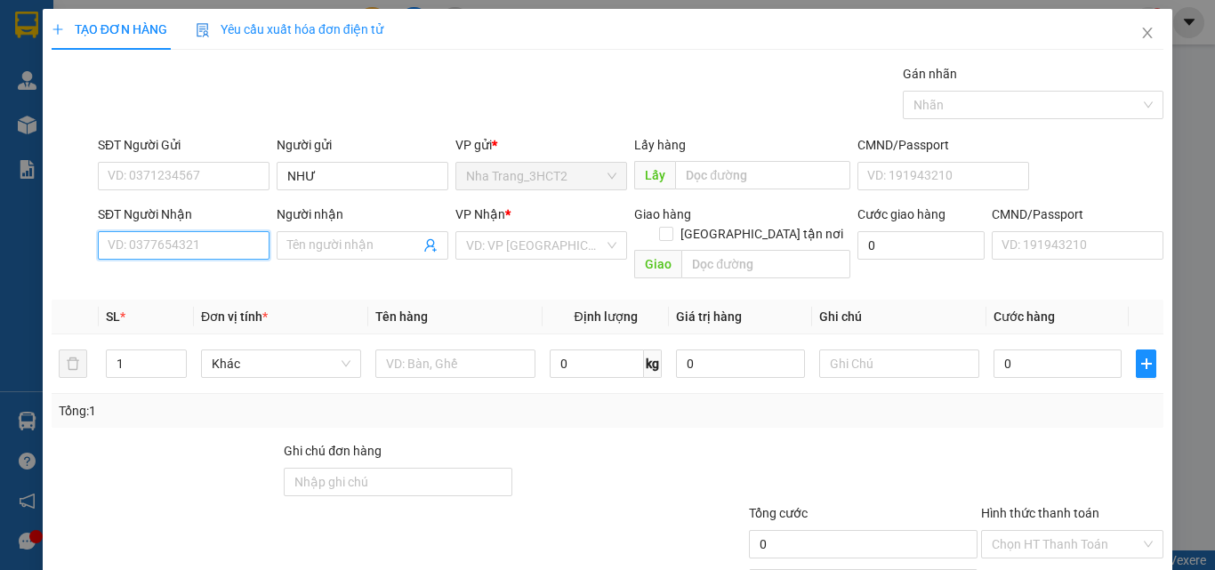
click at [132, 242] on input "SĐT Người Nhận" at bounding box center [184, 245] width 172 height 28
paste input "0769497240"
click at [237, 272] on div "0769497240 - QUỲNH NHƯ" at bounding box center [184, 281] width 153 height 20
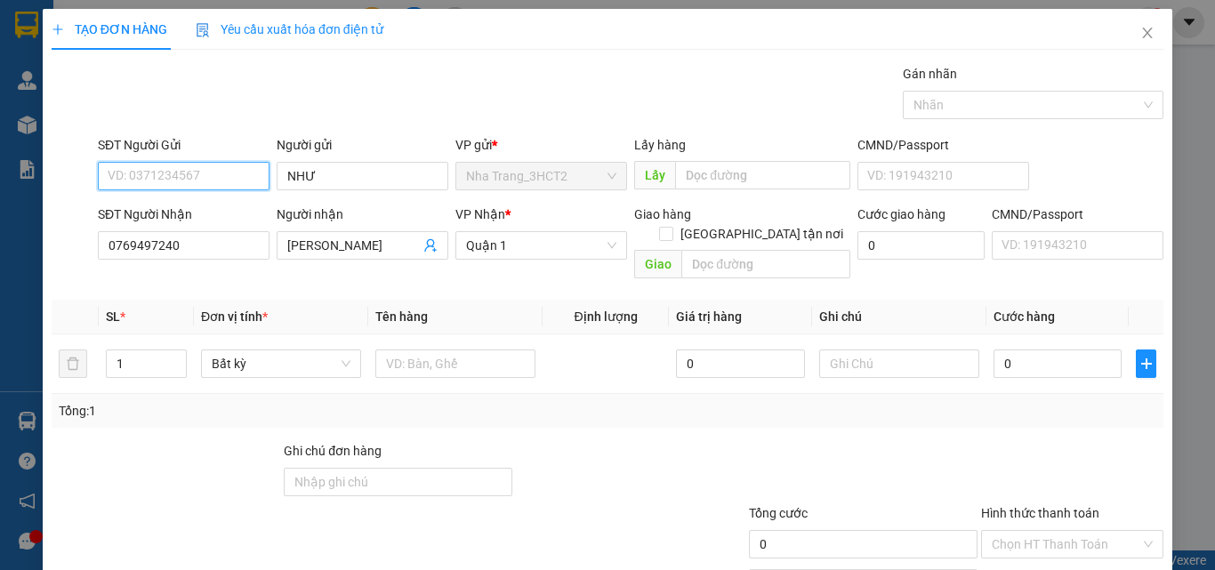
click at [196, 174] on input "SĐT Người Gửi" at bounding box center [184, 176] width 172 height 28
click at [210, 208] on div "0905568123 - [PERSON_NAME]" at bounding box center [195, 212] width 175 height 20
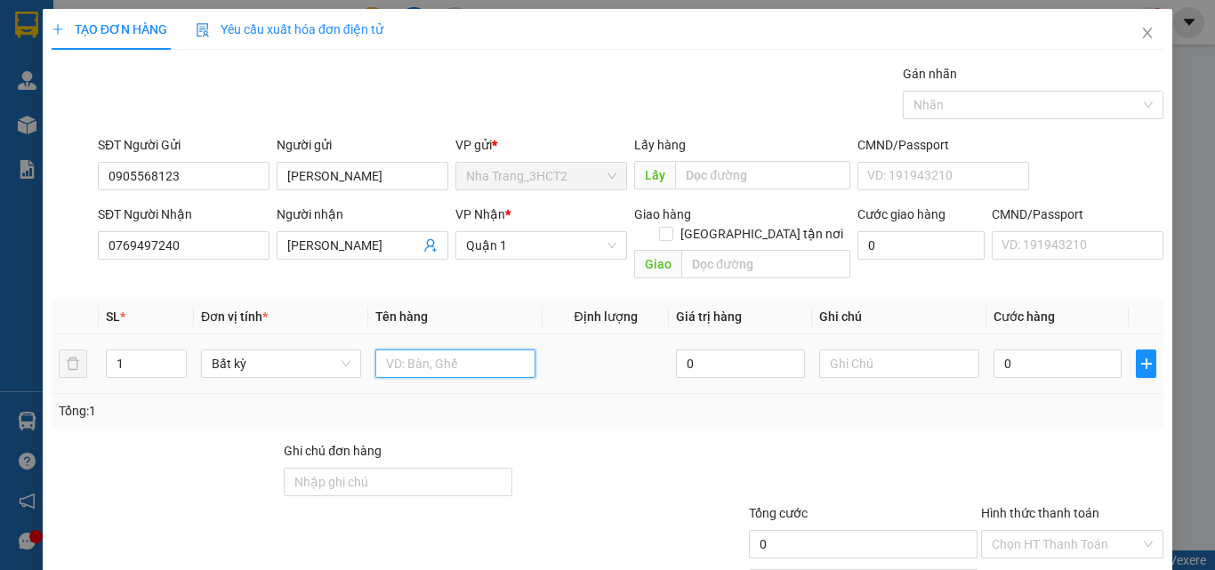
click at [428, 350] on input "text" at bounding box center [455, 364] width 160 height 28
click at [996, 531] on input "Hình thức thanh toán" at bounding box center [1066, 544] width 149 height 27
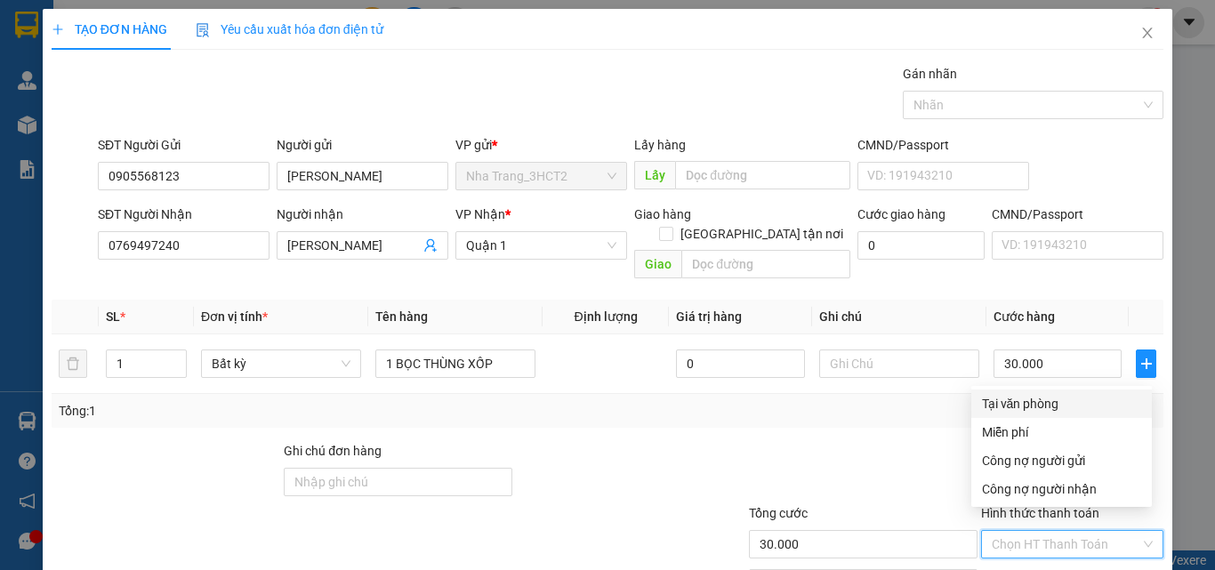
click at [1007, 394] on div "Tại văn phòng" at bounding box center [1061, 404] width 159 height 20
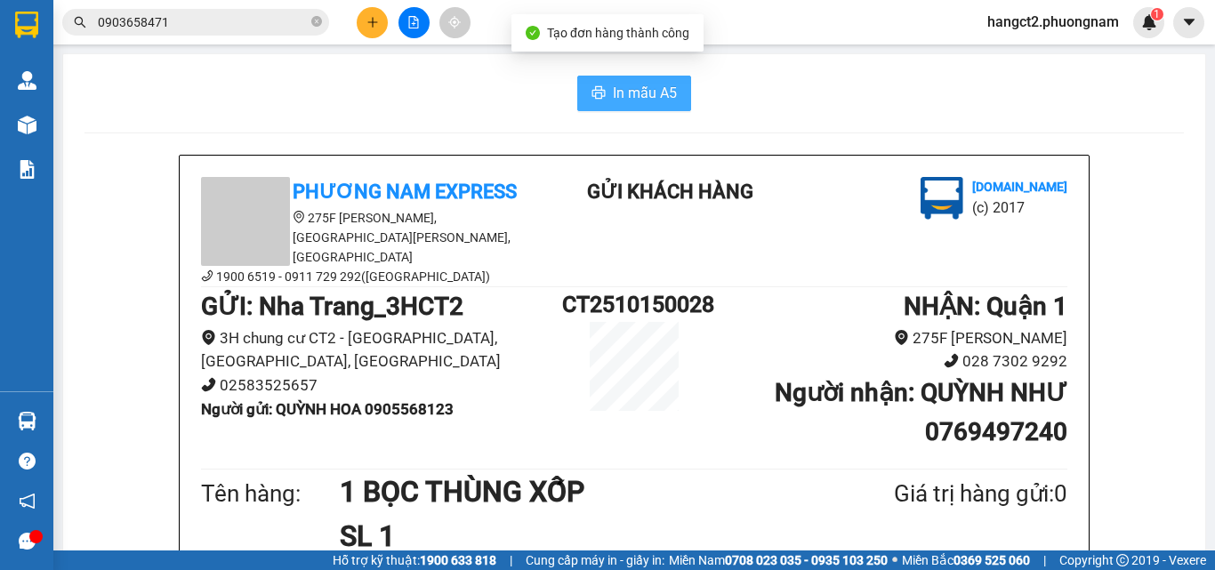
click at [614, 102] on span "In mẫu A5" at bounding box center [645, 93] width 64 height 22
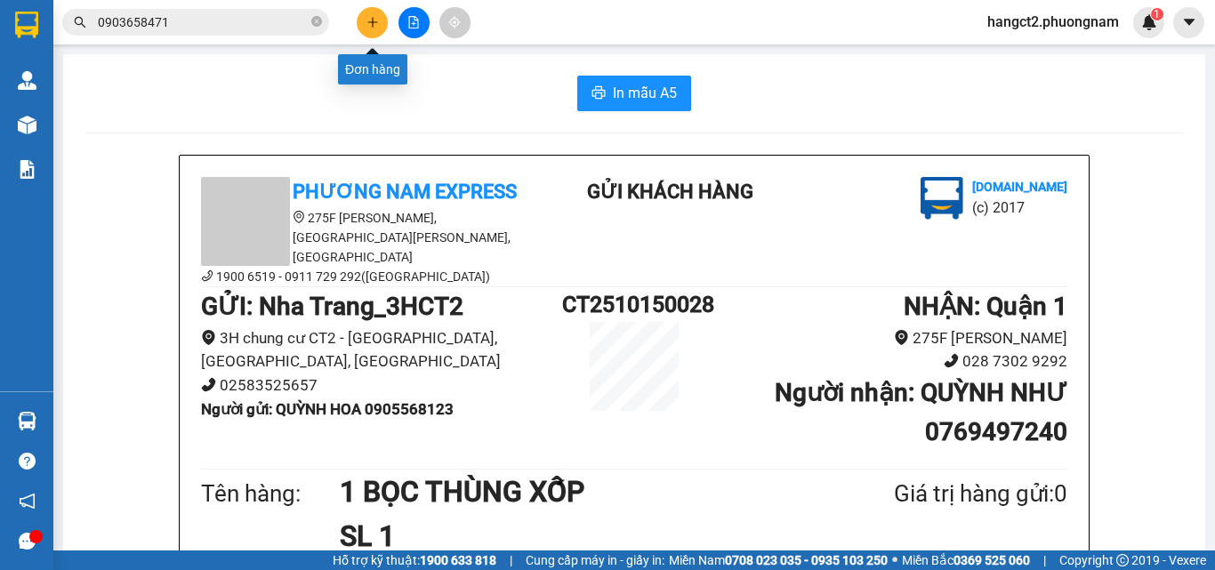
click at [358, 19] on button at bounding box center [372, 22] width 31 height 31
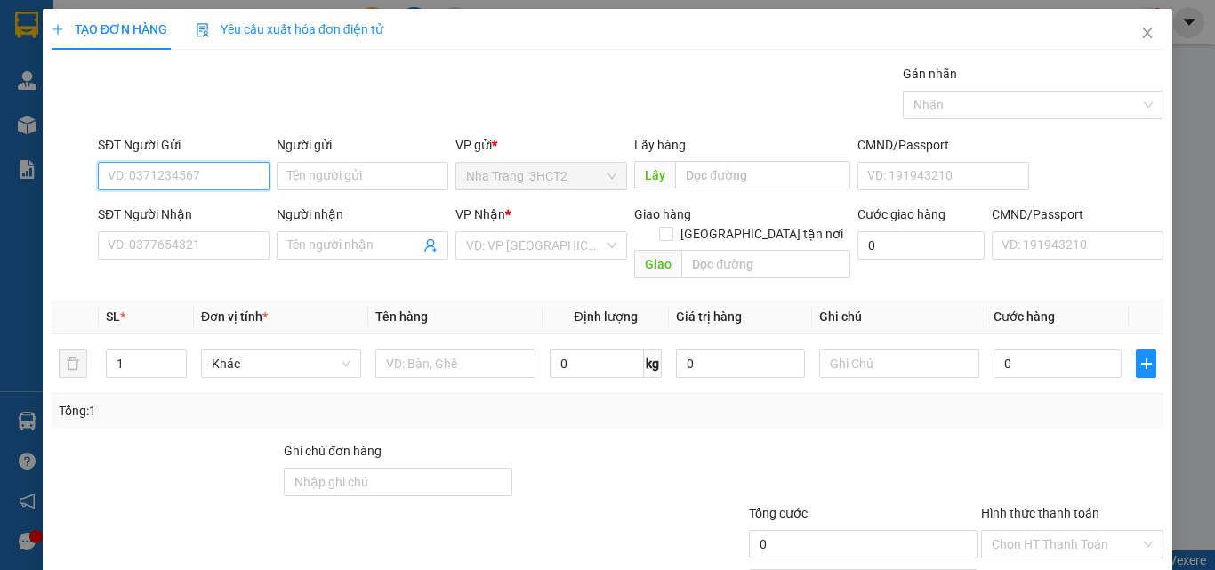
click at [127, 181] on input "SĐT Người Gửi" at bounding box center [184, 176] width 172 height 28
click at [180, 212] on div "0903164594 - NỀ" at bounding box center [182, 212] width 149 height 20
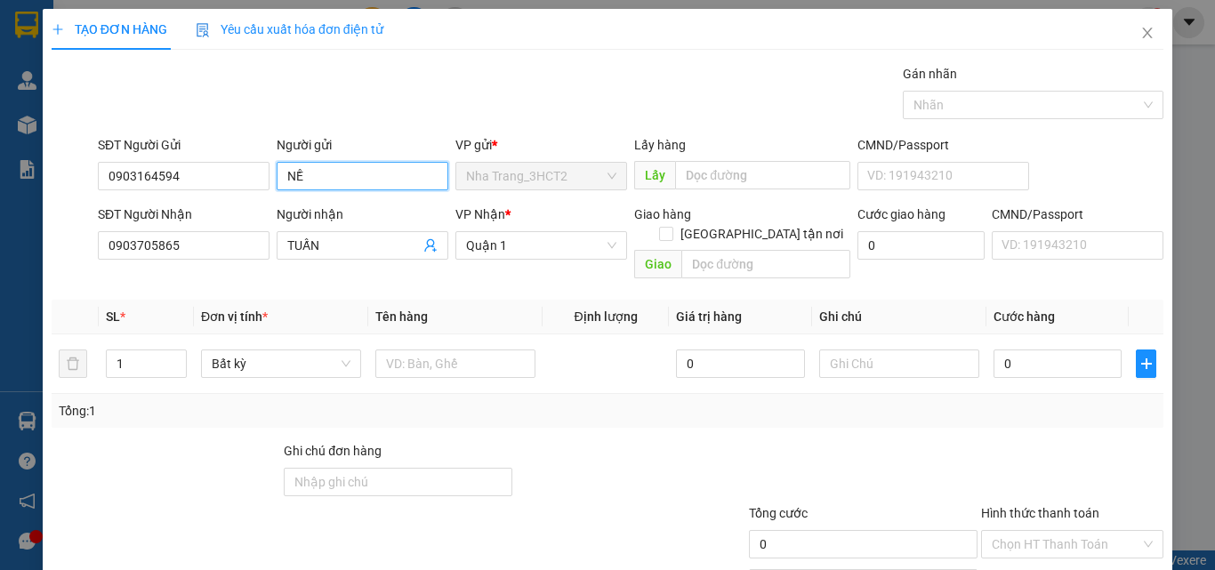
click at [315, 178] on input "NỀ" at bounding box center [363, 176] width 172 height 28
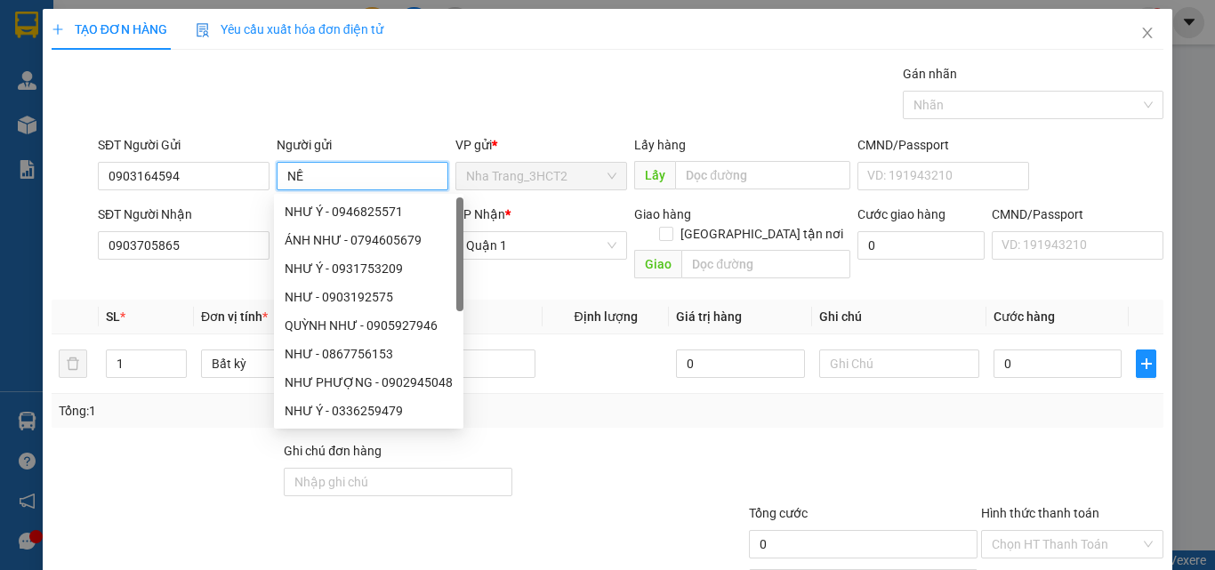
drag, startPoint x: 315, startPoint y: 178, endPoint x: 282, endPoint y: 178, distance: 32.9
click at [282, 178] on input "NỀ" at bounding box center [363, 176] width 172 height 28
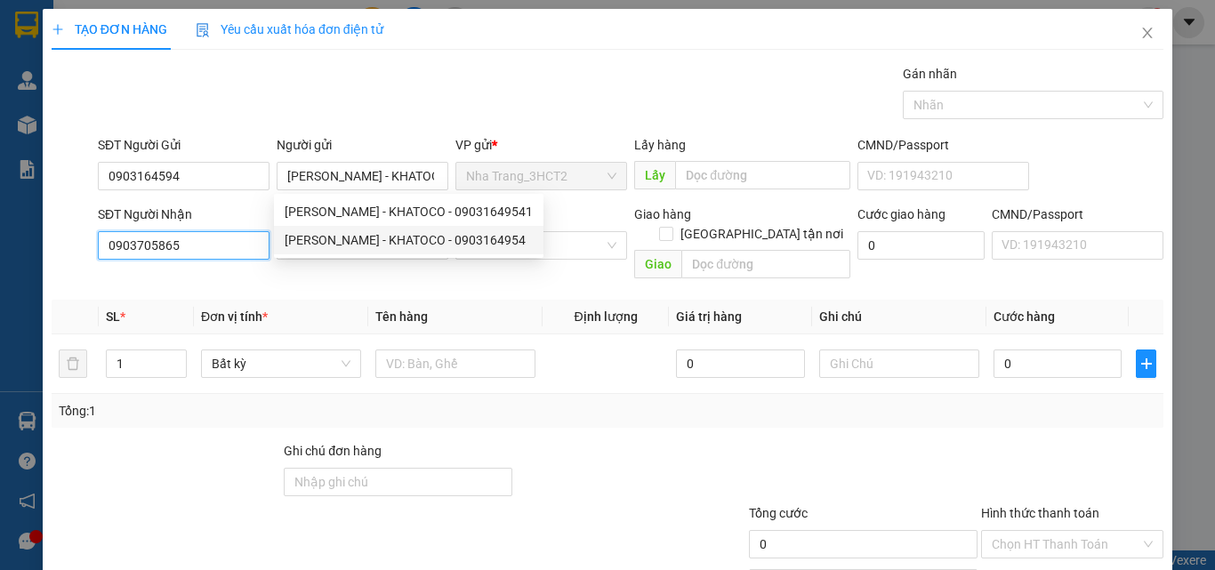
click at [194, 253] on input "0903705865" at bounding box center [184, 245] width 172 height 28
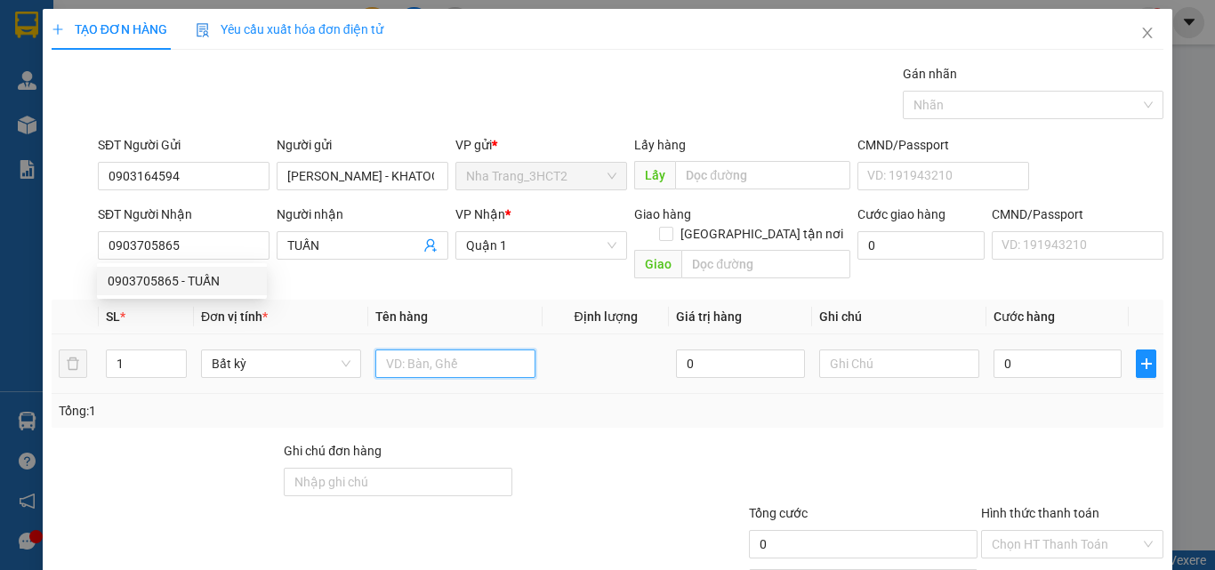
click at [390, 350] on input "text" at bounding box center [455, 364] width 160 height 28
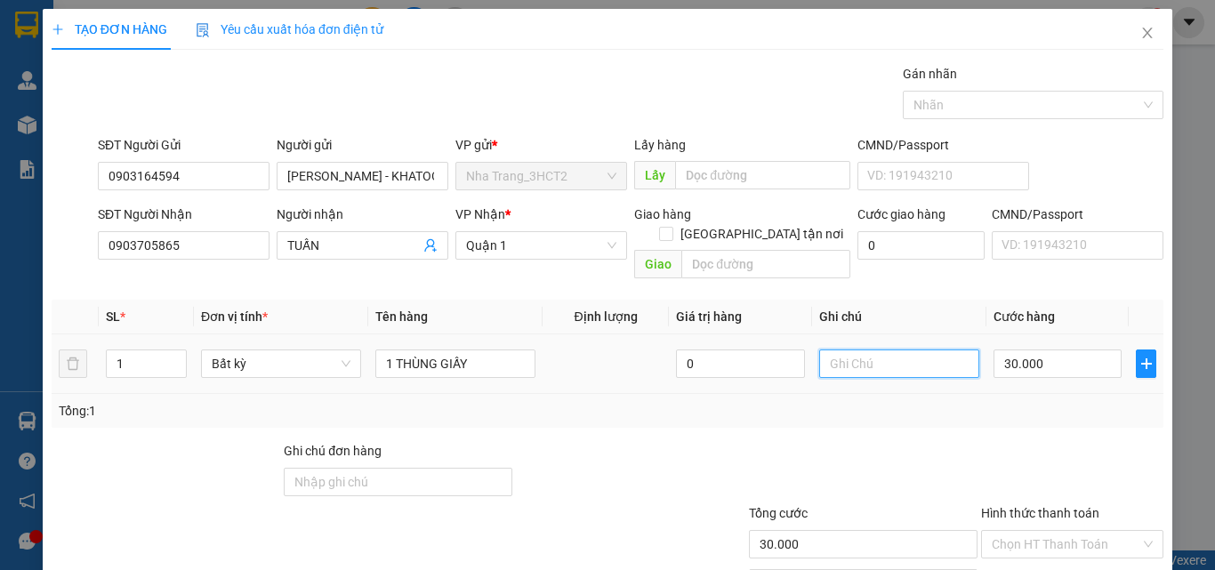
click at [926, 350] on input "text" at bounding box center [899, 364] width 160 height 28
click at [961, 107] on div at bounding box center [1024, 104] width 235 height 21
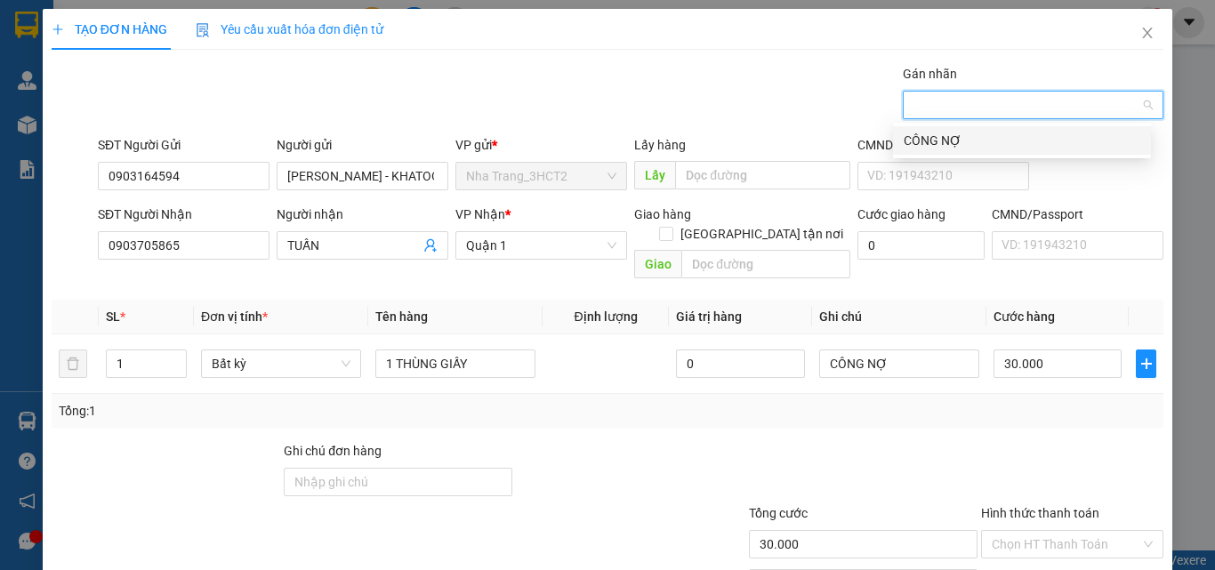
click at [1018, 415] on div "Transit Pickup Surcharge Ids Transit Deliver Surcharge Ids Transit Deliver Surc…" at bounding box center [608, 353] width 1112 height 579
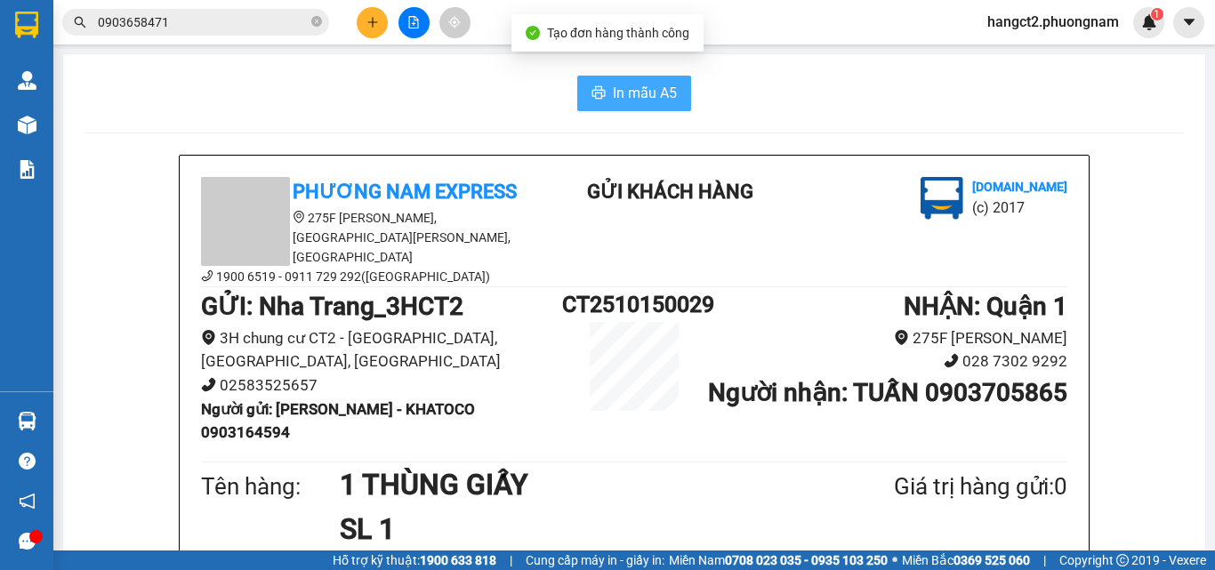
drag, startPoint x: 604, startPoint y: 89, endPoint x: 610, endPoint y: 109, distance: 20.5
click at [605, 90] on button "In mẫu A5" at bounding box center [634, 94] width 114 height 36
click at [232, 18] on input "0903658471" at bounding box center [203, 22] width 210 height 20
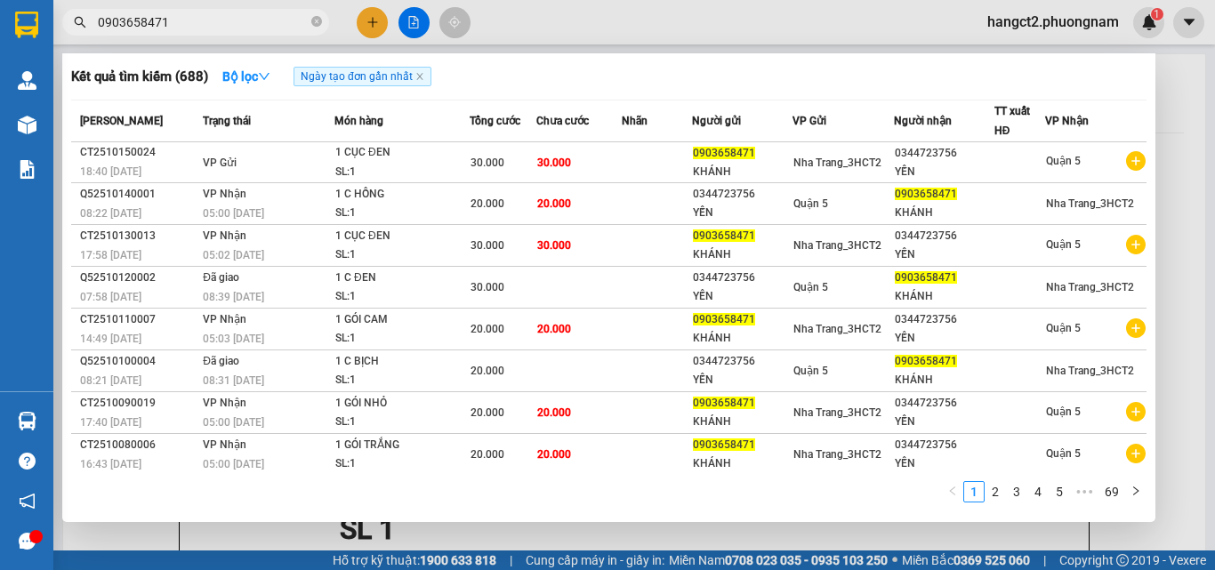
click at [232, 18] on input "0903658471" at bounding box center [203, 22] width 210 height 20
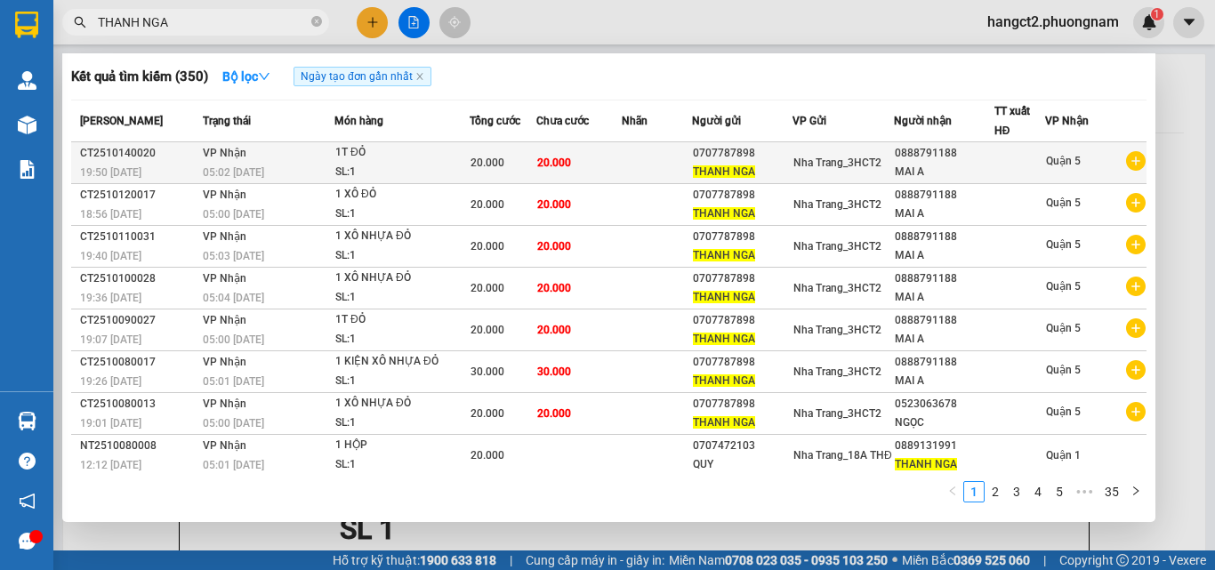
click at [835, 160] on span "Nha Trang_3HCT2" at bounding box center [837, 163] width 88 height 12
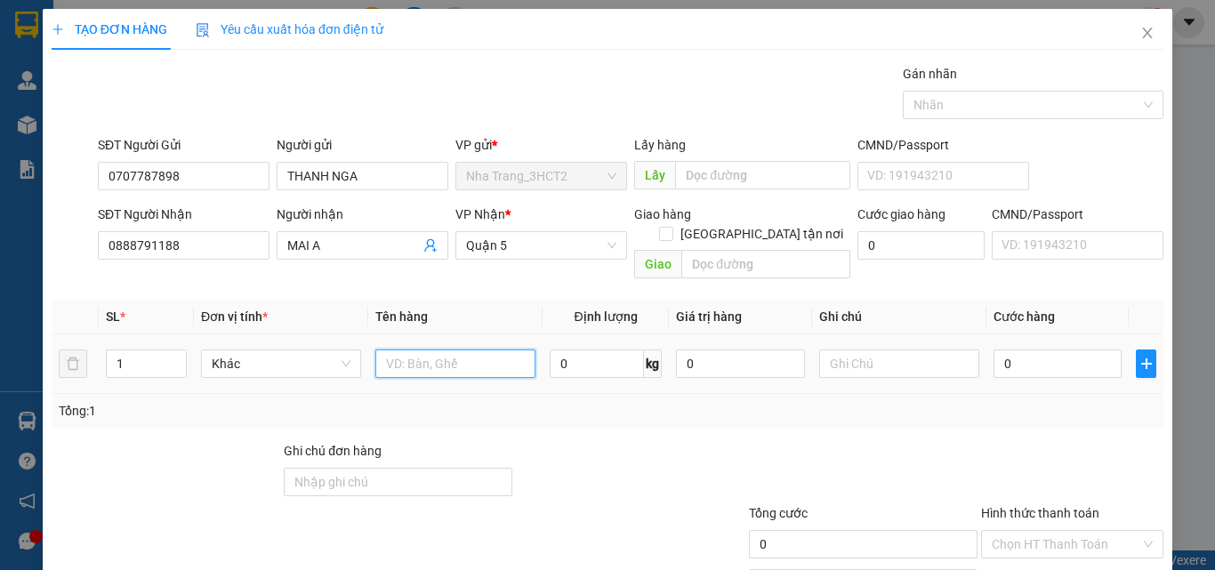
click at [422, 350] on input "text" at bounding box center [455, 364] width 160 height 28
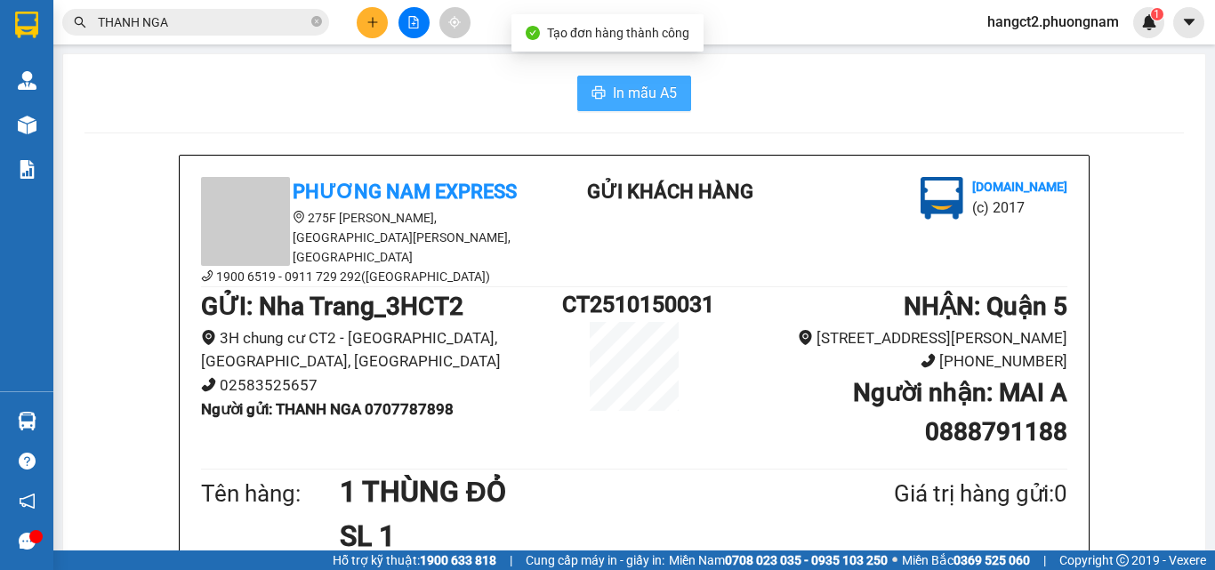
click at [624, 93] on span "In mẫu A5" at bounding box center [645, 93] width 64 height 22
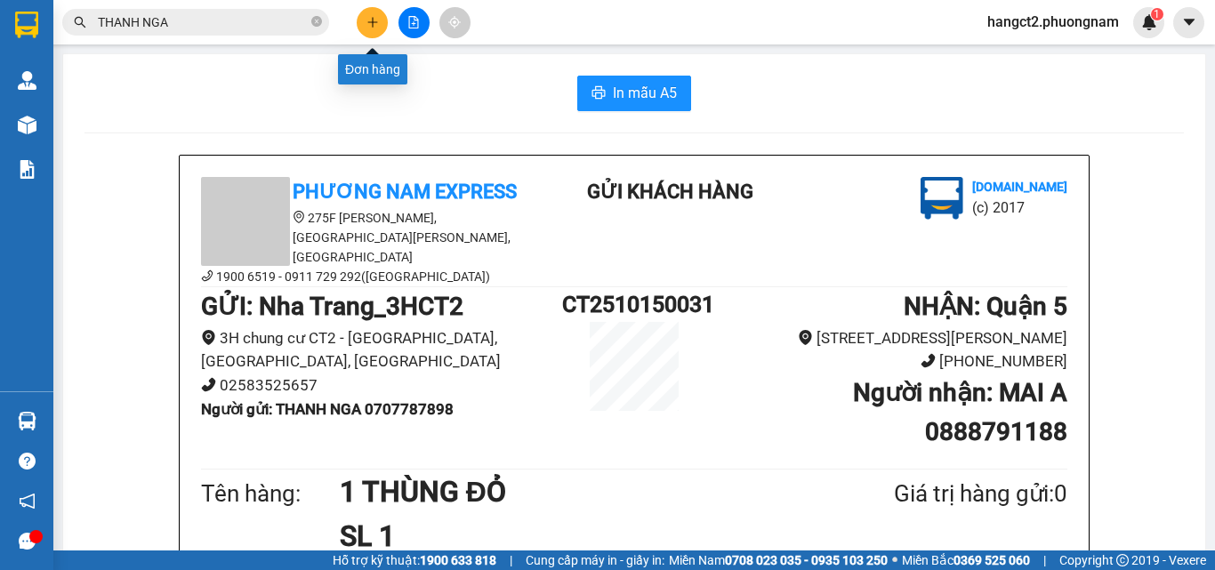
click at [358, 12] on div at bounding box center [413, 22] width 133 height 31
click at [370, 18] on icon "plus" at bounding box center [372, 22] width 12 height 12
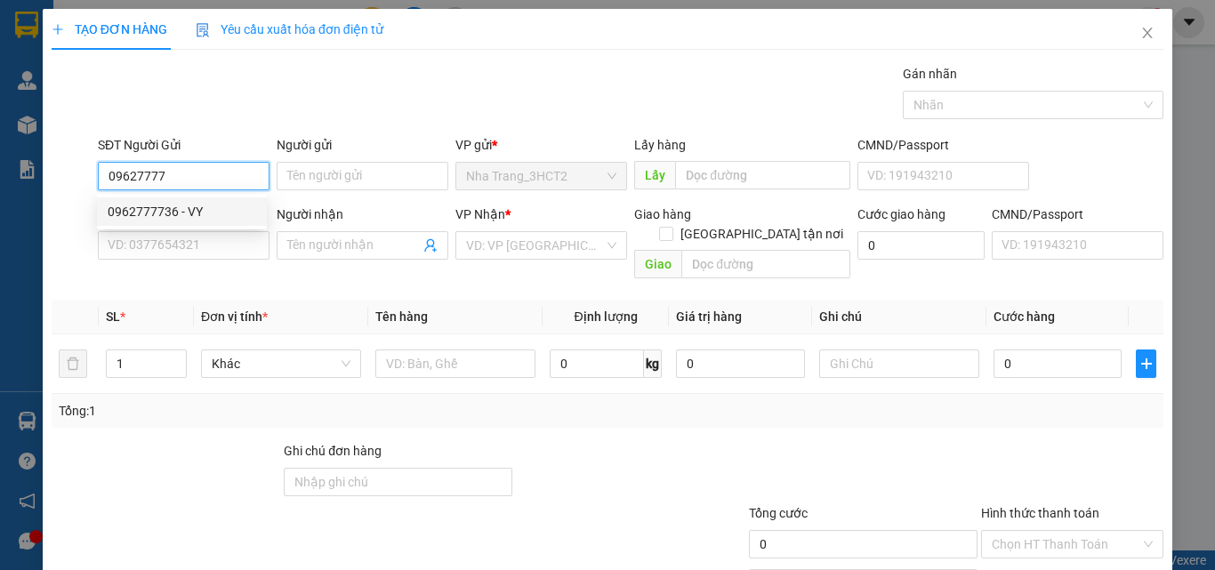
click at [160, 205] on div "0962777736 - VY" at bounding box center [182, 212] width 149 height 20
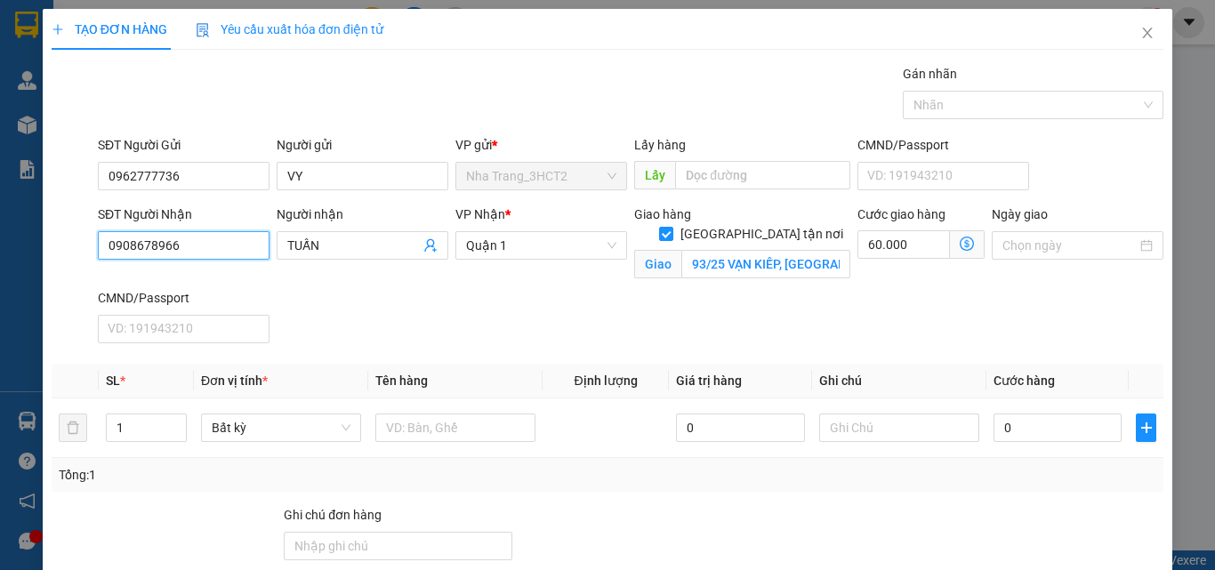
drag, startPoint x: 179, startPoint y: 248, endPoint x: 54, endPoint y: 242, distance: 124.7
click at [60, 243] on div "SĐT Người Nhận 0908678966 0908678966 Người nhận TUẤN VP Nhận * [GEOGRAPHIC_DATA…" at bounding box center [607, 278] width 1115 height 146
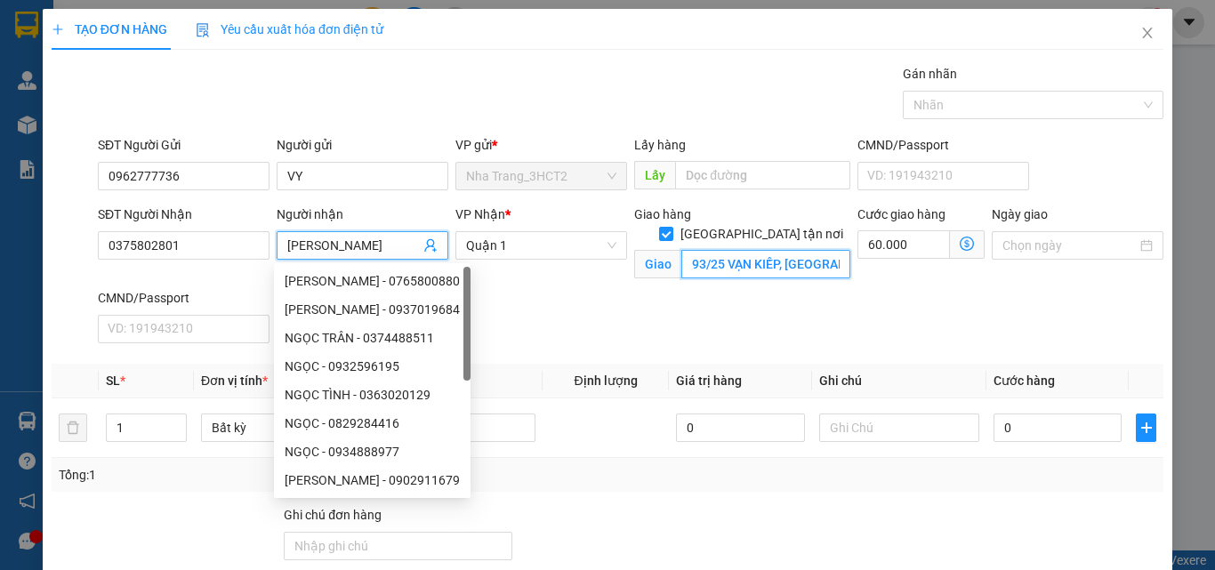
click at [792, 254] on input "93/25 VẠN KIẾP, [GEOGRAPHIC_DATA], [GEOGRAPHIC_DATA] - GTN 60K" at bounding box center [765, 264] width 169 height 28
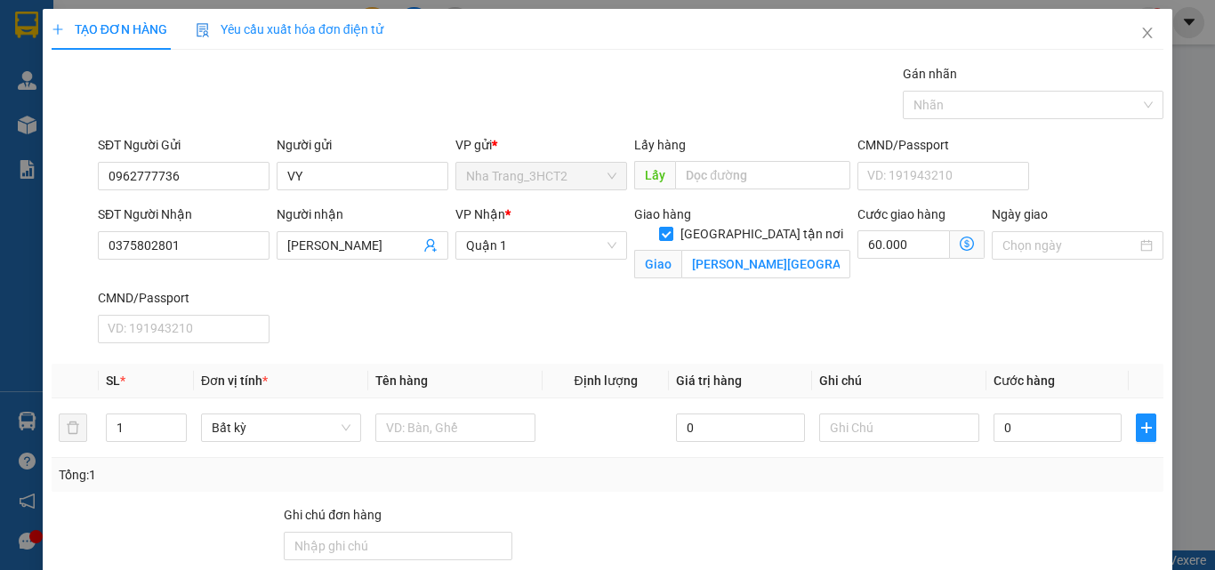
click at [960, 245] on icon "dollar-circle" at bounding box center [967, 244] width 14 height 14
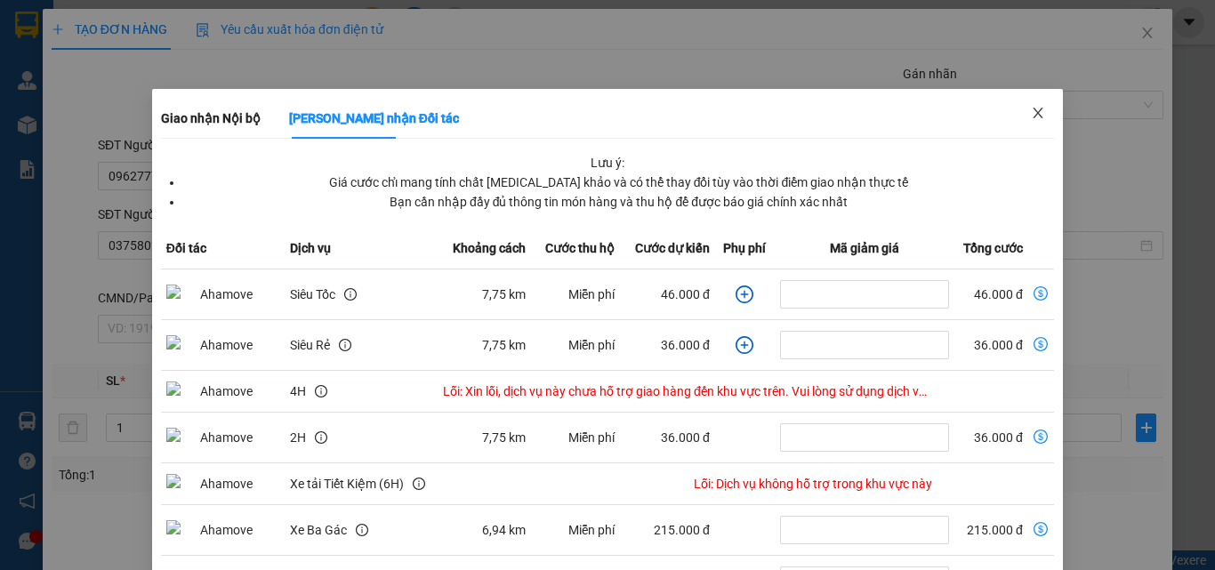
click at [1034, 110] on icon "close" at bounding box center [1039, 113] width 10 height 11
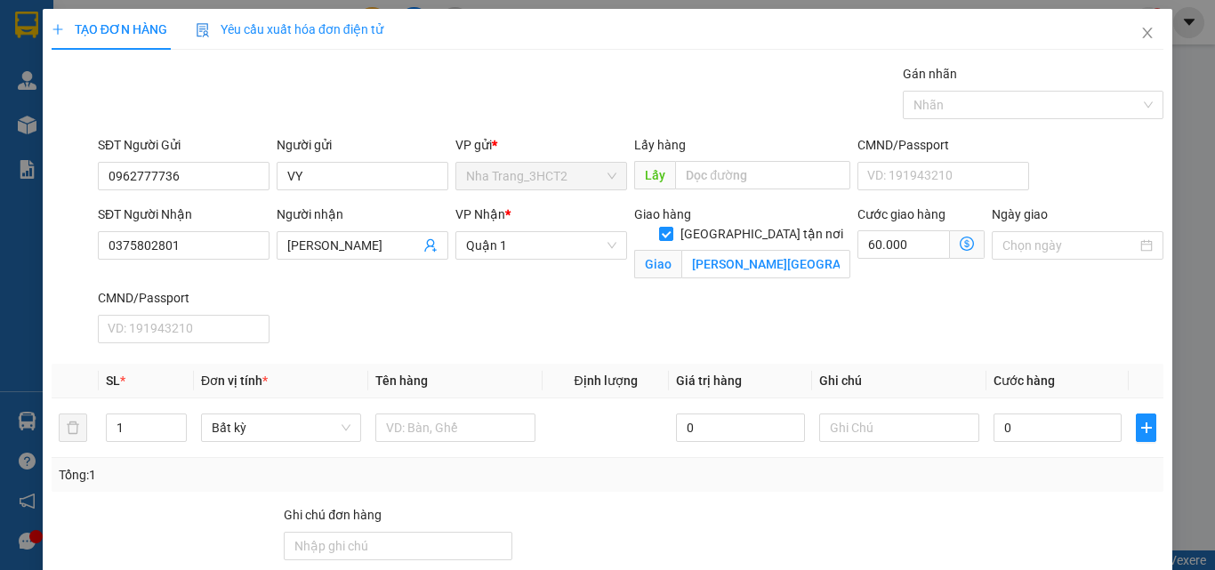
click at [952, 234] on span "Giao nhận Nội bộ Giao nhận Đối tác Lưu ý: Giá cước chỉ mang tính chất [MEDICAL_…" at bounding box center [967, 244] width 35 height 28
click at [960, 240] on icon "dollar-circle" at bounding box center [967, 244] width 14 height 14
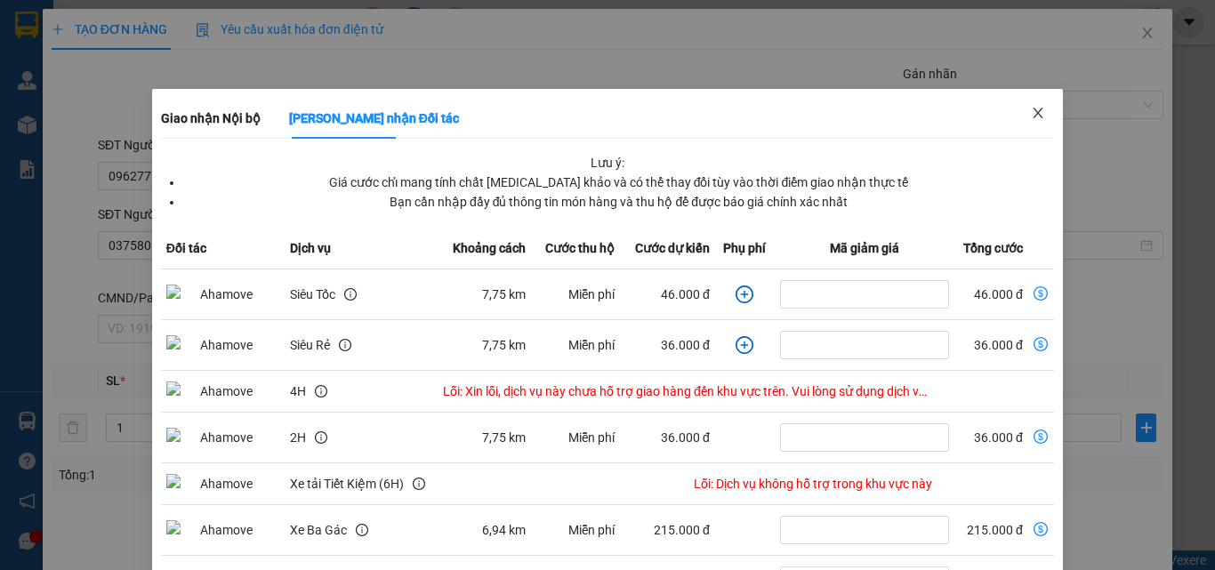
click at [1037, 123] on span "Close" at bounding box center [1038, 114] width 50 height 50
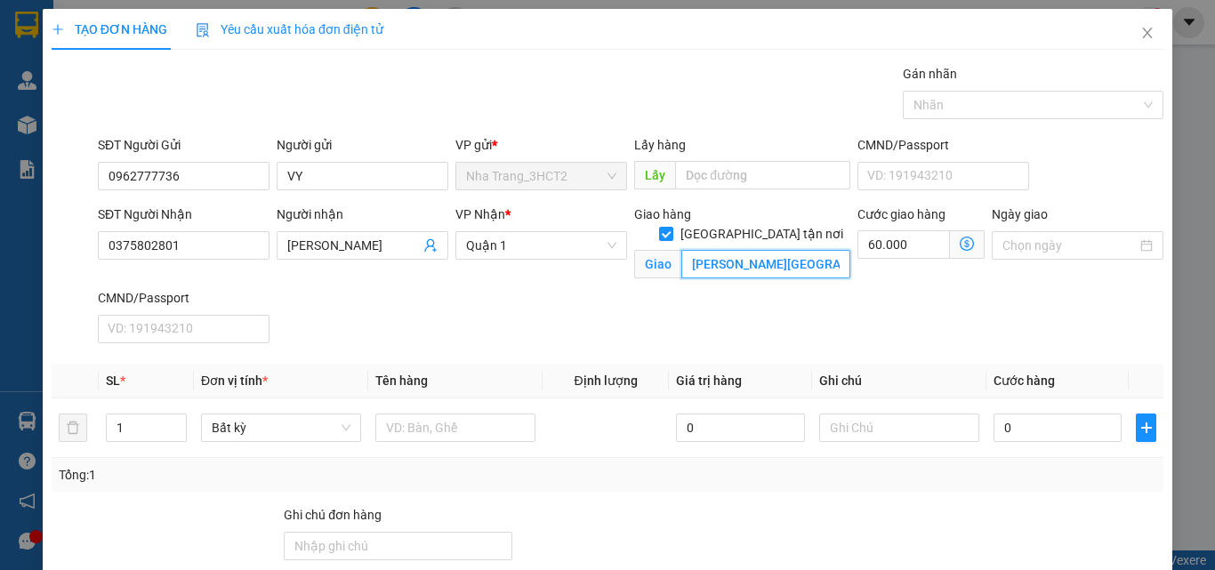
click at [788, 250] on input "[PERSON_NAME][GEOGRAPHIC_DATA], BLOCK A (SỐ 9 [GEOGRAPHIC_DATA], [GEOGRAPHIC_DA…" at bounding box center [765, 264] width 169 height 28
click at [890, 240] on input "60.000" at bounding box center [903, 244] width 92 height 28
click at [833, 298] on div "SĐT Người Nhận 0375802801 Người nhận NGỌC [PERSON_NAME] * Quận 1 Giao hàng Giao…" at bounding box center [630, 278] width 1073 height 146
click at [818, 251] on input "[PERSON_NAME][GEOGRAPHIC_DATA], BLOCK A (SỐ 9 [PERSON_NAME], [GEOGRAPHIC_DATA],…" at bounding box center [765, 264] width 169 height 28
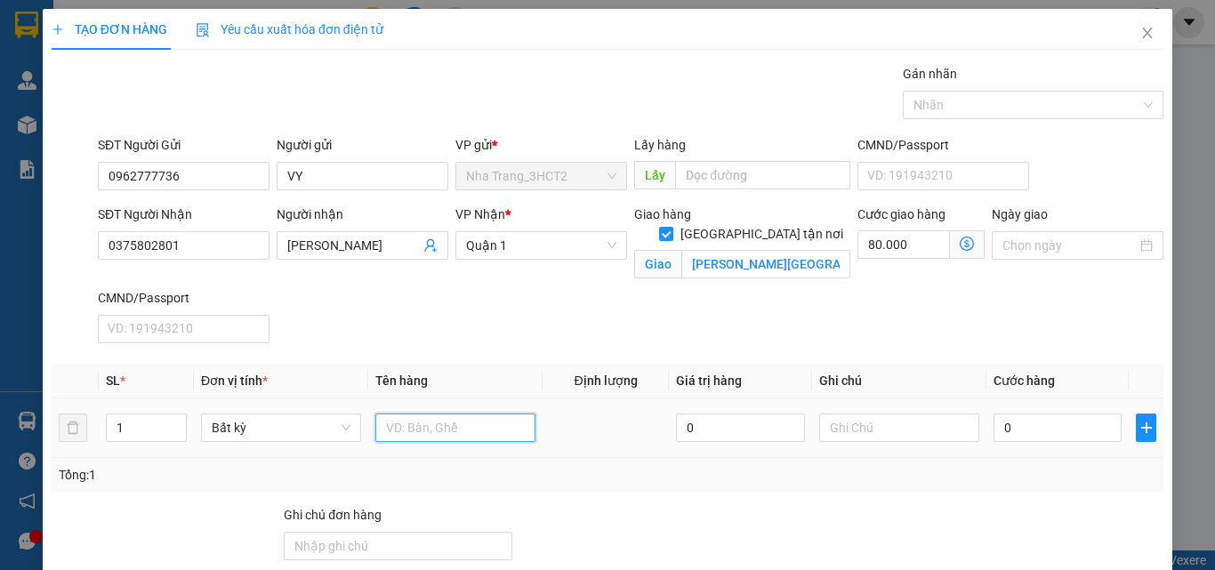
click at [457, 423] on input "text" at bounding box center [455, 428] width 160 height 28
click at [502, 317] on div "SĐT Người Nhận 0375802801 Người nhận NGỌC [PERSON_NAME] * Quận 1 Giao hàng Giao…" at bounding box center [630, 278] width 1073 height 146
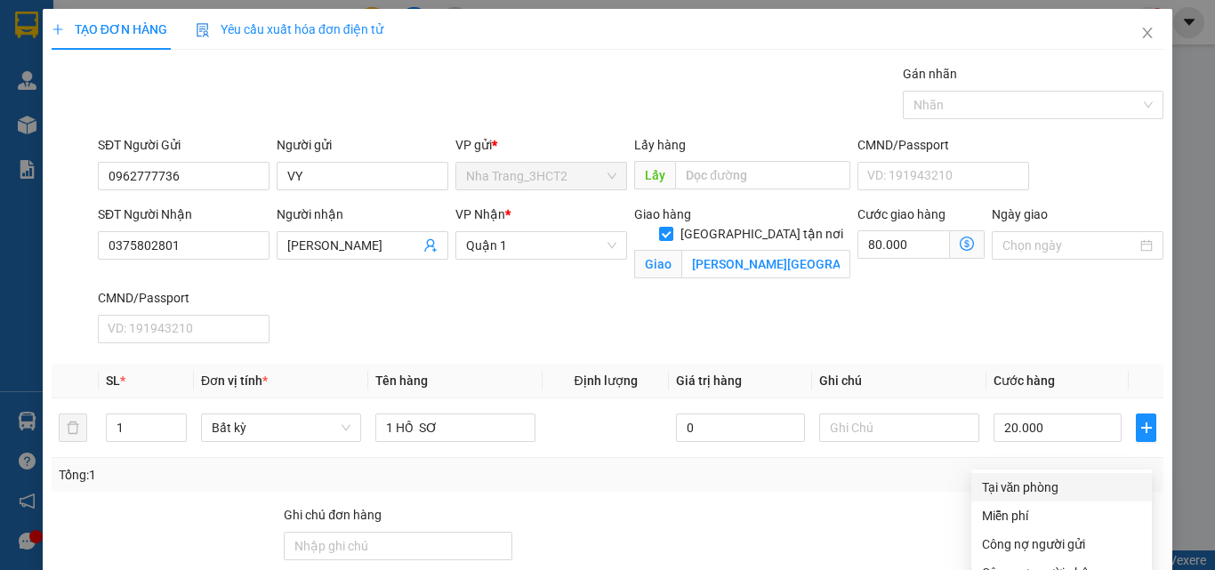
click at [997, 478] on div "Tại văn phòng" at bounding box center [1061, 488] width 159 height 20
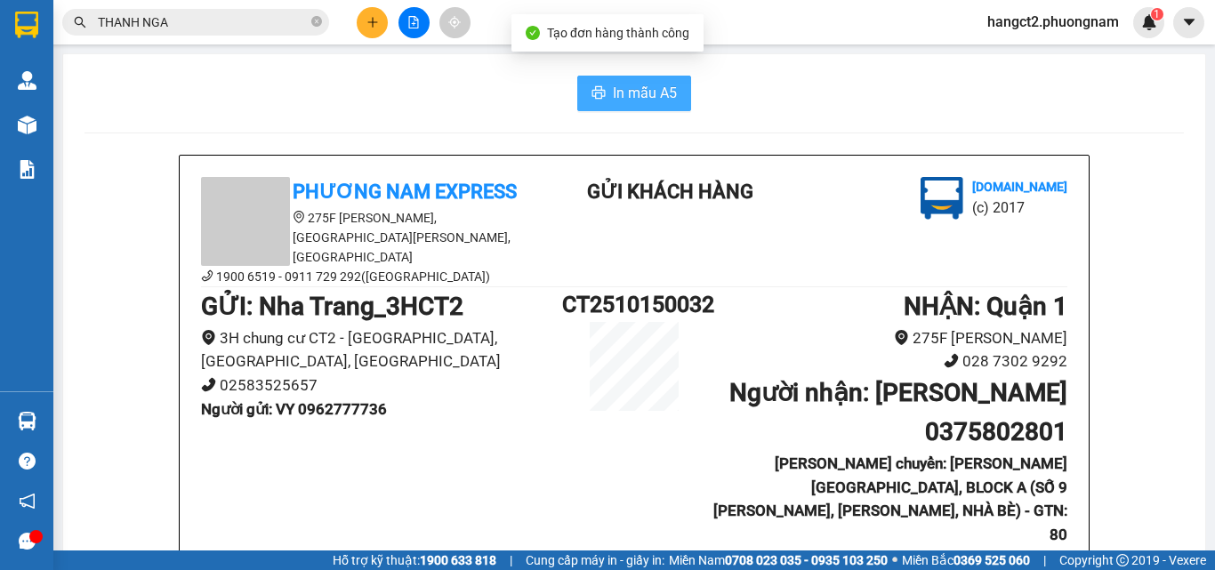
click at [636, 90] on span "In mẫu A5" at bounding box center [645, 93] width 64 height 22
click at [342, 400] on b "Người gửi : VY 0962777736" at bounding box center [294, 409] width 186 height 18
click at [364, 21] on button at bounding box center [372, 22] width 31 height 31
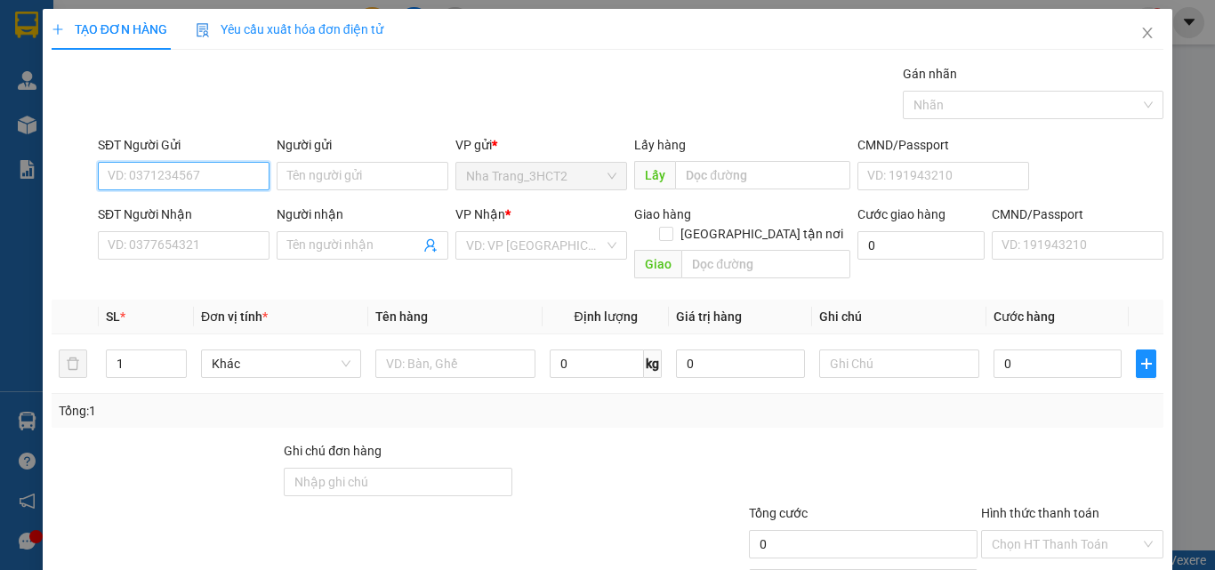
paste input "0962777736"
click at [169, 209] on div "0962777736 - VY" at bounding box center [182, 212] width 149 height 20
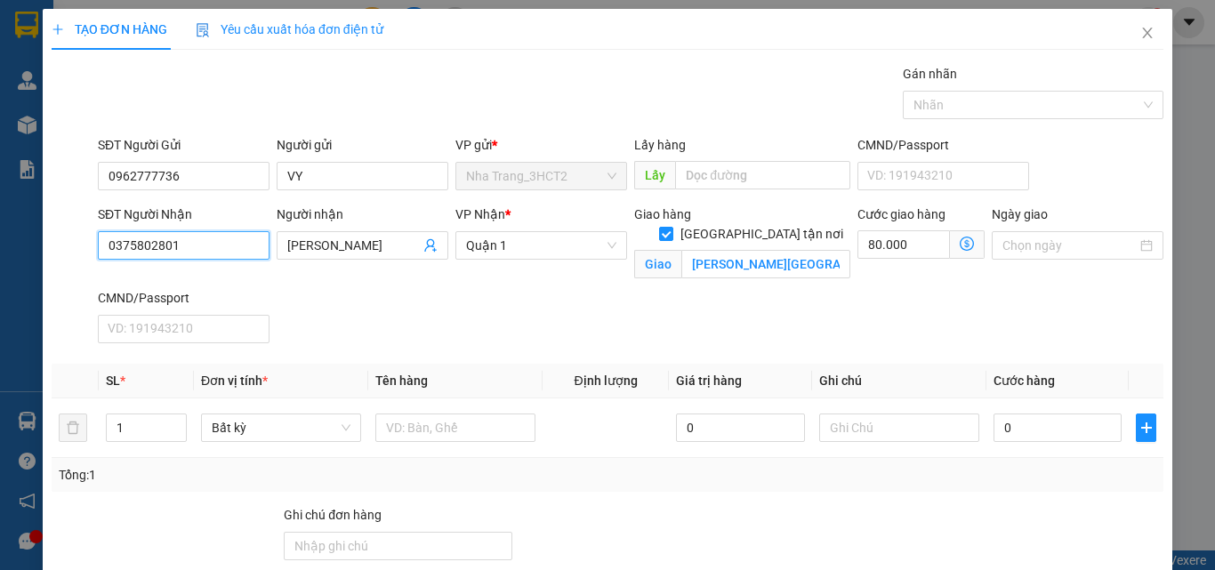
drag, startPoint x: 173, startPoint y: 243, endPoint x: 61, endPoint y: 227, distance: 112.3
click at [62, 227] on div "SĐT Người Nhận 0375802801 0375802801 Người nhận NGỌC [PERSON_NAME] * [GEOGRAPHI…" at bounding box center [607, 278] width 1115 height 146
click at [960, 241] on icon "dollar-circle" at bounding box center [967, 244] width 14 height 14
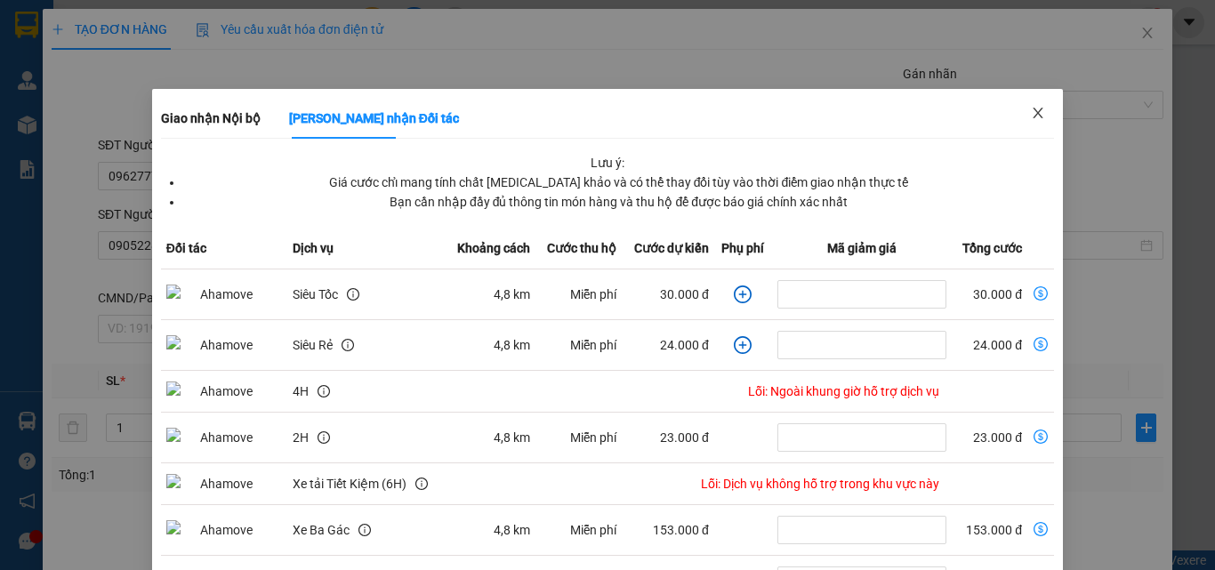
click at [1031, 109] on icon "close" at bounding box center [1038, 113] width 14 height 14
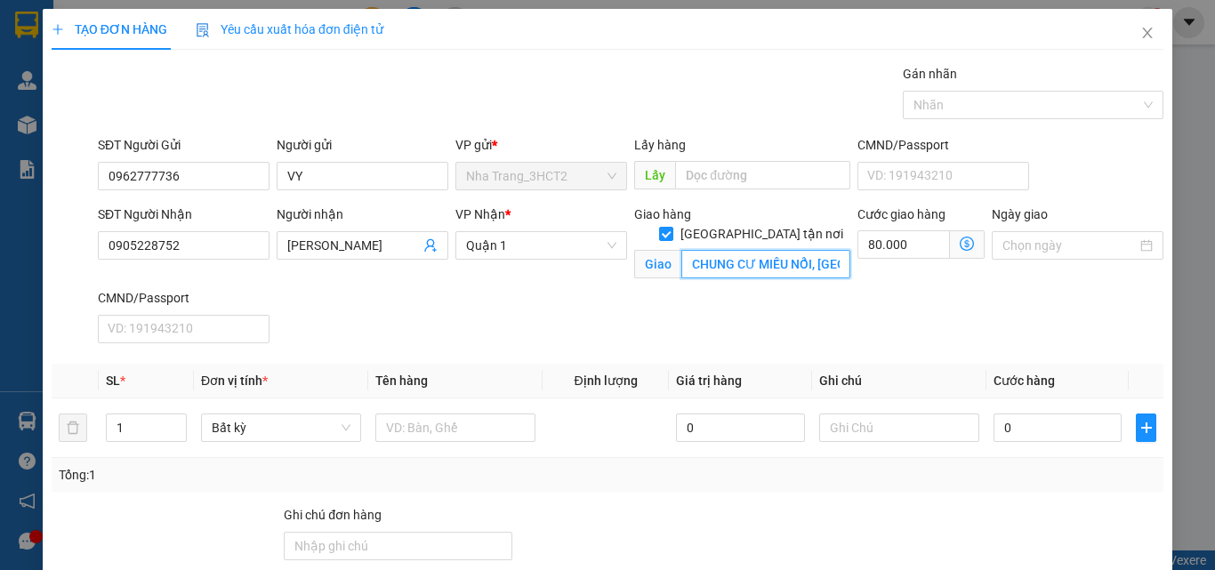
click at [746, 253] on input "CHUNG CƯ MIẾU NỔI, [GEOGRAPHIC_DATA] SA, [GEOGRAPHIC_DATA]" at bounding box center [765, 264] width 169 height 28
click at [960, 244] on icon "dollar-circle" at bounding box center [967, 244] width 14 height 14
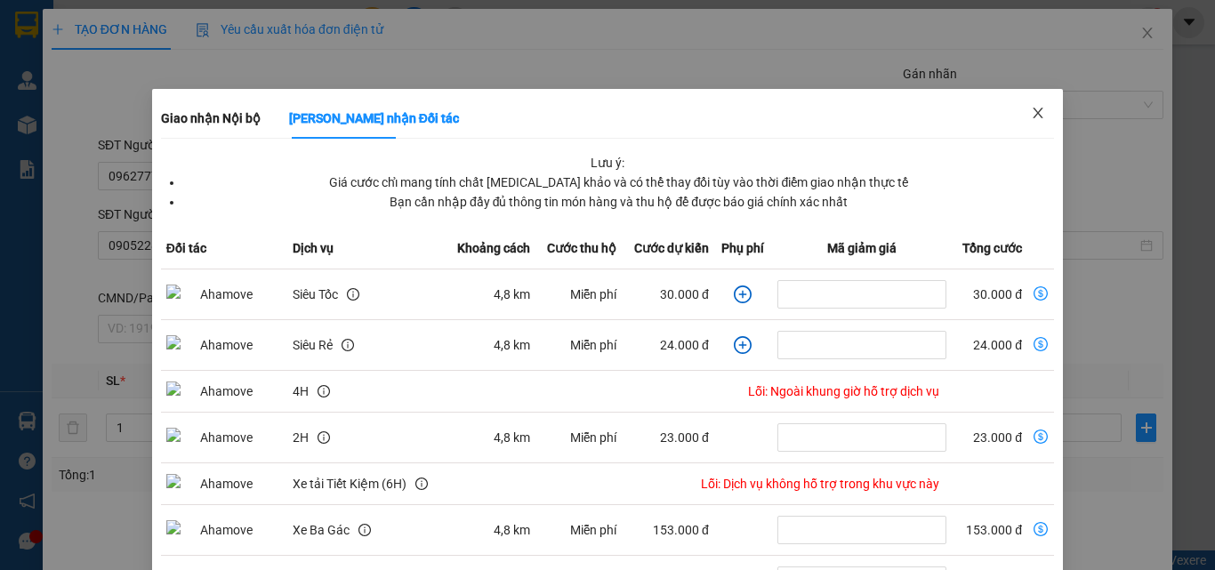
click at [1026, 105] on span "Close" at bounding box center [1038, 114] width 50 height 50
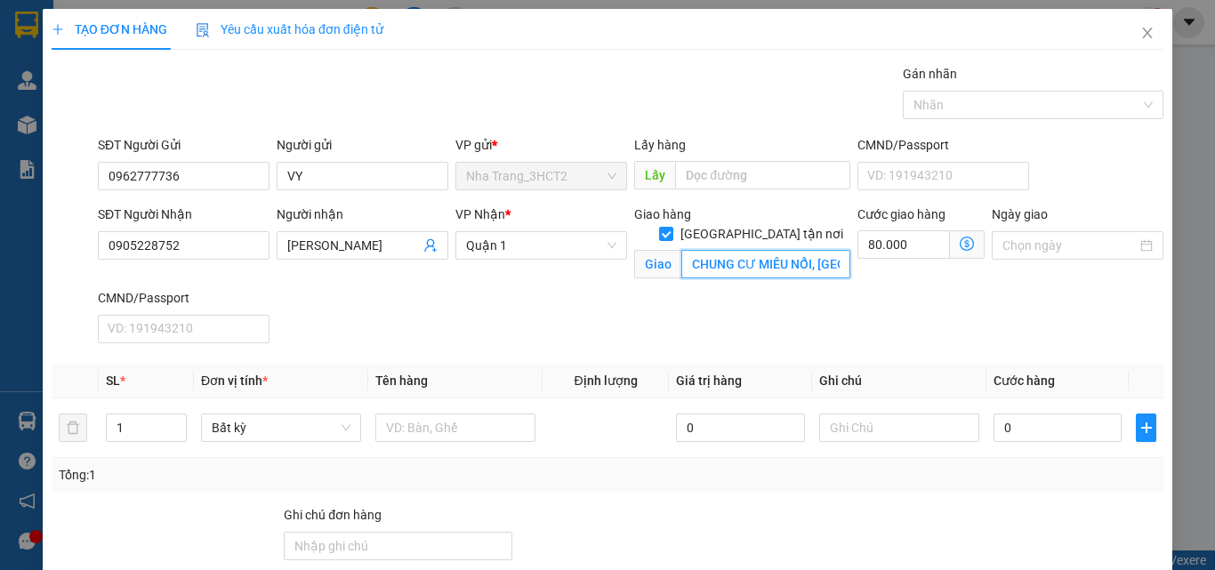
click at [801, 250] on input "CHUNG CƯ MIẾU NỔI, [GEOGRAPHIC_DATA] SA, [GEOGRAPHIC_DATA]" at bounding box center [765, 264] width 169 height 28
click at [804, 251] on input "CHUNG CƯ MIẾU NỔI, [GEOGRAPHIC_DATA] SA, [GEOGRAPHIC_DATA]" at bounding box center [765, 264] width 169 height 28
click at [813, 253] on input "CHUNG CƯ MIẾU NỔI, [GEOGRAPHIC_DATA] SA, [GEOGRAPHIC_DATA]" at bounding box center [765, 264] width 169 height 28
click at [760, 250] on input "CHUNG CƯ MIẾU NỔI, [GEOGRAPHIC_DATA] SA, [GEOGRAPHIC_DATA]" at bounding box center [765, 264] width 169 height 28
click at [805, 250] on input "CHUNG CƯ MIẾU NỔI, [GEOGRAPHIC_DATA] SA, [GEOGRAPHIC_DATA]" at bounding box center [765, 264] width 169 height 28
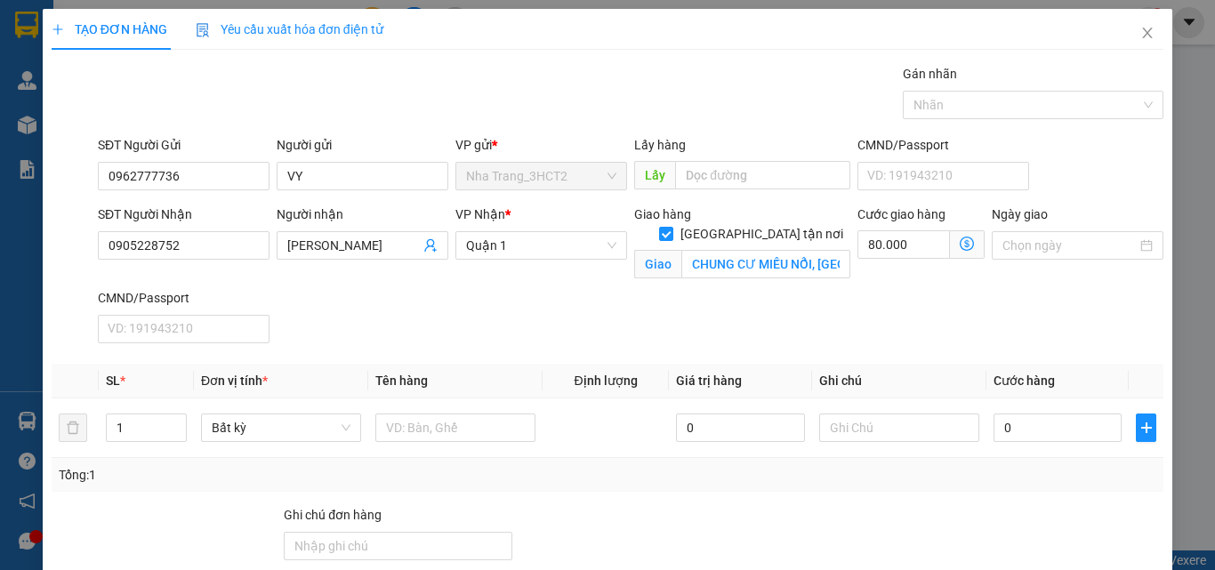
click at [960, 238] on icon "dollar-circle" at bounding box center [967, 244] width 14 height 14
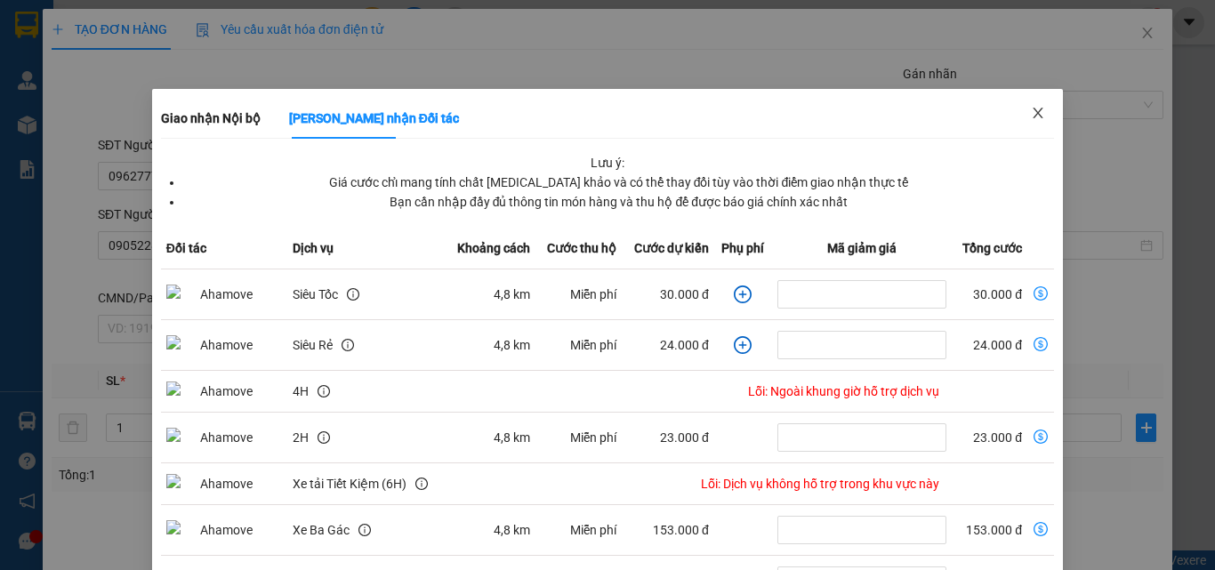
click at [1040, 107] on span "Close" at bounding box center [1038, 114] width 50 height 50
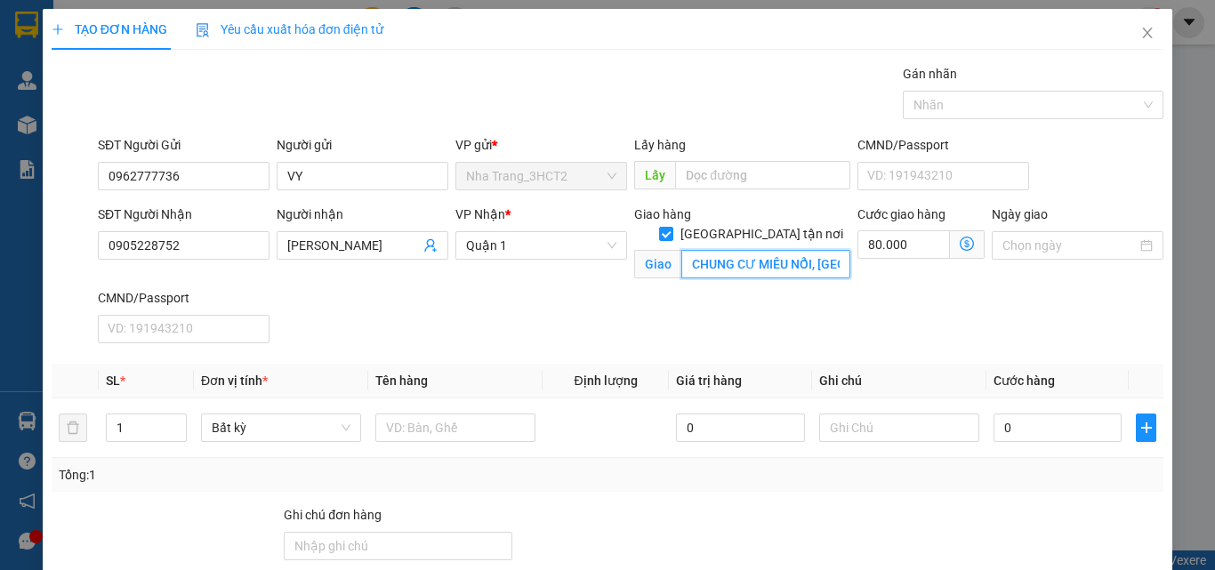
click at [751, 253] on input "CHUNG CƯ MIẾU NỔI, [GEOGRAPHIC_DATA] SA, [GEOGRAPHIC_DATA]" at bounding box center [765, 264] width 169 height 28
click at [642, 324] on div "SĐT Người Nhận 0905228752 Người nhận [PERSON_NAME] VP Nhận * Quận 1 Giao hàng […" at bounding box center [630, 278] width 1073 height 146
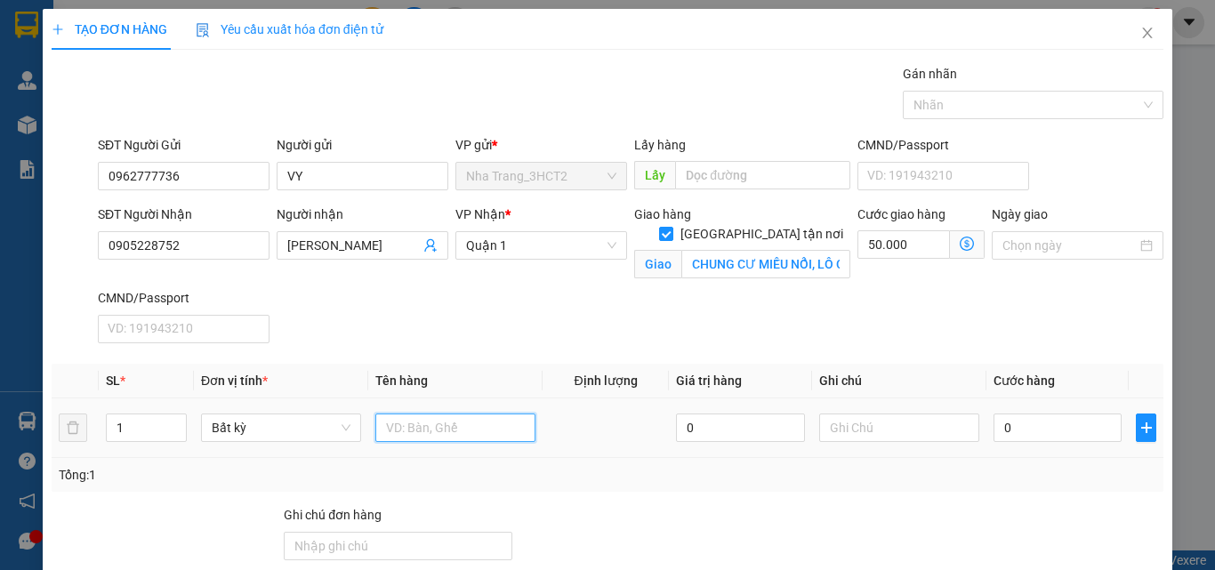
click at [433, 437] on input "text" at bounding box center [455, 428] width 160 height 28
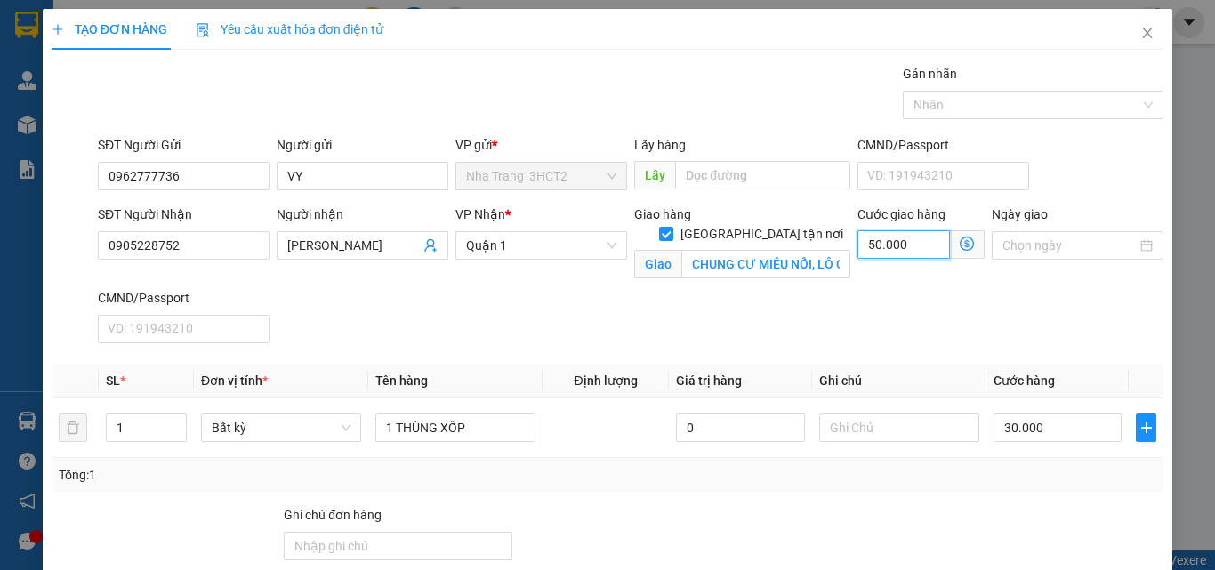
click at [883, 252] on input "50.000" at bounding box center [903, 244] width 92 height 28
click at [1009, 478] on div "Tại văn phòng" at bounding box center [1061, 488] width 159 height 20
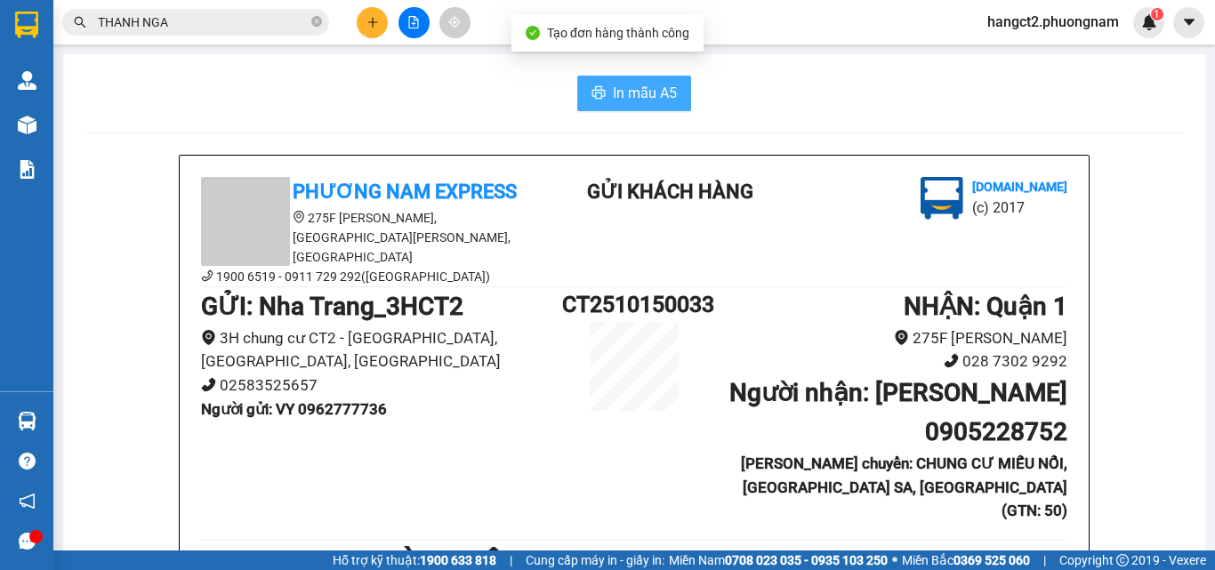
click at [645, 86] on span "In mẫu A5" at bounding box center [645, 93] width 64 height 22
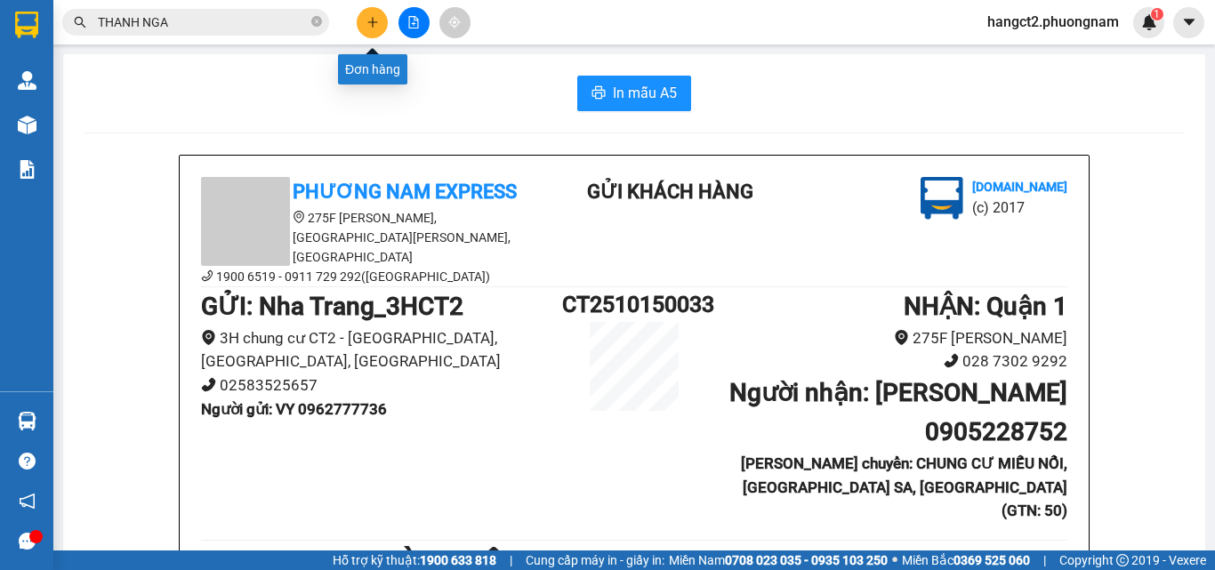
click at [369, 14] on button at bounding box center [372, 22] width 31 height 31
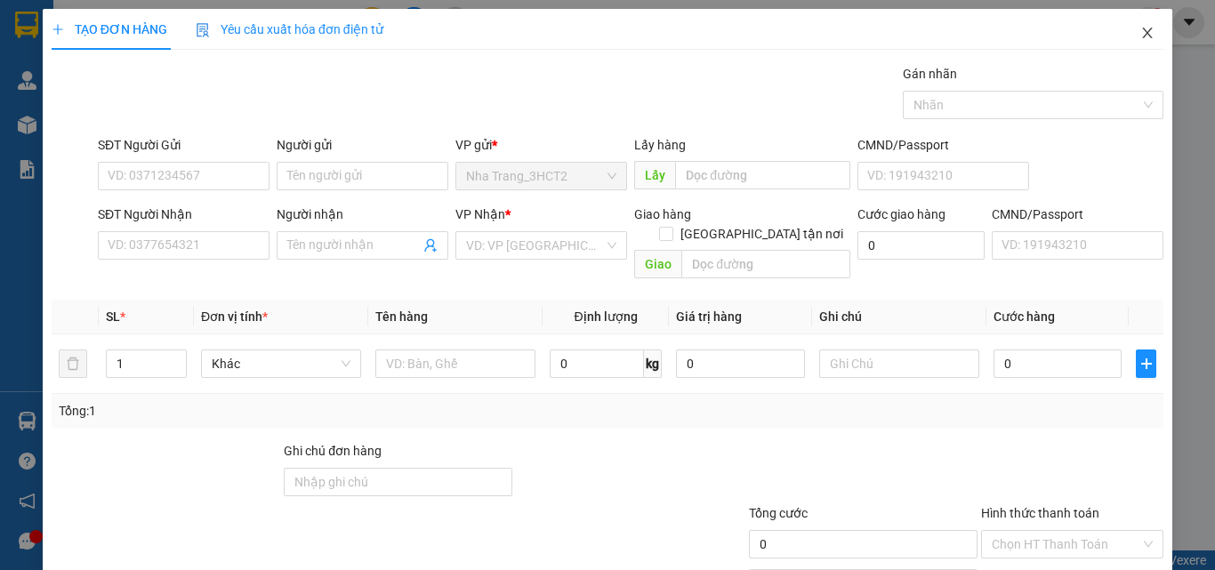
click at [1135, 24] on span "Close" at bounding box center [1147, 34] width 50 height 50
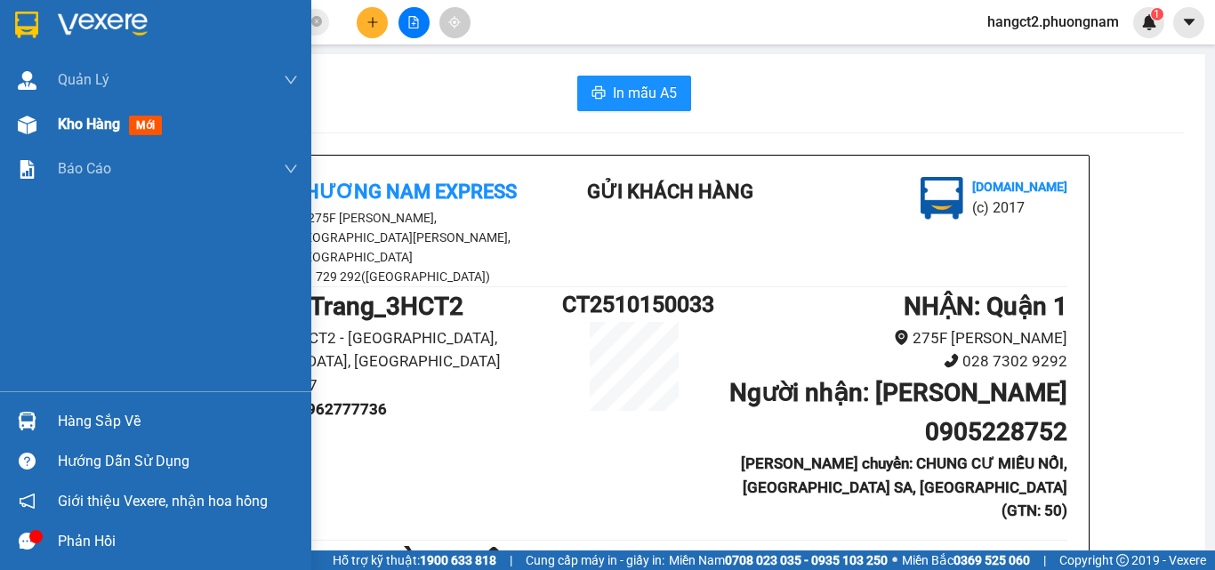
click at [40, 133] on div at bounding box center [27, 124] width 31 height 31
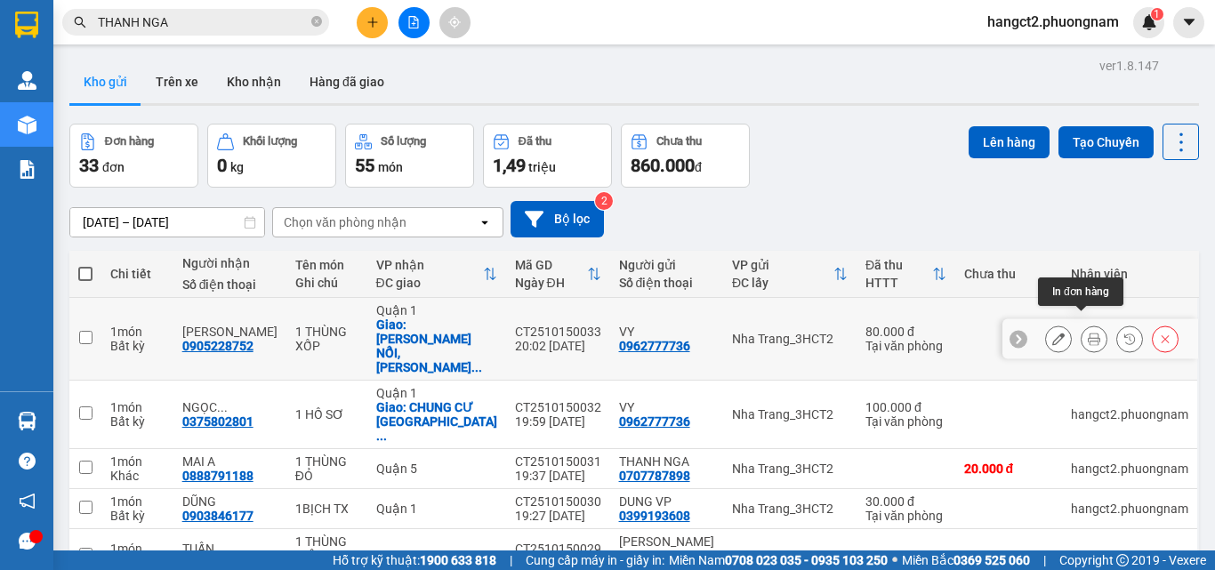
click at [1052, 333] on icon at bounding box center [1058, 339] width 12 height 12
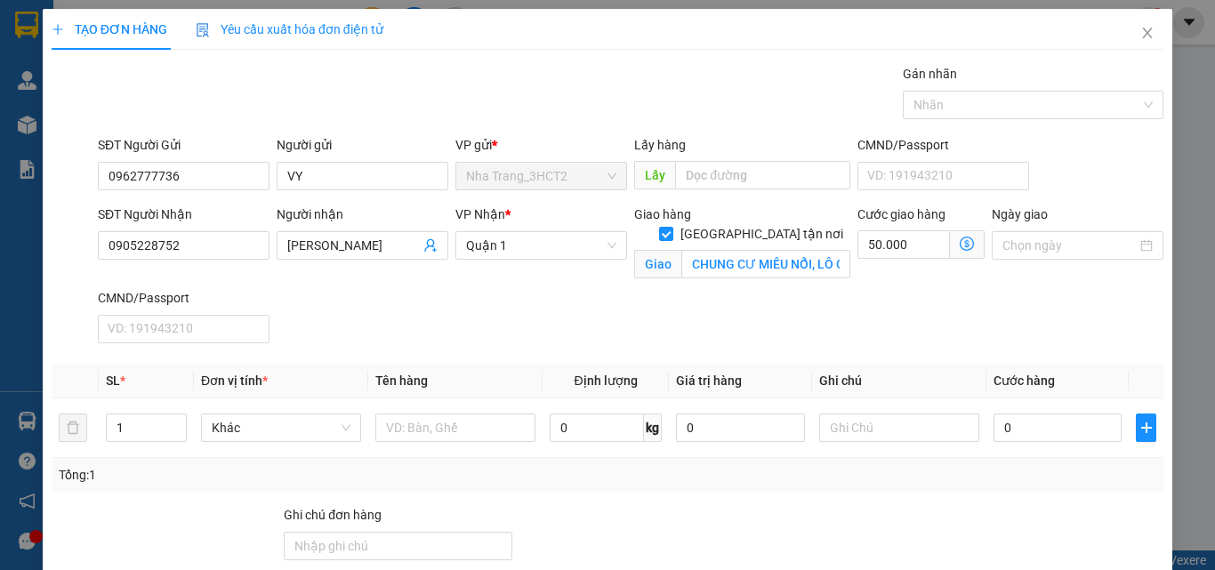
click at [960, 245] on icon "dollar-circle" at bounding box center [967, 244] width 14 height 14
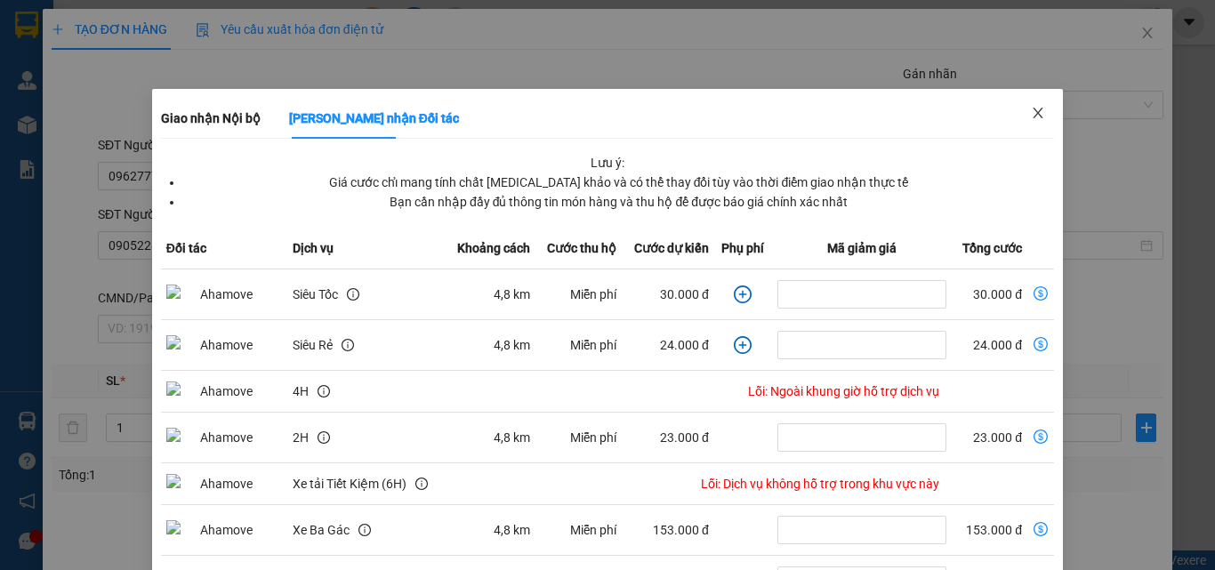
click at [1031, 116] on icon "close" at bounding box center [1038, 113] width 14 height 14
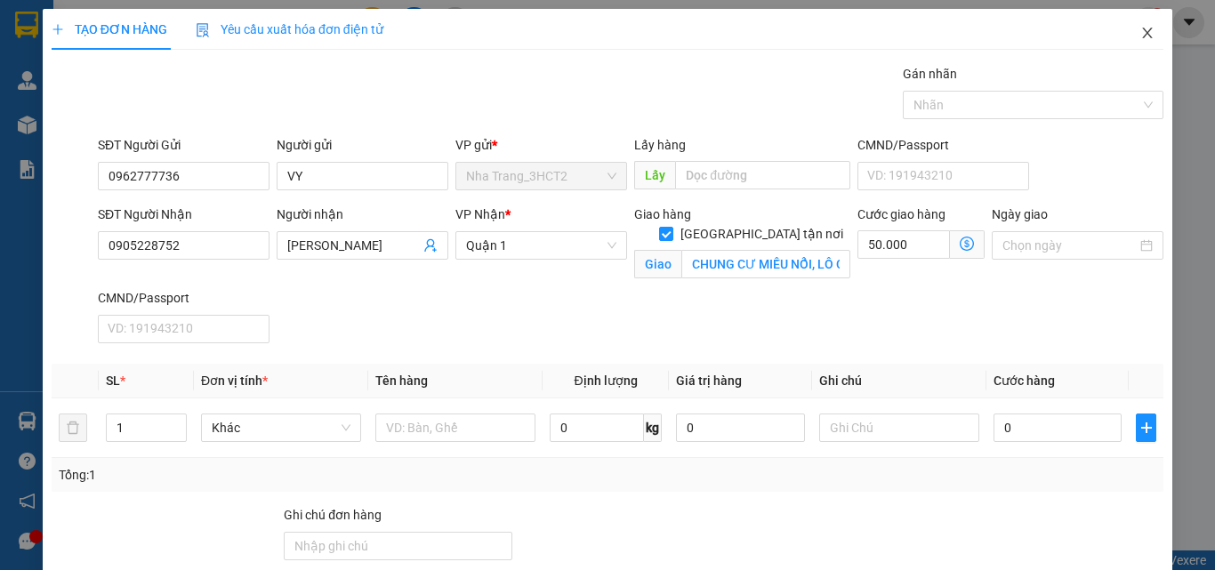
click at [1140, 32] on icon "close" at bounding box center [1147, 33] width 14 height 14
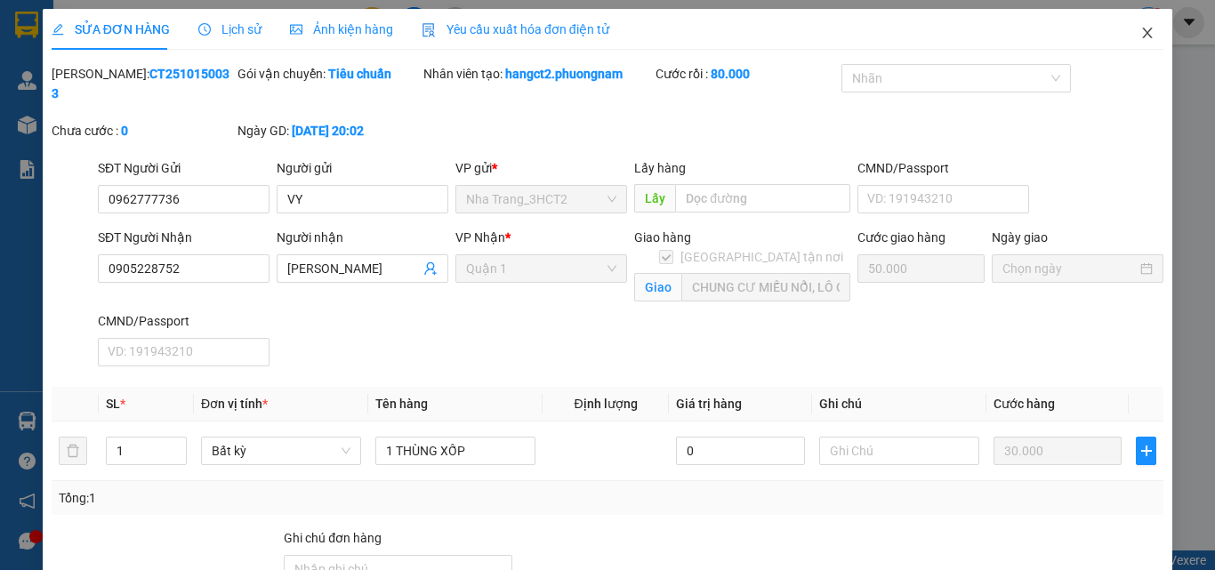
click at [1140, 28] on icon "close" at bounding box center [1147, 33] width 14 height 14
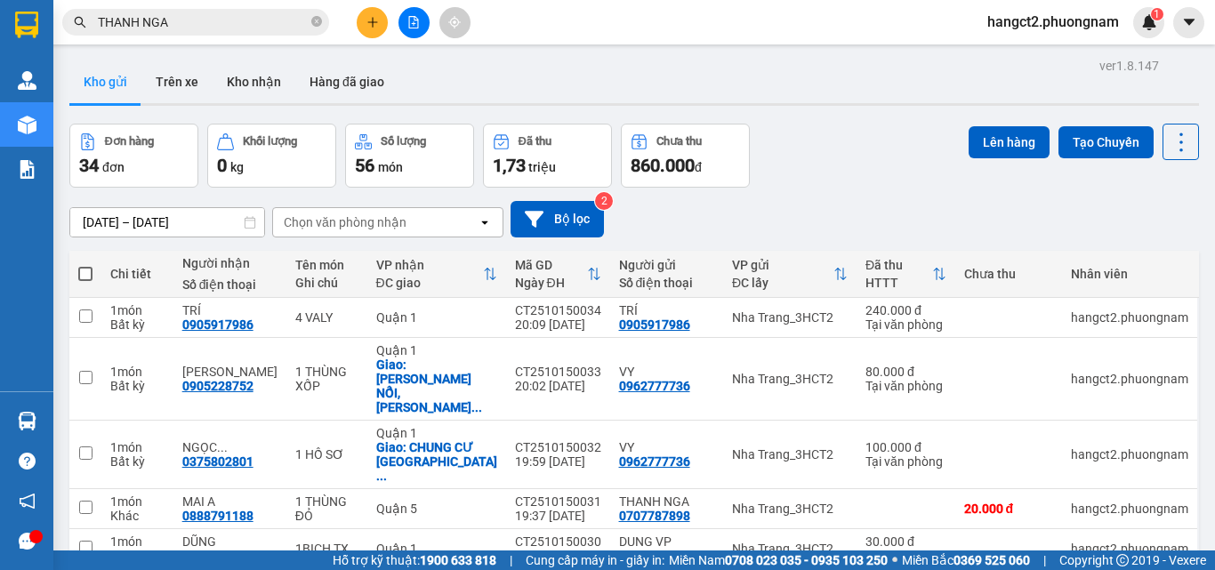
click at [805, 157] on div "Đơn hàng 34 đơn Khối lượng 0 kg Số lượng 56 món Đã thu 1,73 triệu Chưa thu 860.…" at bounding box center [634, 156] width 1130 height 64
click at [1052, 313] on icon at bounding box center [1058, 317] width 12 height 12
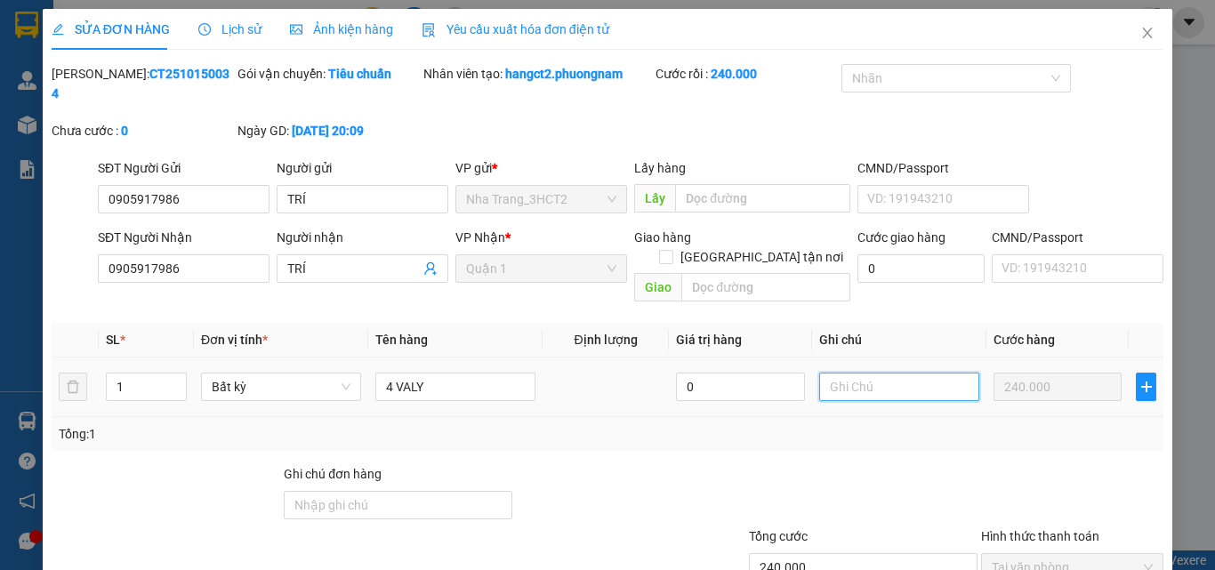
click at [869, 373] on input "text" at bounding box center [899, 387] width 160 height 28
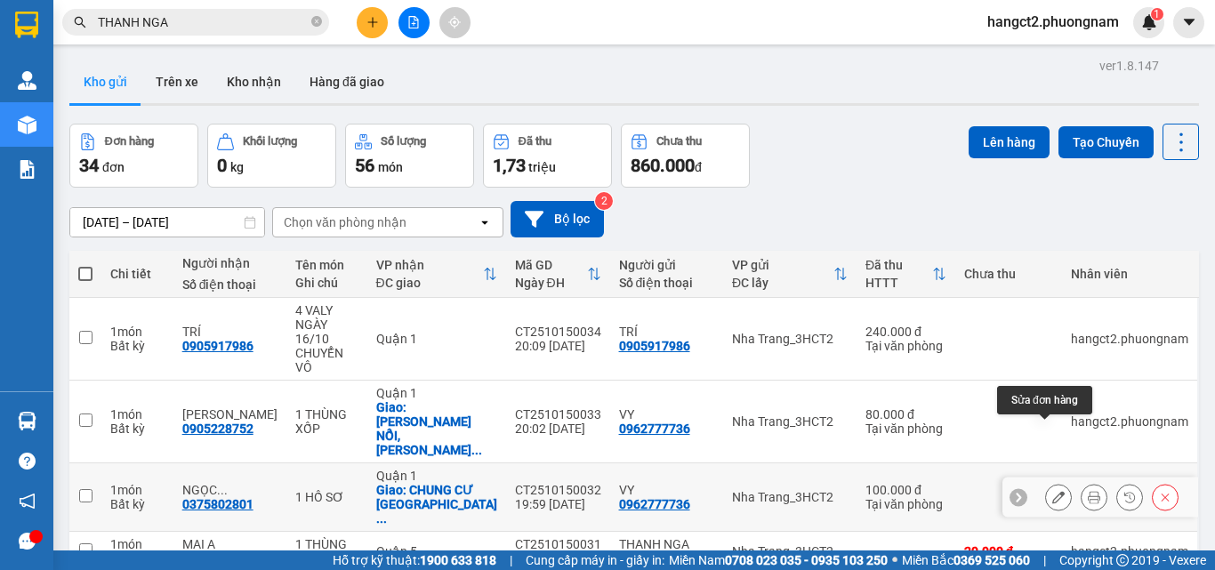
click at [1046, 482] on button at bounding box center [1058, 497] width 25 height 31
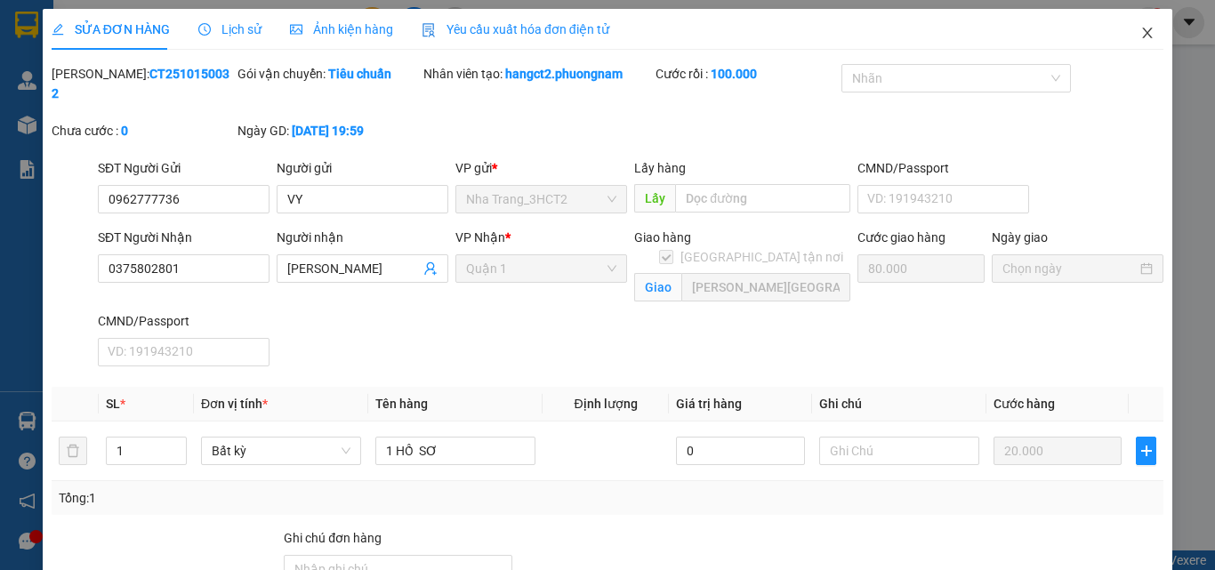
click at [1140, 30] on icon "close" at bounding box center [1147, 33] width 14 height 14
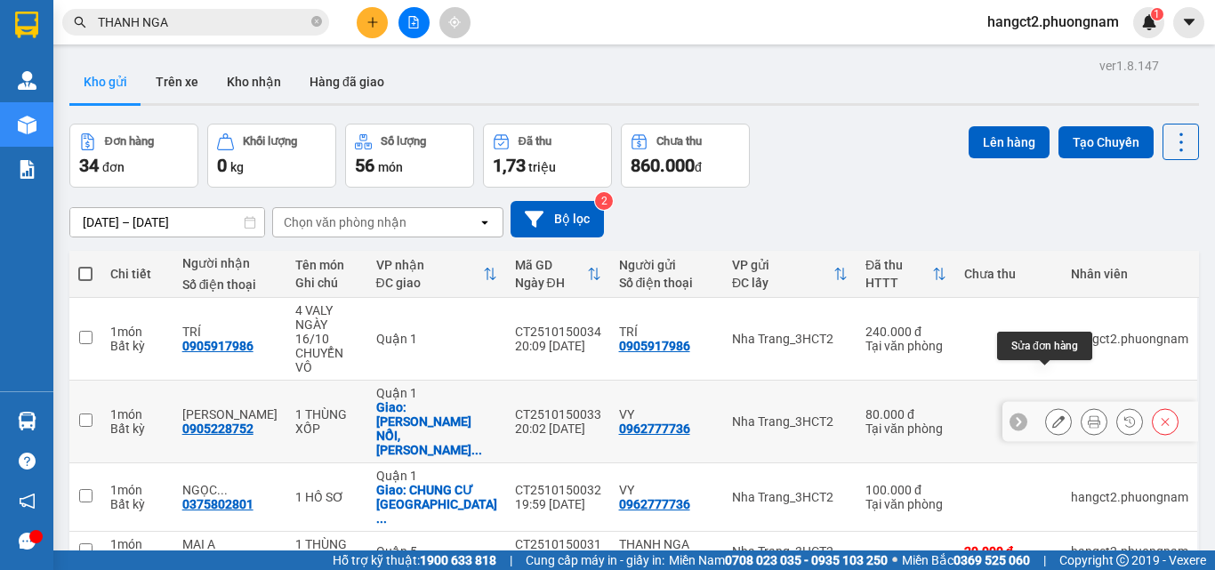
click at [1052, 415] on icon at bounding box center [1058, 421] width 12 height 12
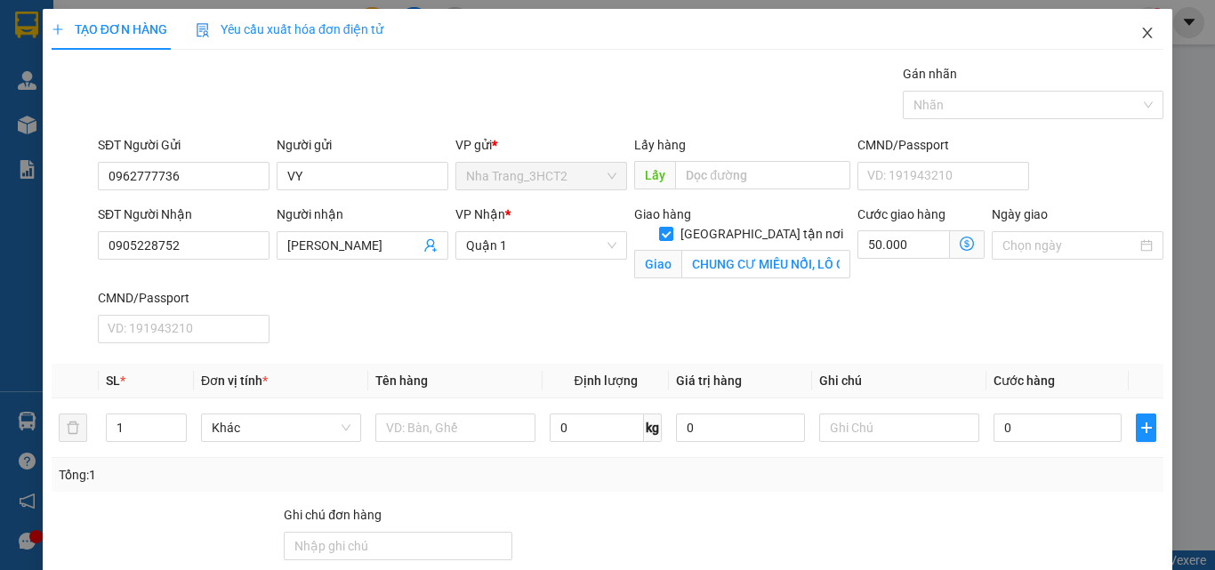
click at [1130, 20] on span "Close" at bounding box center [1147, 34] width 50 height 50
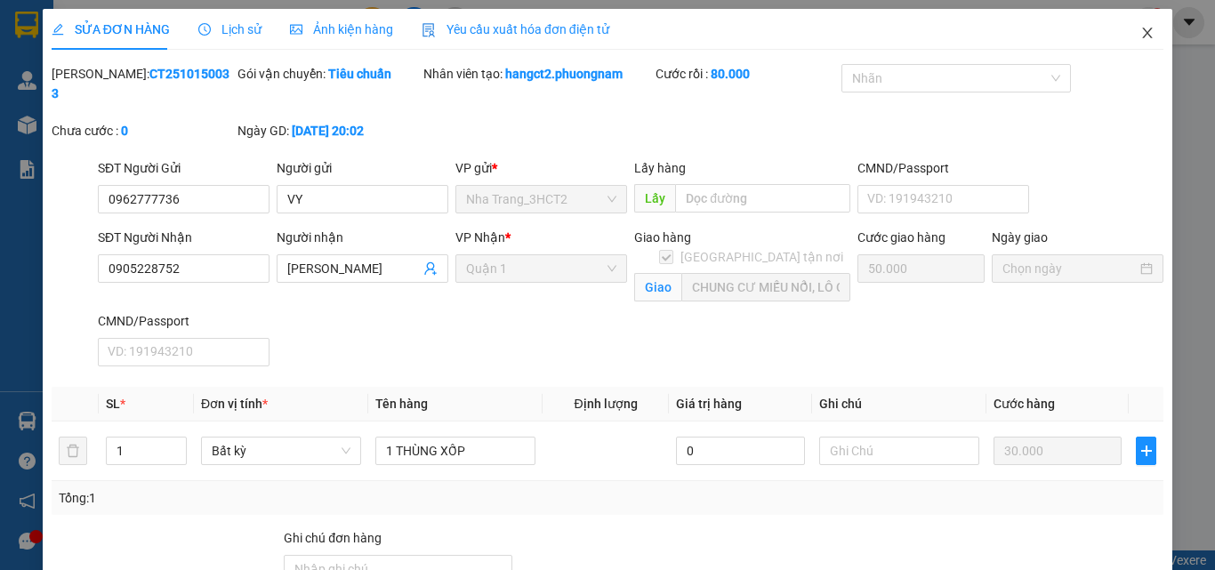
click at [1140, 37] on icon "close" at bounding box center [1147, 33] width 14 height 14
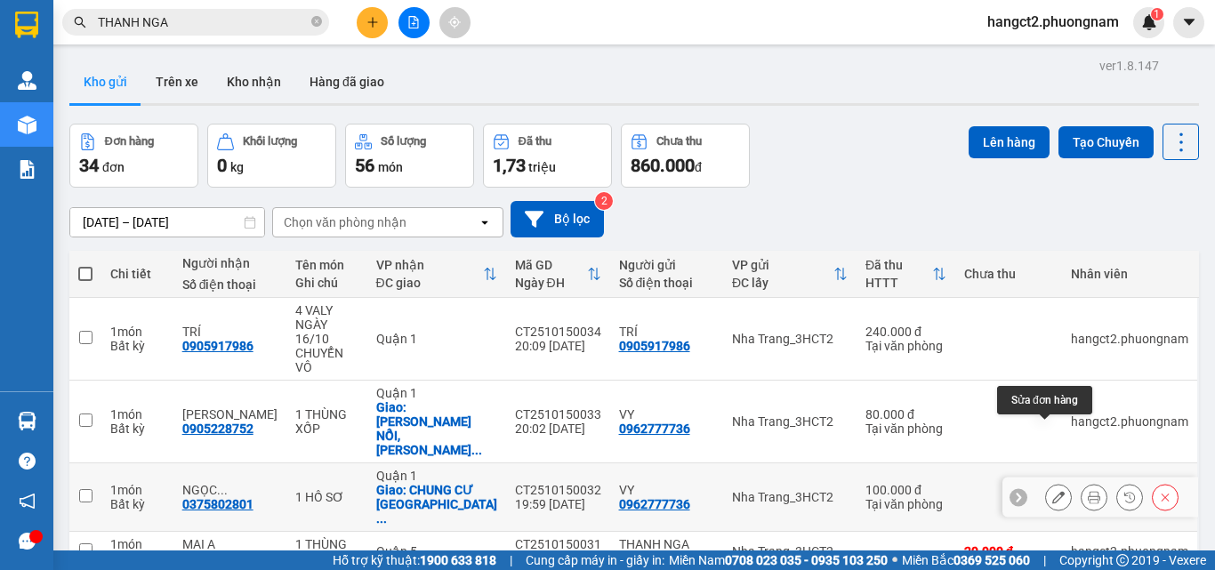
click at [1052, 491] on icon at bounding box center [1058, 497] width 12 height 12
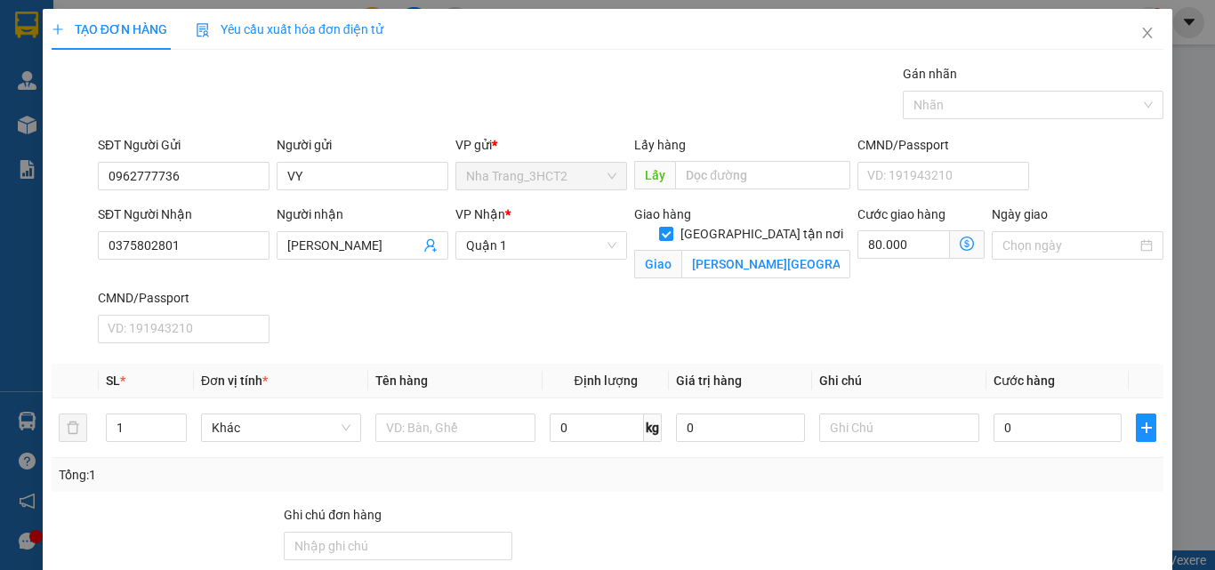
click at [960, 248] on icon "dollar-circle" at bounding box center [967, 244] width 14 height 14
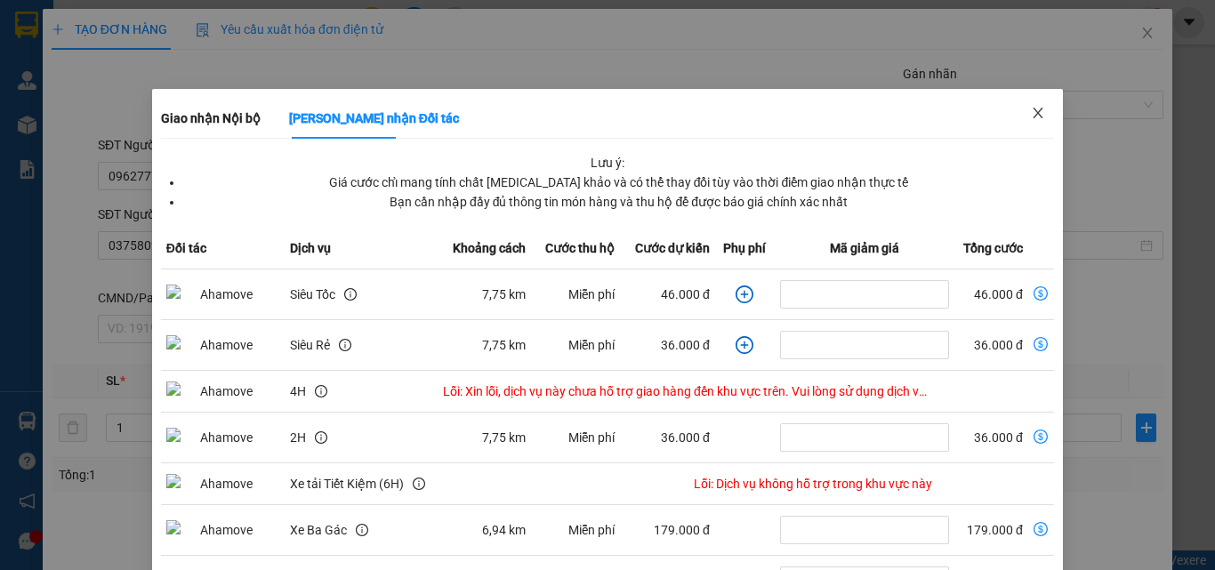
click at [1034, 109] on icon "close" at bounding box center [1039, 113] width 10 height 11
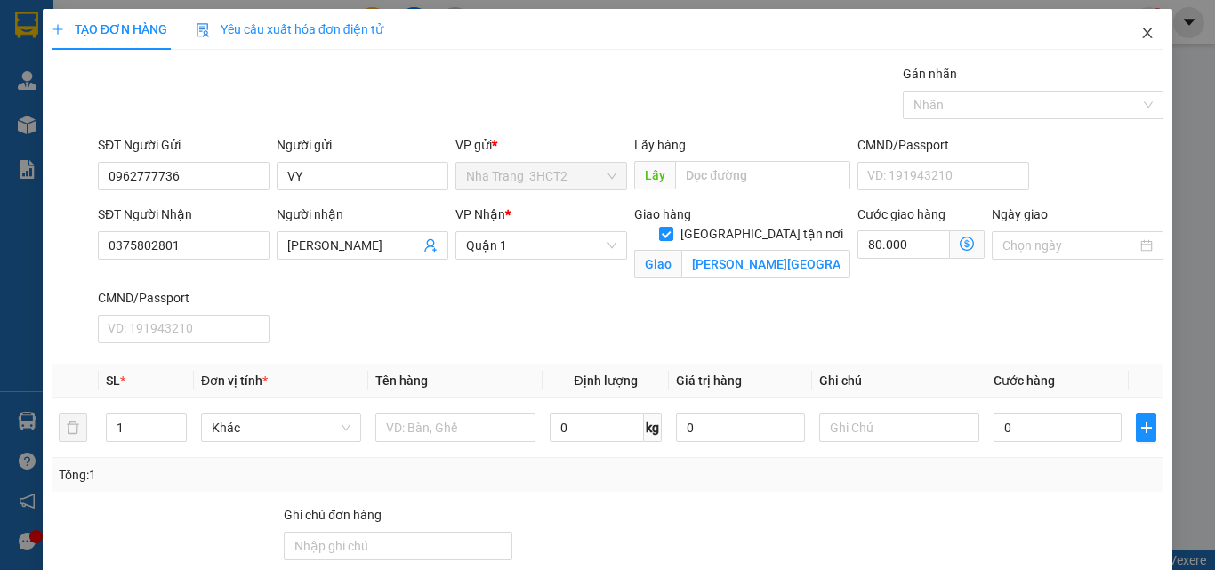
click at [1140, 28] on icon "close" at bounding box center [1147, 33] width 14 height 14
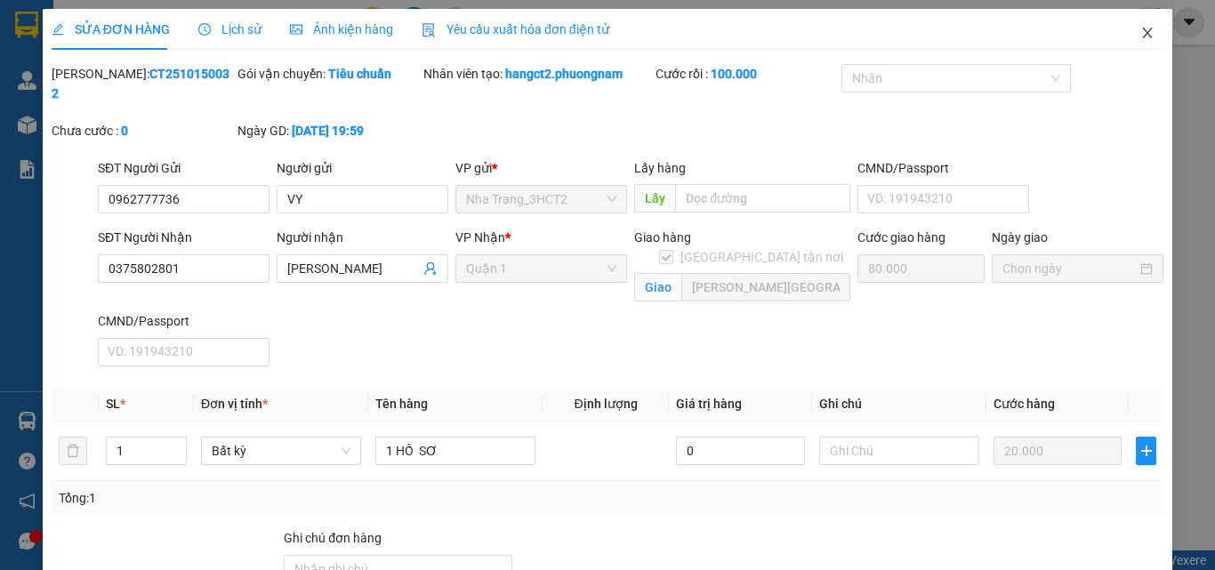
click at [1140, 37] on icon "close" at bounding box center [1147, 33] width 14 height 14
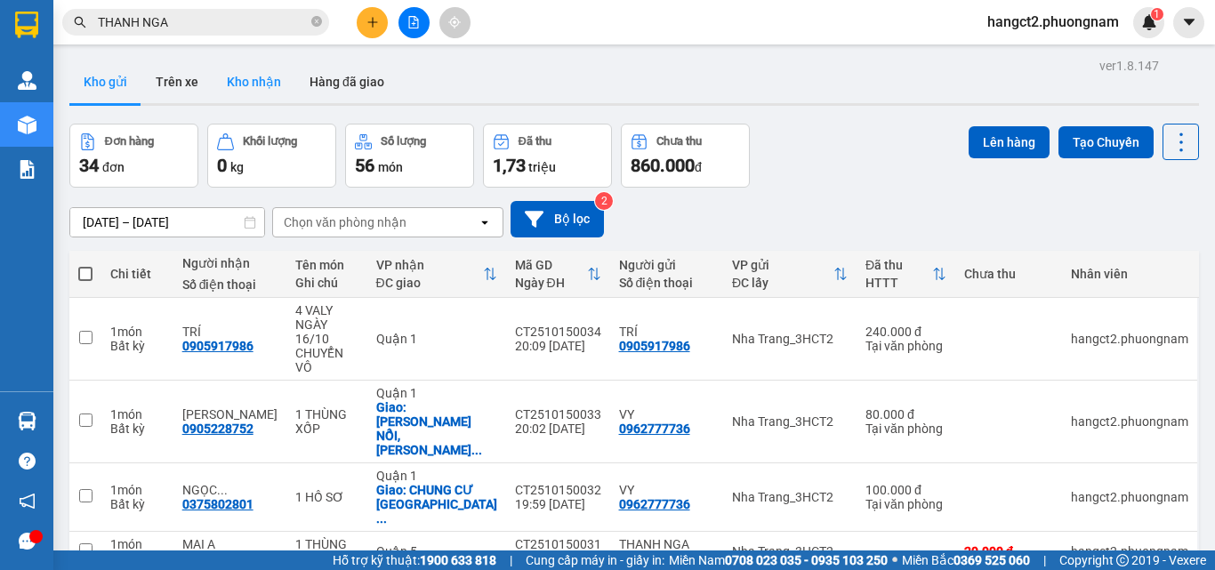
click at [256, 83] on button "Kho nhận" at bounding box center [254, 81] width 83 height 43
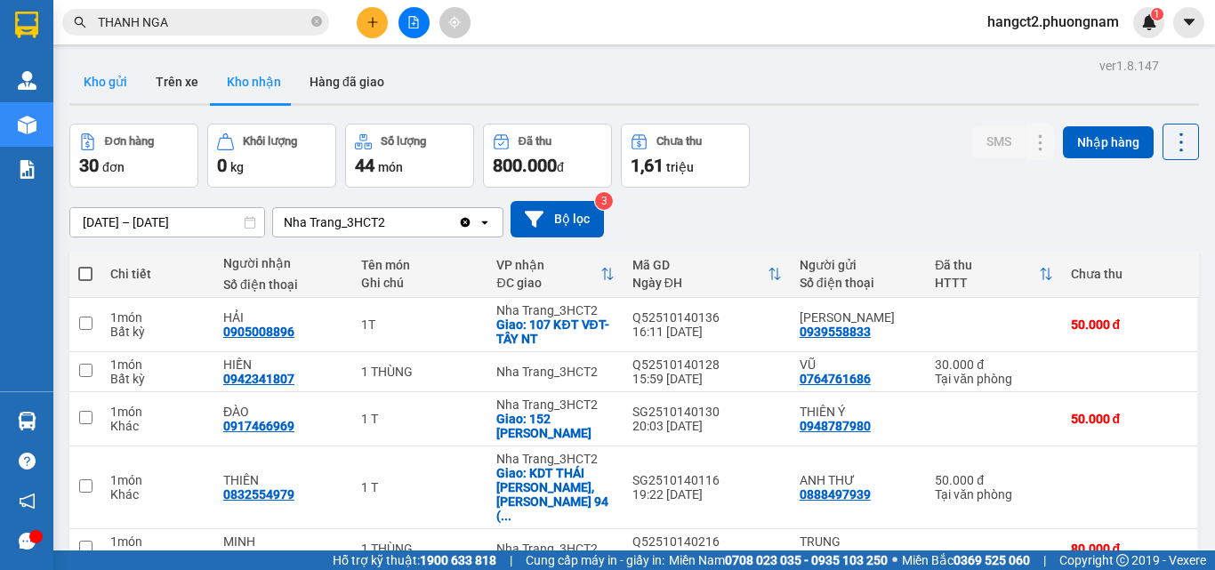
click at [115, 87] on button "Kho gửi" at bounding box center [105, 81] width 72 height 43
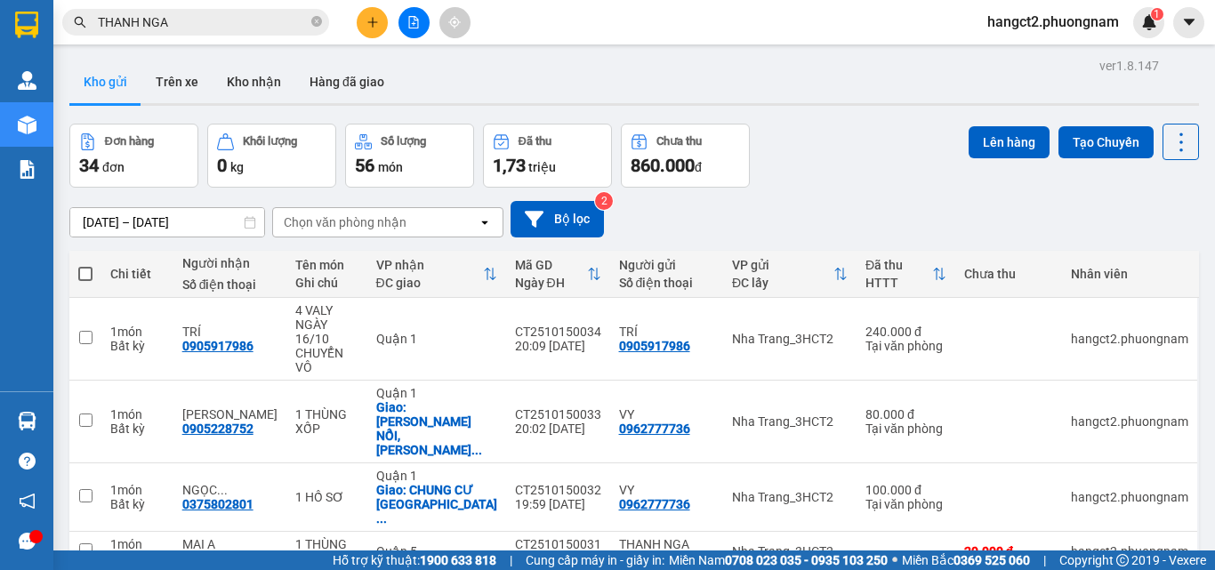
click at [908, 226] on div "[DATE] – [DATE] Press the down arrow key to interact with the calendar and sele…" at bounding box center [634, 219] width 1130 height 36
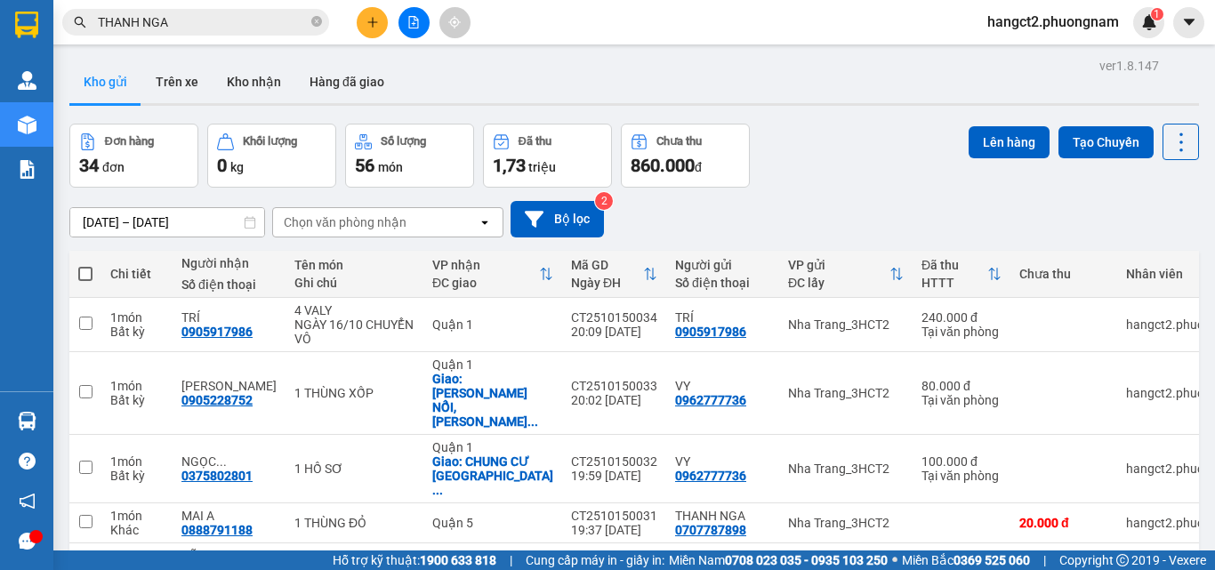
click at [119, 78] on button "Kho gửi" at bounding box center [105, 81] width 72 height 43
click at [1177, 221] on div "[DATE] – [DATE] Press the down arrow key to interact with the calendar and sele…" at bounding box center [634, 219] width 1130 height 36
click at [84, 267] on span at bounding box center [85, 274] width 14 height 14
click at [85, 265] on input "checkbox" at bounding box center [85, 265] width 0 height 0
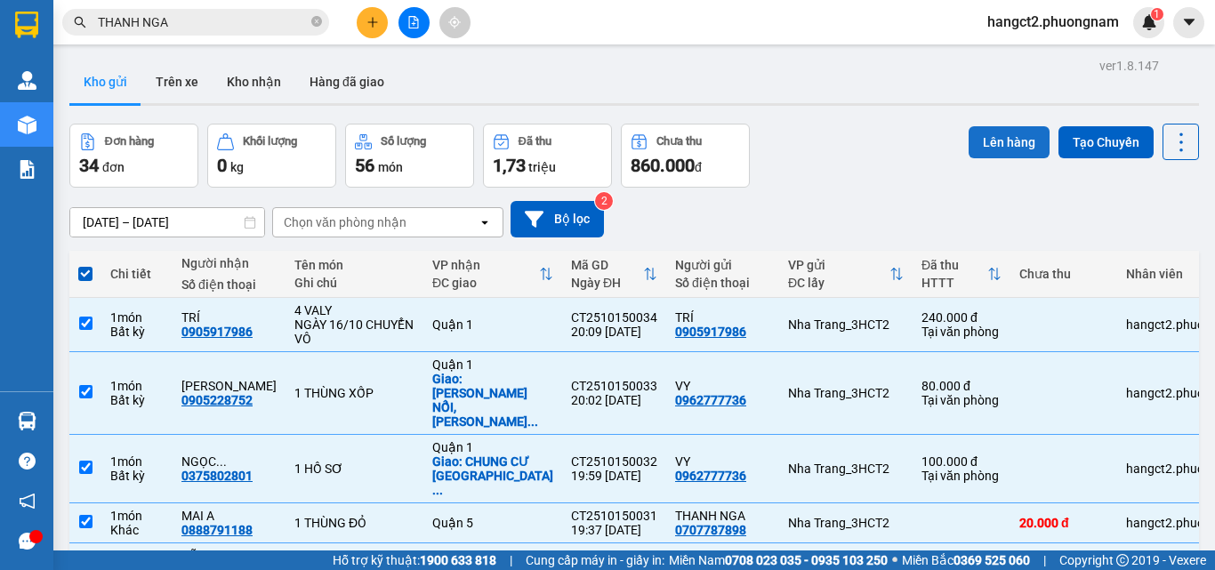
click at [982, 145] on button "Lên hàng" at bounding box center [1009, 142] width 81 height 32
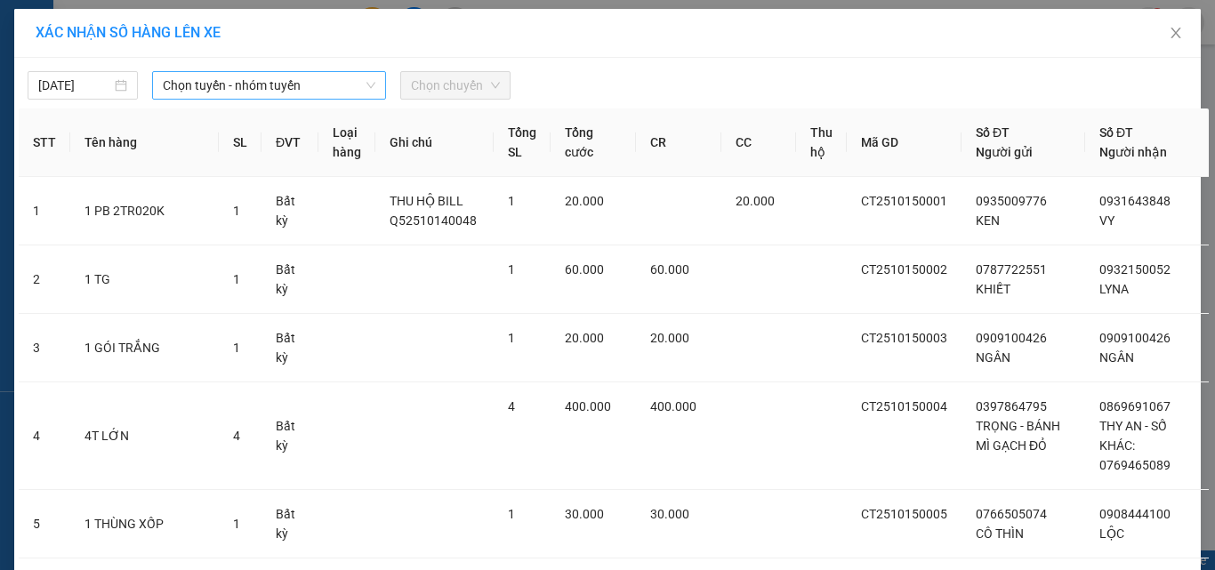
click at [233, 92] on span "Chọn tuyến - nhóm tuyến" at bounding box center [269, 85] width 213 height 27
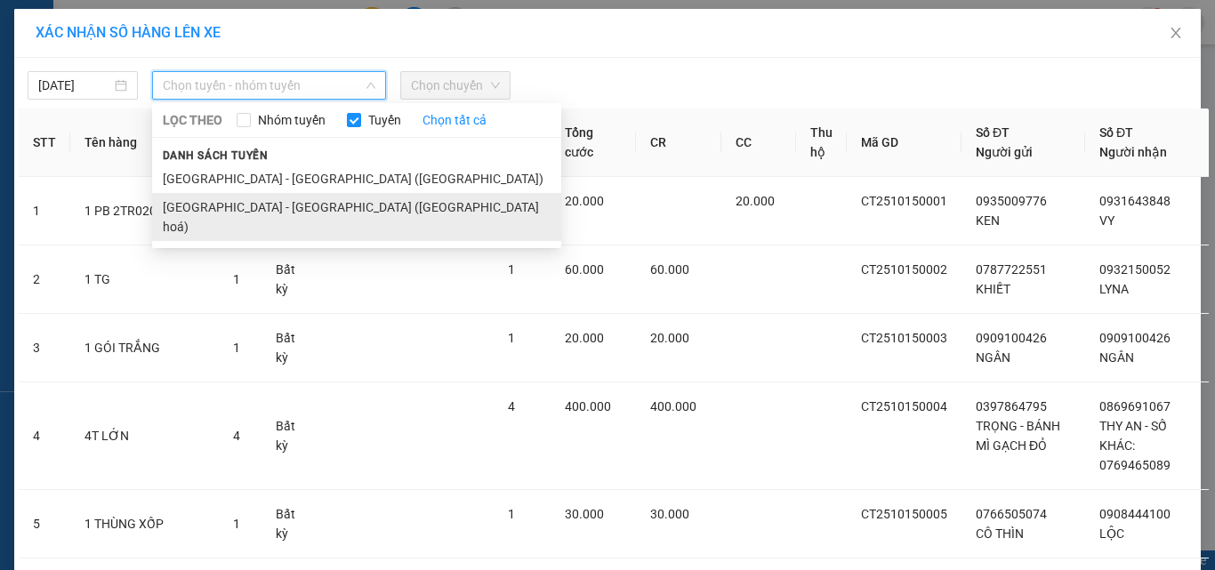
click at [240, 195] on li "[GEOGRAPHIC_DATA] - [GEOGRAPHIC_DATA] ([GEOGRAPHIC_DATA] hoá)" at bounding box center [356, 217] width 409 height 48
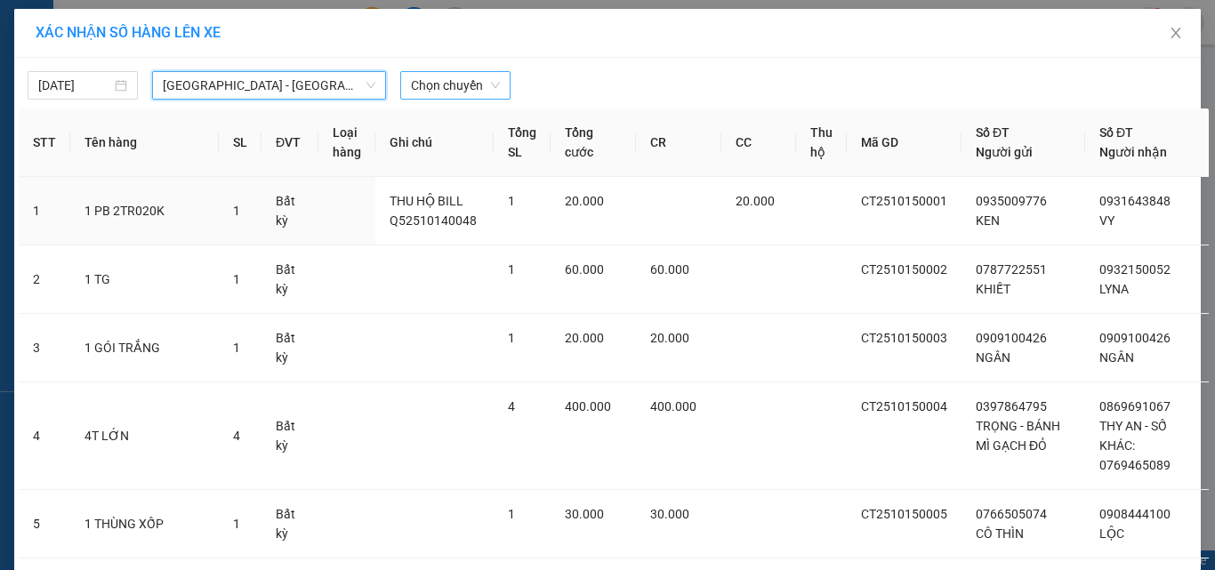
click at [430, 93] on span "Chọn chuyến" at bounding box center [455, 85] width 89 height 27
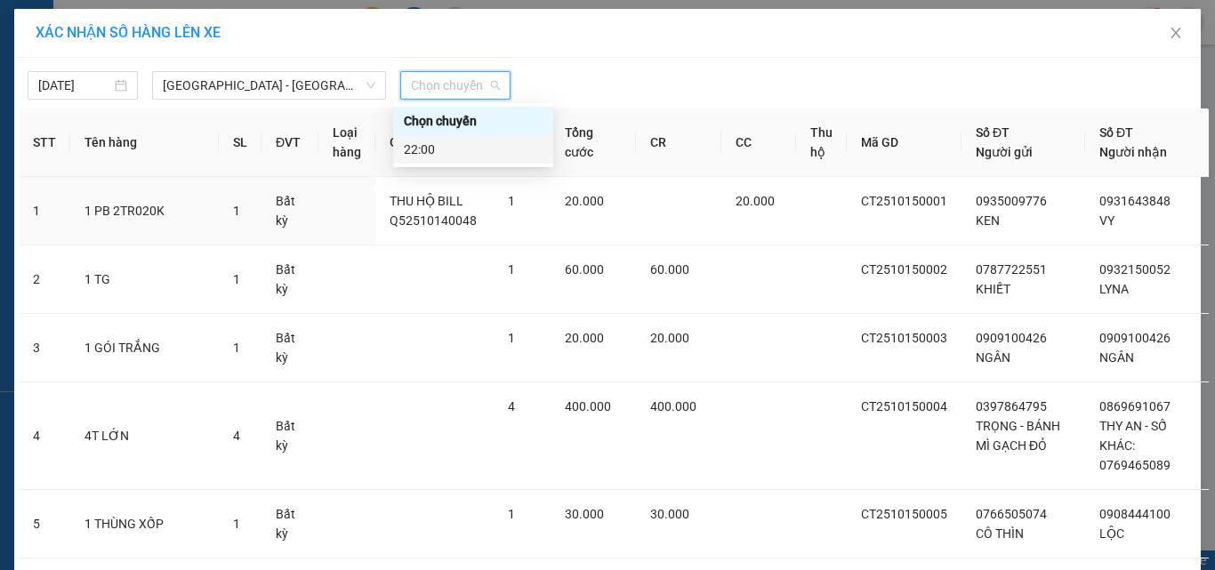
click at [431, 145] on div "22:00" at bounding box center [473, 150] width 139 height 20
